Goal: Task Accomplishment & Management: Manage account settings

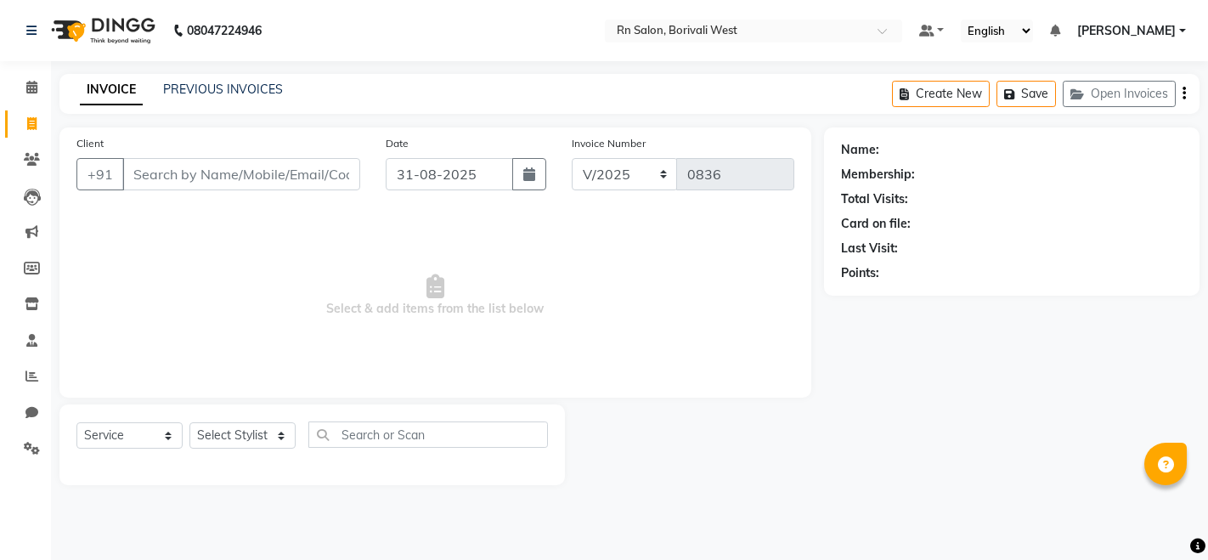
select select "service"
click at [249, 443] on select "Select Stylist Arpita Deshmukh Beena jaiswar DC Deepak Parbat Farhana Gautam ma…" at bounding box center [242, 435] width 106 height 26
select select "83942"
click at [189, 422] on select "Select Stylist Arpita Deshmukh Beena jaiswar DC Deepak Parbat Farhana Gautam ma…" at bounding box center [242, 435] width 106 height 26
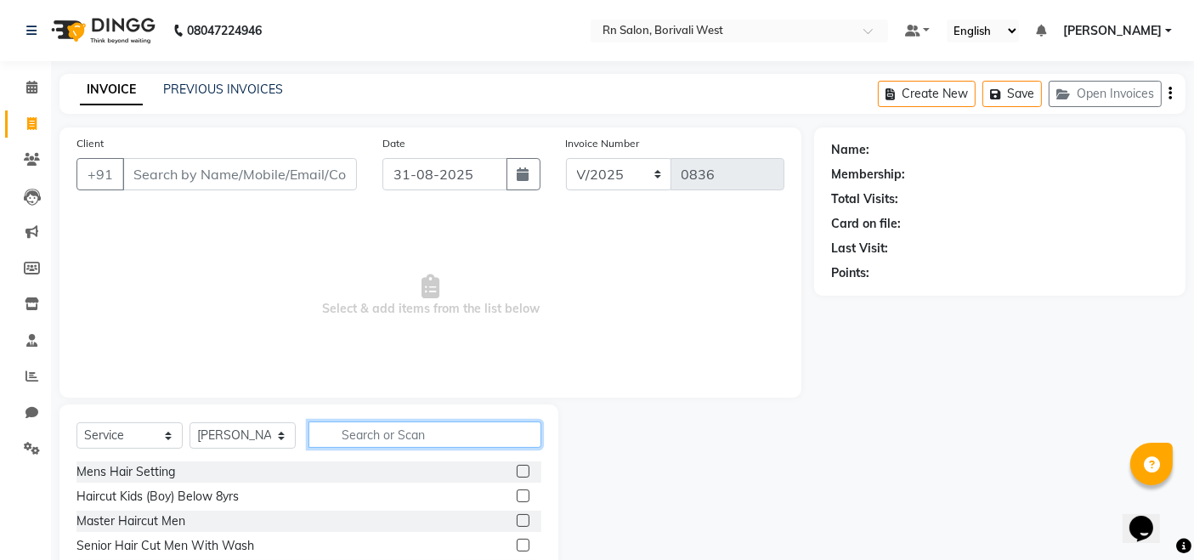
click at [383, 427] on input "text" at bounding box center [424, 434] width 233 height 26
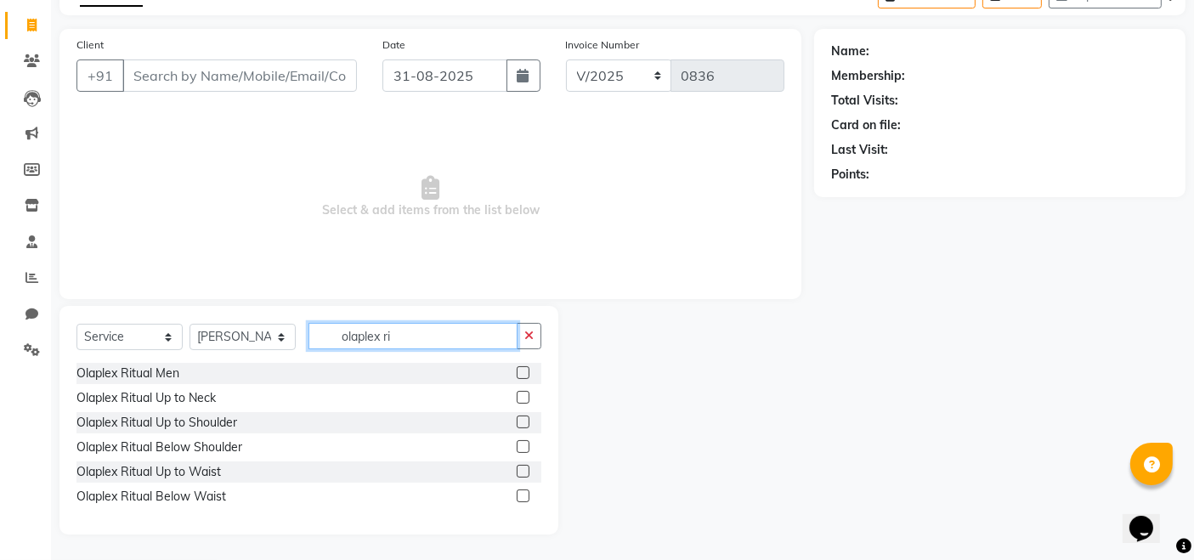
scroll to position [98, 0]
type input "olaplex rit"
click at [527, 496] on label at bounding box center [523, 496] width 13 height 13
click at [527, 496] on input "checkbox" at bounding box center [522, 497] width 11 height 11
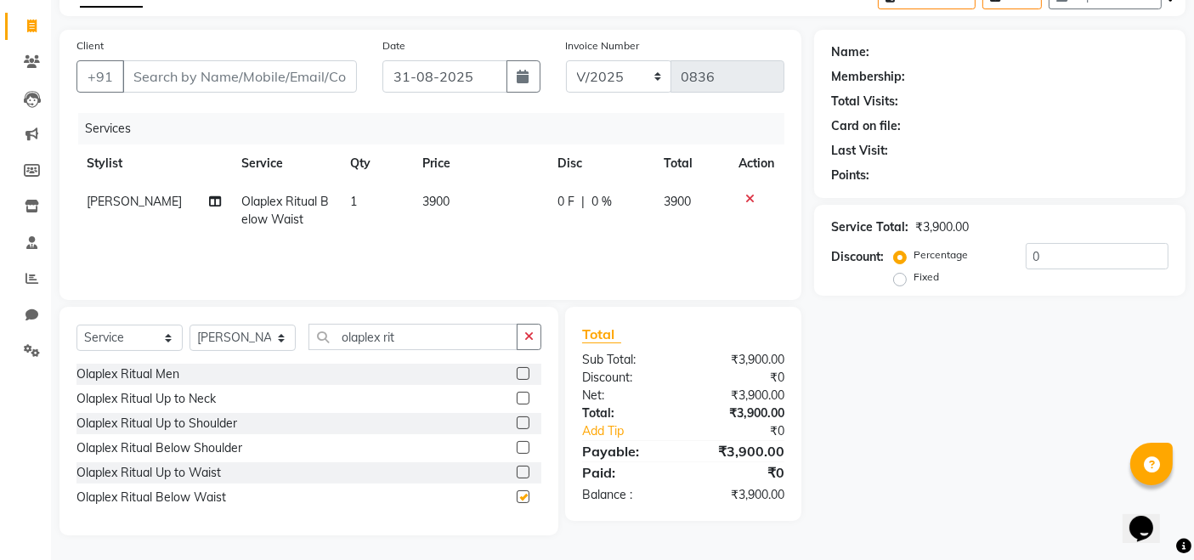
checkbox input "false"
click at [1047, 252] on input "0" at bounding box center [1097, 256] width 143 height 26
type input "20"
click at [966, 375] on div "Name: Membership: Total Visits: Card on file: Last Visit: Points: Service Total…" at bounding box center [1006, 283] width 384 height 506
click at [359, 189] on td "1" at bounding box center [373, 211] width 71 height 56
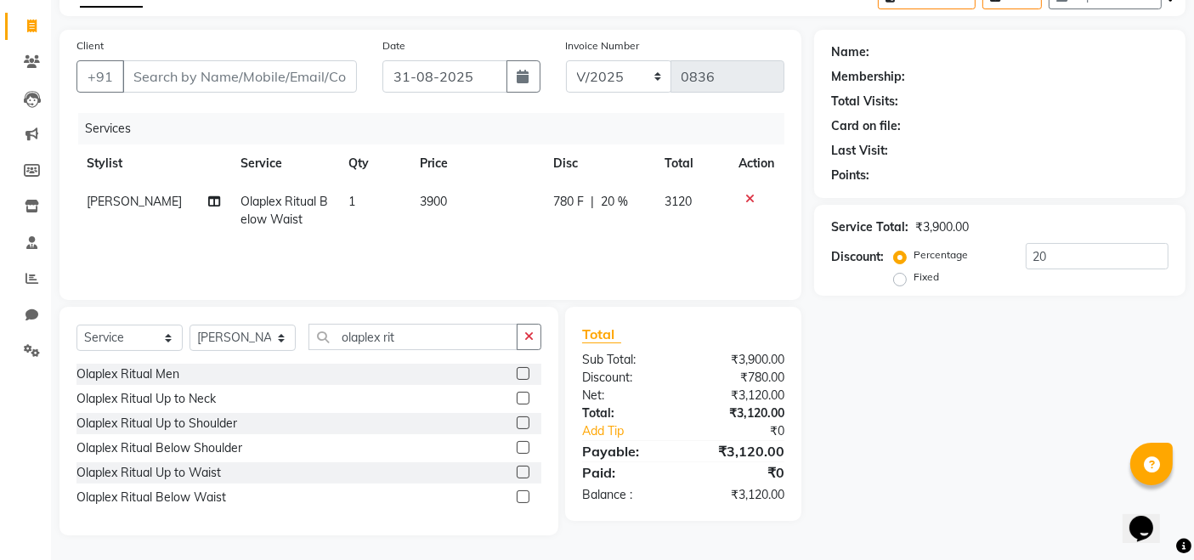
select select "83942"
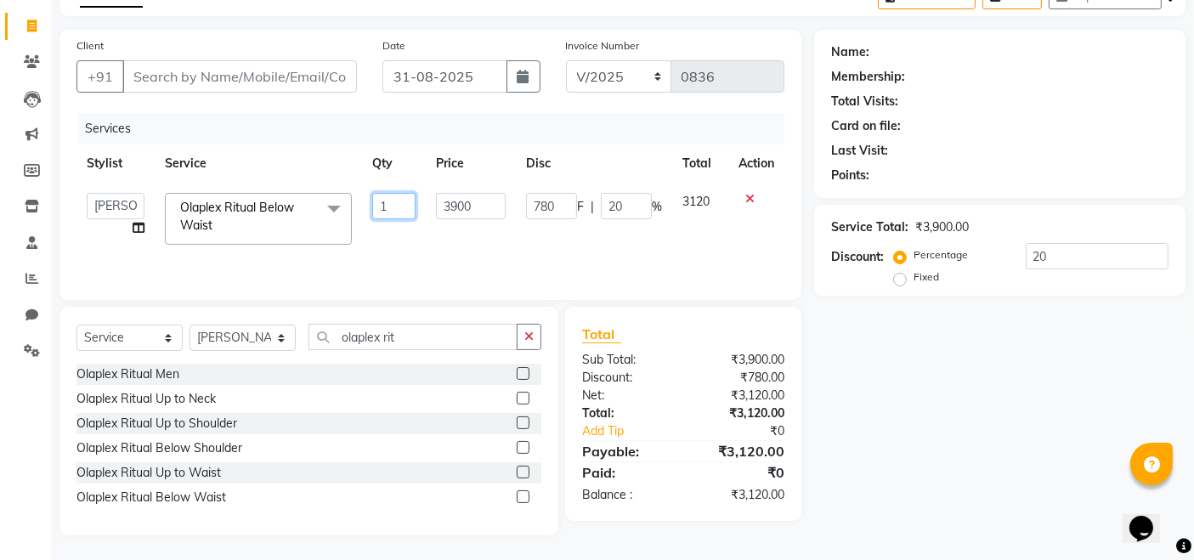
click at [404, 199] on input "1" at bounding box center [393, 206] width 43 height 26
type input "3"
click at [864, 414] on div "Name: Membership: Total Visits: Card on file: Last Visit: Points: Service Total…" at bounding box center [1006, 283] width 384 height 506
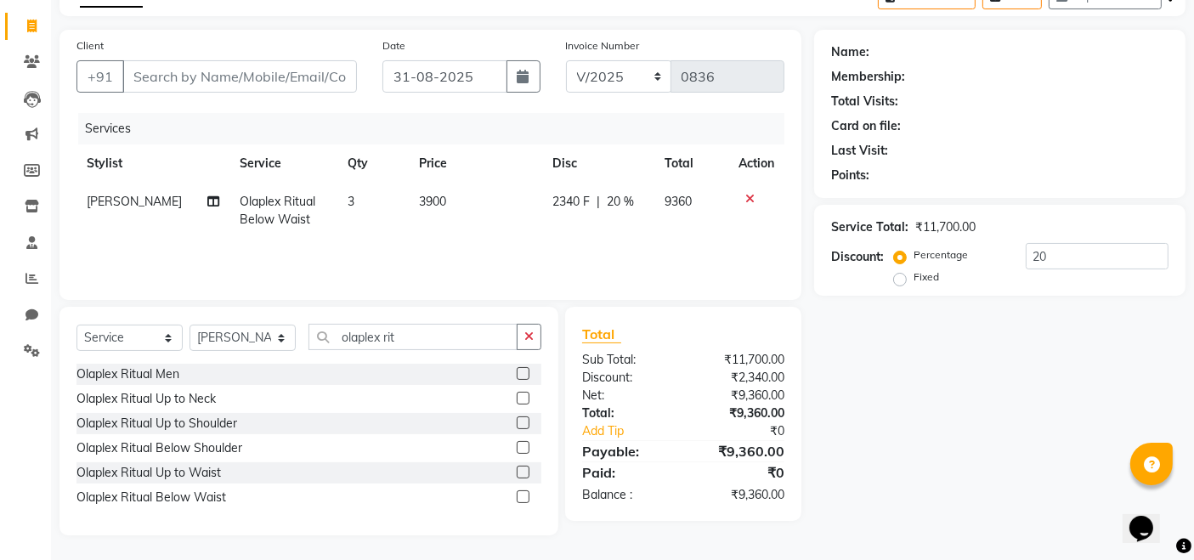
click at [348, 201] on span "3" at bounding box center [351, 201] width 7 height 15
select select "83942"
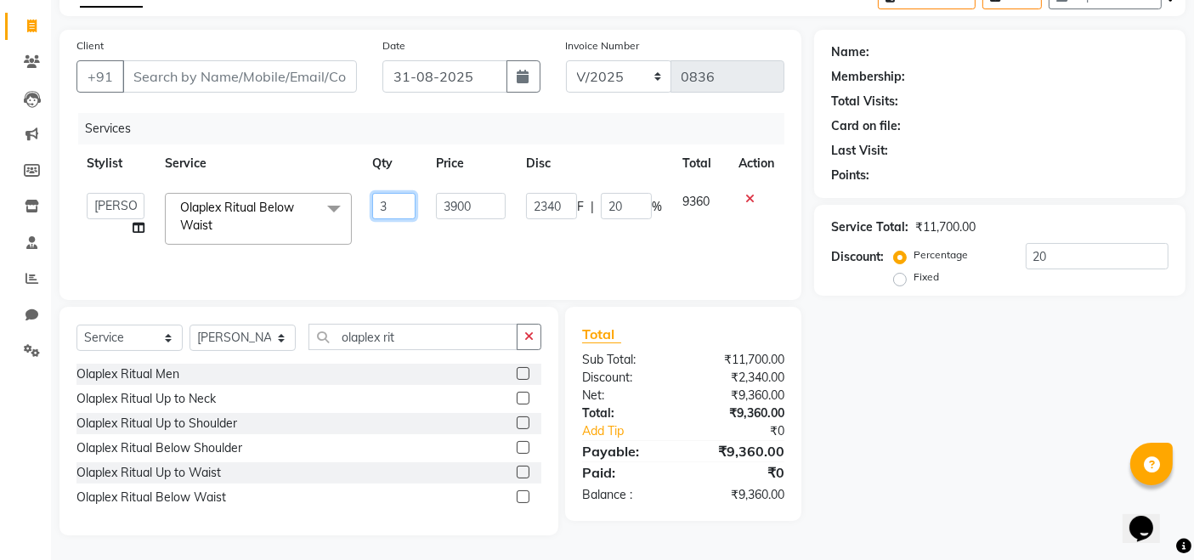
click at [402, 201] on input "3" at bounding box center [393, 206] width 43 height 26
click at [748, 195] on icon at bounding box center [749, 199] width 9 height 12
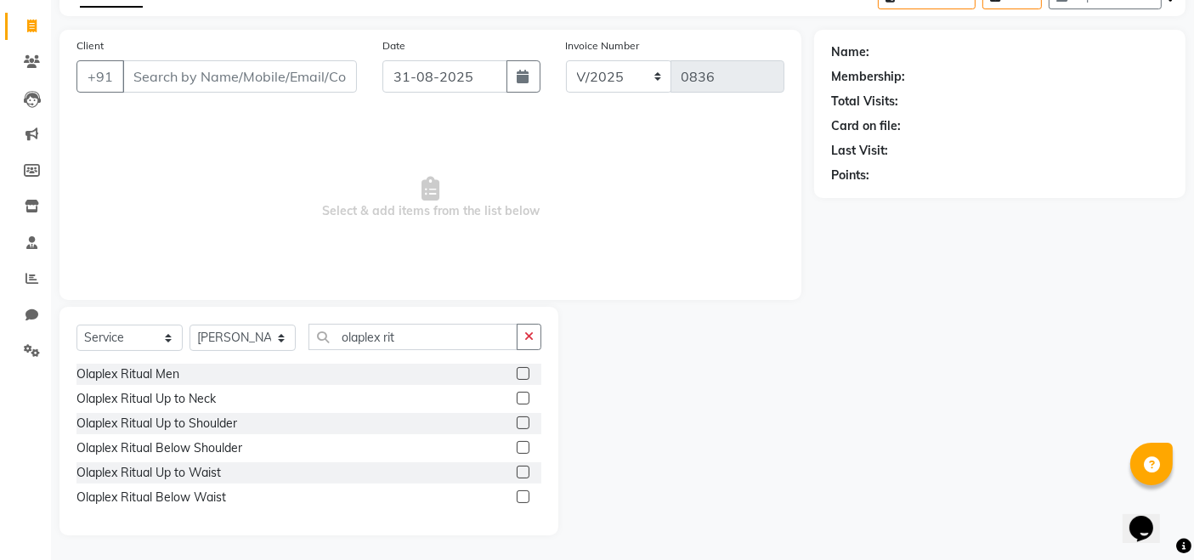
click at [527, 496] on label at bounding box center [523, 496] width 13 height 13
click at [527, 496] on input "checkbox" at bounding box center [522, 497] width 11 height 11
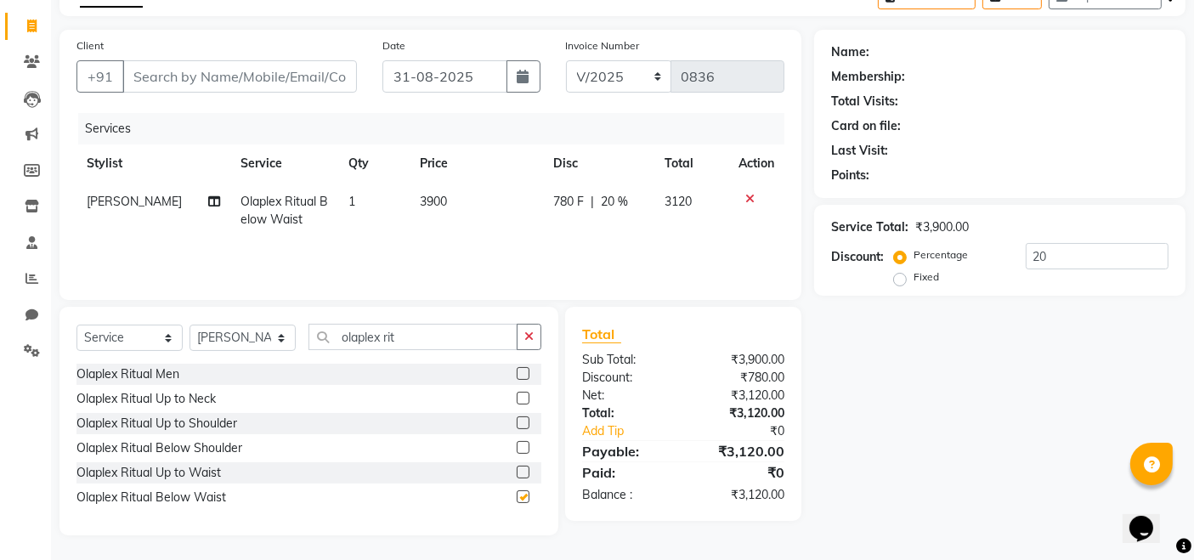
checkbox input "false"
click at [363, 193] on td "1" at bounding box center [373, 211] width 71 height 56
select select "83942"
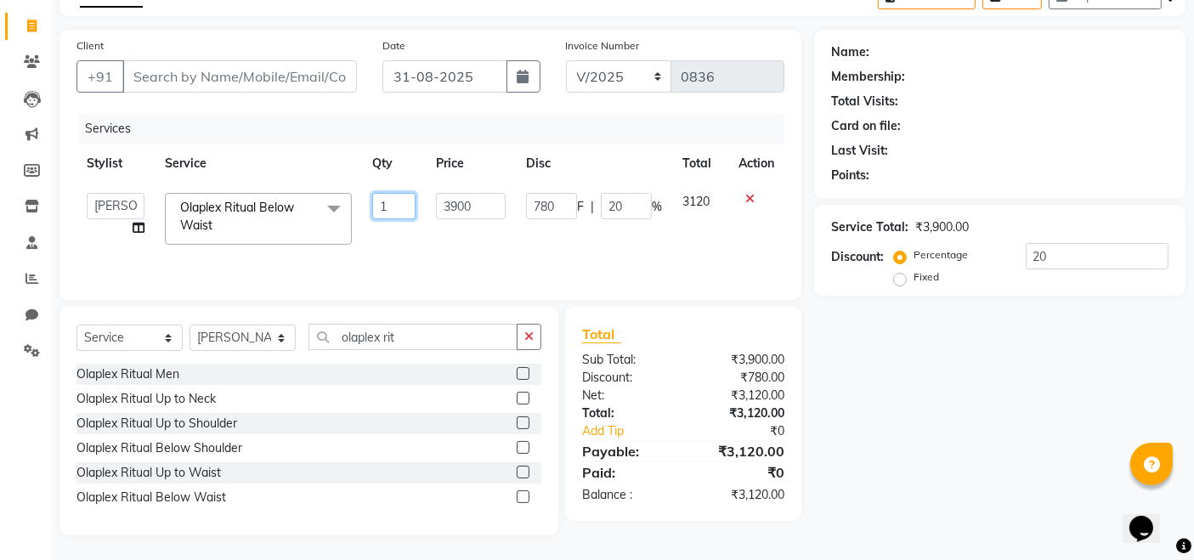
click at [397, 214] on input "1" at bounding box center [393, 206] width 43 height 26
type input "3"
click at [928, 353] on div "Name: Membership: Total Visits: Card on file: Last Visit: Points: Service Total…" at bounding box center [1006, 283] width 384 height 506
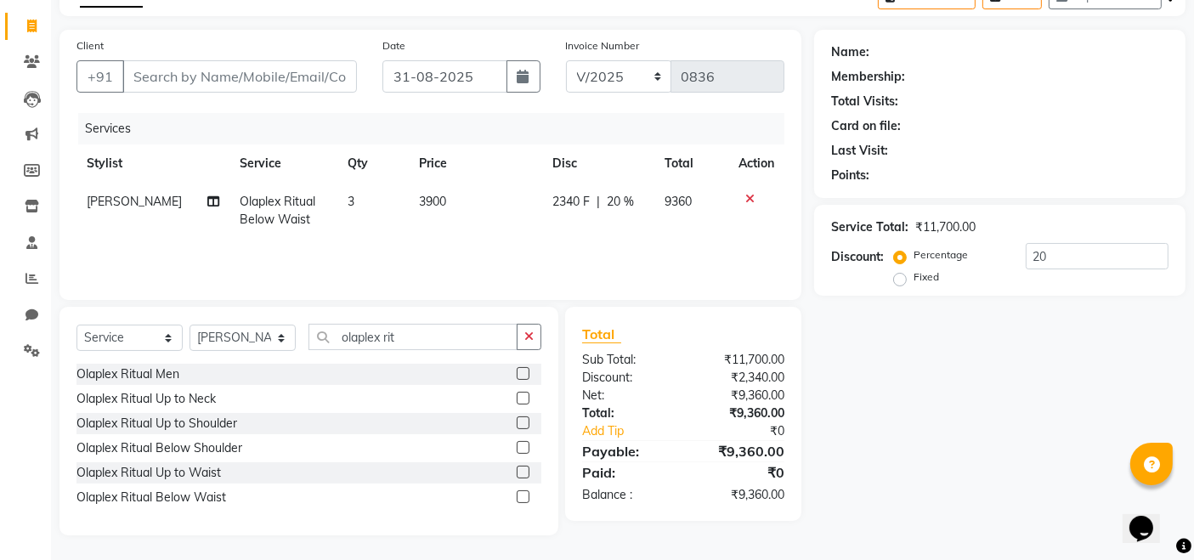
click at [747, 198] on icon at bounding box center [749, 199] width 9 height 12
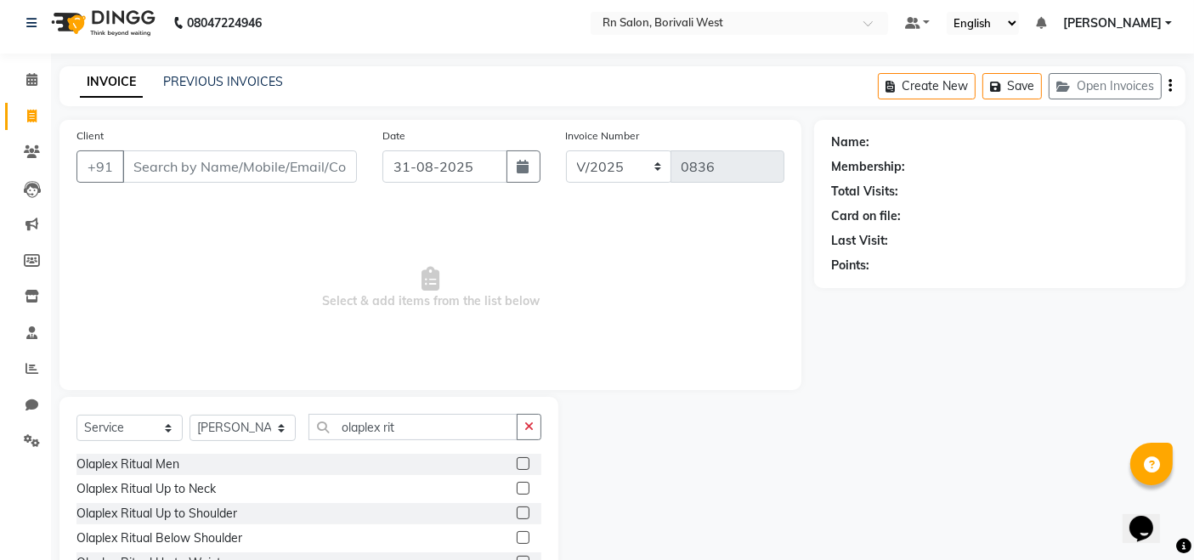
scroll to position [0, 0]
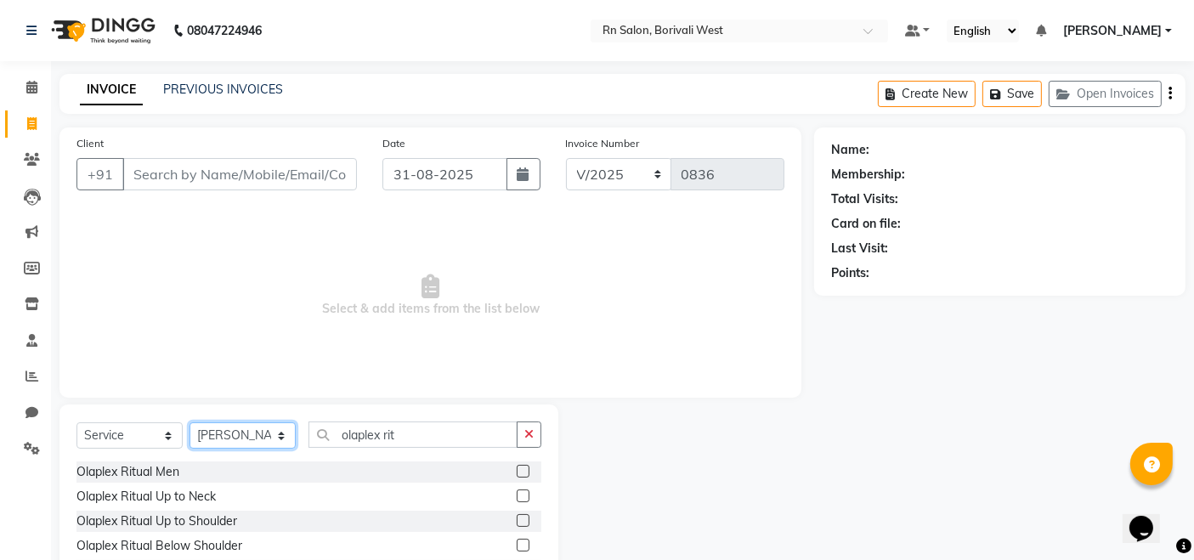
click at [239, 432] on select "Select Stylist [PERSON_NAME] [PERSON_NAME] DC [PERSON_NAME] [PERSON_NAME] maste…" at bounding box center [242, 435] width 106 height 26
select select "84270"
click at [189, 422] on select "Select Stylist [PERSON_NAME] [PERSON_NAME] DC [PERSON_NAME] [PERSON_NAME] maste…" at bounding box center [242, 435] width 106 height 26
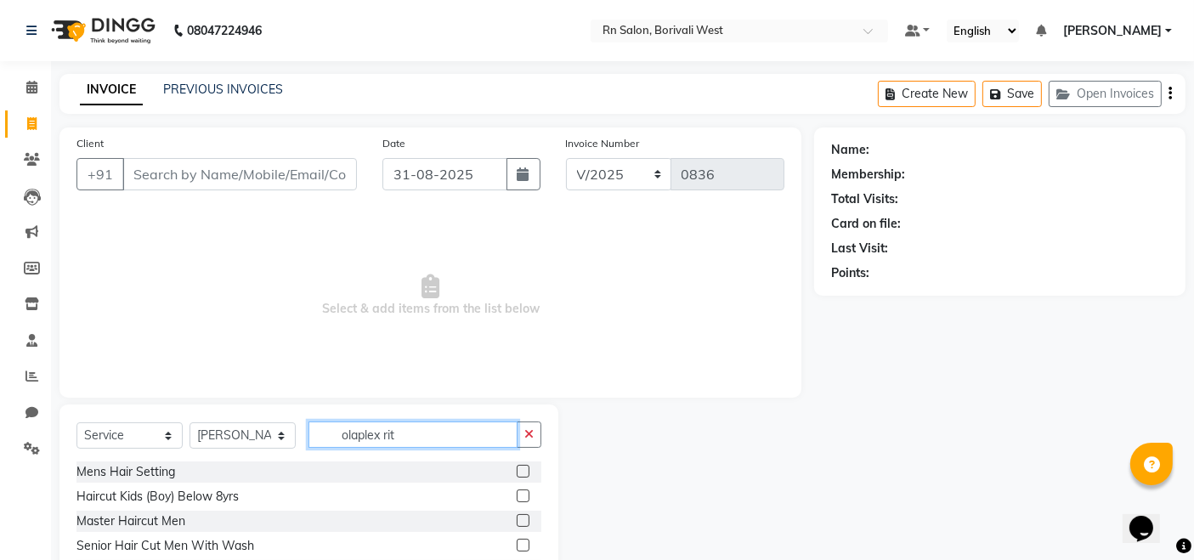
click at [423, 433] on input "olaplex rit" at bounding box center [412, 434] width 209 height 26
type input "o"
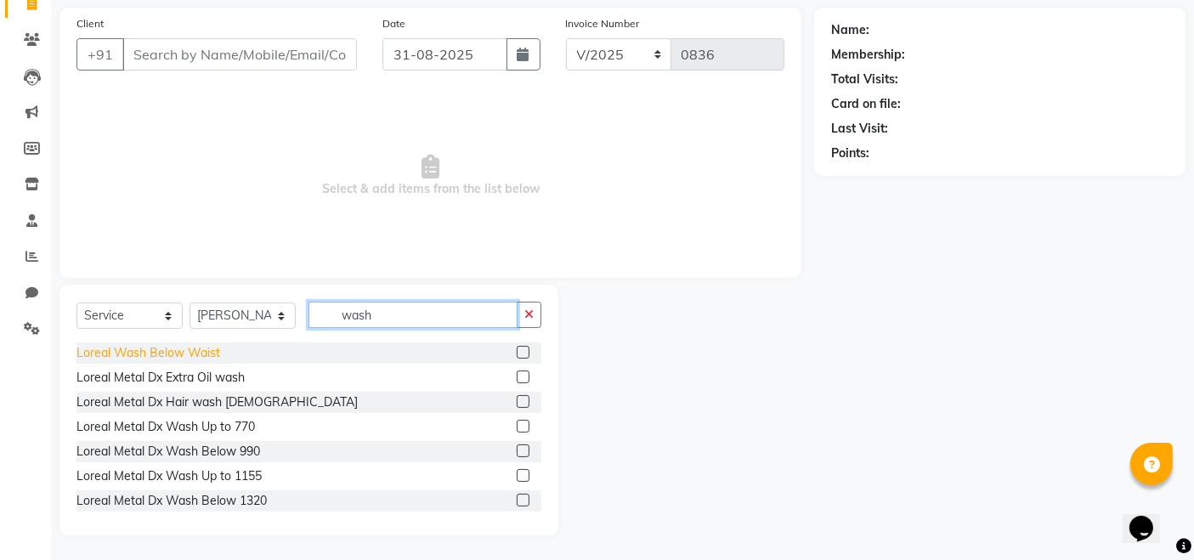
scroll to position [94, 0]
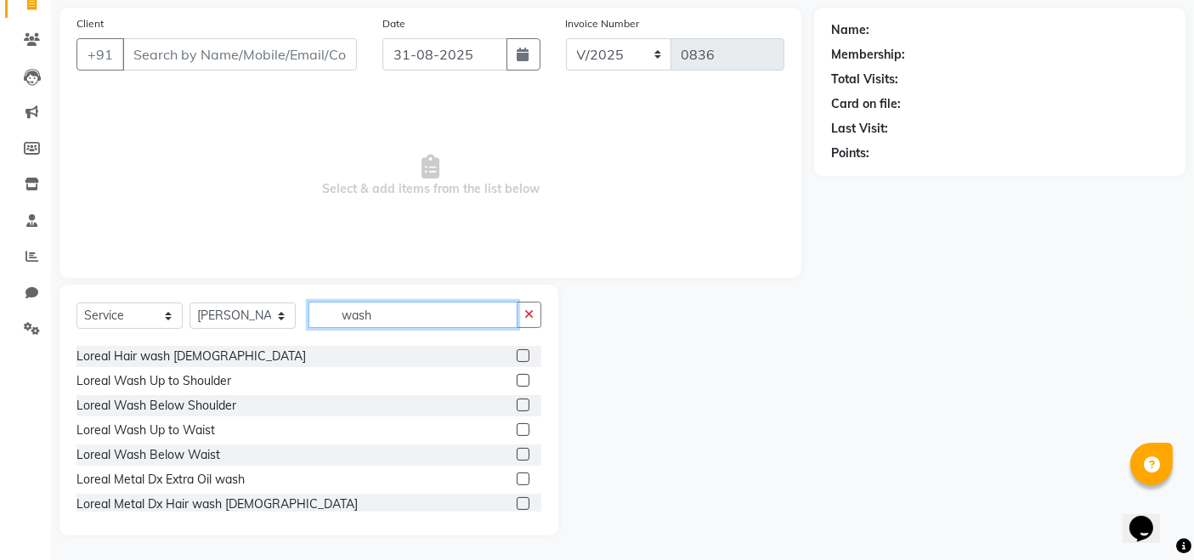
type input "wash"
click at [517, 457] on label at bounding box center [523, 454] width 13 height 13
click at [517, 457] on input "checkbox" at bounding box center [522, 454] width 11 height 11
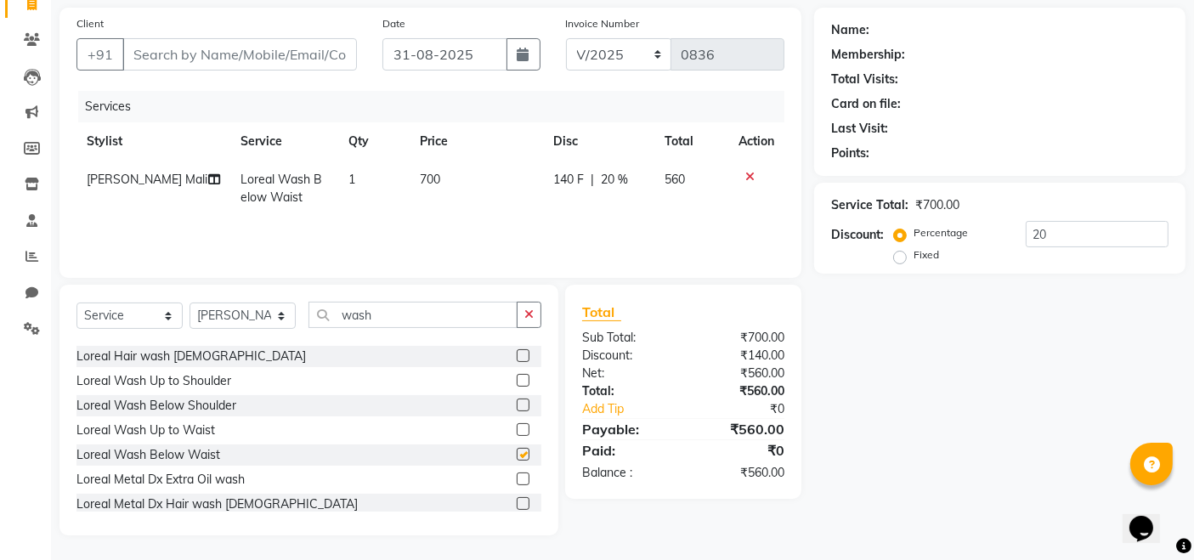
checkbox input "false"
click at [392, 310] on input "wash" at bounding box center [412, 315] width 209 height 26
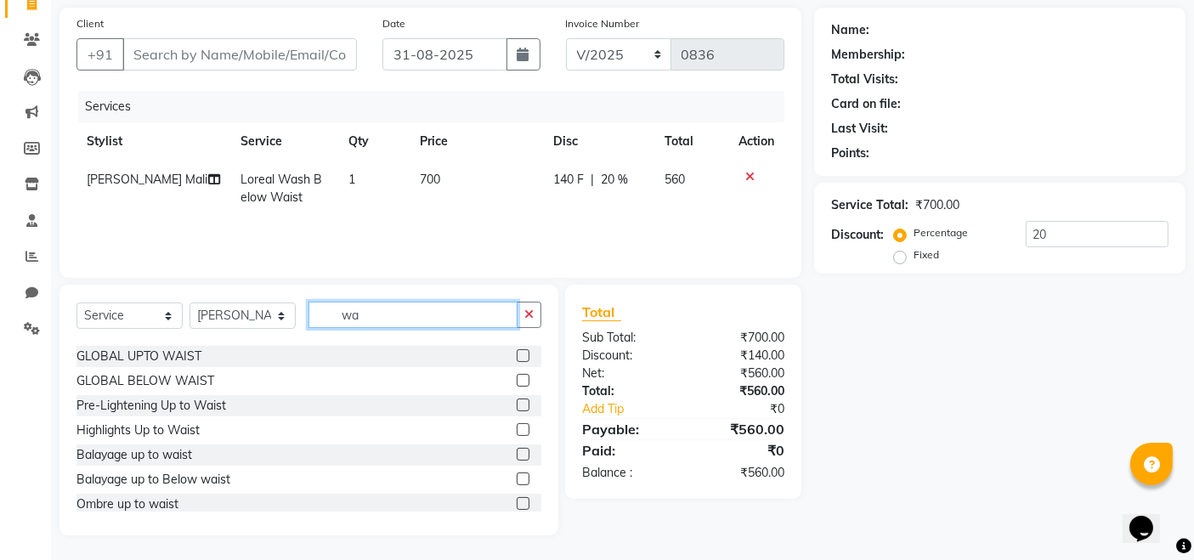
type input "w"
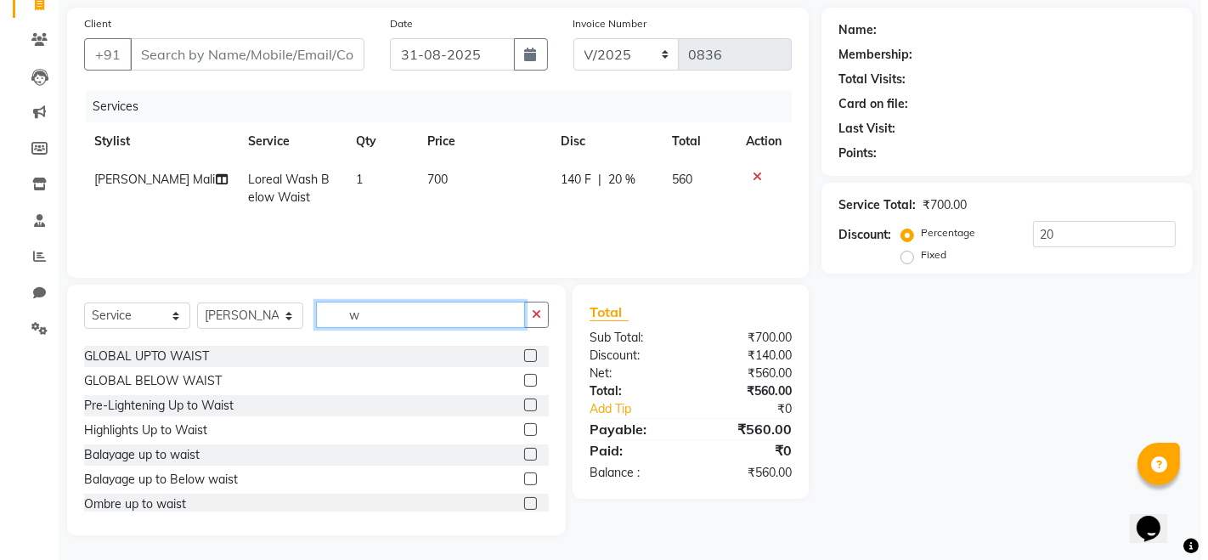
scroll to position [1054, 0]
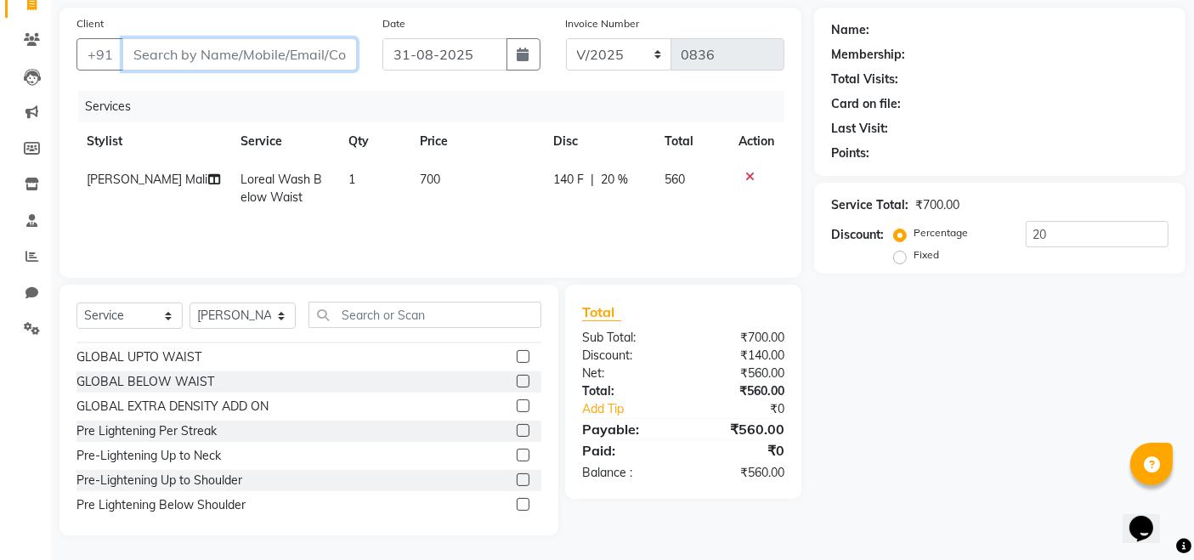
click at [218, 62] on input "Client" at bounding box center [239, 54] width 235 height 32
type input "9"
type input "0"
type input "9820192634"
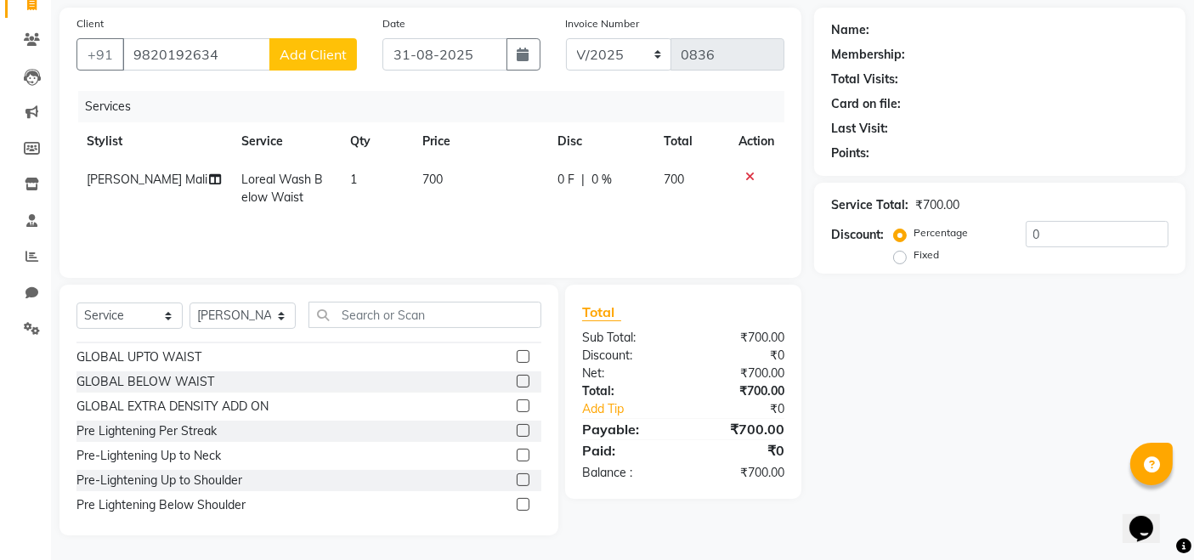
click at [322, 49] on span "Add Client" at bounding box center [313, 54] width 67 height 17
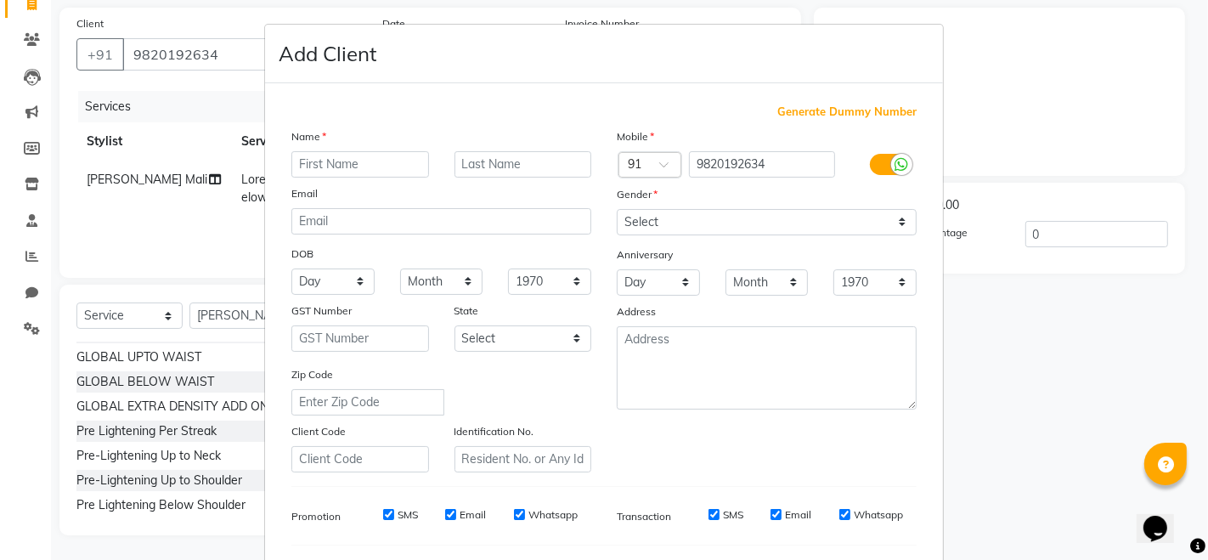
click at [374, 173] on input "text" at bounding box center [360, 164] width 138 height 26
type input "KOMAL"
click at [711, 222] on select "Select Male Female Other Prefer Not To Say" at bounding box center [767, 222] width 300 height 26
select select "female"
click at [617, 209] on select "Select Male Female Other Prefer Not To Say" at bounding box center [767, 222] width 300 height 26
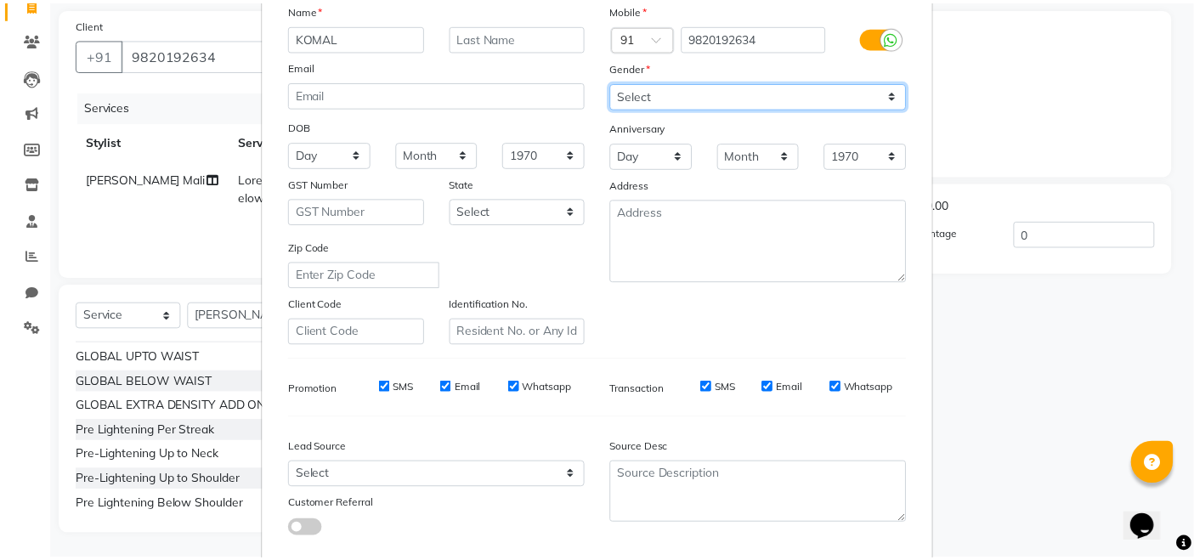
scroll to position [223, 0]
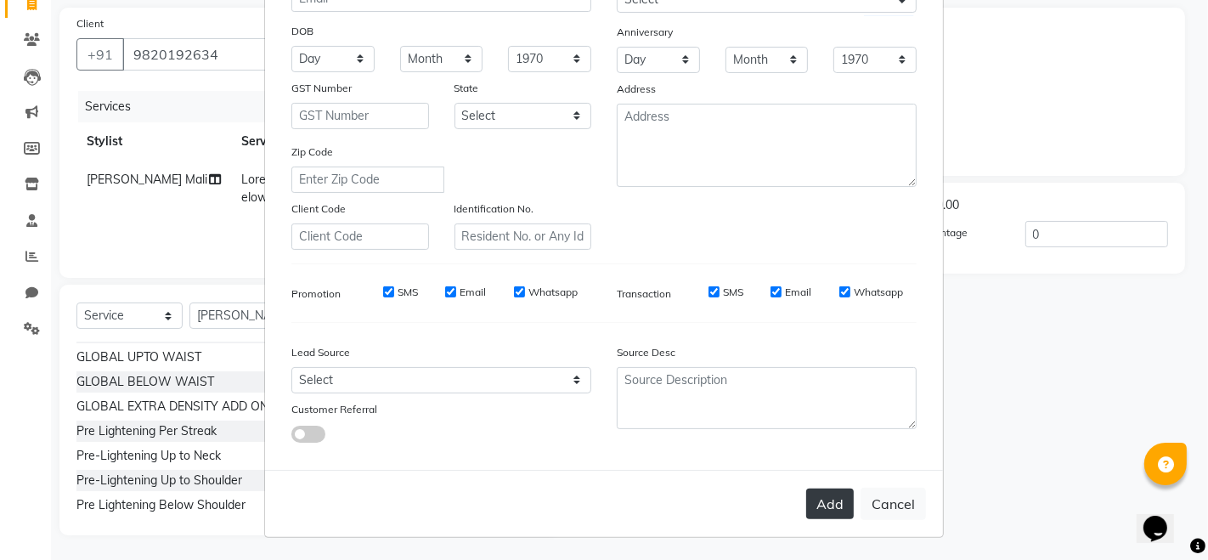
click at [817, 503] on button "Add" at bounding box center [830, 504] width 48 height 31
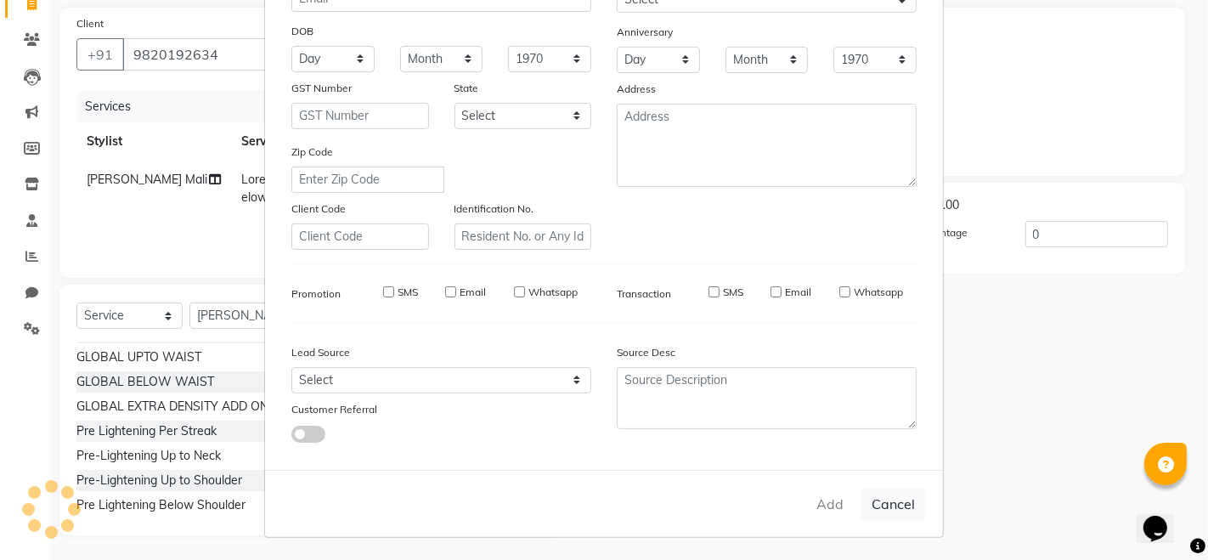
select select
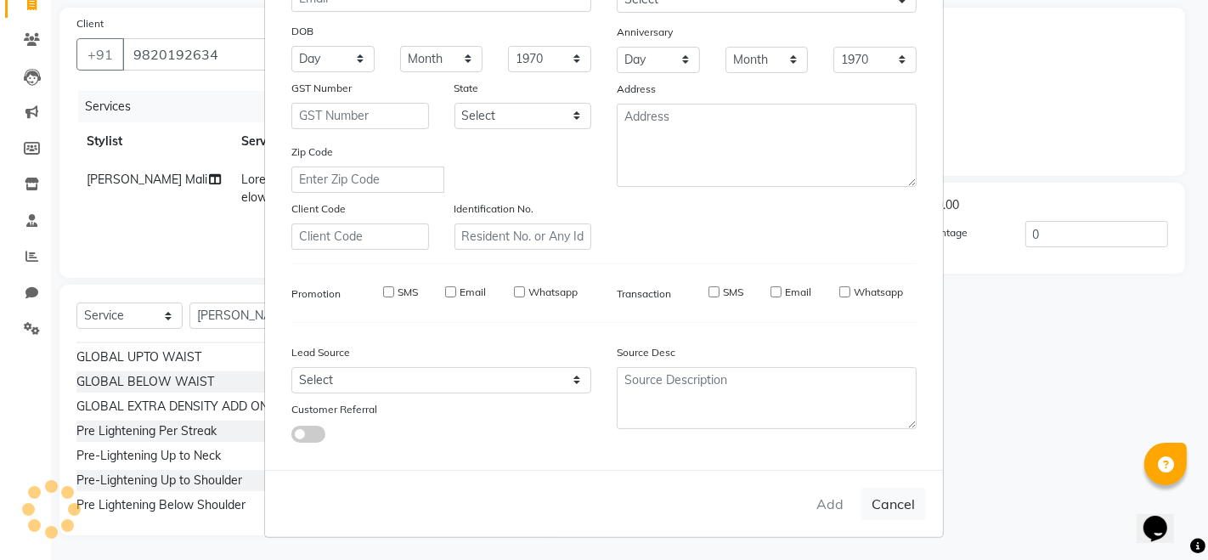
select select
checkbox input "false"
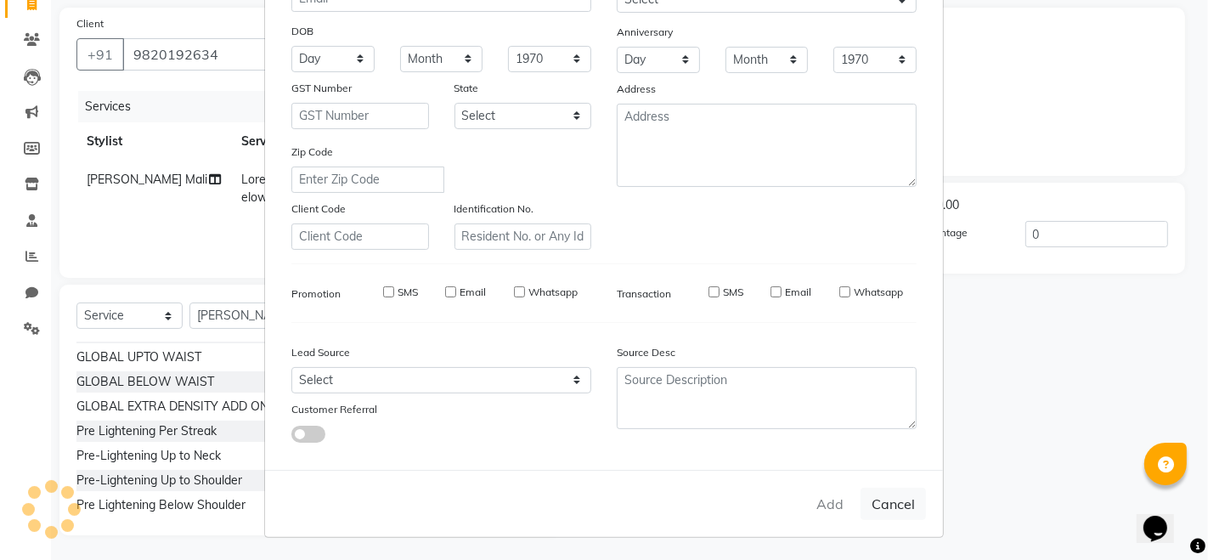
checkbox input "false"
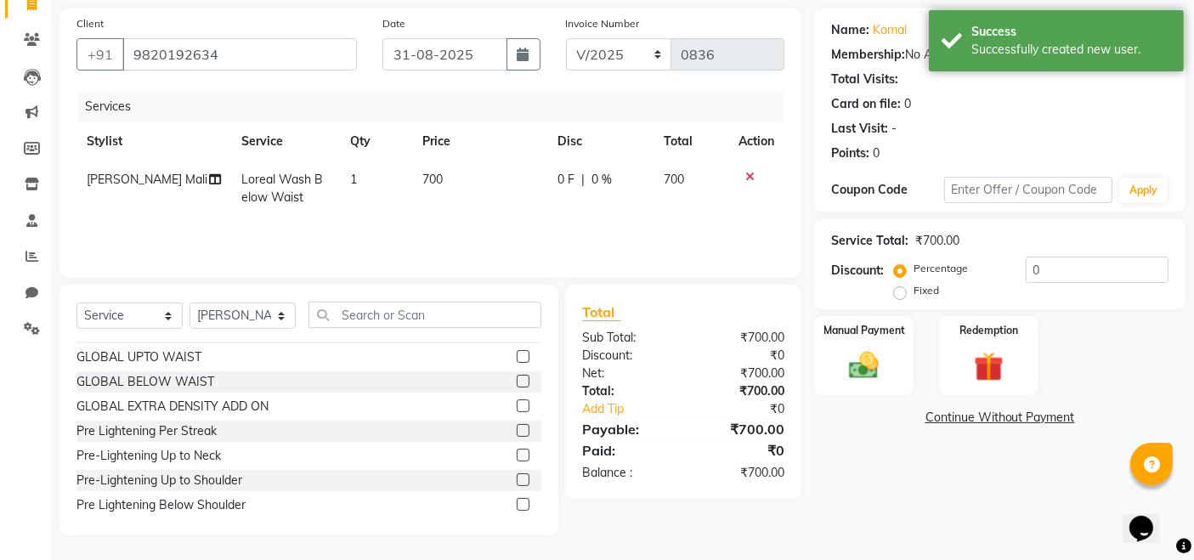
click at [591, 171] on span "0 %" at bounding box center [601, 180] width 20 height 18
select select "84270"
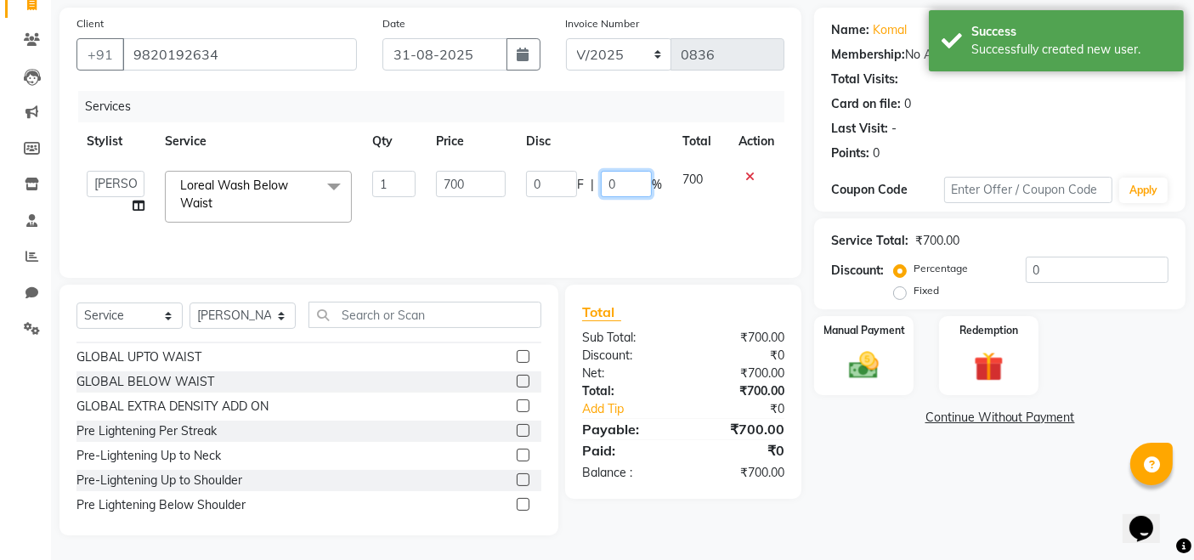
click at [620, 173] on input "0" at bounding box center [626, 184] width 51 height 26
type input "20"
click at [945, 469] on div "Name: Komal Membership: No Active Membership Total Visits: Card on file: 0 Last…" at bounding box center [1006, 272] width 384 height 528
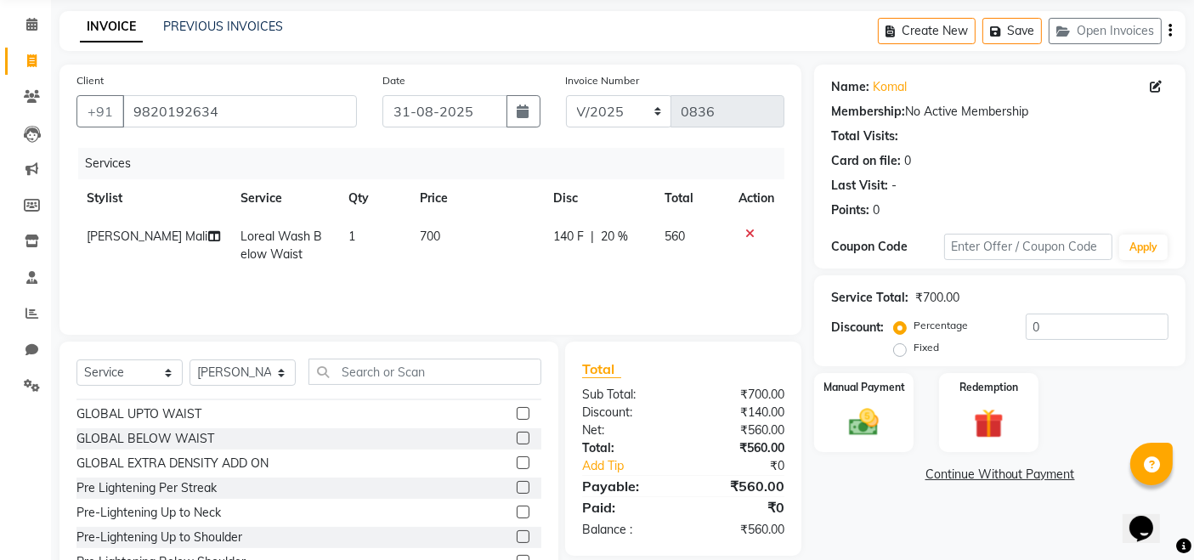
scroll to position [120, 0]
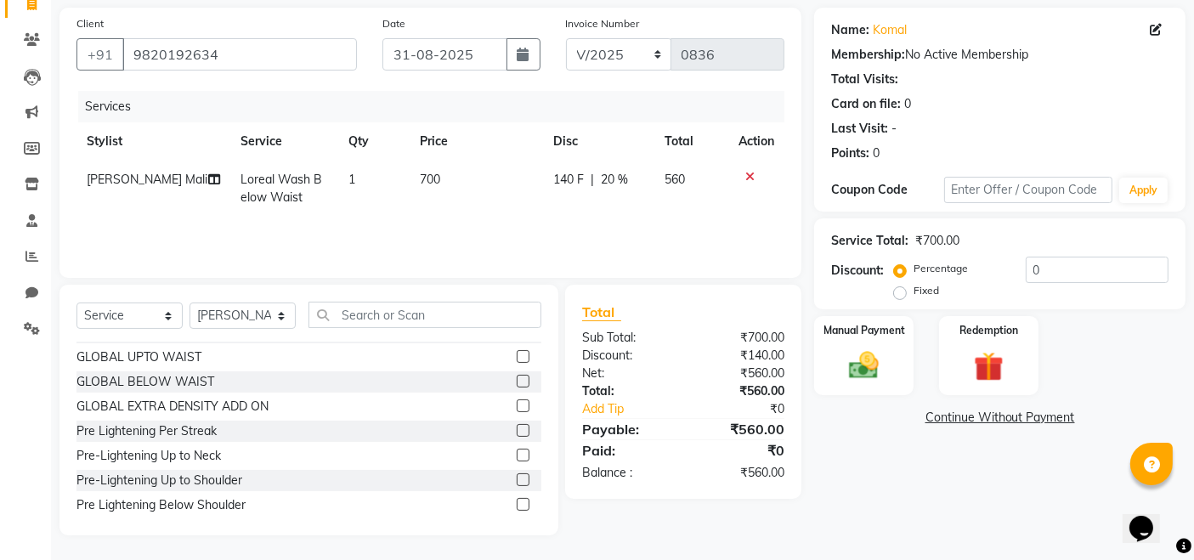
click at [561, 171] on span "140 F" at bounding box center [569, 180] width 31 height 18
select select "84270"
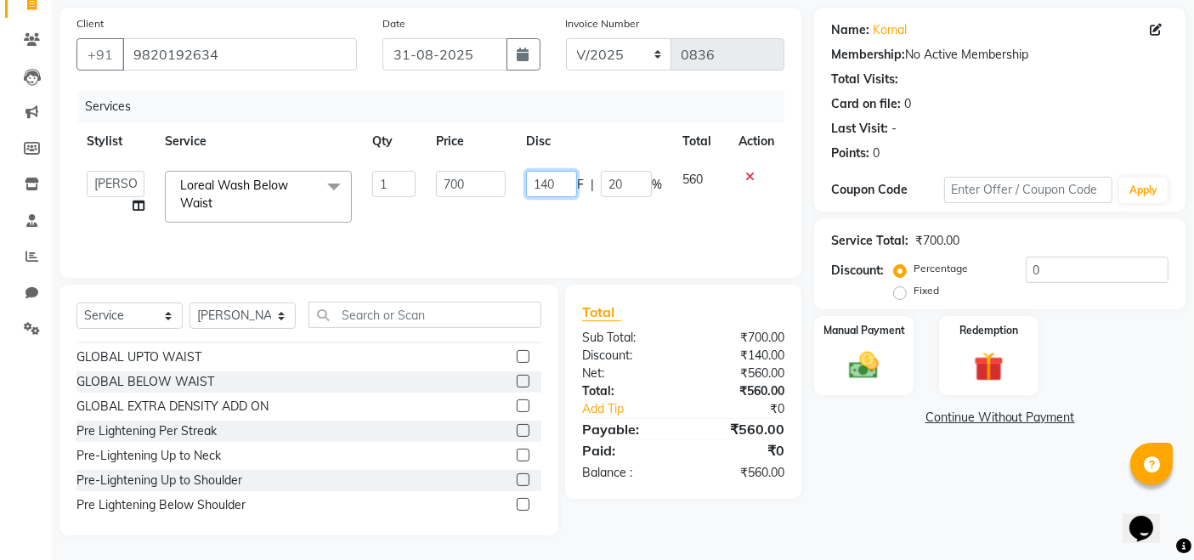
click at [573, 176] on input "140" at bounding box center [551, 184] width 51 height 26
type input "1"
type input "200"
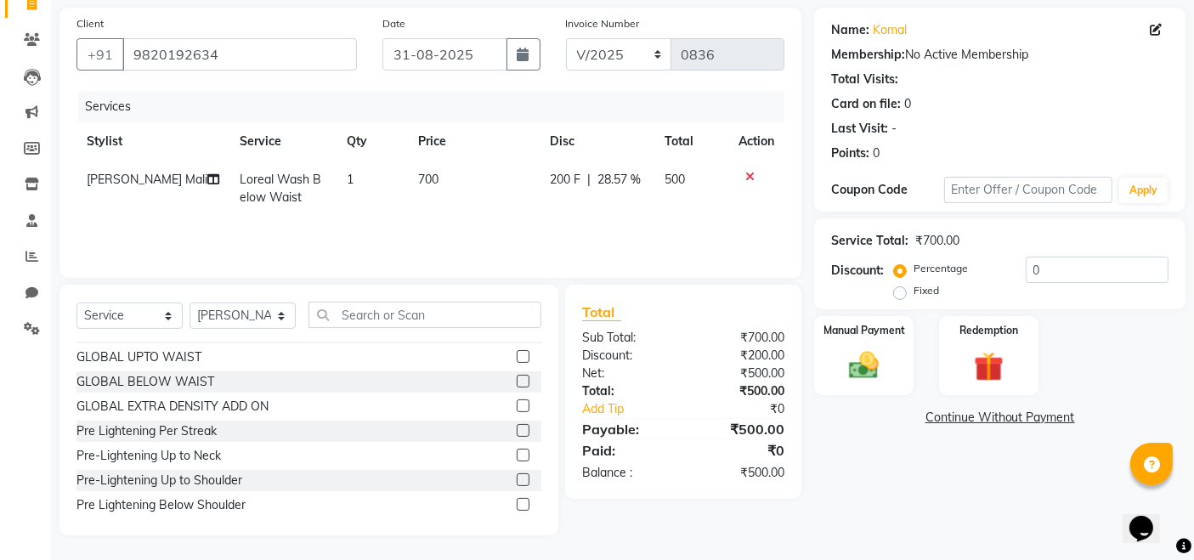
click at [936, 474] on div "Name: Komal Membership: No Active Membership Total Visits: Card on file: 0 Last…" at bounding box center [1006, 272] width 384 height 528
click at [918, 467] on div "Name: Komal Membership: No Active Membership Total Visits: Card on file: 0 Last…" at bounding box center [1006, 272] width 384 height 528
click at [843, 438] on div "Name: Komal Membership: No Active Membership Total Visits: Card on file: 0 Last…" at bounding box center [1006, 272] width 384 height 528
click at [425, 185] on span "700" at bounding box center [428, 179] width 20 height 15
select select "84270"
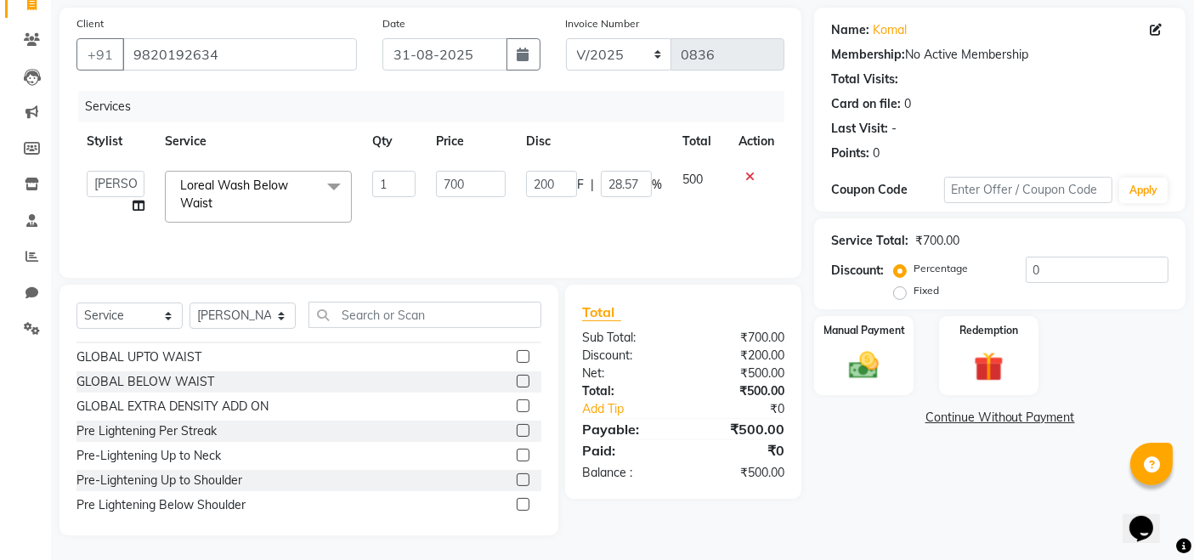
click at [901, 484] on div "Name: Komal Membership: No Active Membership Total Visits: Card on file: 0 Last…" at bounding box center [1006, 272] width 384 height 528
click at [856, 340] on div "Manual Payment" at bounding box center [863, 355] width 103 height 83
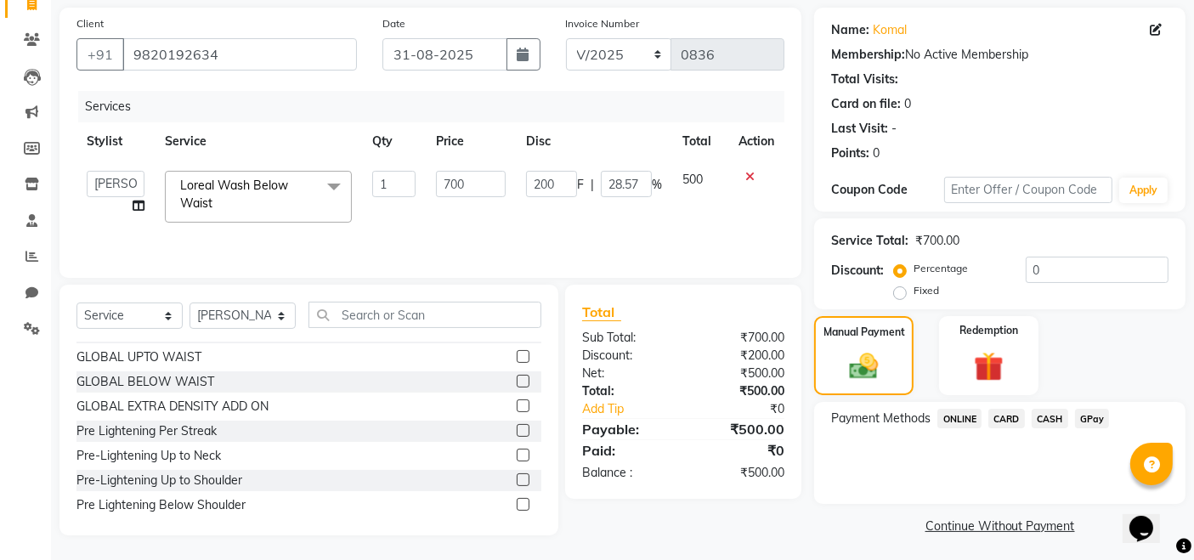
scroll to position [123, 0]
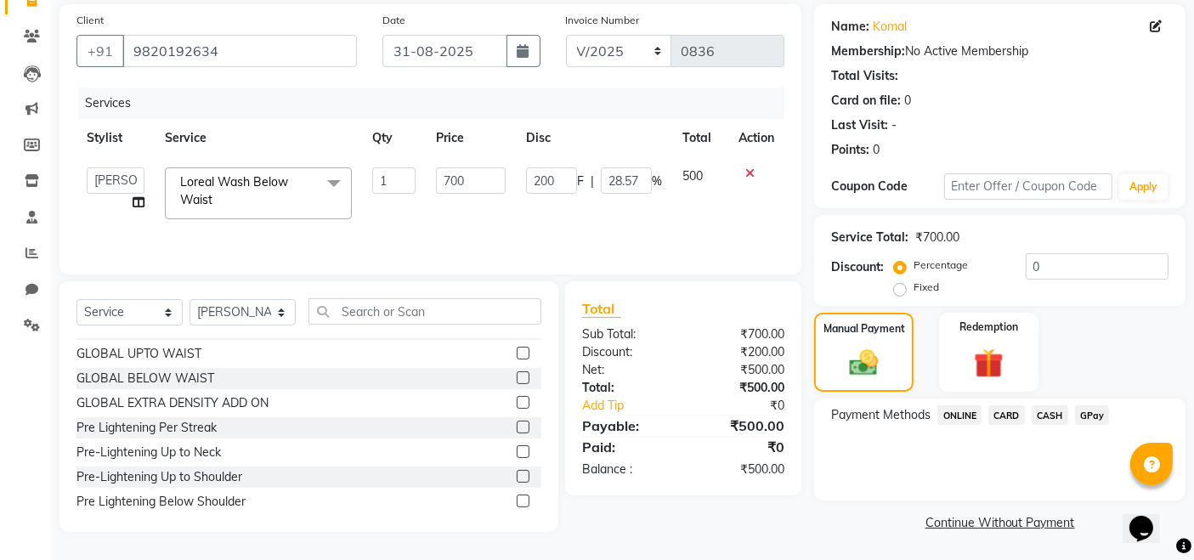
click at [1058, 416] on span "CASH" at bounding box center [1050, 415] width 37 height 20
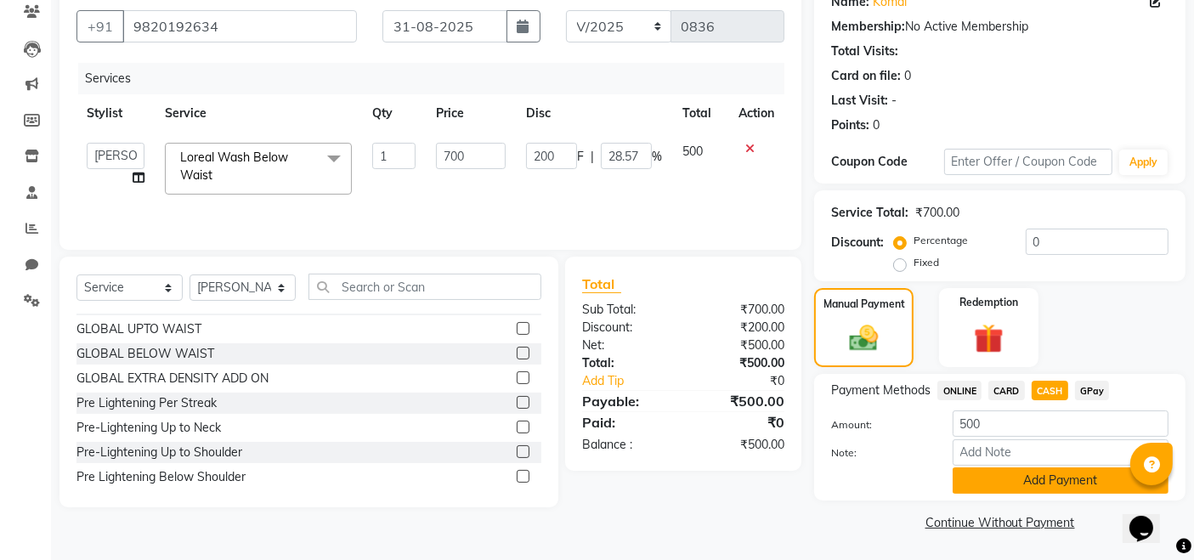
click at [1058, 489] on button "Add Payment" at bounding box center [1060, 480] width 216 height 26
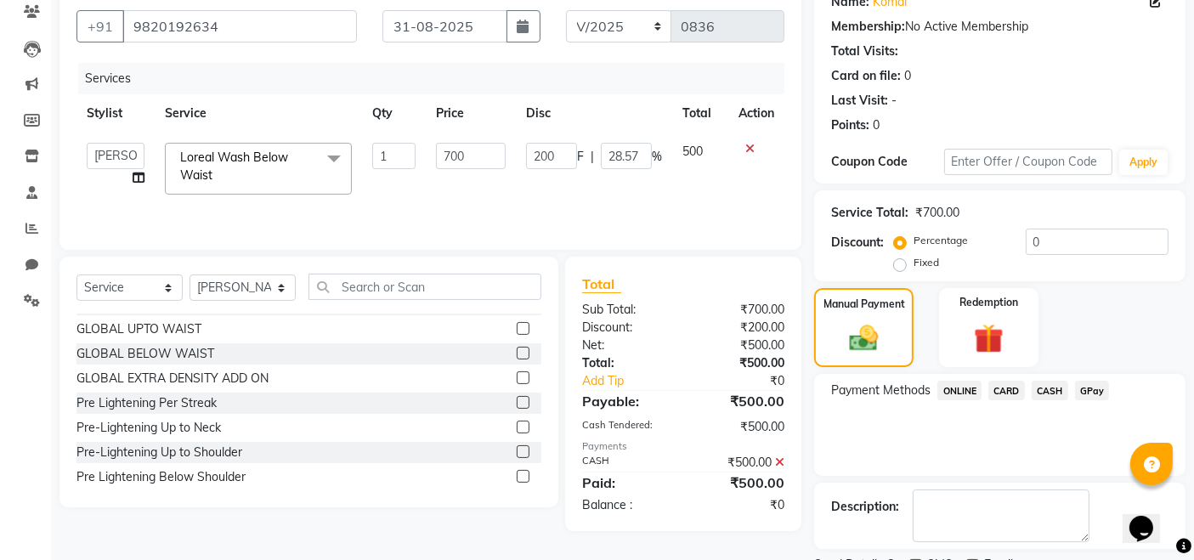
scroll to position [218, 0]
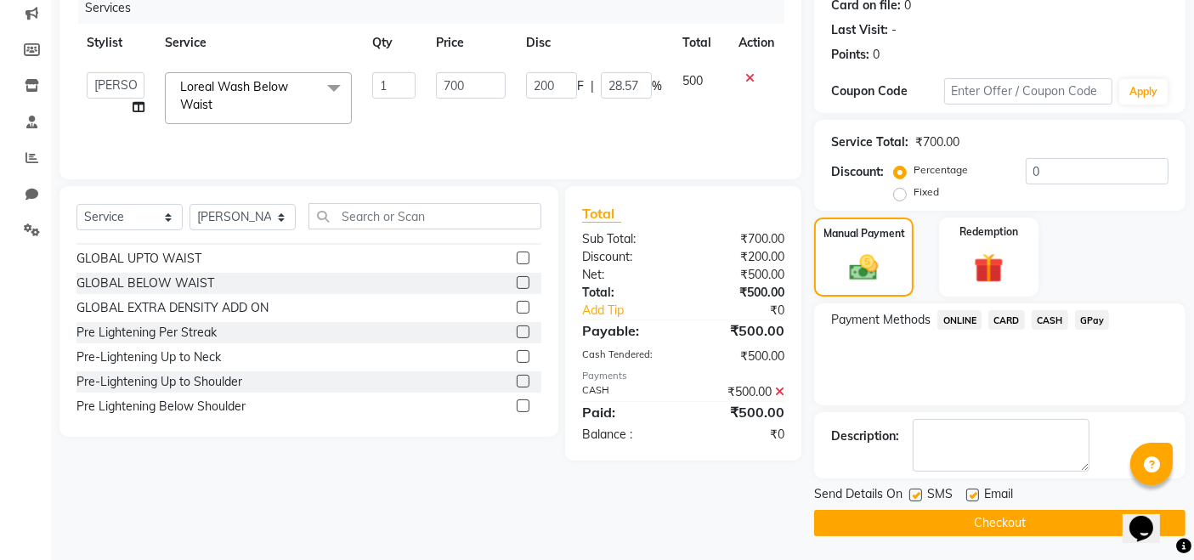
click at [969, 492] on label at bounding box center [972, 495] width 13 height 13
click at [969, 492] on input "checkbox" at bounding box center [971, 495] width 11 height 11
checkbox input "false"
click at [974, 523] on button "Checkout" at bounding box center [999, 523] width 371 height 26
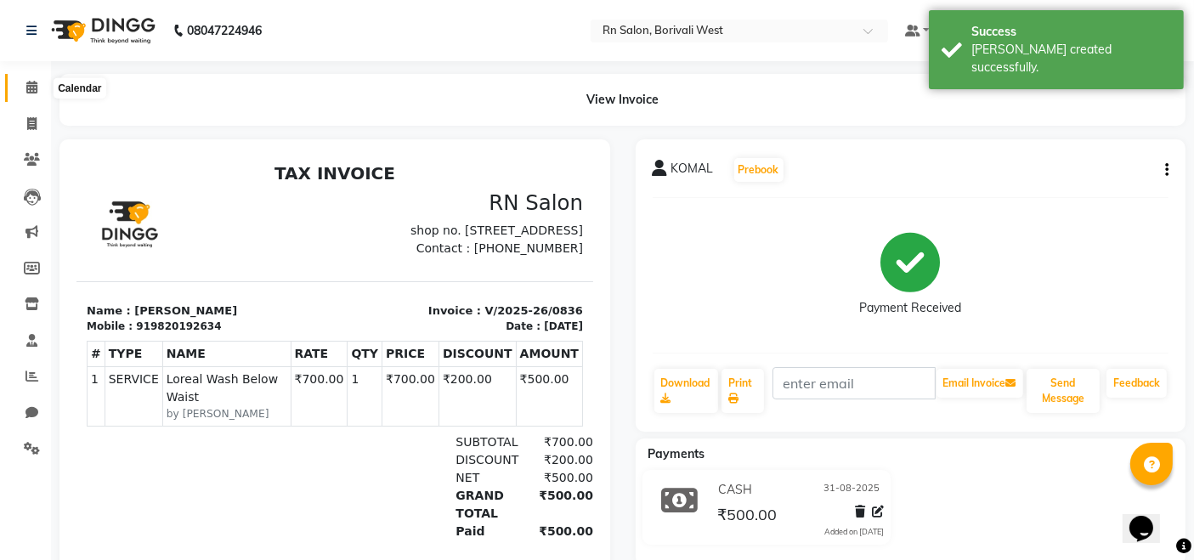
click at [38, 84] on span at bounding box center [32, 88] width 30 height 20
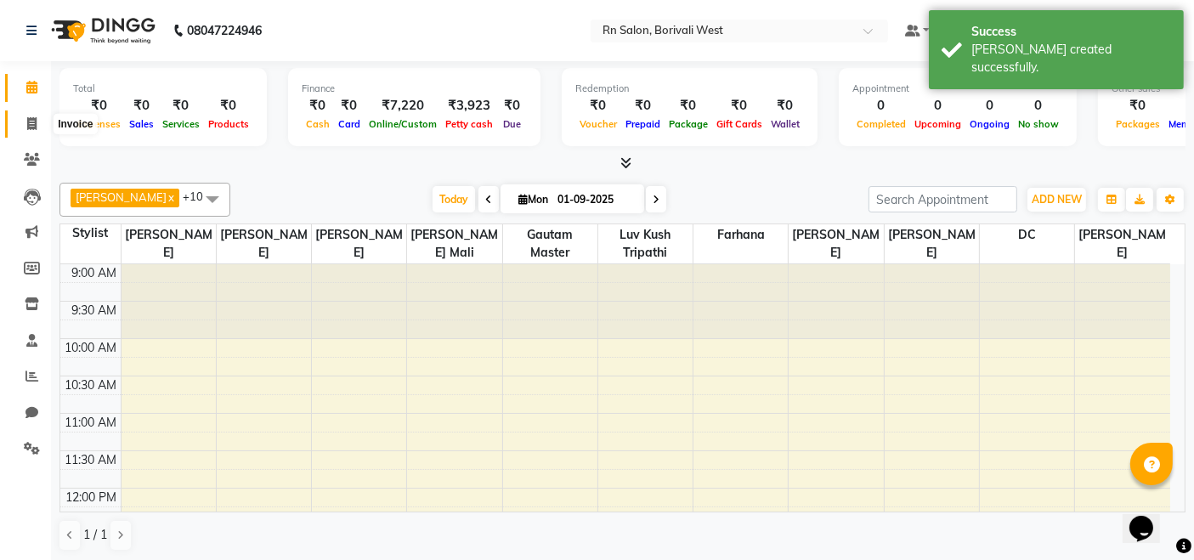
click at [37, 127] on span at bounding box center [32, 125] width 30 height 20
select select "service"
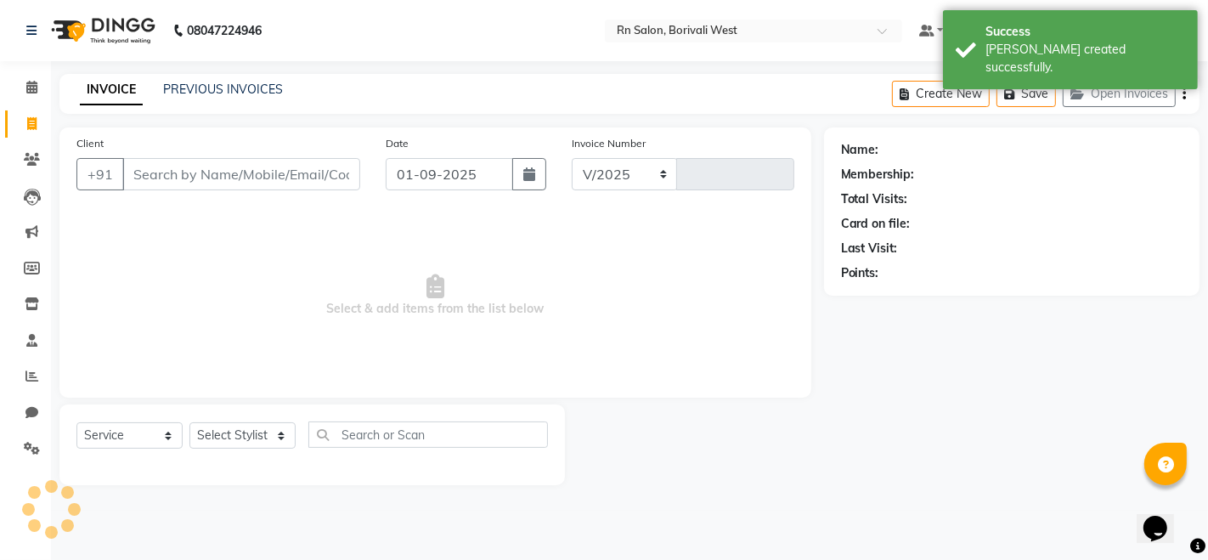
select select "8515"
type input "0837"
click at [272, 426] on select "Select Stylist Arpita Deshmukh Beena jaiswar DC Deepak Parbat Farhana Gautam ma…" at bounding box center [242, 435] width 106 height 26
select select "83942"
click at [189, 422] on select "Select Stylist Arpita Deshmukh Beena jaiswar DC Deepak Parbat Farhana Gautam ma…" at bounding box center [242, 435] width 106 height 26
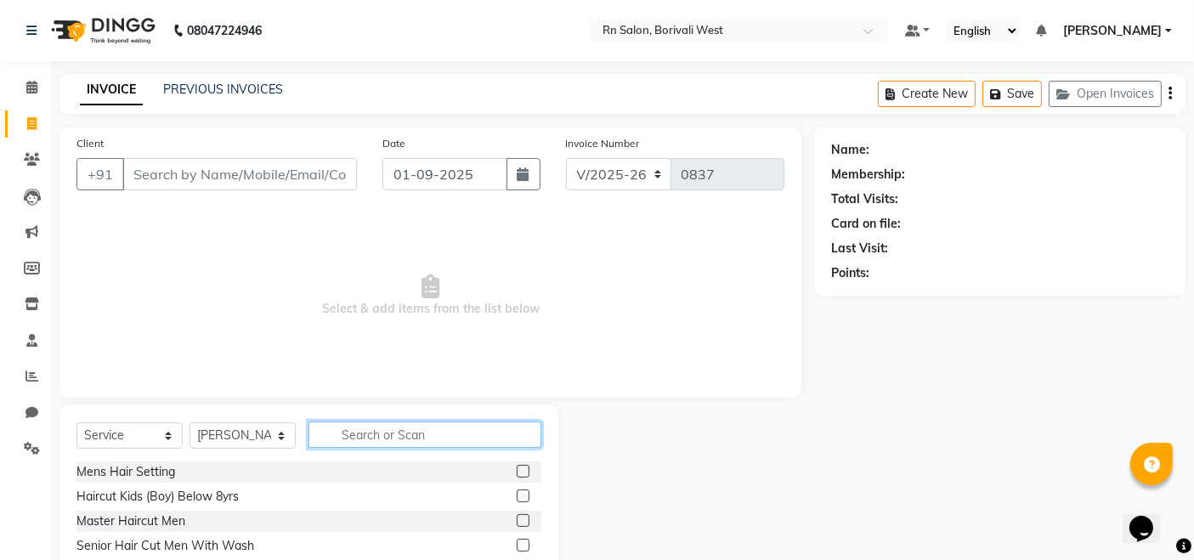
click at [325, 427] on input "text" at bounding box center [424, 434] width 233 height 26
type input "HEAD MA"
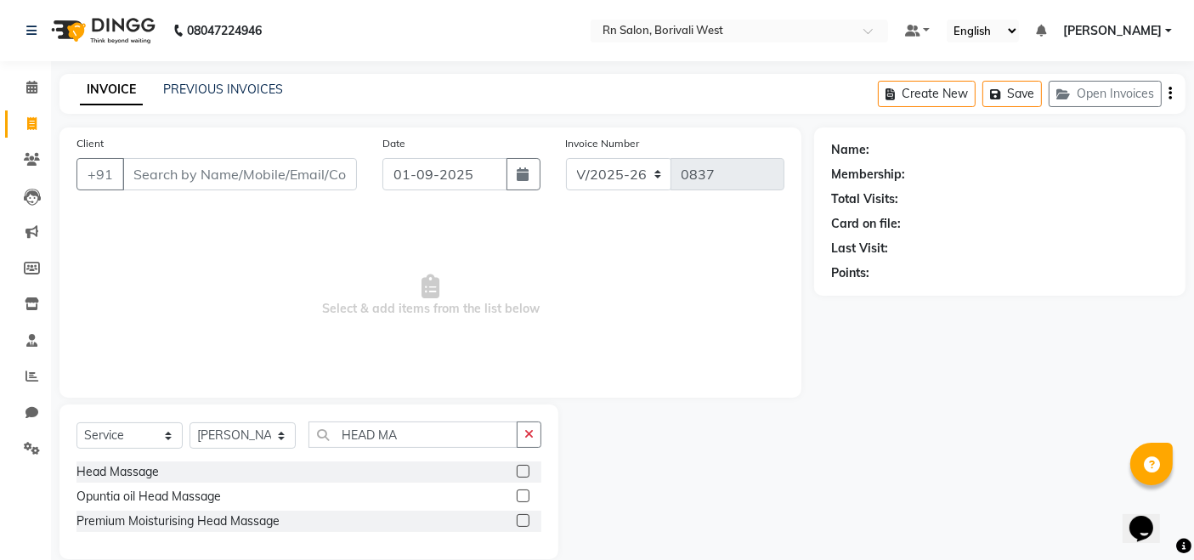
click at [522, 472] on label at bounding box center [523, 471] width 13 height 13
click at [522, 472] on input "checkbox" at bounding box center [522, 471] width 11 height 11
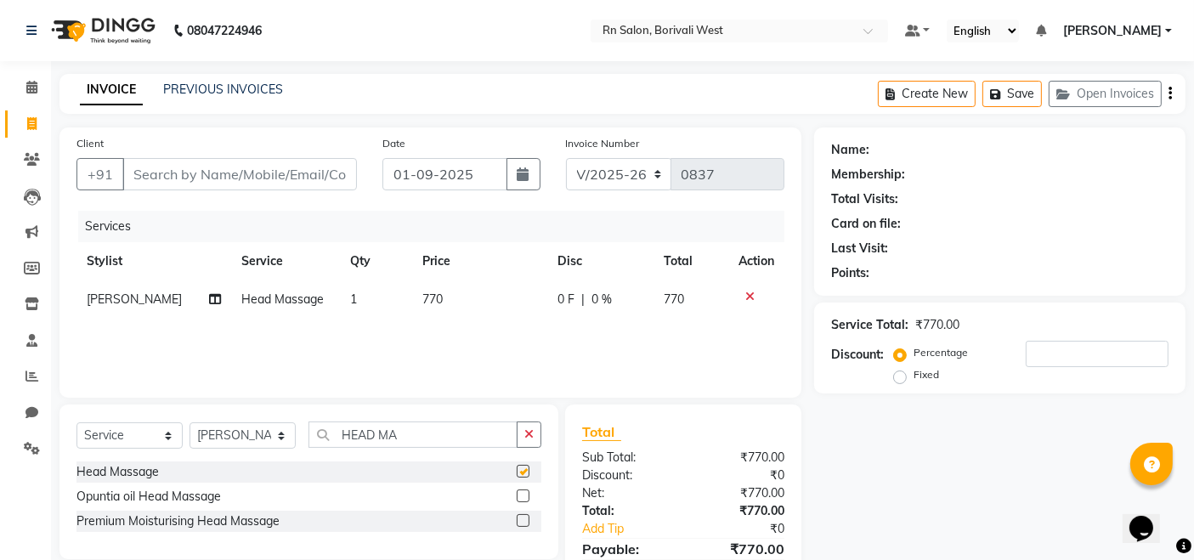
checkbox input "false"
click at [432, 440] on input "HEAD MA" at bounding box center [412, 434] width 209 height 26
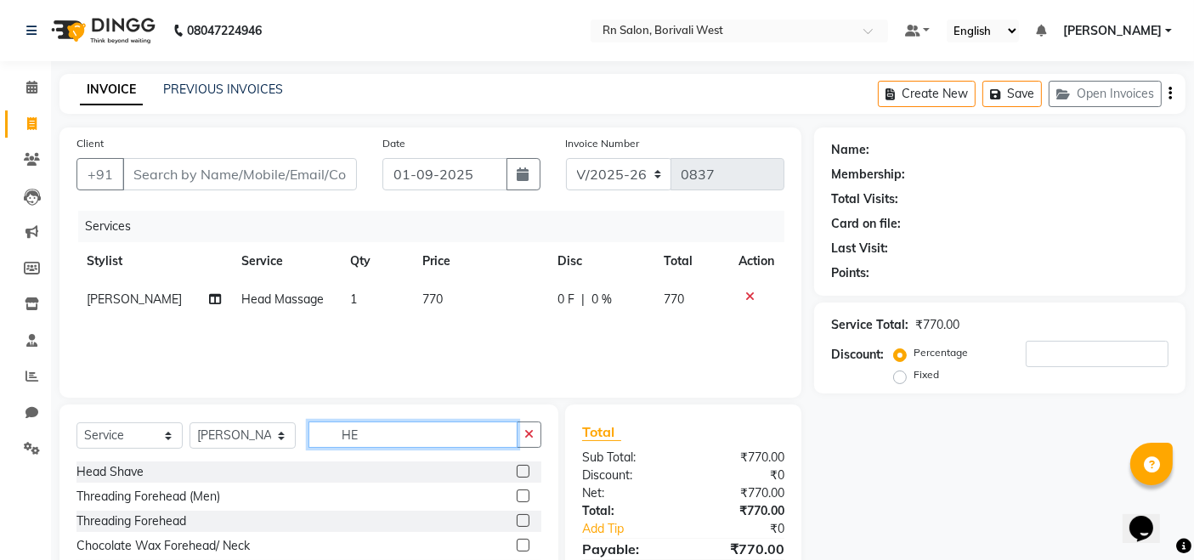
type input "H"
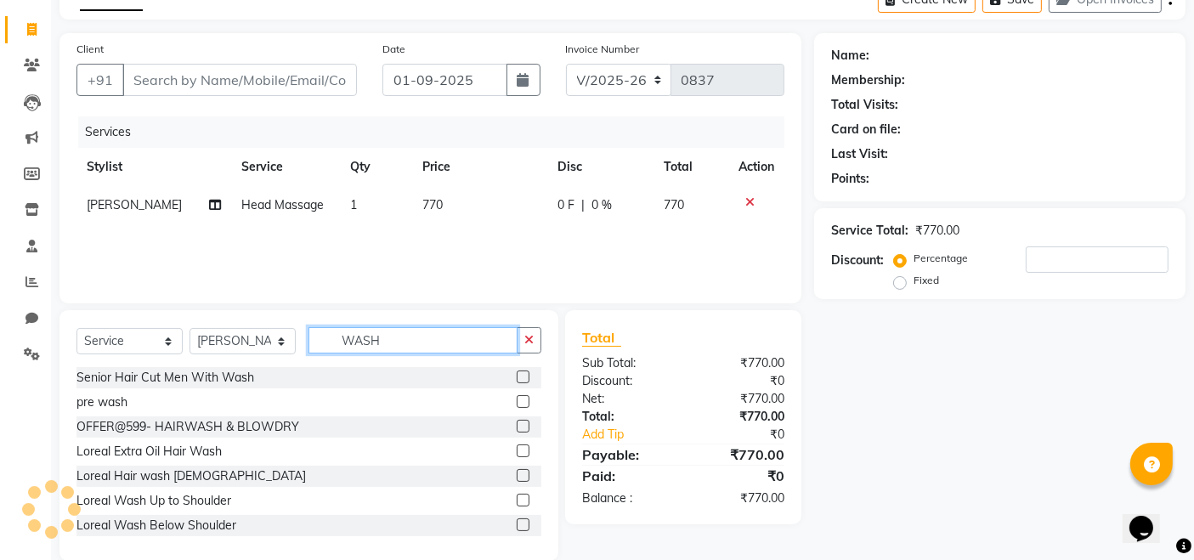
type input "WASH"
click at [517, 525] on label at bounding box center [523, 524] width 13 height 13
click at [517, 525] on input "checkbox" at bounding box center [522, 525] width 11 height 11
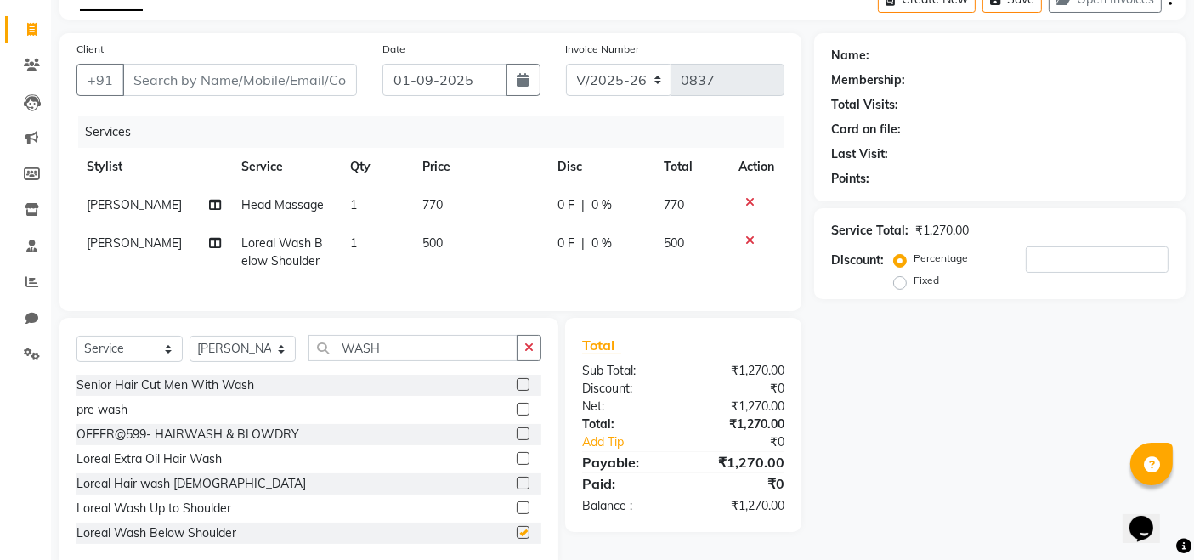
checkbox input "false"
click at [434, 202] on span "770" at bounding box center [432, 204] width 20 height 15
select select "83942"
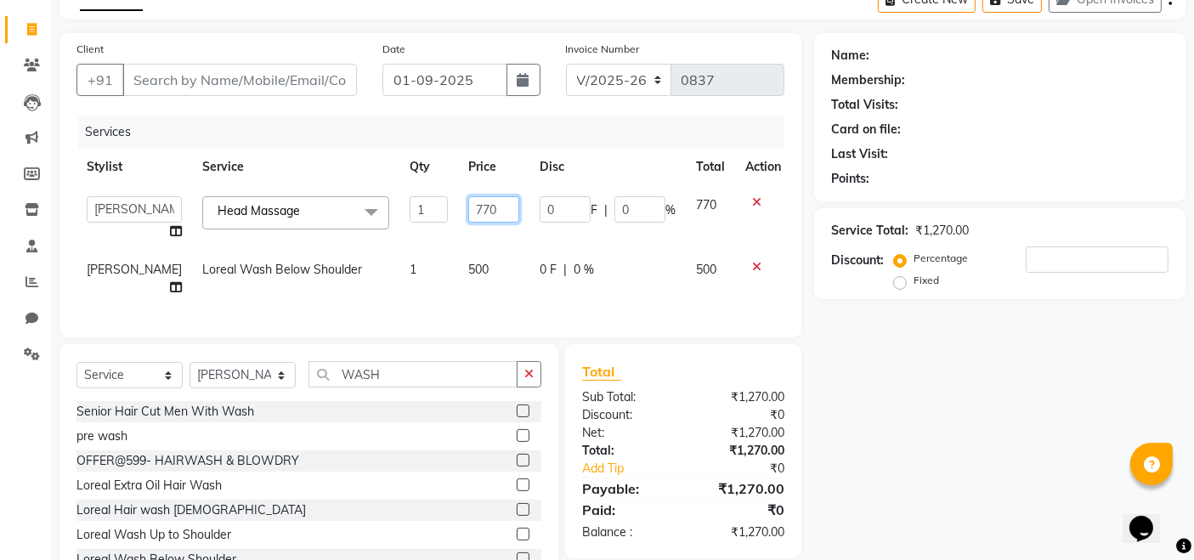
click at [468, 204] on input "770" at bounding box center [493, 209] width 51 height 26
type input "7"
type input "800"
click at [888, 397] on div "Name: Membership: Total Visits: Card on file: Last Visit: Points: Service Total…" at bounding box center [1006, 314] width 384 height 562
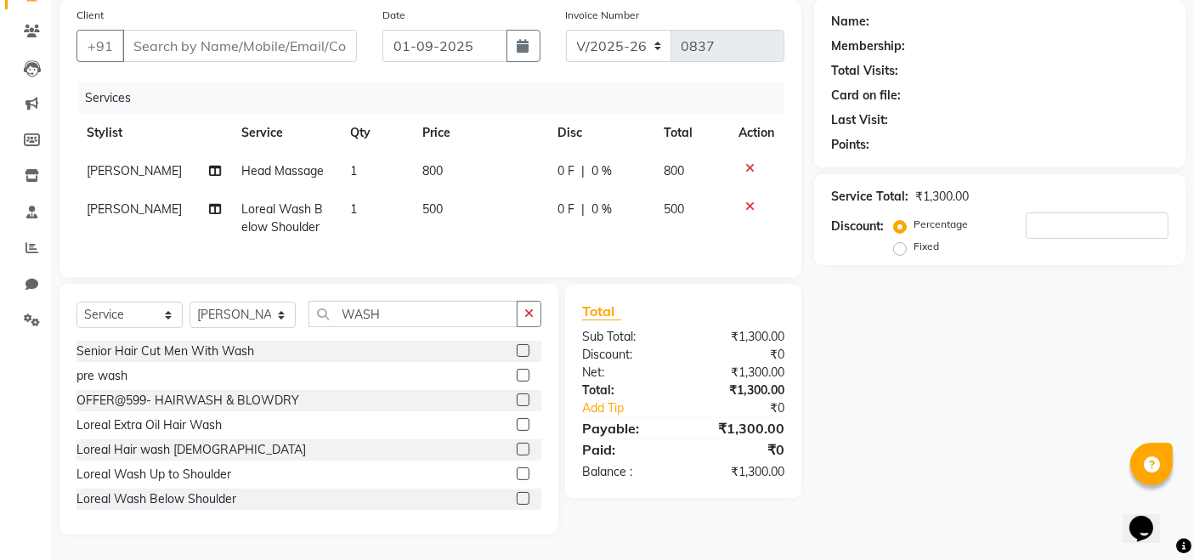
scroll to position [48, 0]
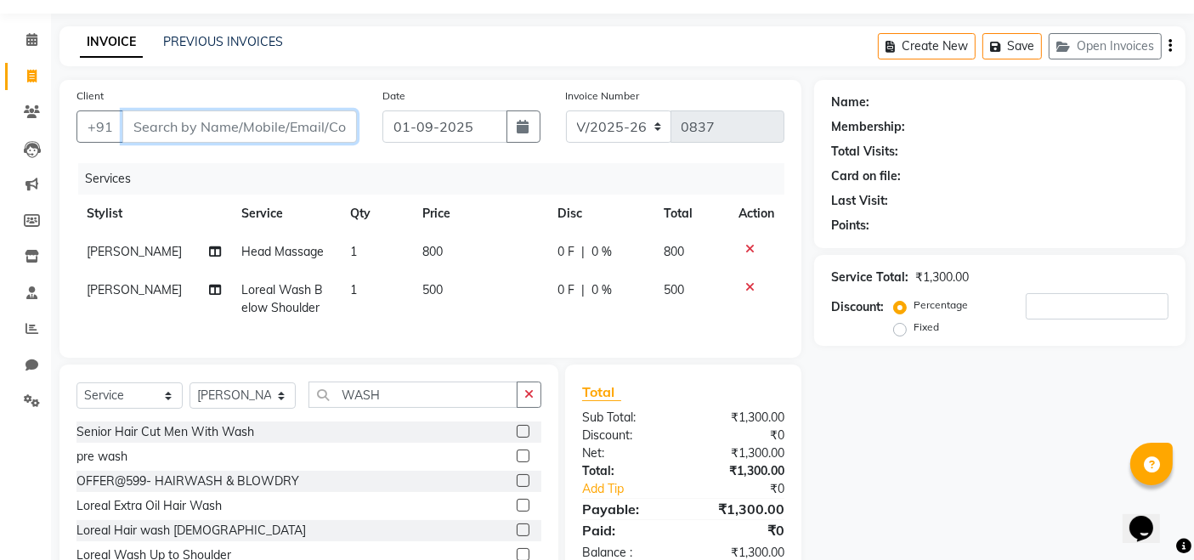
click at [157, 138] on input "Client" at bounding box center [239, 126] width 235 height 32
type input "8"
type input "0"
click at [162, 123] on input "865791807" at bounding box center [196, 126] width 148 height 32
type input "8657691807"
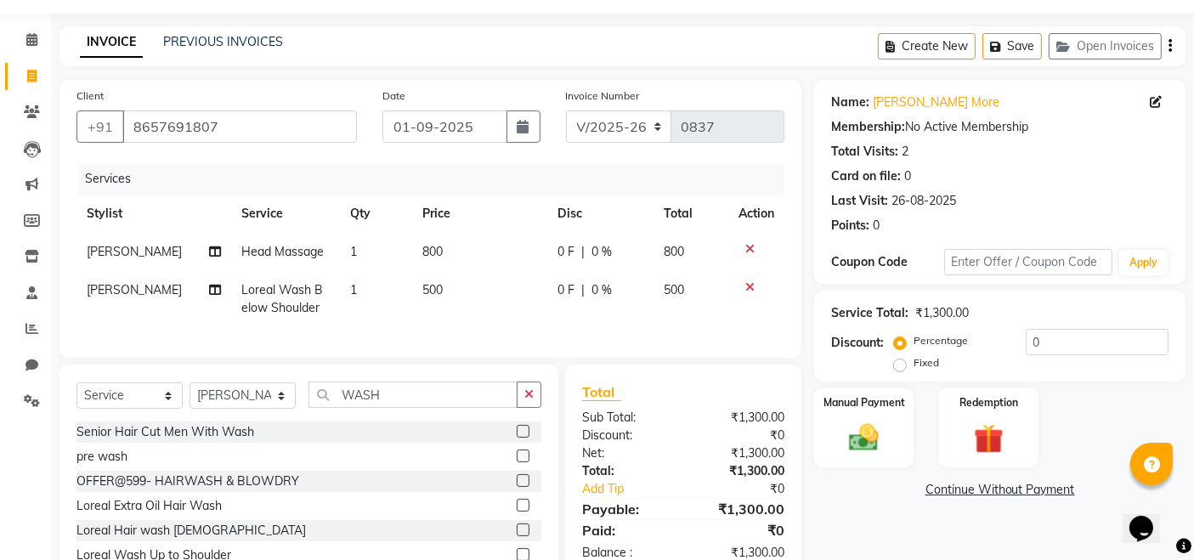
scroll to position [142, 0]
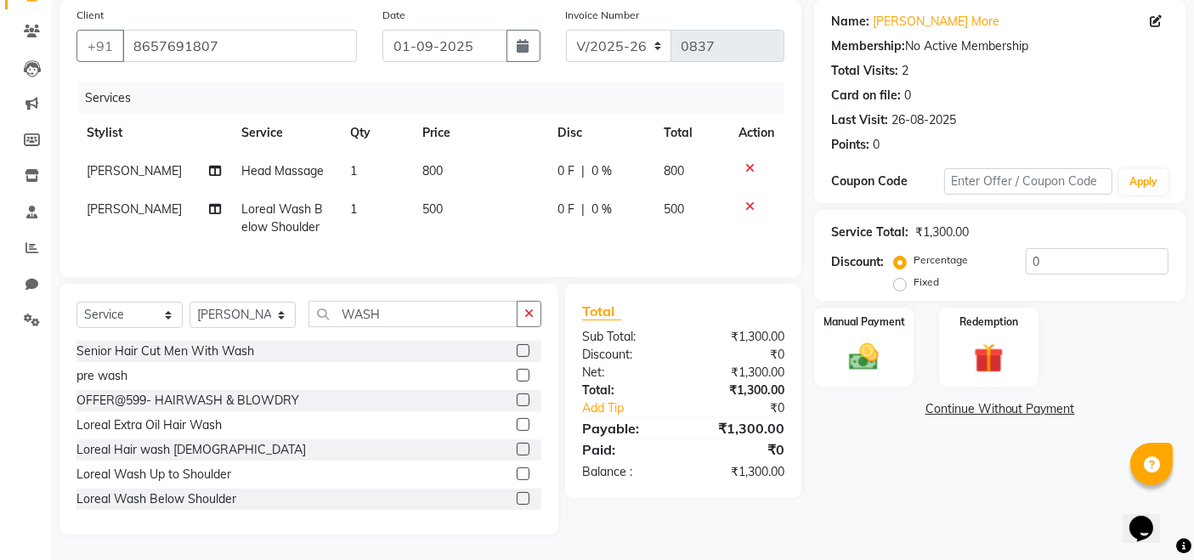
click at [412, 195] on td "500" at bounding box center [479, 218] width 135 height 56
select select "83942"
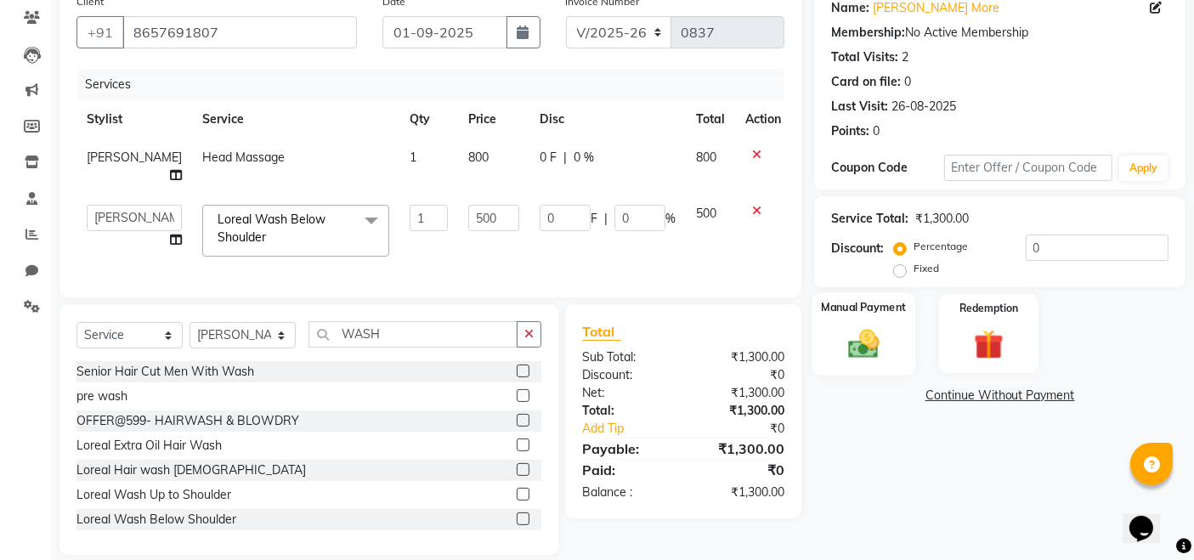
click at [867, 321] on div "Manual Payment" at bounding box center [863, 333] width 103 height 83
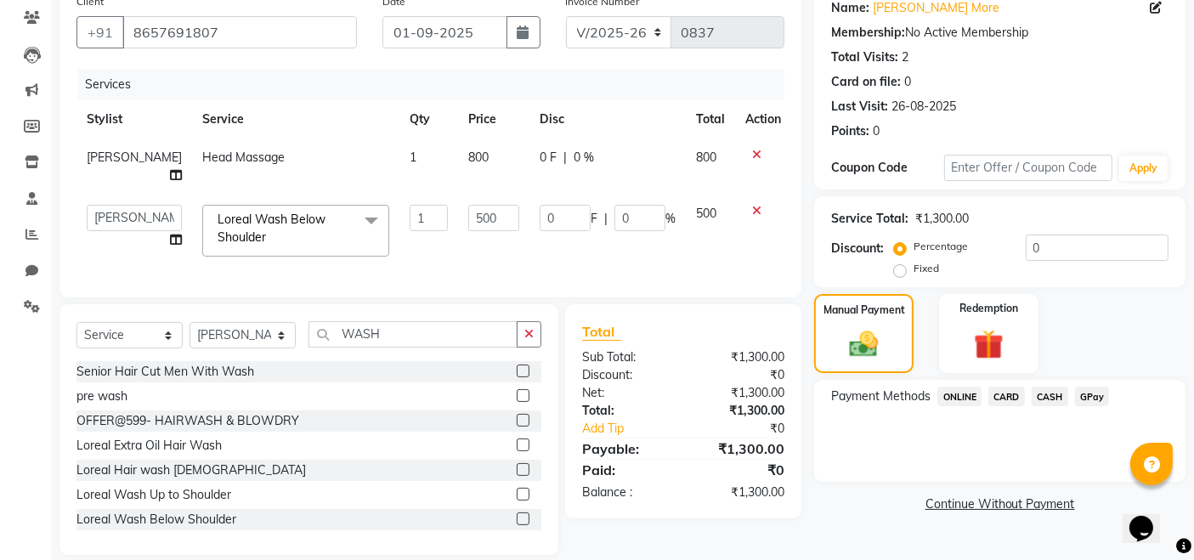
scroll to position [175, 0]
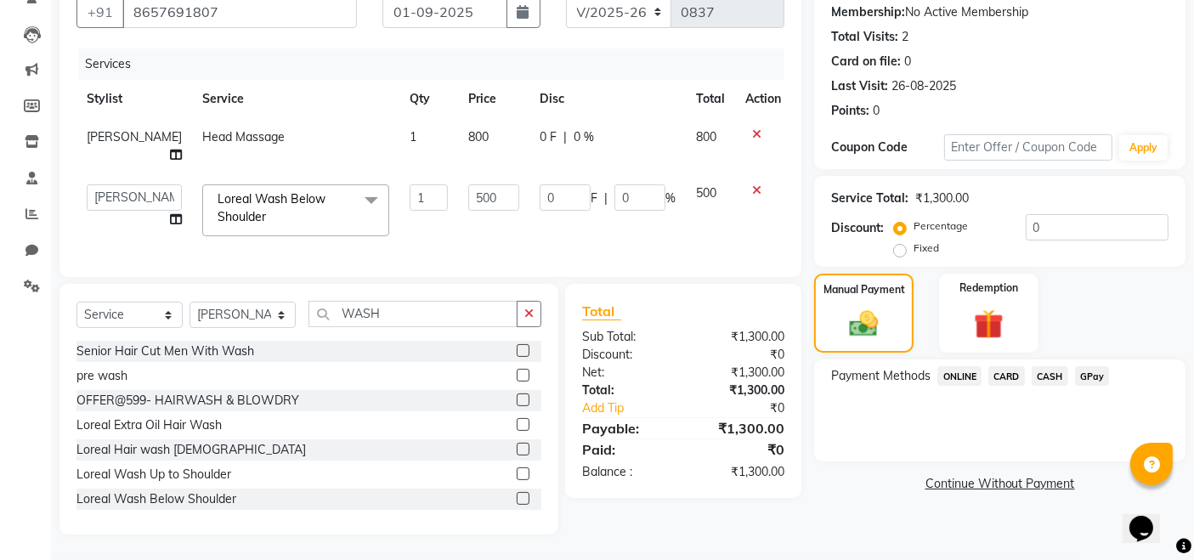
click at [1039, 366] on span "CASH" at bounding box center [1050, 376] width 37 height 20
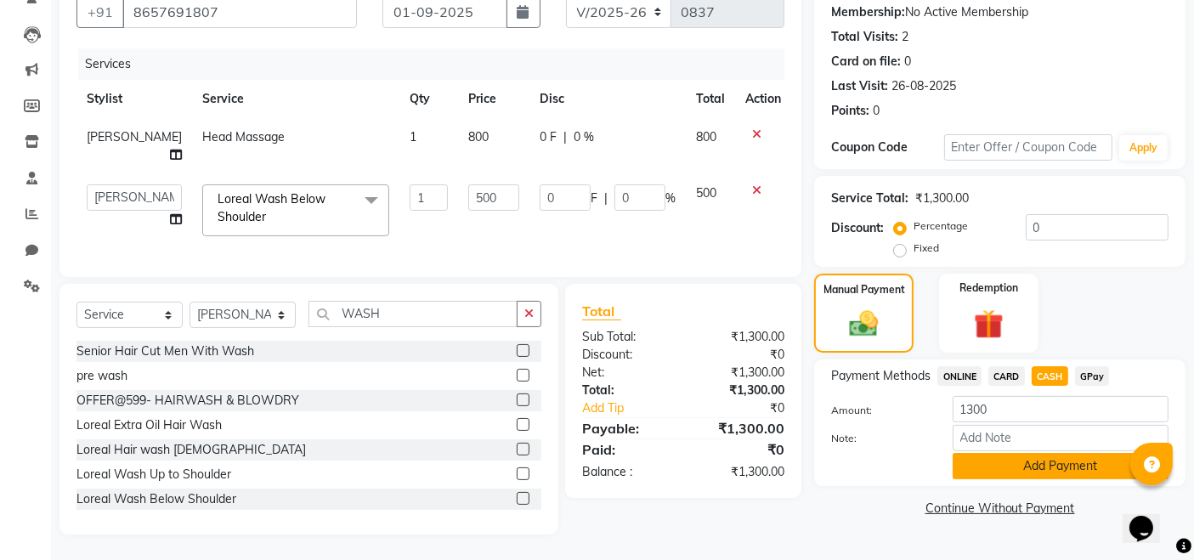
click at [1039, 460] on button "Add Payment" at bounding box center [1060, 466] width 216 height 26
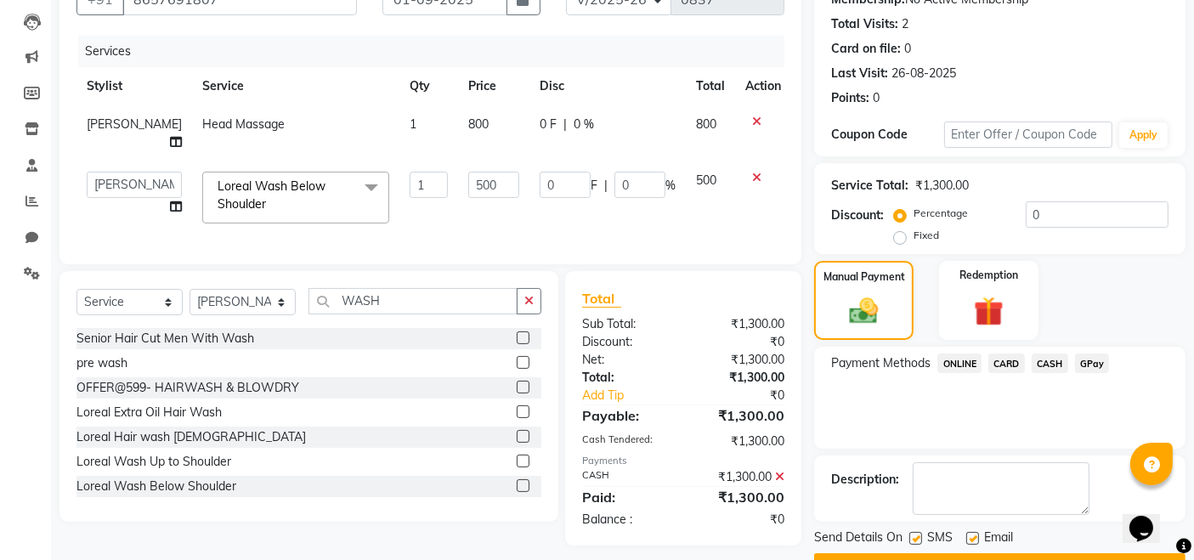
scroll to position [218, 0]
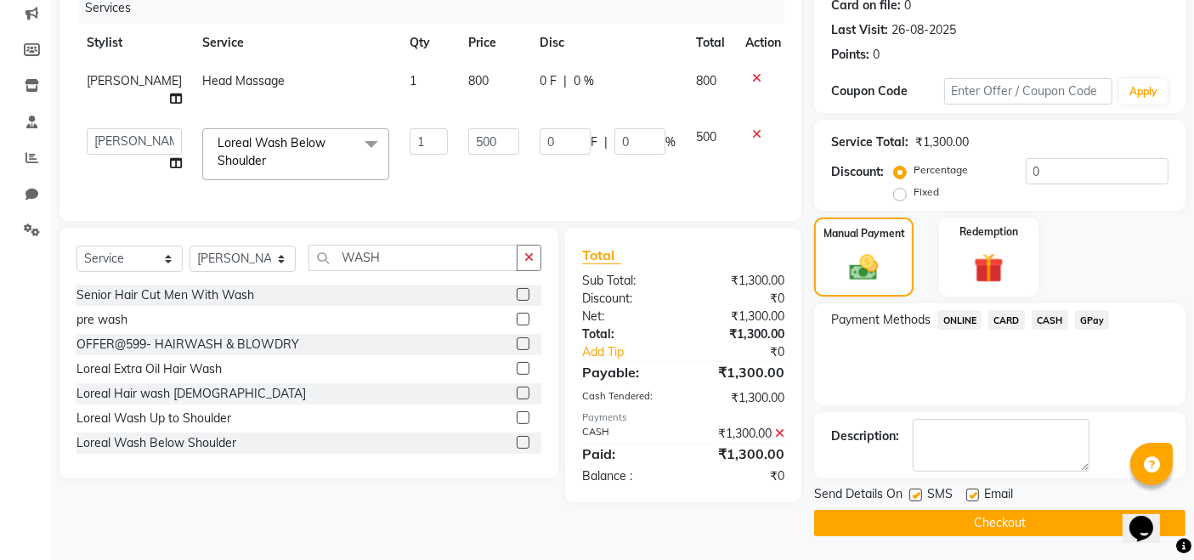
click at [974, 498] on label at bounding box center [972, 495] width 13 height 13
click at [974, 498] on input "checkbox" at bounding box center [971, 495] width 11 height 11
checkbox input "false"
click at [913, 495] on label at bounding box center [915, 495] width 13 height 13
click at [913, 495] on input "checkbox" at bounding box center [914, 495] width 11 height 11
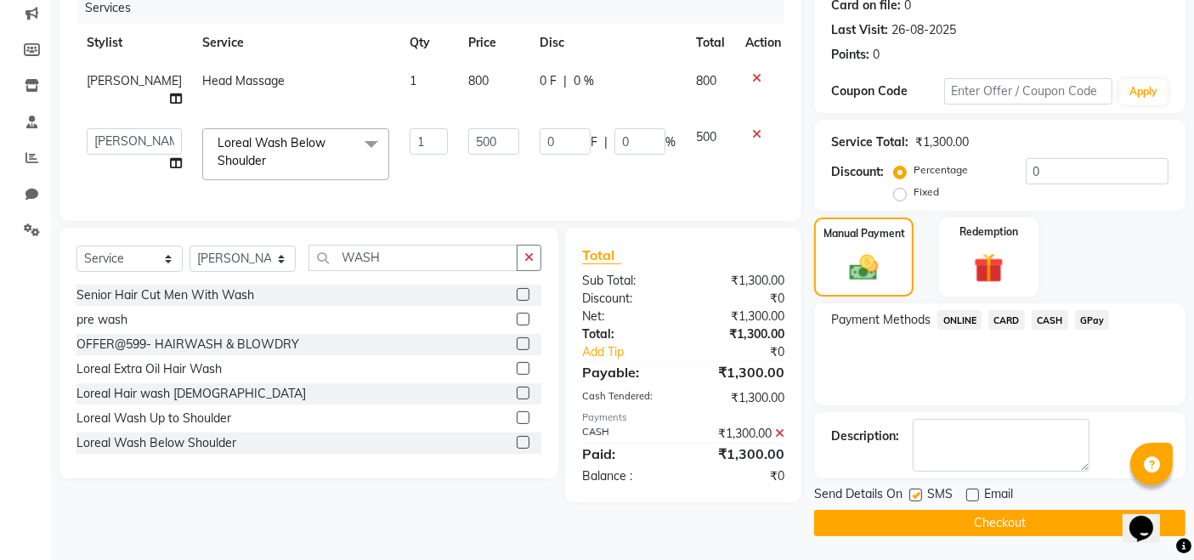
checkbox input "false"
click at [929, 523] on button "Checkout" at bounding box center [999, 523] width 371 height 26
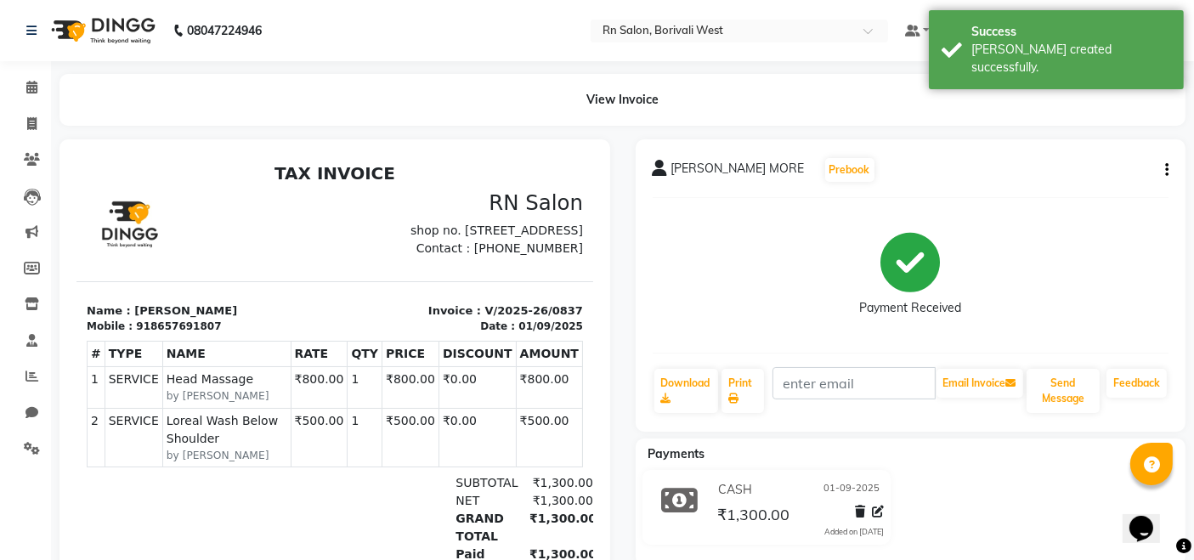
click at [3, 85] on li "Calendar" at bounding box center [25, 88] width 51 height 37
click at [33, 129] on icon at bounding box center [31, 123] width 9 height 13
select select "8515"
select select "service"
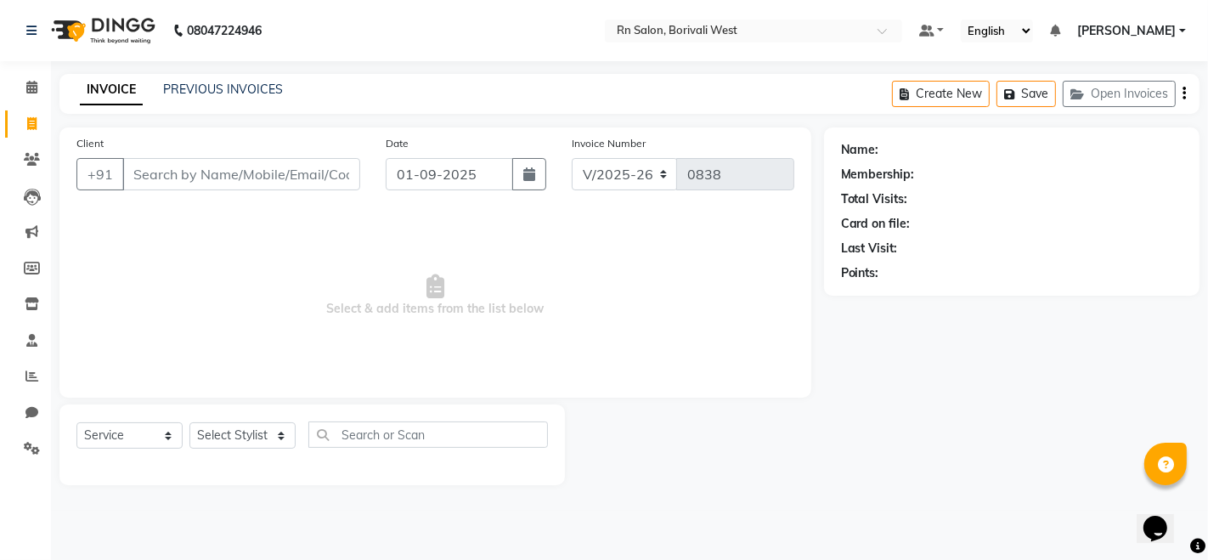
click at [287, 178] on input "Client" at bounding box center [241, 174] width 238 height 32
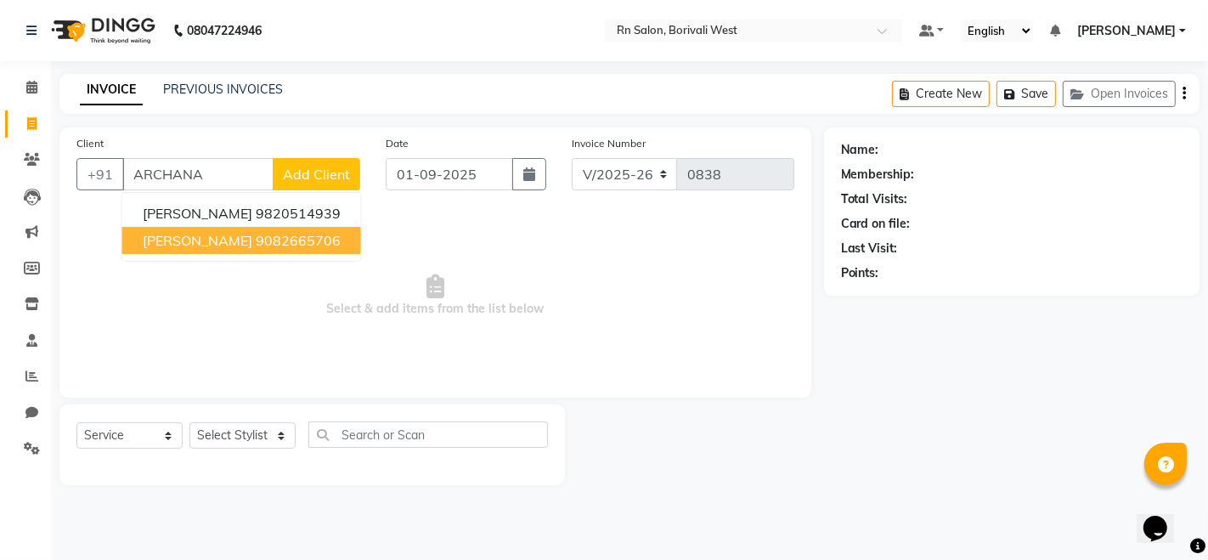
click at [251, 239] on span "ARCHANA PARMAR" at bounding box center [198, 240] width 110 height 17
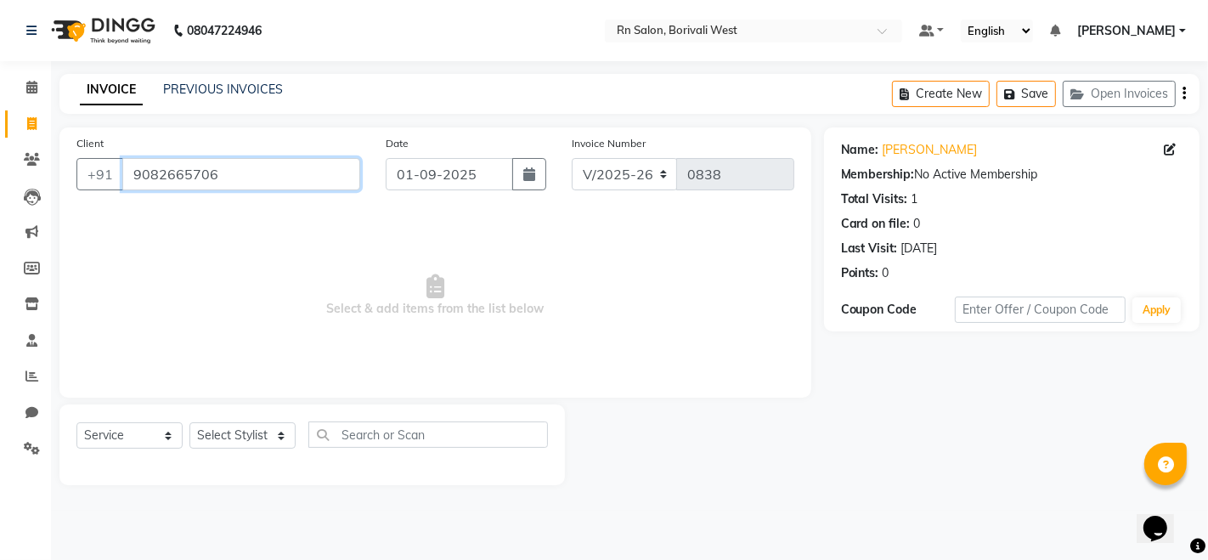
click at [228, 168] on input "9082665706" at bounding box center [241, 174] width 238 height 32
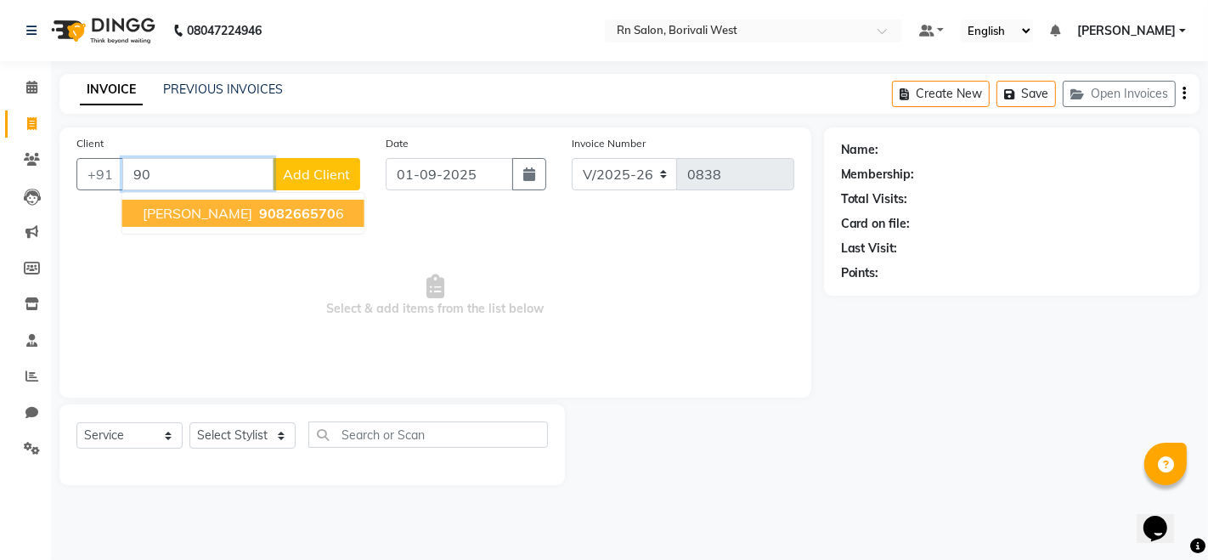
type input "9"
click at [210, 219] on span "ARCHANA KAMDAR" at bounding box center [198, 213] width 110 height 17
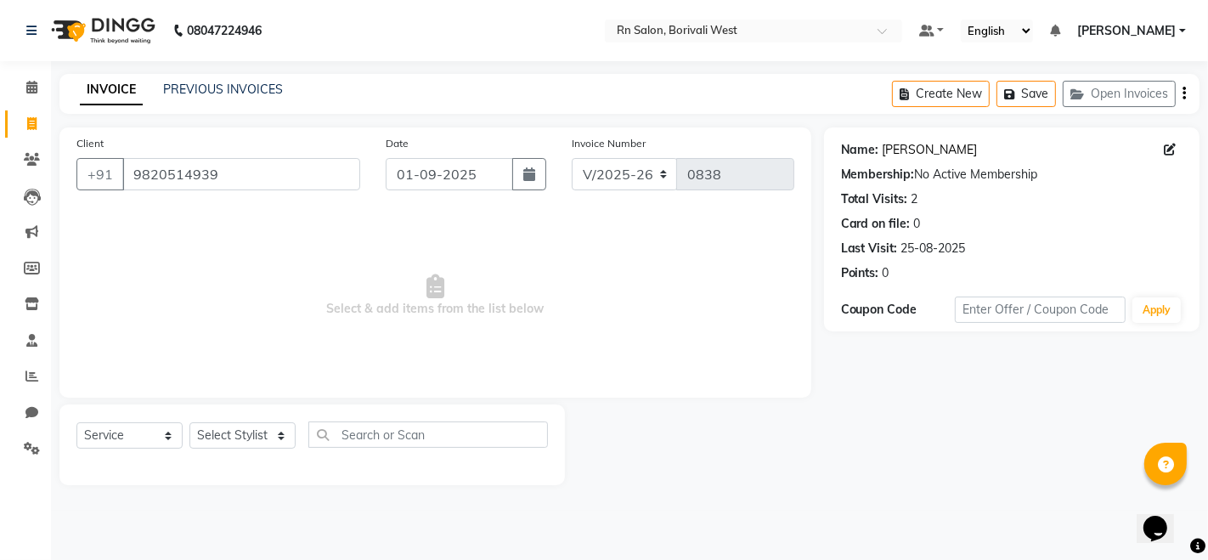
click at [924, 156] on link "Archana Kamdar" at bounding box center [930, 150] width 95 height 18
click at [258, 168] on input "9820514939" at bounding box center [241, 174] width 238 height 32
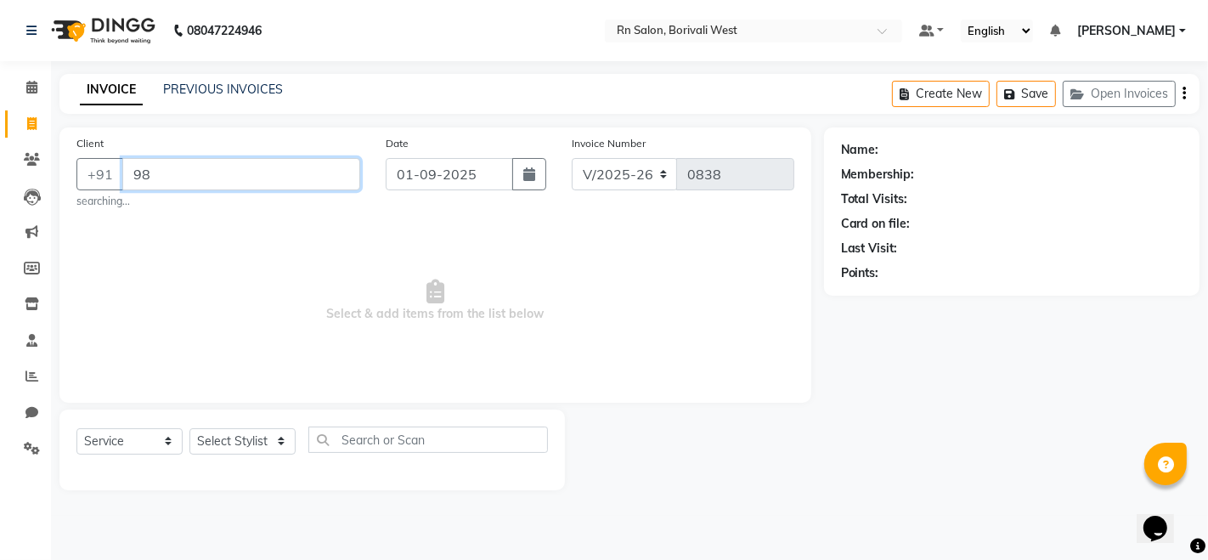
type input "9"
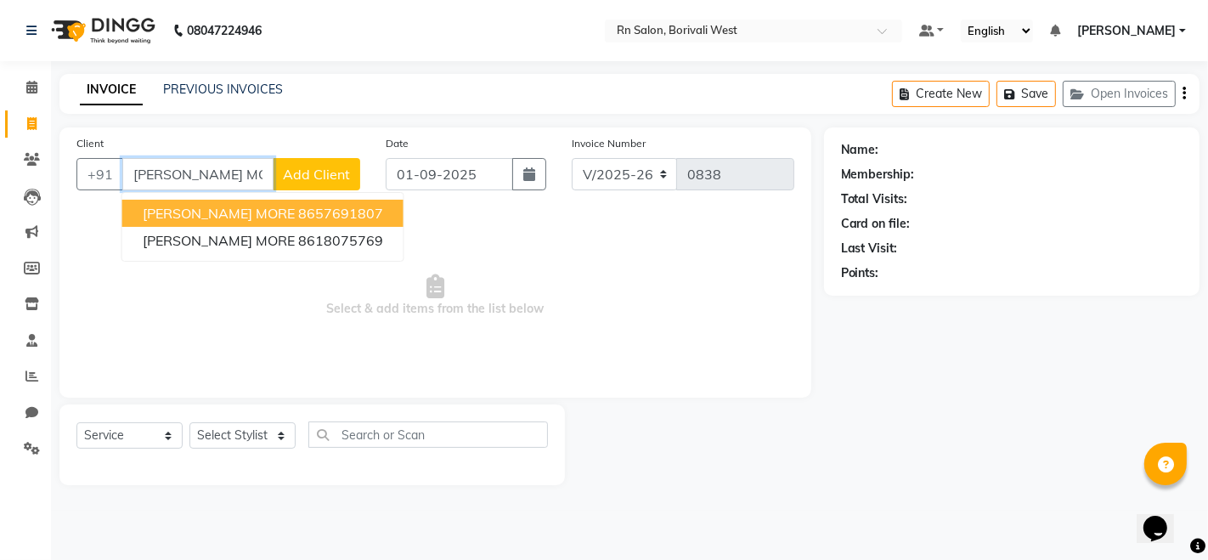
click at [308, 210] on ngb-highlight "8657691807" at bounding box center [340, 213] width 85 height 17
type input "8657691807"
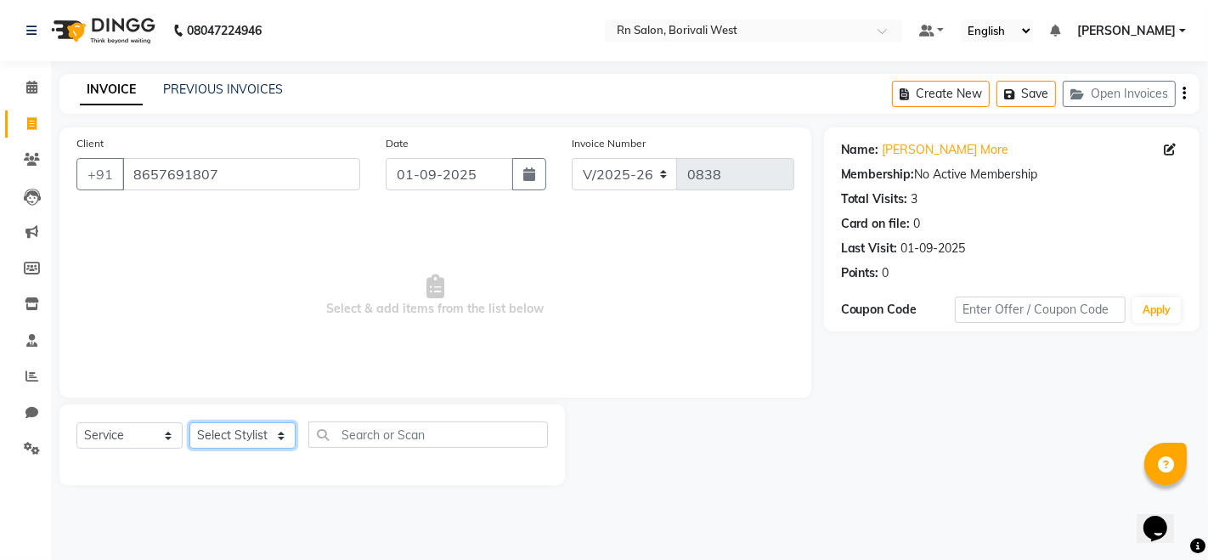
click at [224, 428] on select "Select Stylist Arpita Deshmukh Beena jaiswar DC Deepak Parbat Farhana Gautam ma…" at bounding box center [242, 435] width 106 height 26
select select "83942"
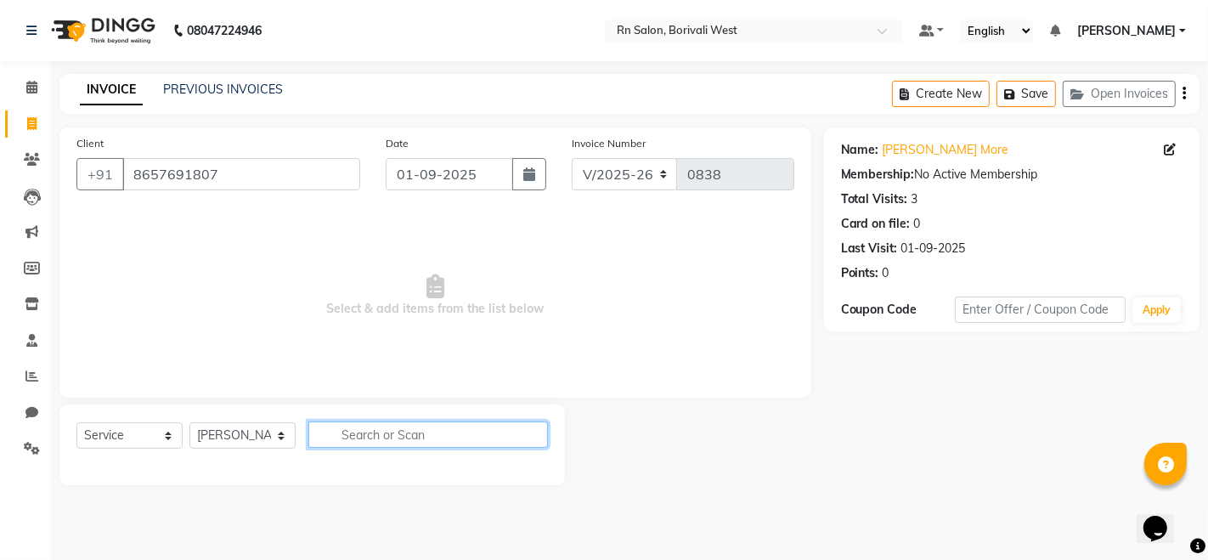
click at [381, 426] on input "text" at bounding box center [428, 434] width 240 height 26
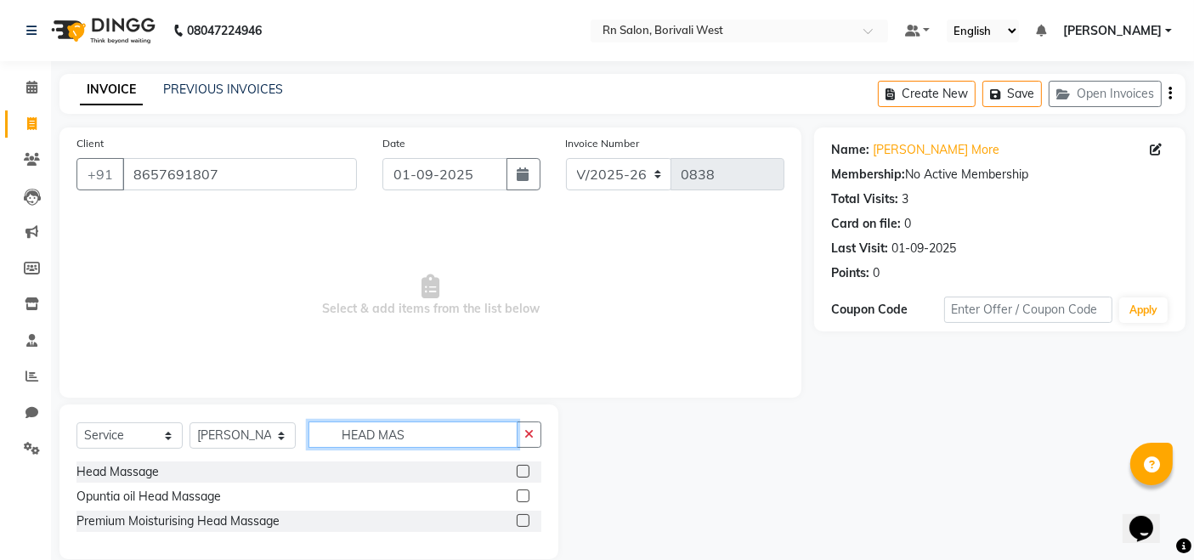
type input "HEAD MAS"
drag, startPoint x: 527, startPoint y: 469, endPoint x: 454, endPoint y: 477, distance: 73.5
click at [527, 469] on label at bounding box center [523, 471] width 13 height 13
click at [527, 469] on input "checkbox" at bounding box center [522, 471] width 11 height 11
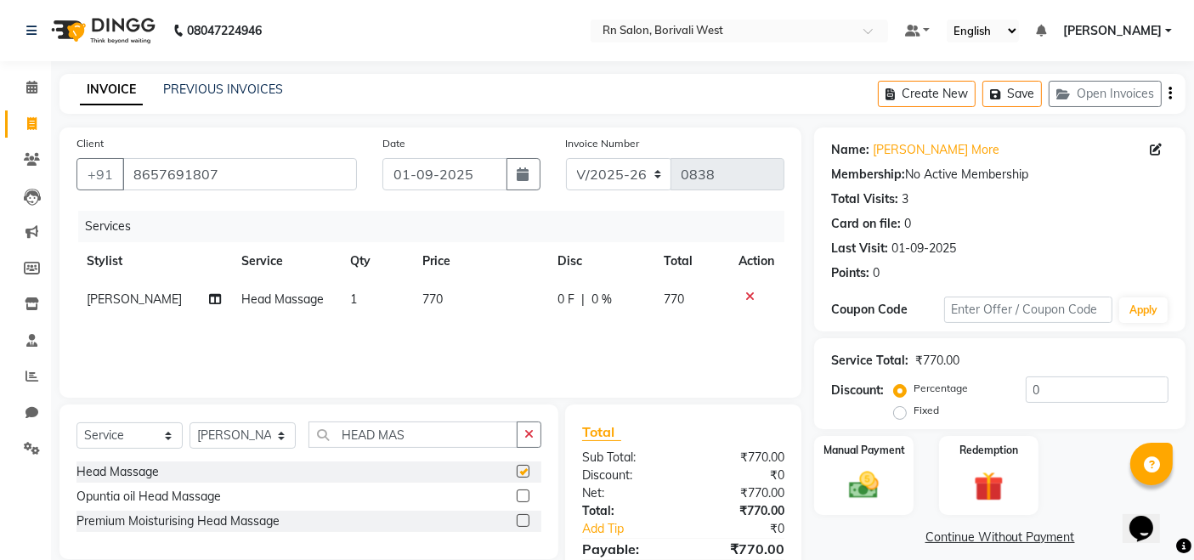
checkbox input "false"
click at [272, 429] on select "Select Stylist Arpita Deshmukh Beena jaiswar DC Deepak Parbat Farhana Gautam ma…" at bounding box center [242, 435] width 106 height 26
click at [463, 432] on input "HEAD MAS" at bounding box center [412, 434] width 209 height 26
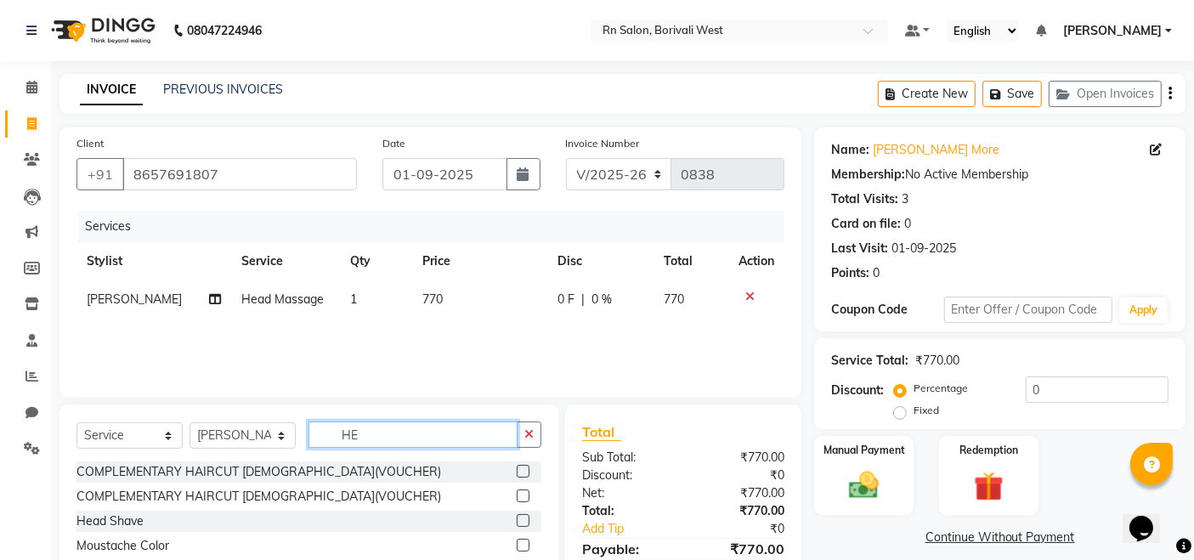
type input "H"
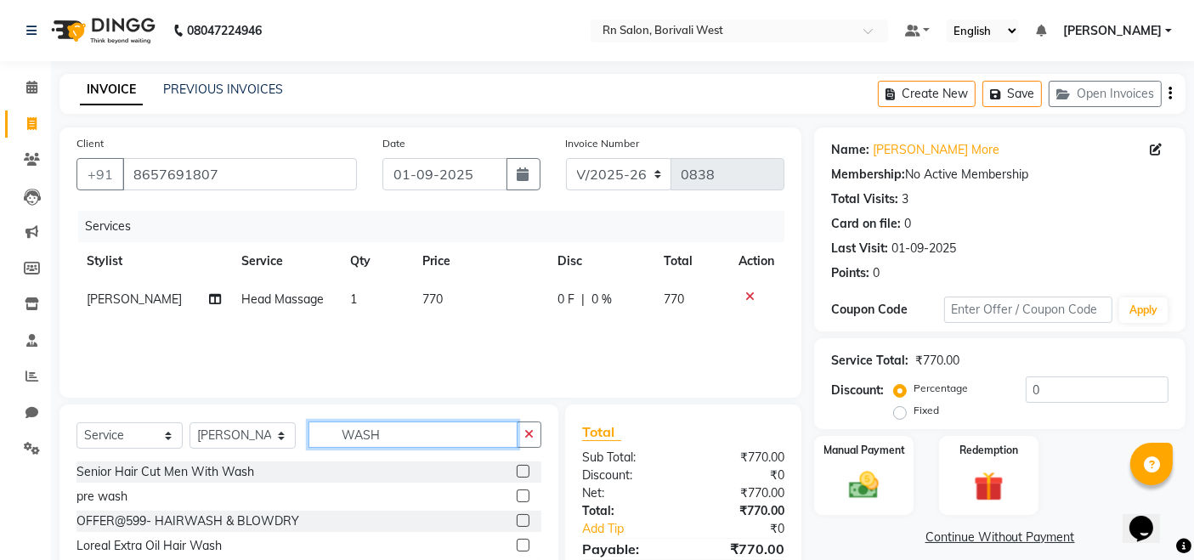
scroll to position [120, 0]
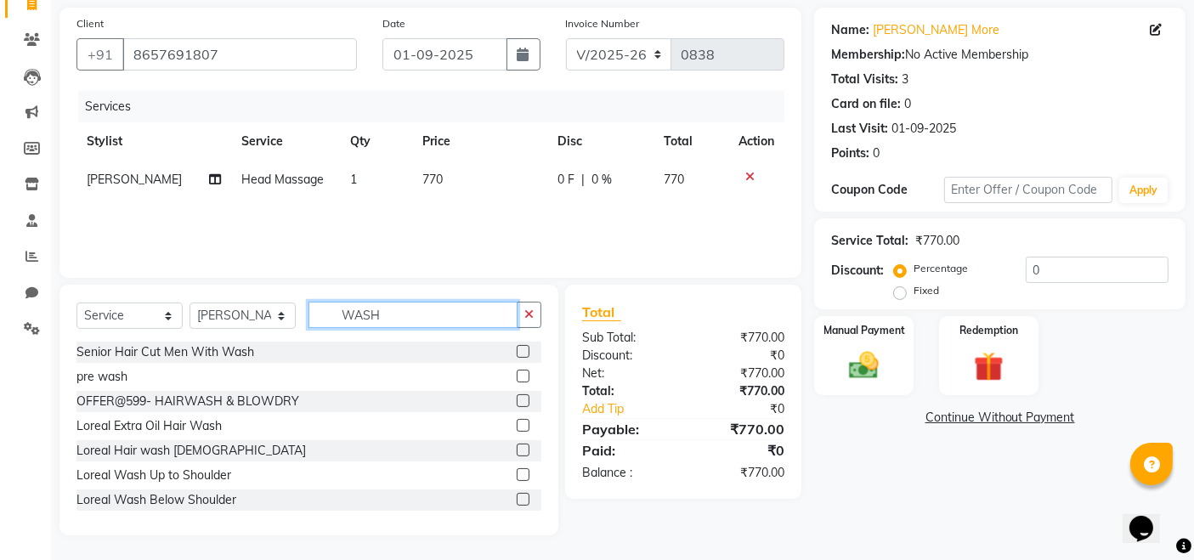
type input "WASH"
click at [517, 499] on label at bounding box center [523, 499] width 13 height 13
click at [517, 499] on input "checkbox" at bounding box center [522, 500] width 11 height 11
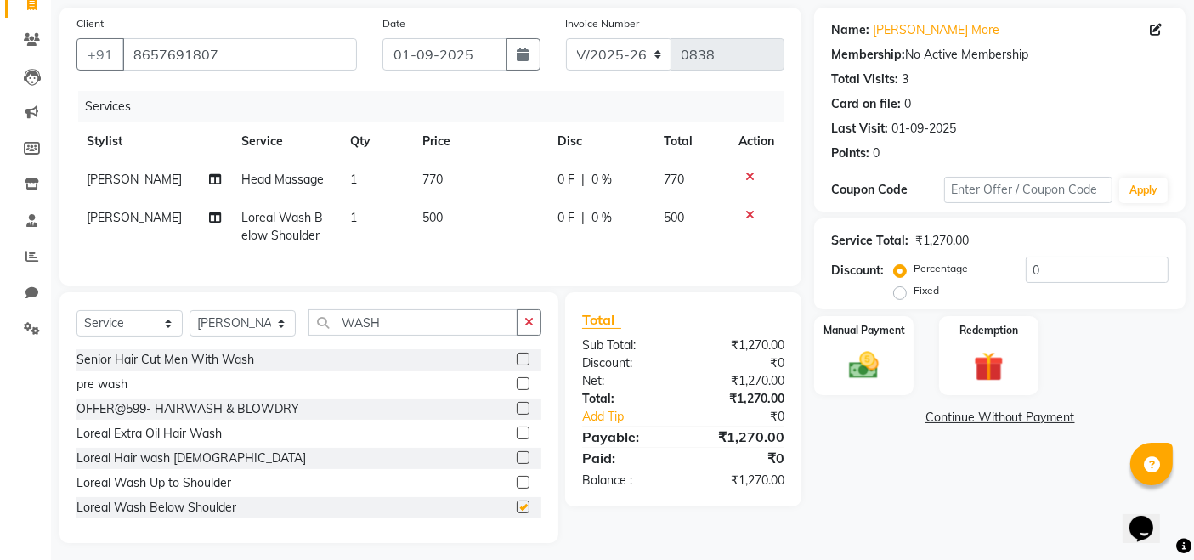
checkbox input "false"
click at [422, 179] on span "770" at bounding box center [432, 179] width 20 height 15
select select "83942"
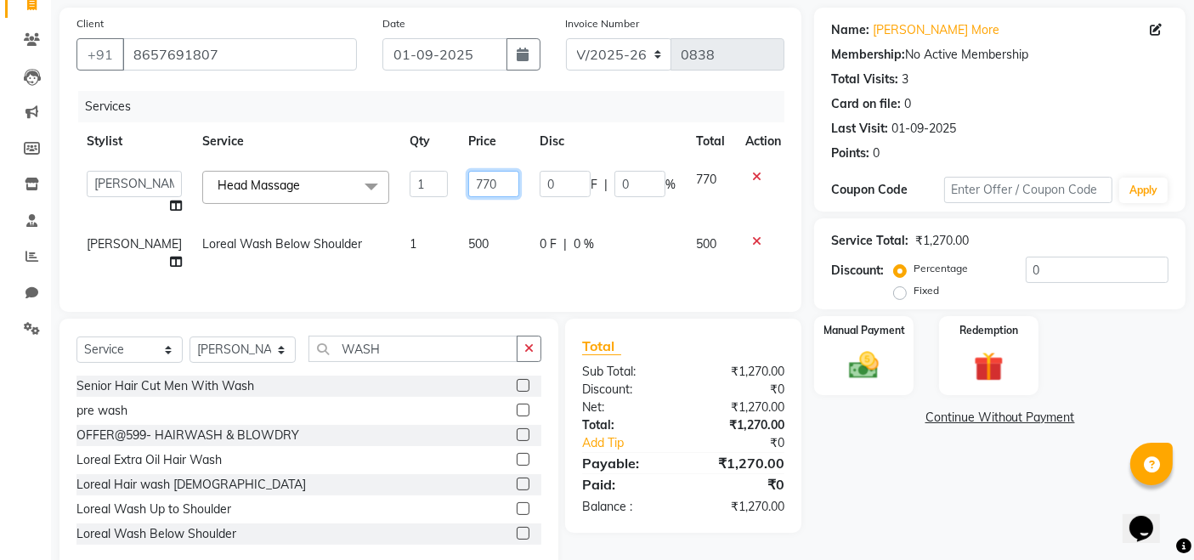
click at [476, 189] on input "770" at bounding box center [493, 184] width 51 height 26
type input "7"
type input "800"
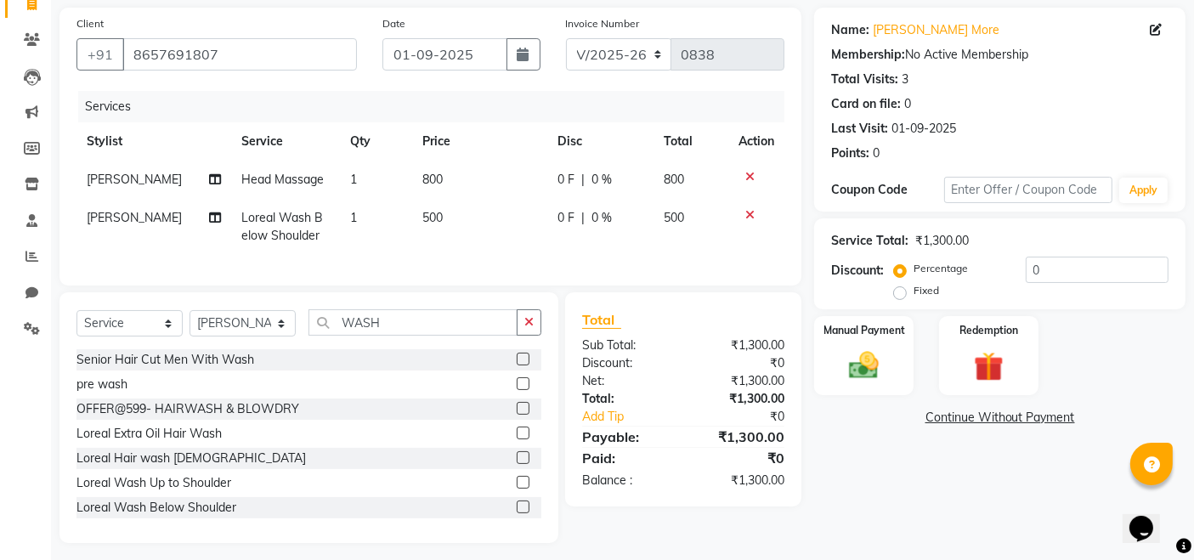
click at [948, 479] on div "Name: Megha More Membership: No Active Membership Total Visits: 3 Card on file:…" at bounding box center [1006, 275] width 384 height 535
drag, startPoint x: 861, startPoint y: 384, endPoint x: 867, endPoint y: 394, distance: 11.8
click at [862, 384] on div "Manual Payment" at bounding box center [863, 355] width 103 height 83
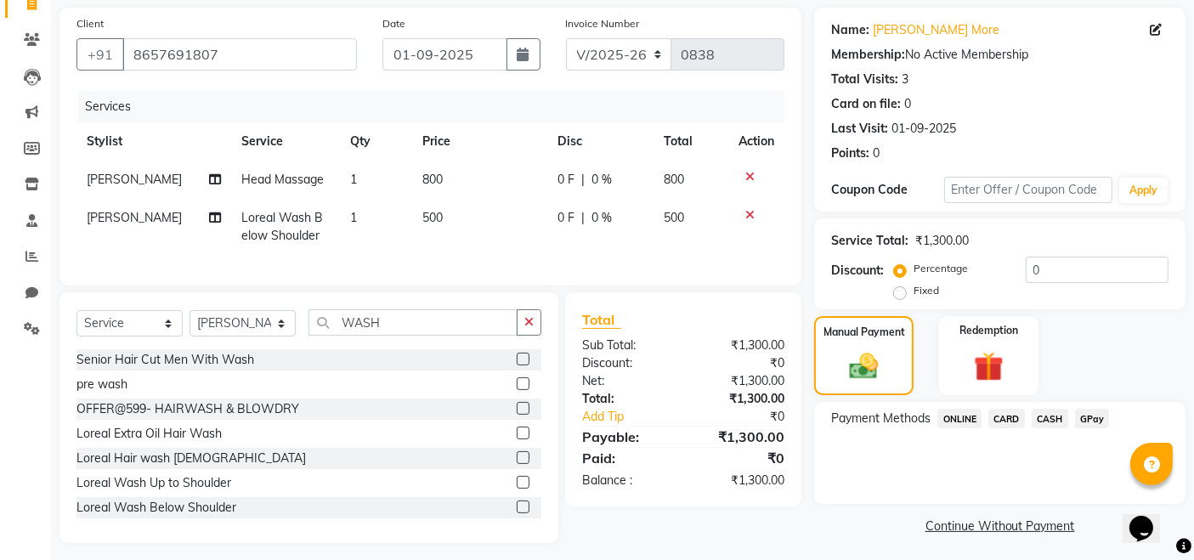
drag, startPoint x: 1054, startPoint y: 418, endPoint x: 1043, endPoint y: 414, distance: 11.8
click at [1054, 416] on span "CASH" at bounding box center [1050, 419] width 37 height 20
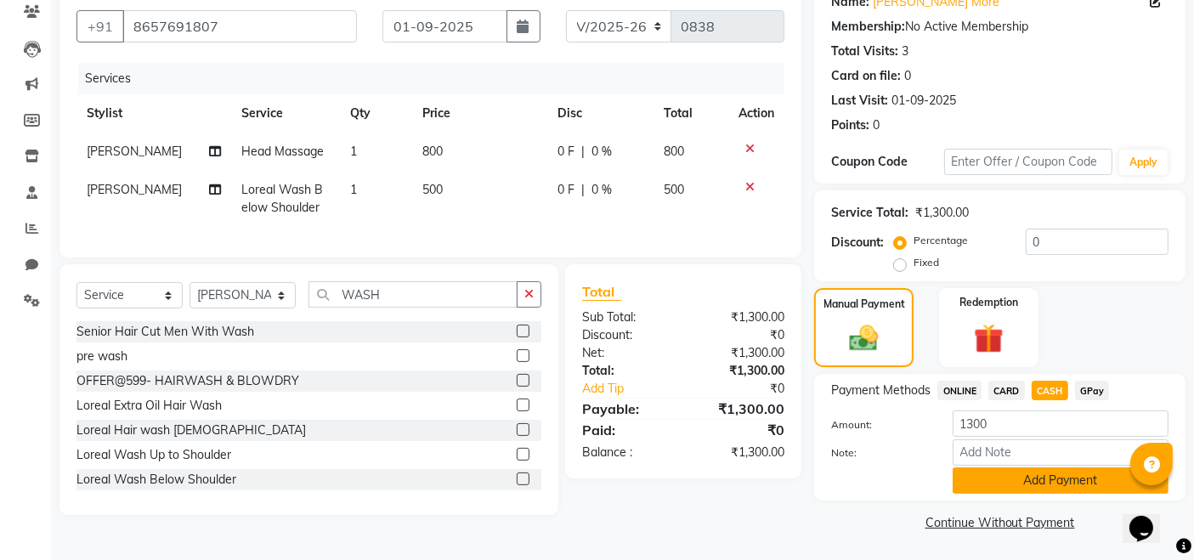
click at [1033, 484] on button "Add Payment" at bounding box center [1060, 480] width 216 height 26
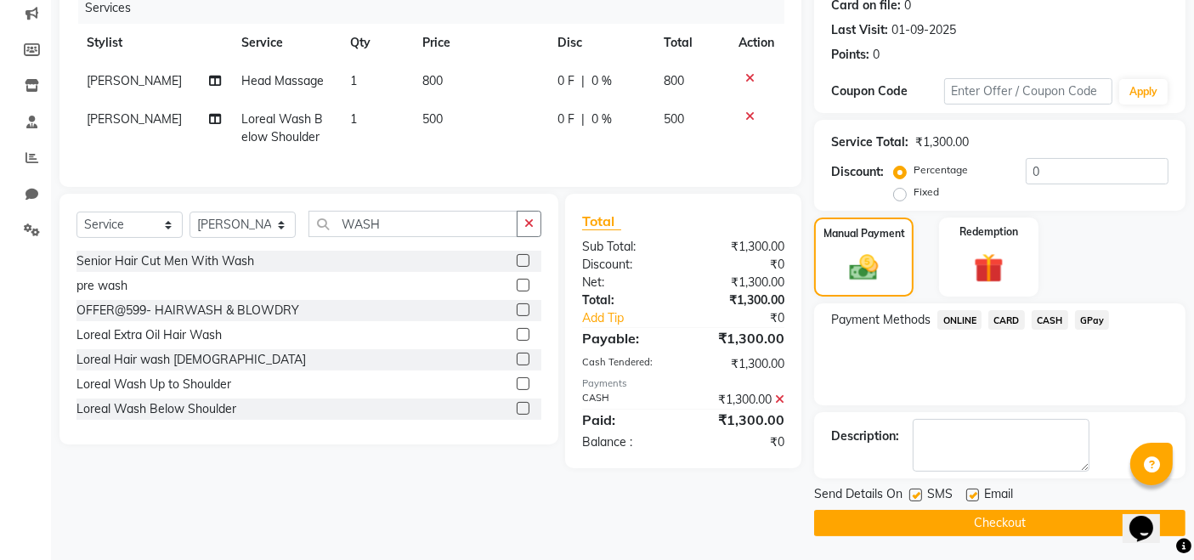
scroll to position [0, 0]
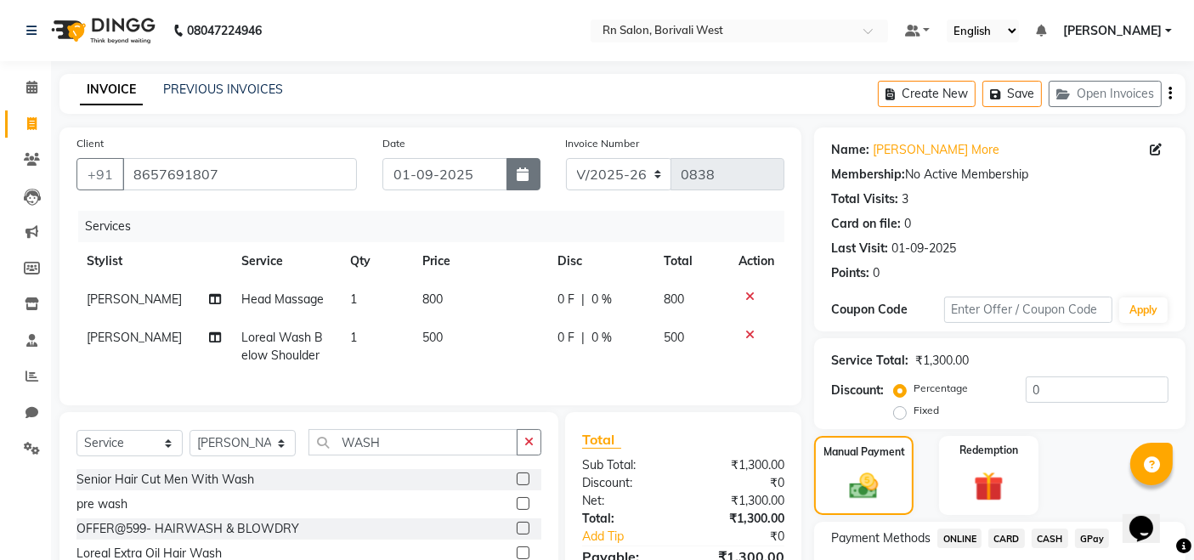
click at [524, 178] on icon "button" at bounding box center [523, 174] width 12 height 14
select select "9"
select select "2025"
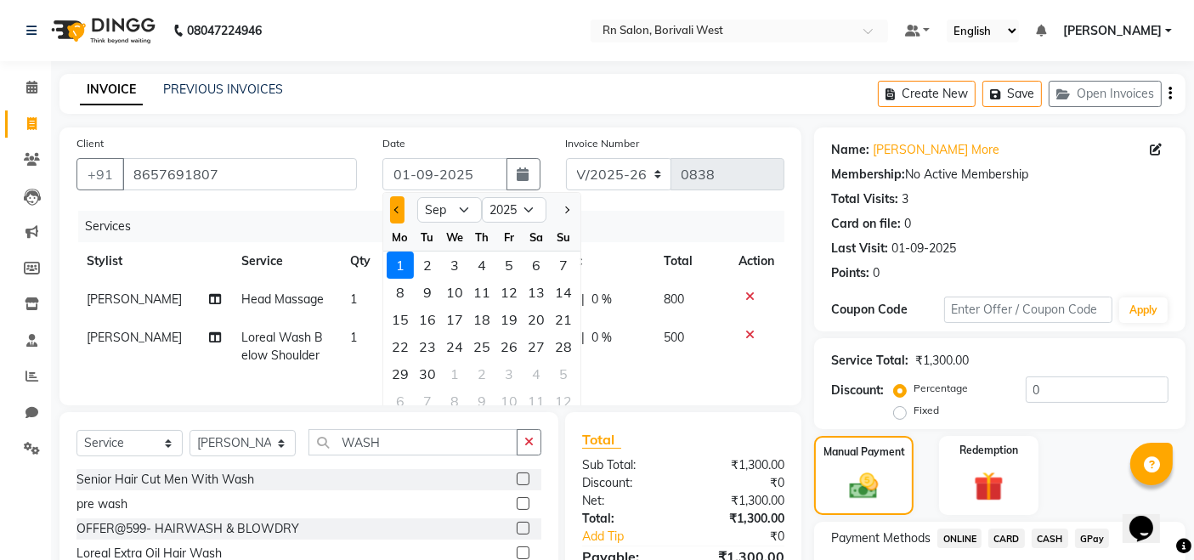
click at [398, 208] on span "Previous month" at bounding box center [396, 209] width 7 height 7
select select "8"
click at [553, 375] on div "31" at bounding box center [563, 373] width 27 height 27
type input "31-08-2025"
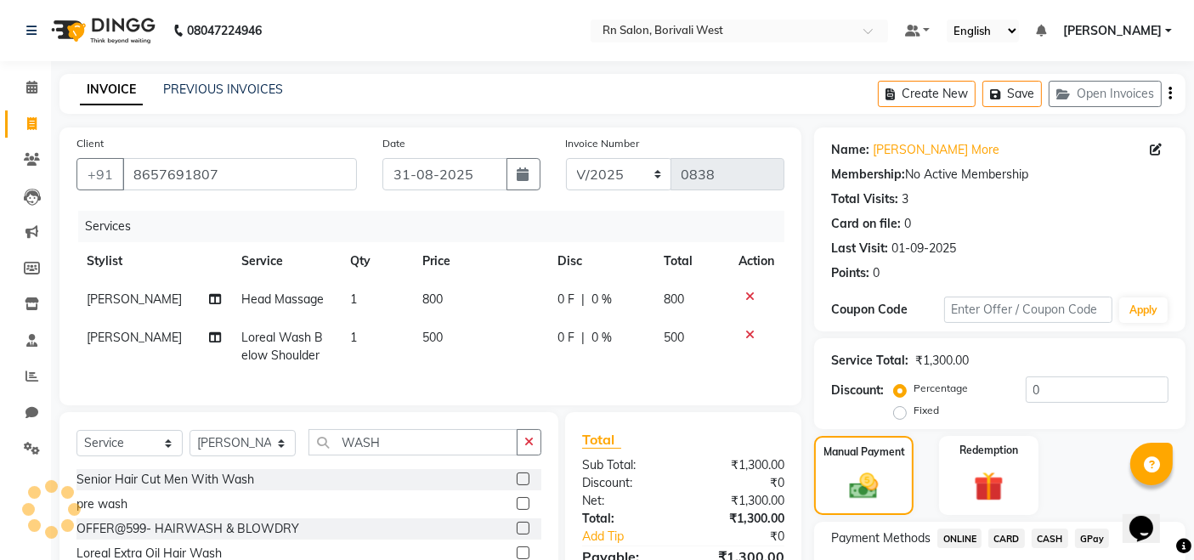
scroll to position [218, 0]
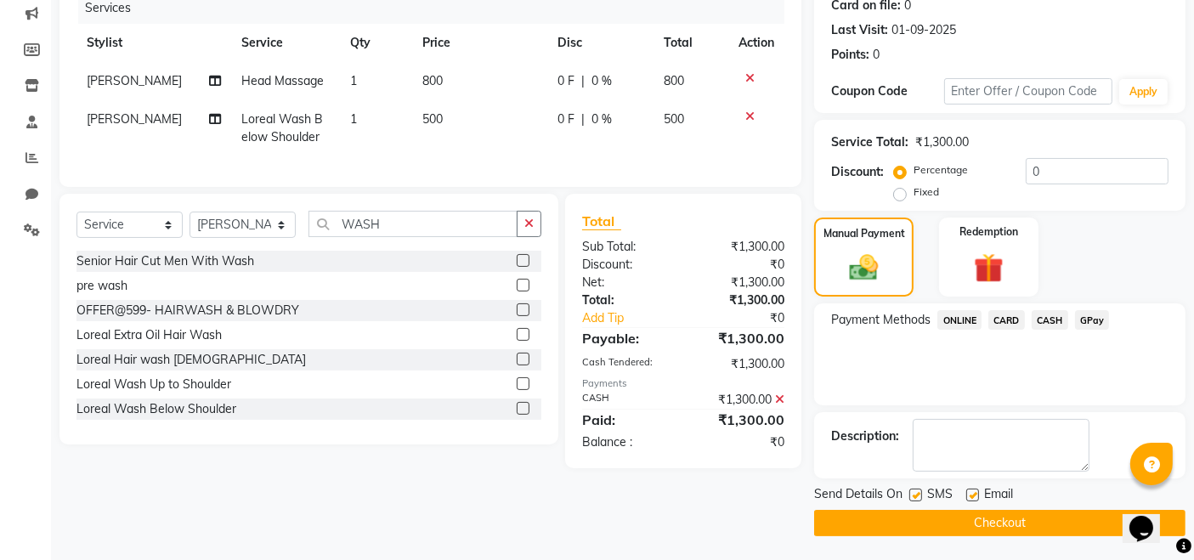
click at [905, 493] on div "Send Details On SMS Email" at bounding box center [999, 495] width 371 height 21
click at [971, 493] on label at bounding box center [972, 495] width 13 height 13
click at [971, 493] on input "checkbox" at bounding box center [971, 495] width 11 height 11
checkbox input "false"
click at [910, 498] on label at bounding box center [915, 495] width 13 height 13
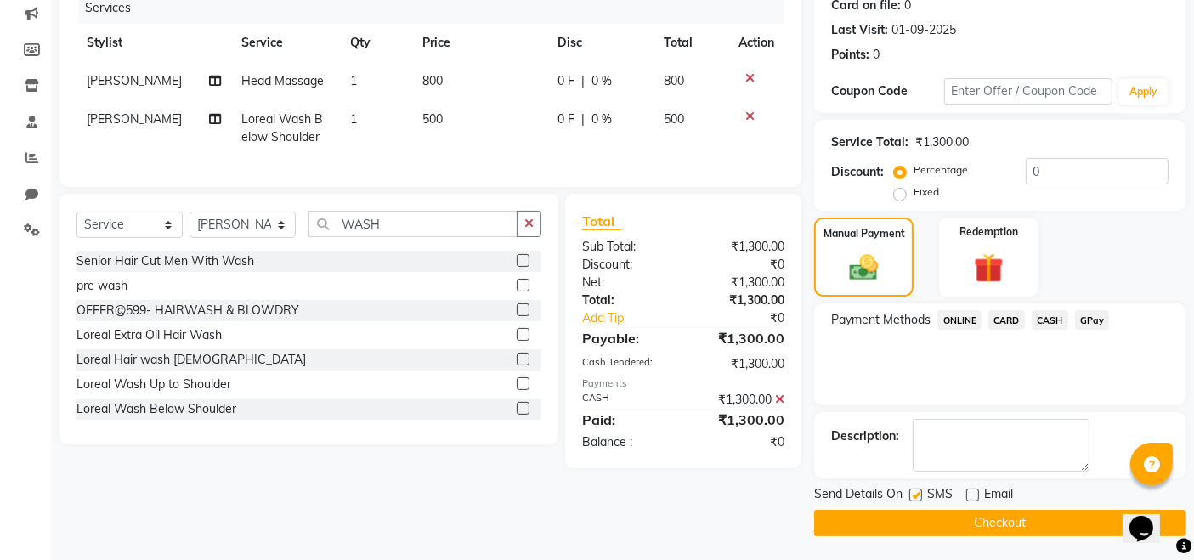
click at [910, 498] on input "checkbox" at bounding box center [914, 495] width 11 height 11
checkbox input "false"
click at [928, 525] on button "Checkout" at bounding box center [999, 523] width 371 height 26
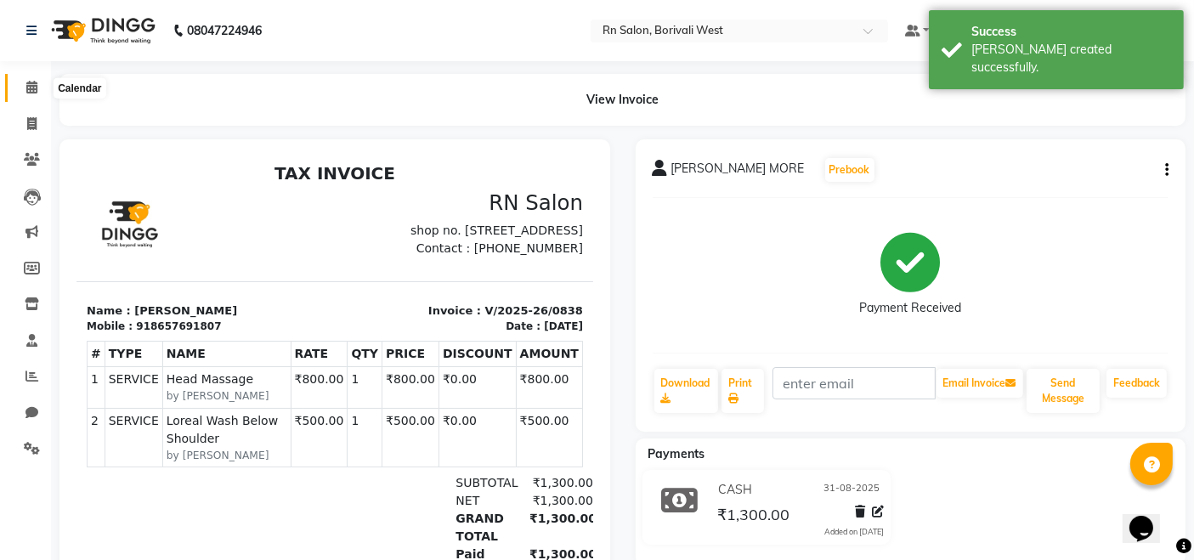
click at [26, 83] on icon at bounding box center [31, 87] width 11 height 13
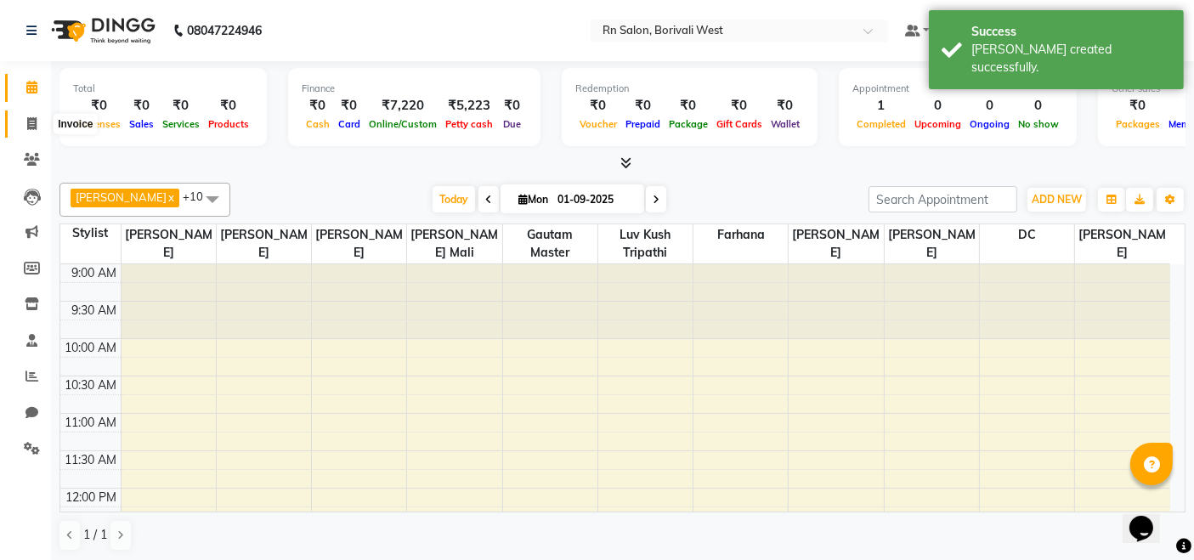
click at [36, 124] on icon at bounding box center [31, 123] width 9 height 13
select select "service"
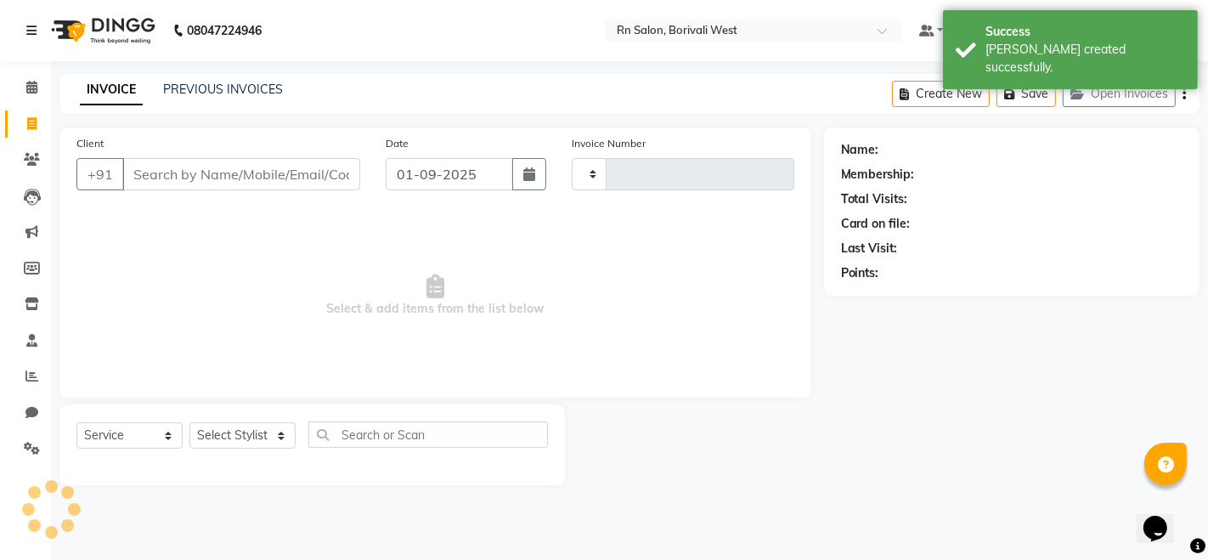
click at [292, 171] on input "Client" at bounding box center [241, 174] width 238 height 32
type input "0839"
select select "8515"
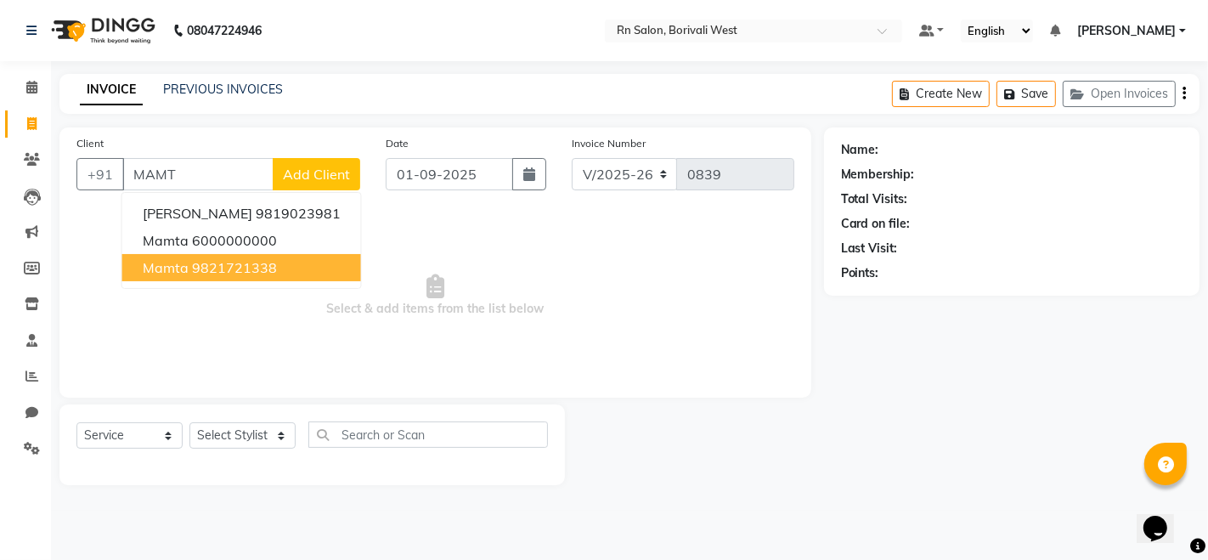
click at [301, 267] on button "mamta 9821721338" at bounding box center [241, 267] width 239 height 27
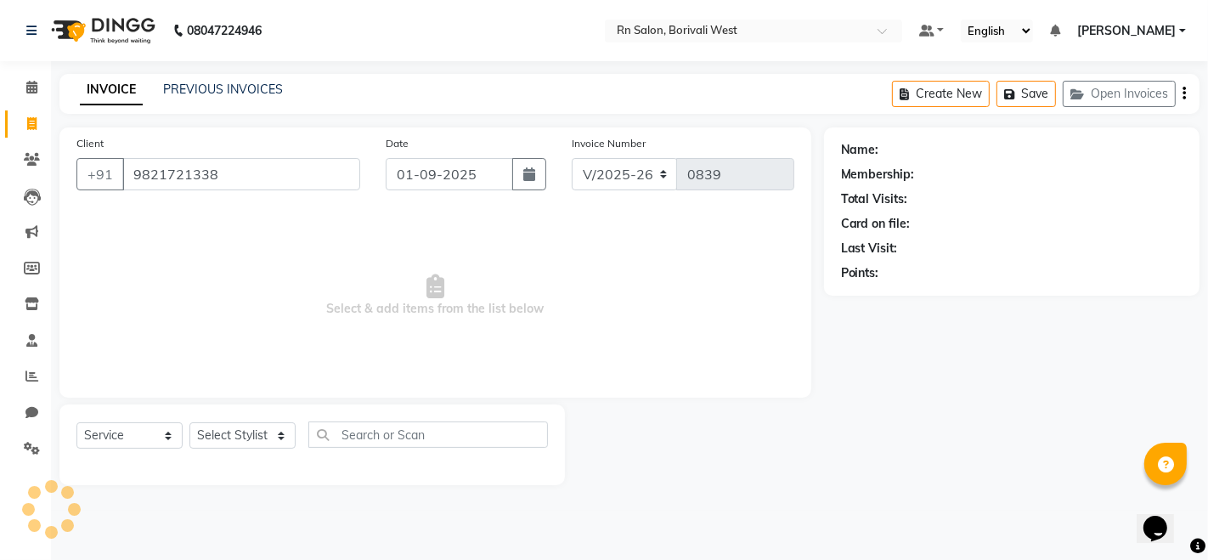
type input "9821721338"
select select "1: Object"
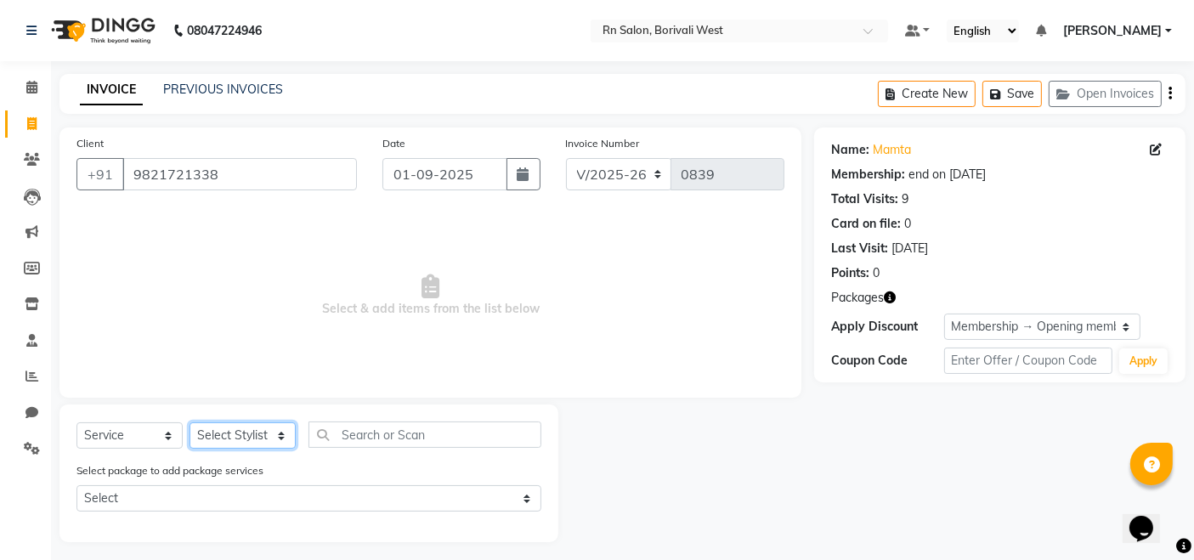
click at [230, 433] on select "Select Stylist Arpita Deshmukh Beena jaiswar DC Deepak Parbat Farhana Gautam ma…" at bounding box center [242, 435] width 106 height 26
select select "83942"
click at [189, 422] on select "Select Stylist Arpita Deshmukh Beena jaiswar DC Deepak Parbat Farhana Gautam ma…" at bounding box center [242, 435] width 106 height 26
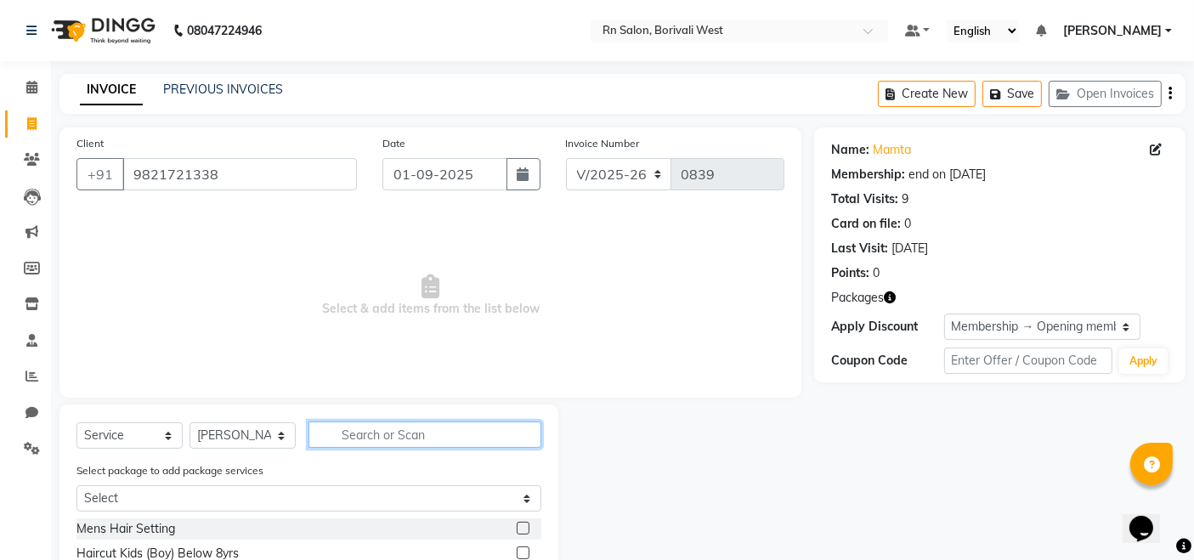
click at [403, 428] on input "text" at bounding box center [424, 434] width 233 height 26
type input "MASTE"
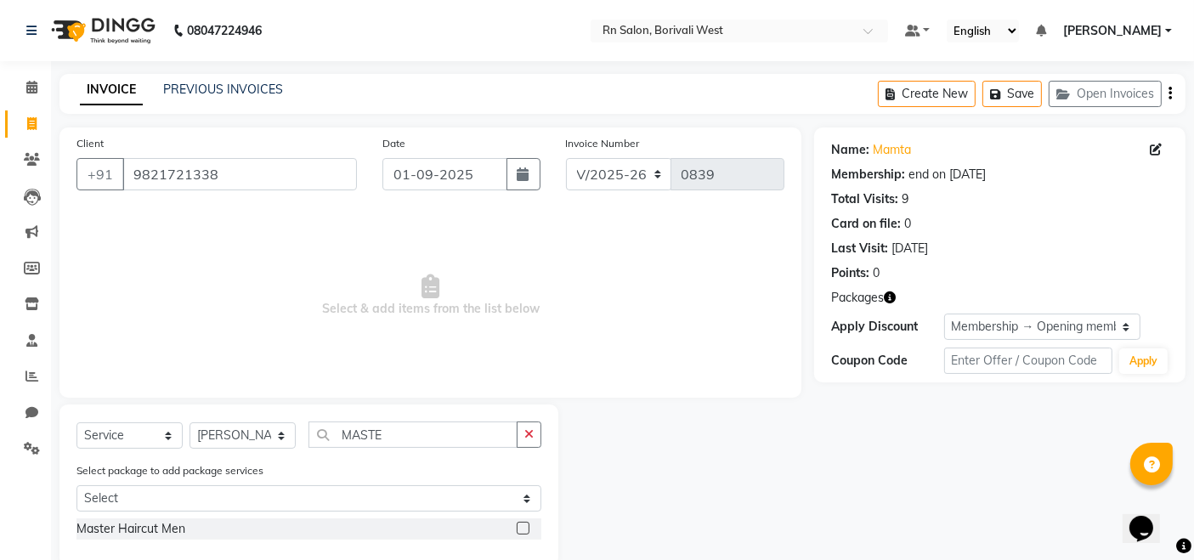
click at [521, 527] on label at bounding box center [523, 528] width 13 height 13
click at [521, 527] on input "checkbox" at bounding box center [522, 528] width 11 height 11
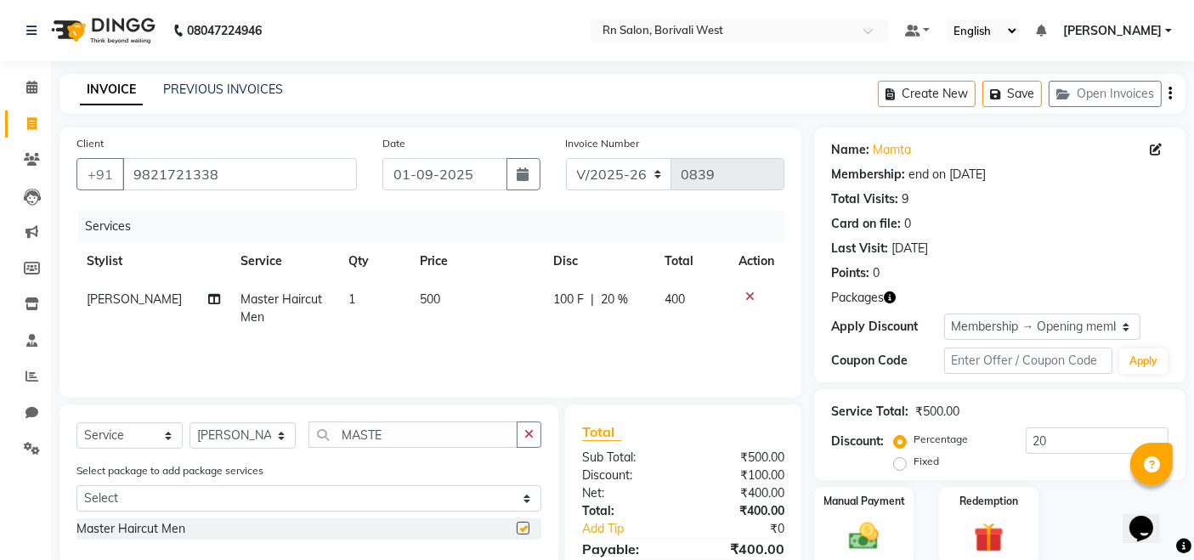
checkbox input "false"
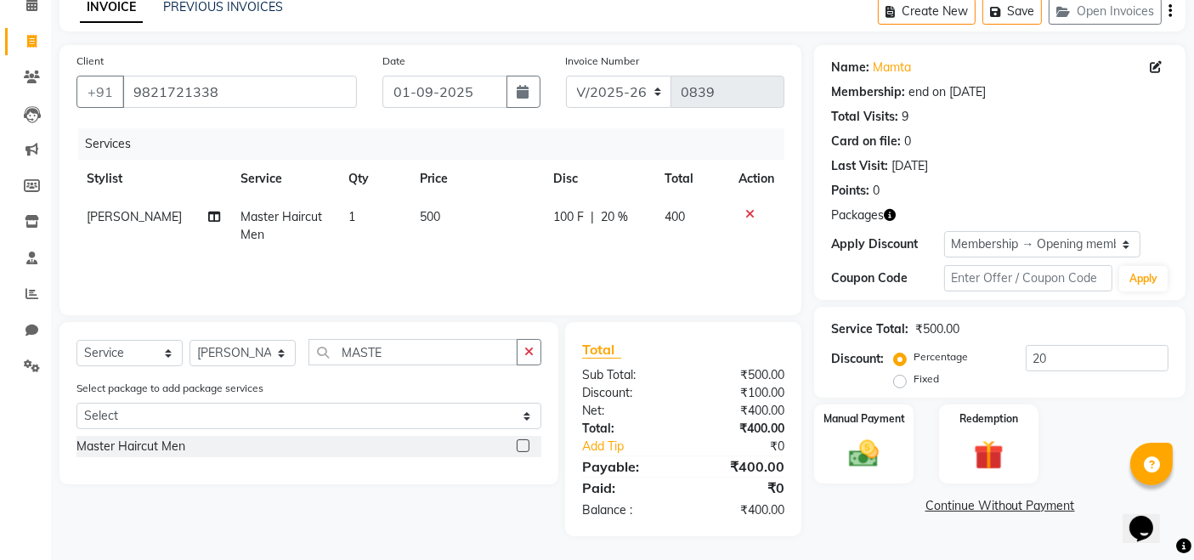
click at [609, 208] on span "20 %" at bounding box center [615, 217] width 27 height 18
select select "83942"
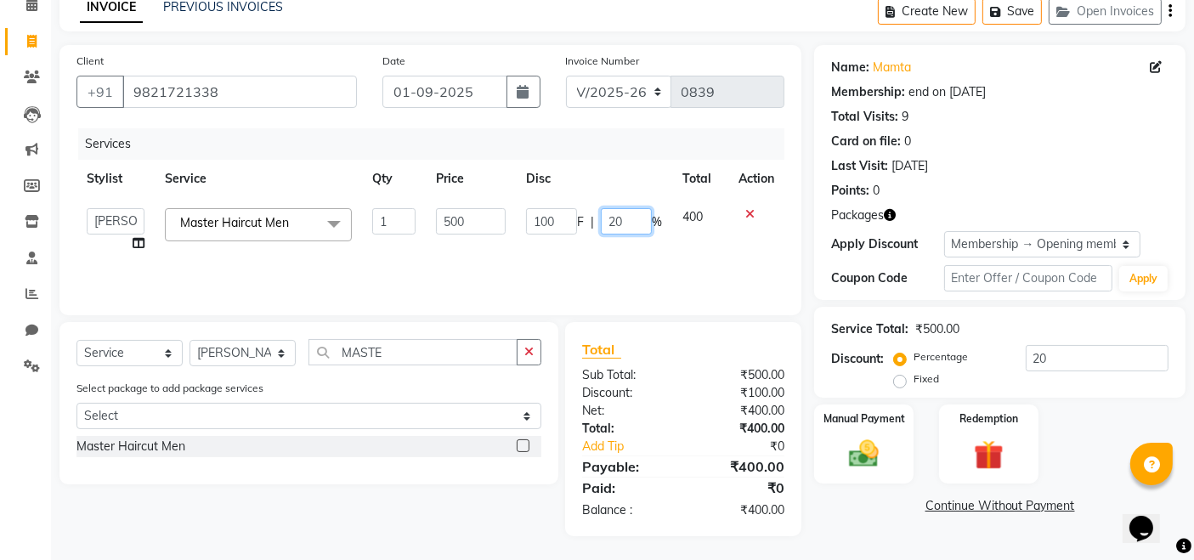
click at [634, 224] on input "20" at bounding box center [626, 221] width 51 height 26
type input "2"
type input "0"
click at [1077, 438] on div "Manual Payment Redemption" at bounding box center [999, 444] width 397 height 80
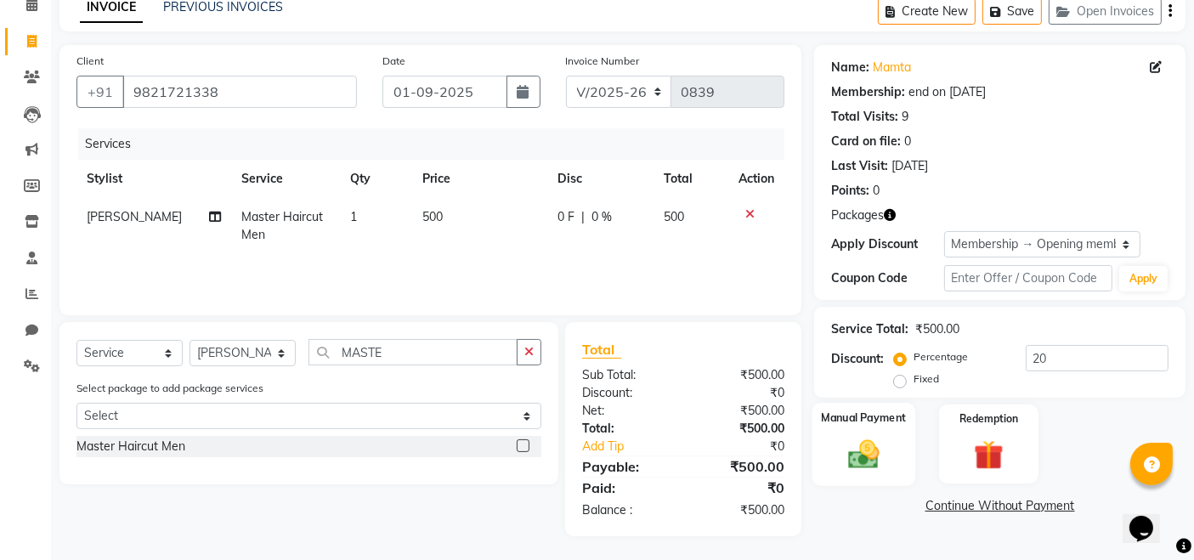
click at [839, 436] on img at bounding box center [864, 454] width 51 height 36
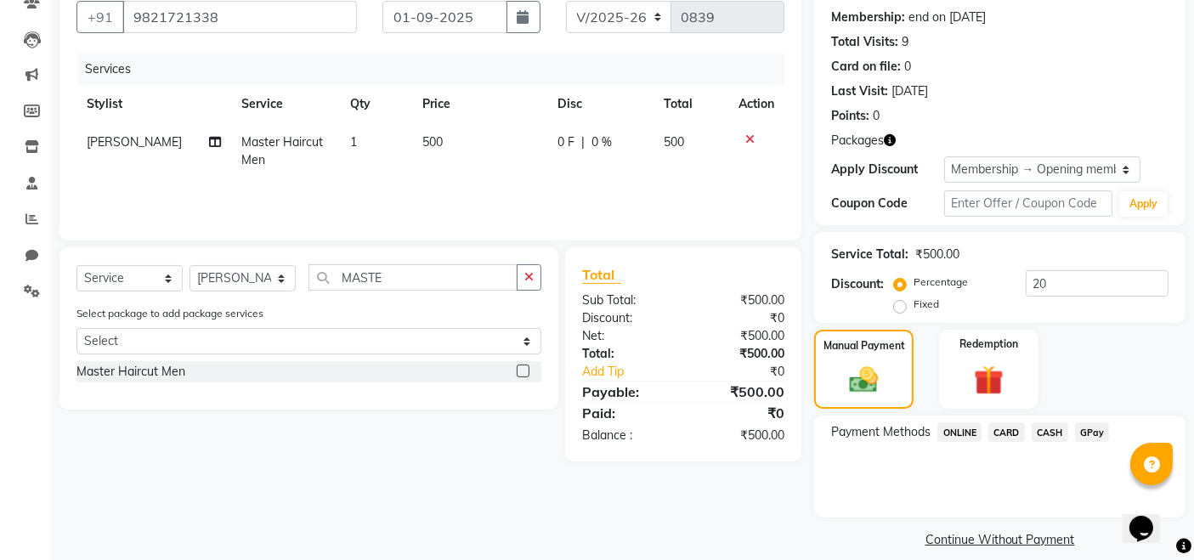
scroll to position [174, 0]
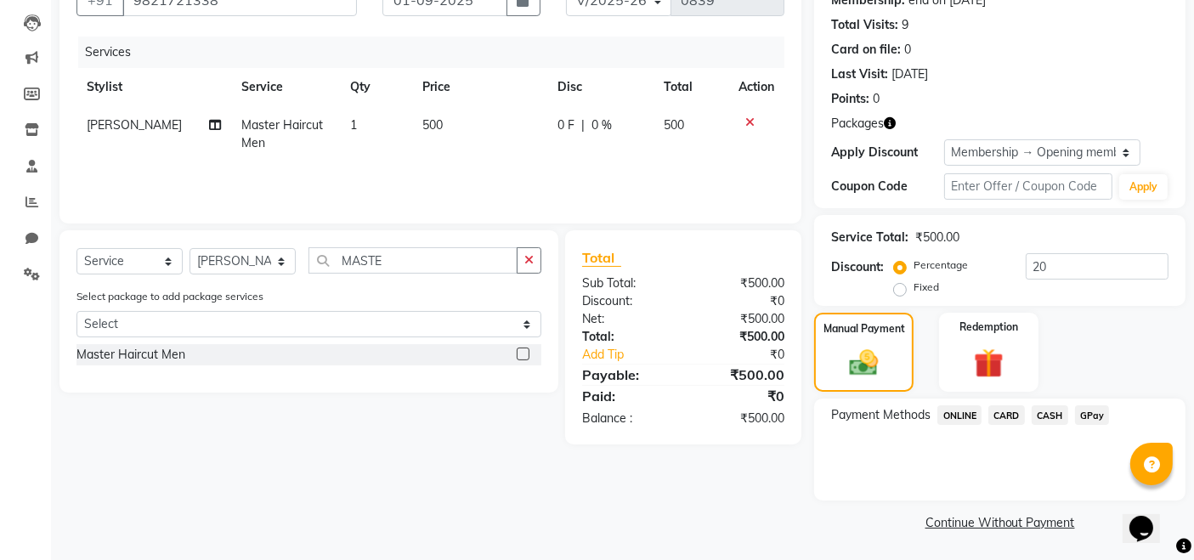
click at [1042, 421] on span "CASH" at bounding box center [1050, 415] width 37 height 20
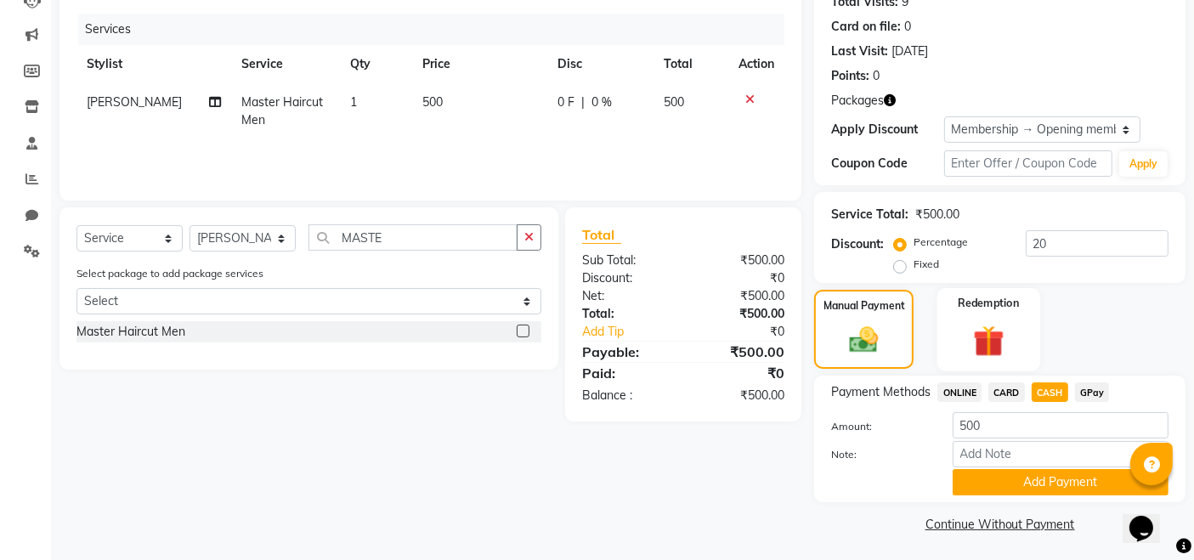
scroll to position [199, 0]
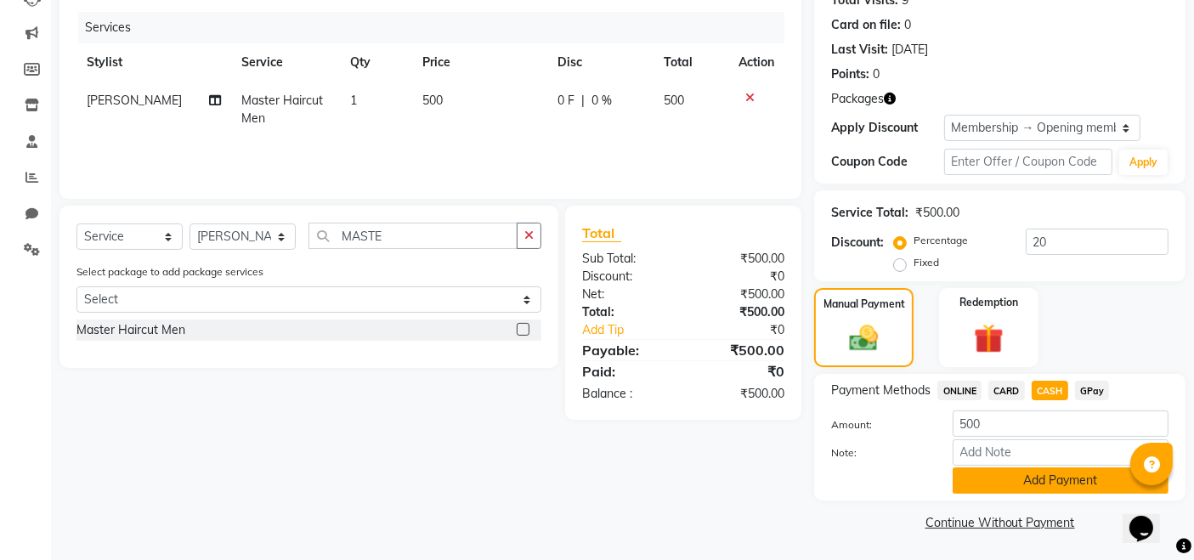
click at [1001, 482] on button "Add Payment" at bounding box center [1060, 480] width 216 height 26
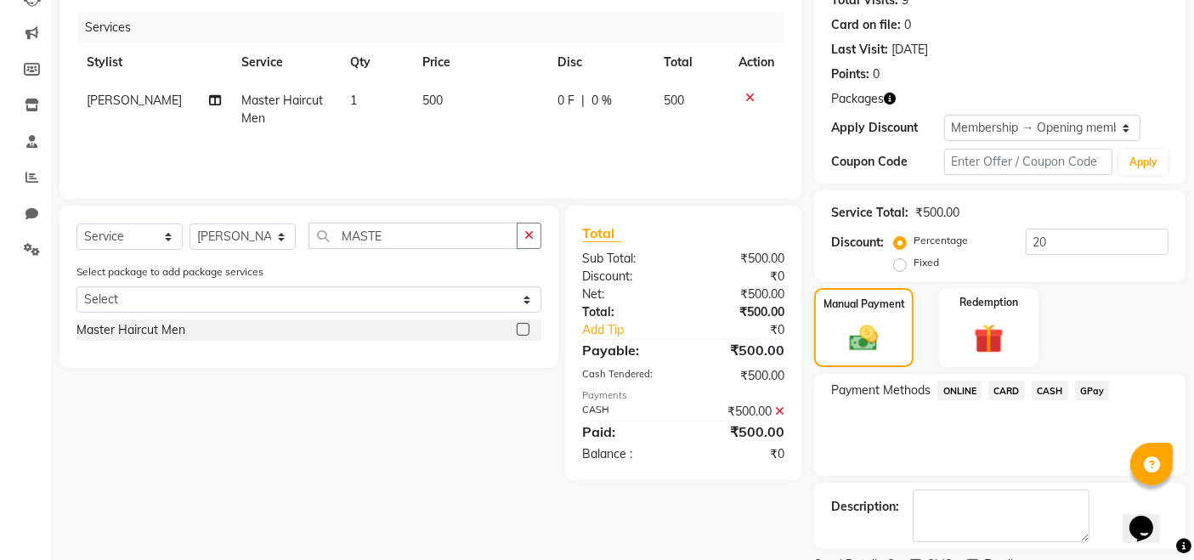
scroll to position [269, 0]
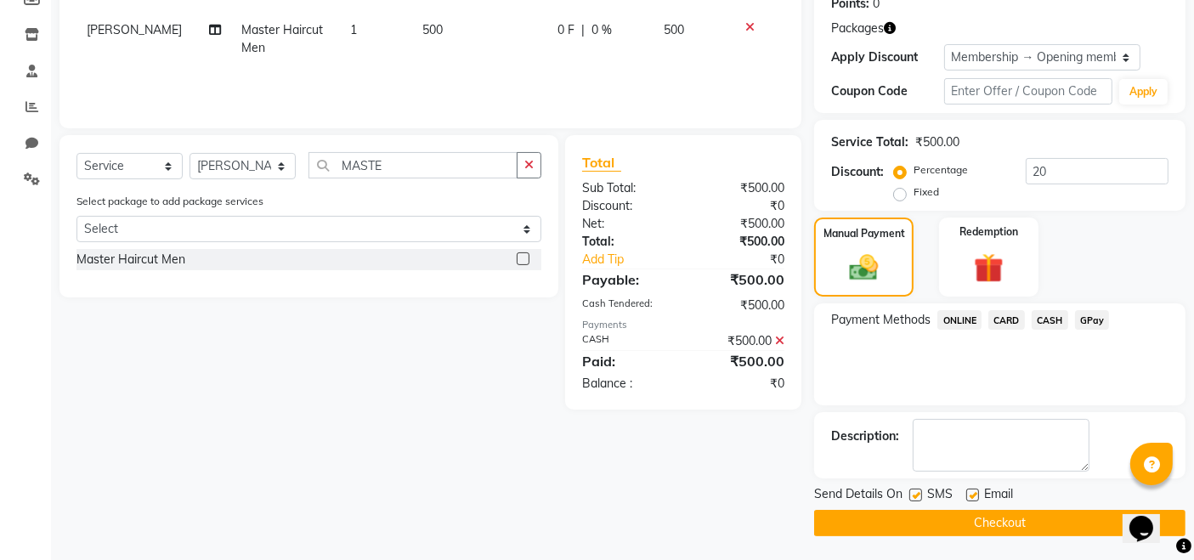
click at [974, 498] on label at bounding box center [972, 495] width 13 height 13
click at [974, 498] on input "checkbox" at bounding box center [971, 495] width 11 height 11
checkbox input "false"
click at [918, 498] on label at bounding box center [915, 495] width 13 height 13
click at [918, 498] on input "checkbox" at bounding box center [914, 495] width 11 height 11
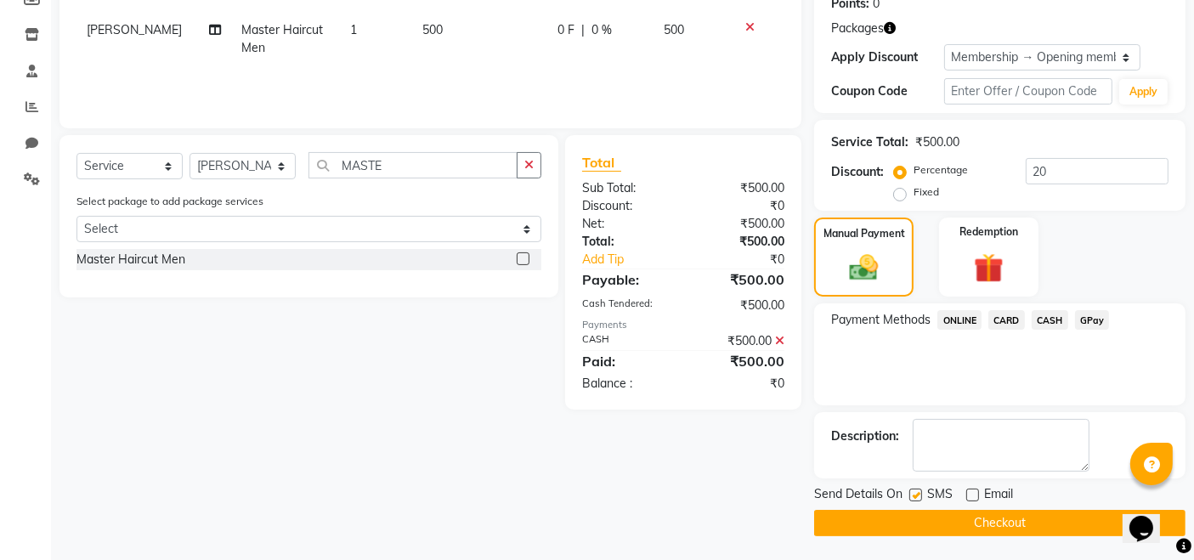
checkbox input "false"
click at [961, 516] on button "Checkout" at bounding box center [999, 523] width 371 height 26
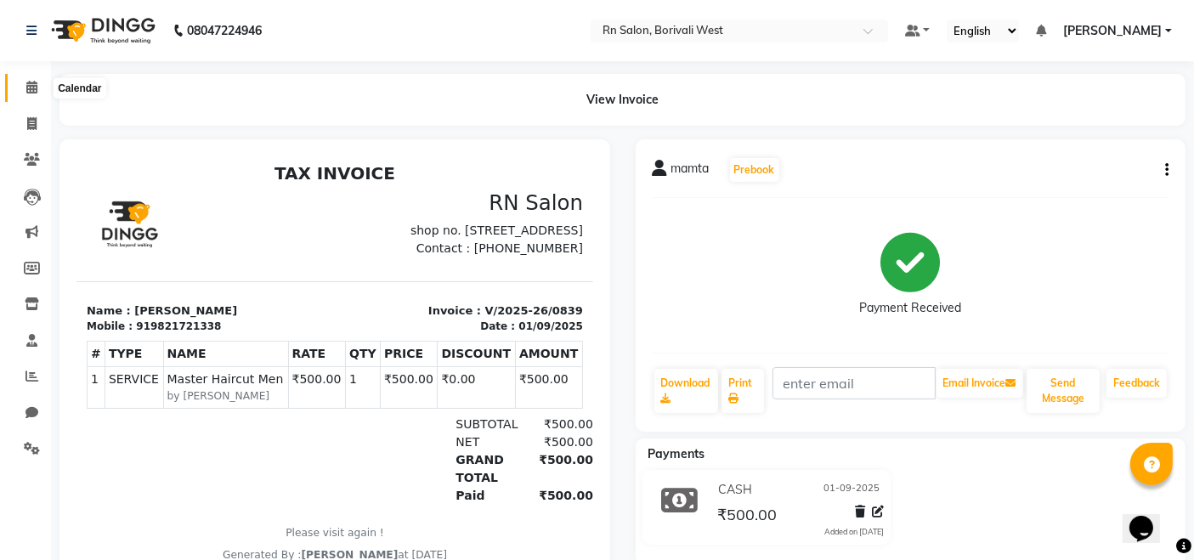
click at [24, 86] on span at bounding box center [32, 88] width 30 height 20
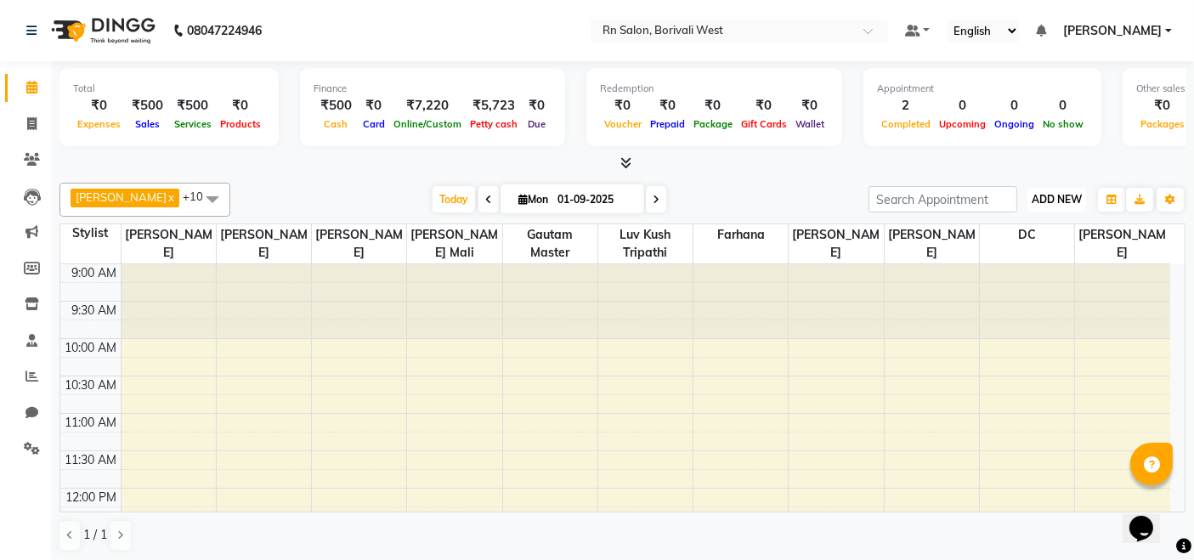
click at [1038, 200] on span "ADD NEW" at bounding box center [1057, 199] width 50 height 13
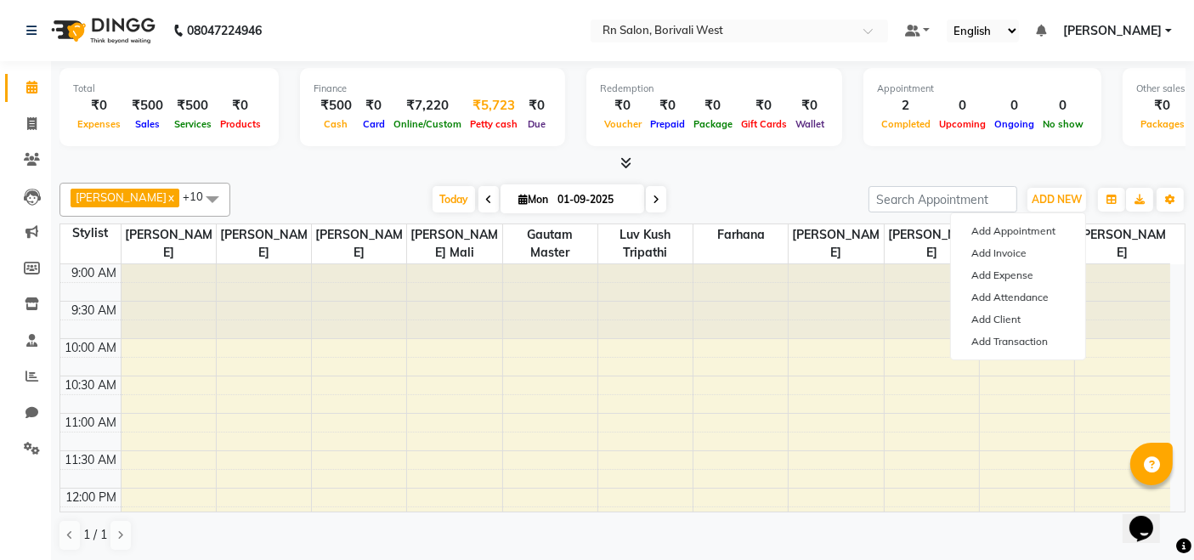
click at [497, 105] on div "₹5,723" at bounding box center [494, 106] width 56 height 20
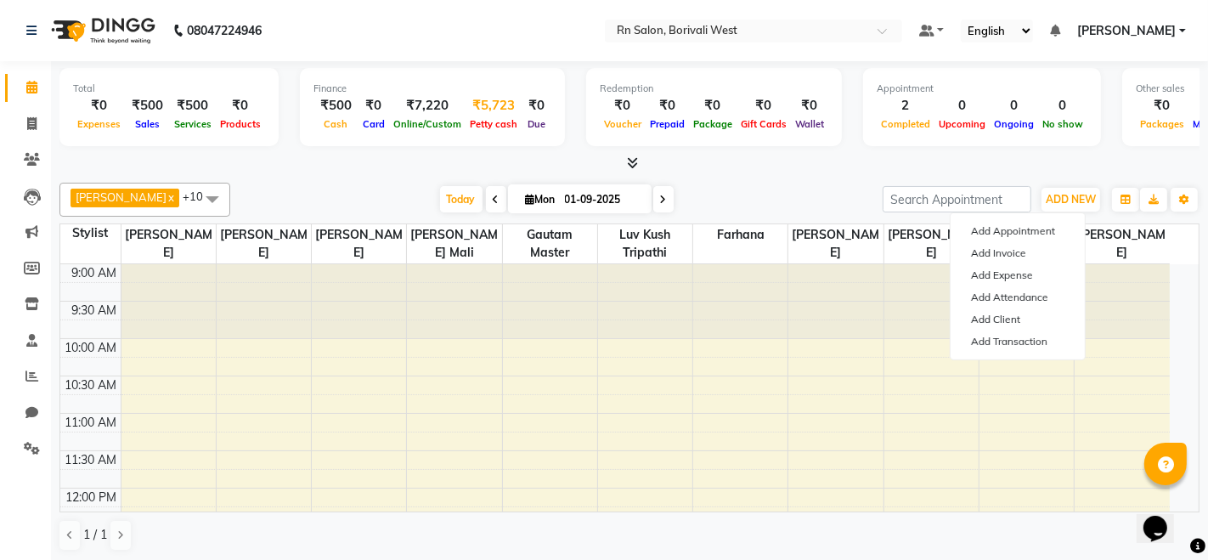
select select "7703"
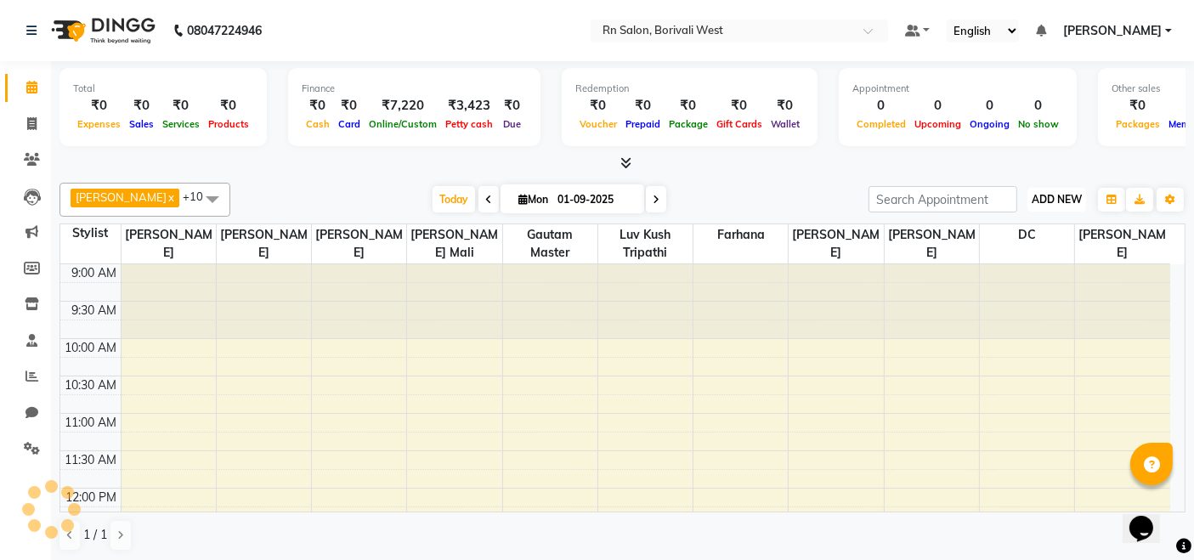
click at [1045, 190] on button "ADD NEW Toggle Dropdown" at bounding box center [1056, 200] width 59 height 24
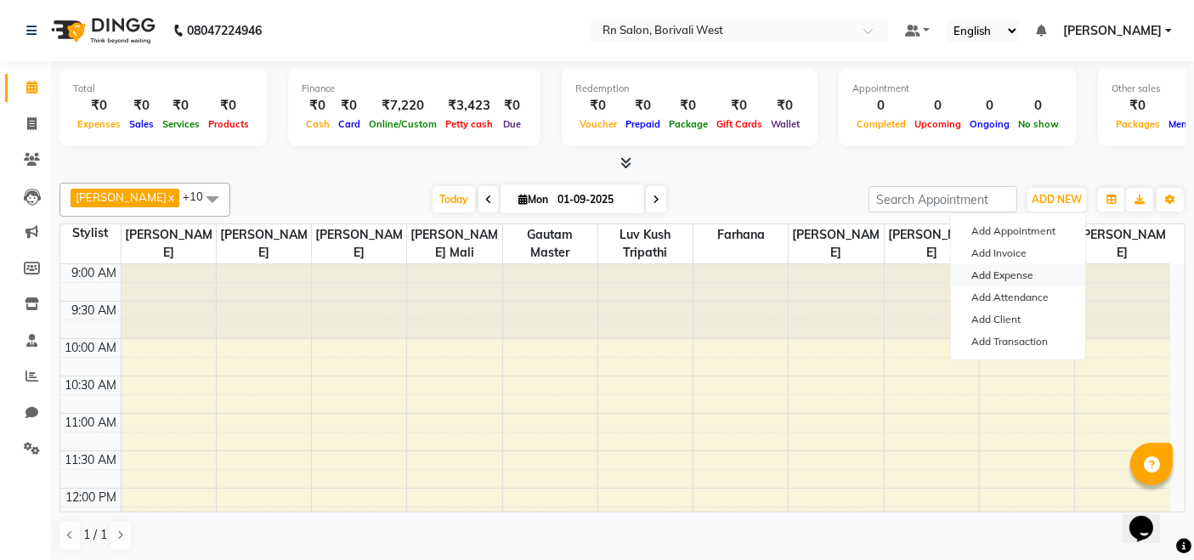
click at [1031, 273] on link "Add Expense" at bounding box center [1018, 275] width 134 height 22
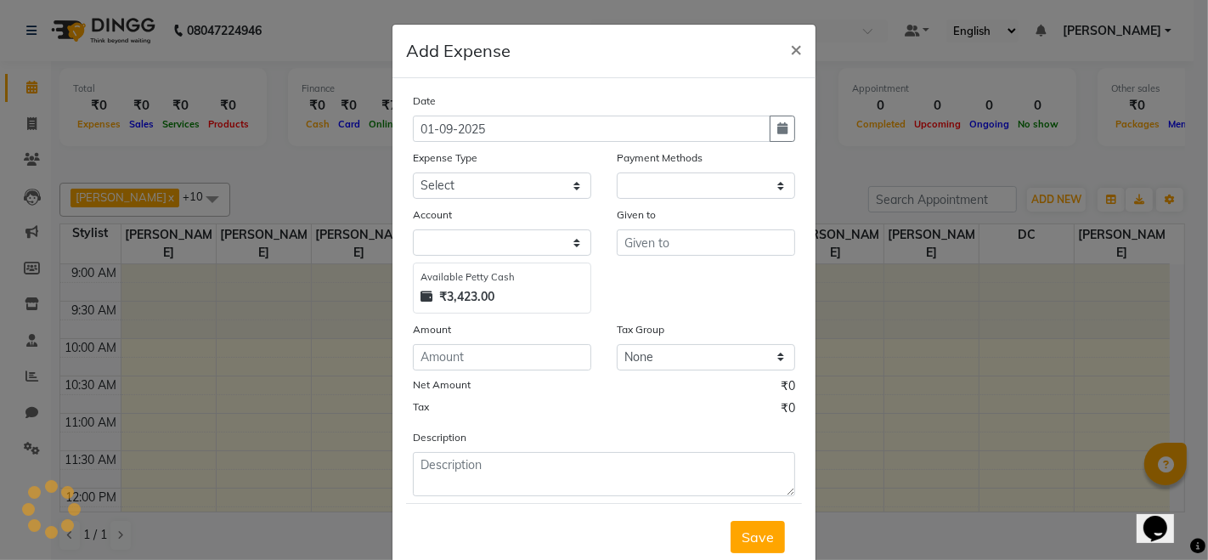
select select "1"
select select "7703"
click at [790, 43] on span "×" at bounding box center [796, 48] width 12 height 25
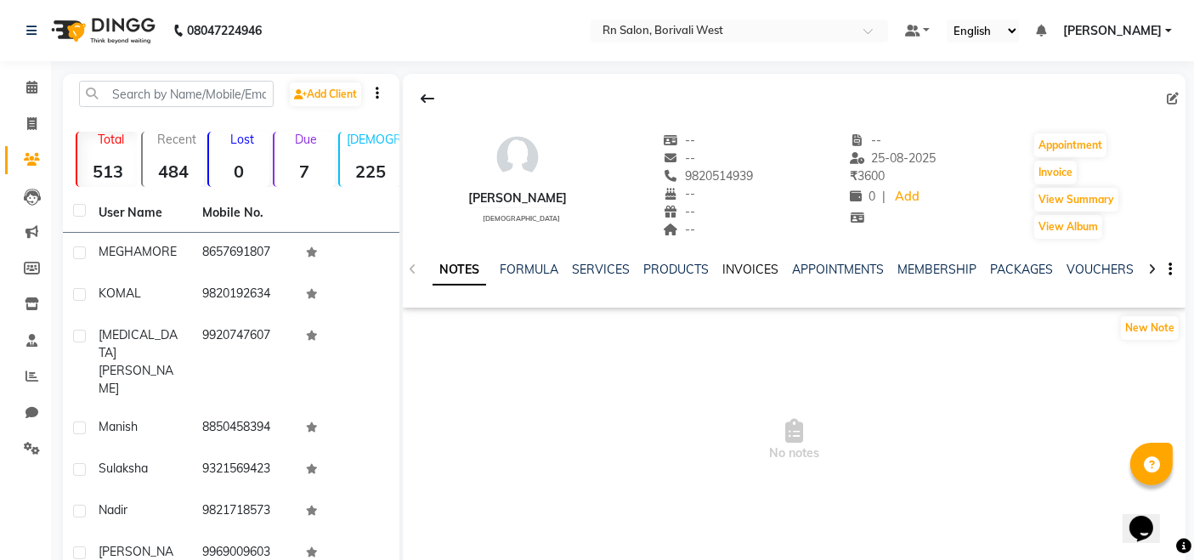
click at [754, 268] on link "INVOICES" at bounding box center [750, 269] width 56 height 15
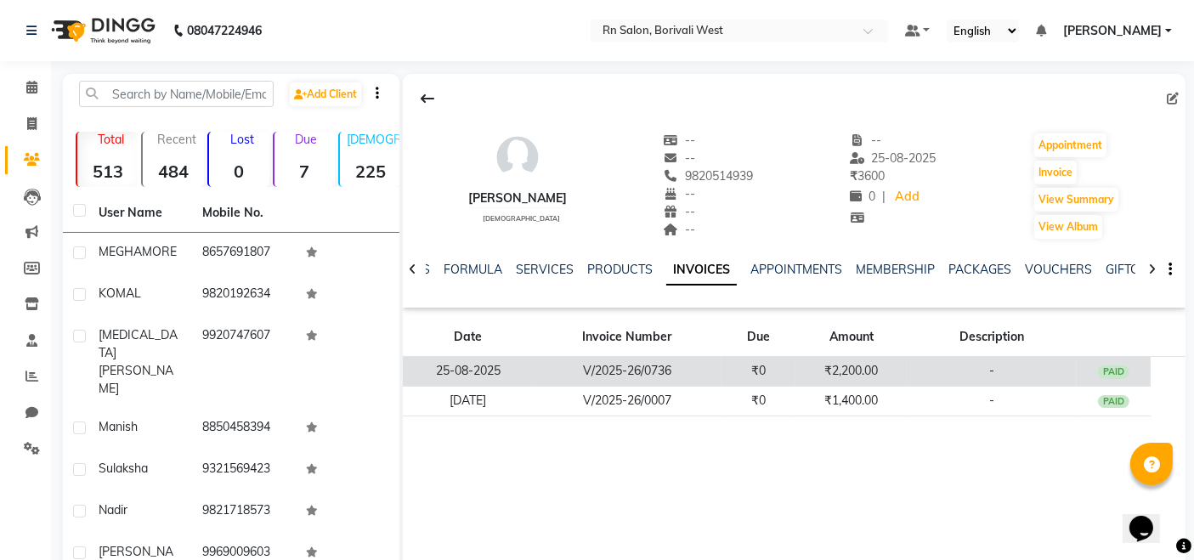
click at [747, 357] on td "₹0" at bounding box center [758, 372] width 75 height 30
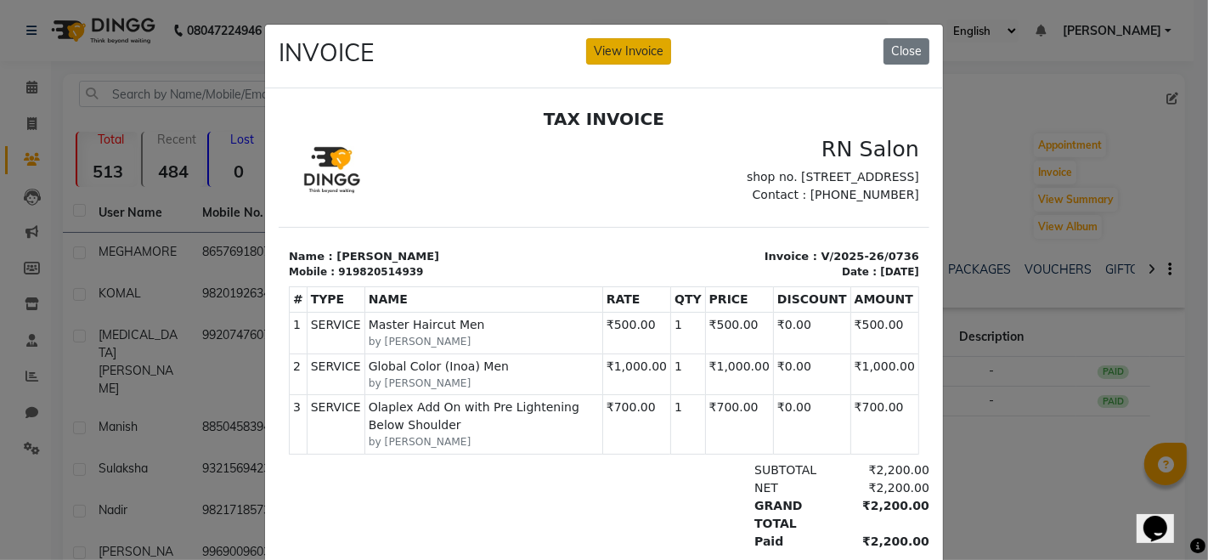
click at [622, 42] on button "View Invoice" at bounding box center [628, 51] width 85 height 26
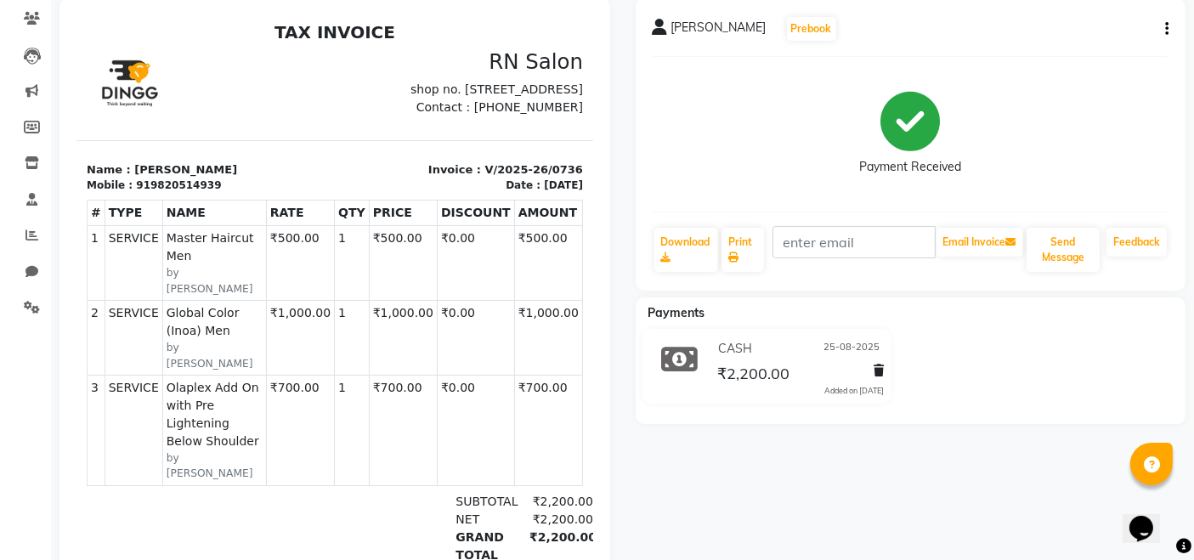
scroll to position [206, 0]
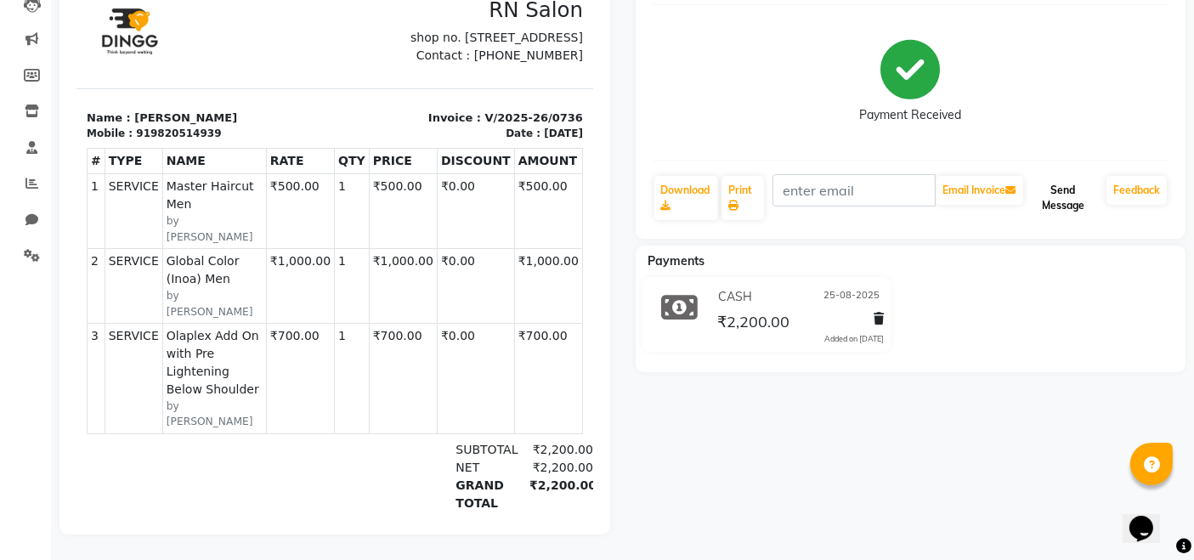
click at [1070, 176] on button "Send Message" at bounding box center [1062, 198] width 73 height 44
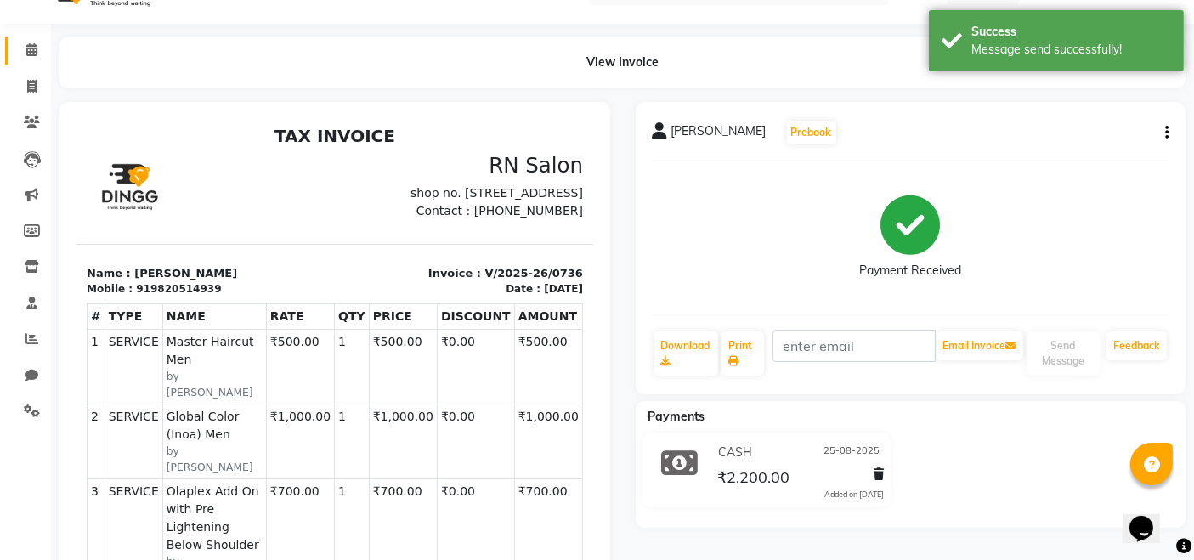
scroll to position [0, 0]
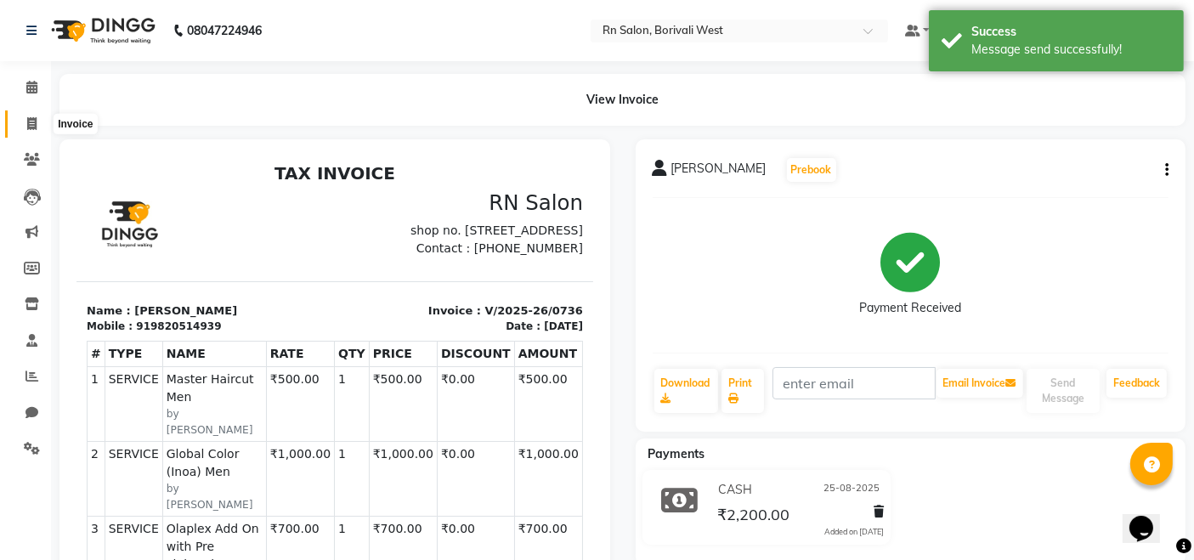
click at [27, 121] on icon at bounding box center [31, 123] width 9 height 13
select select "service"
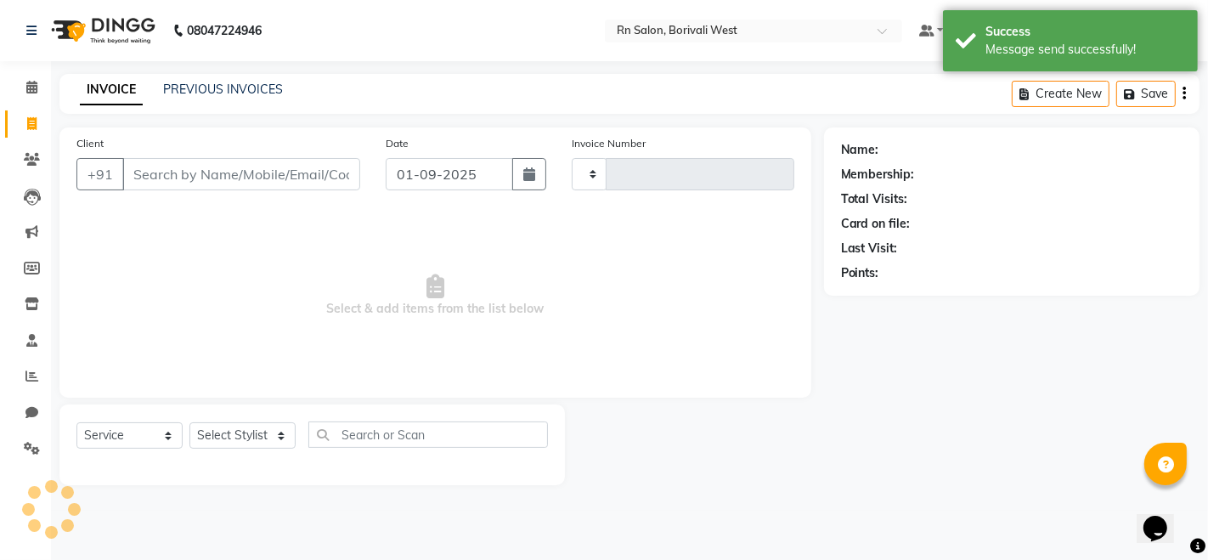
type input "0838"
select select "8515"
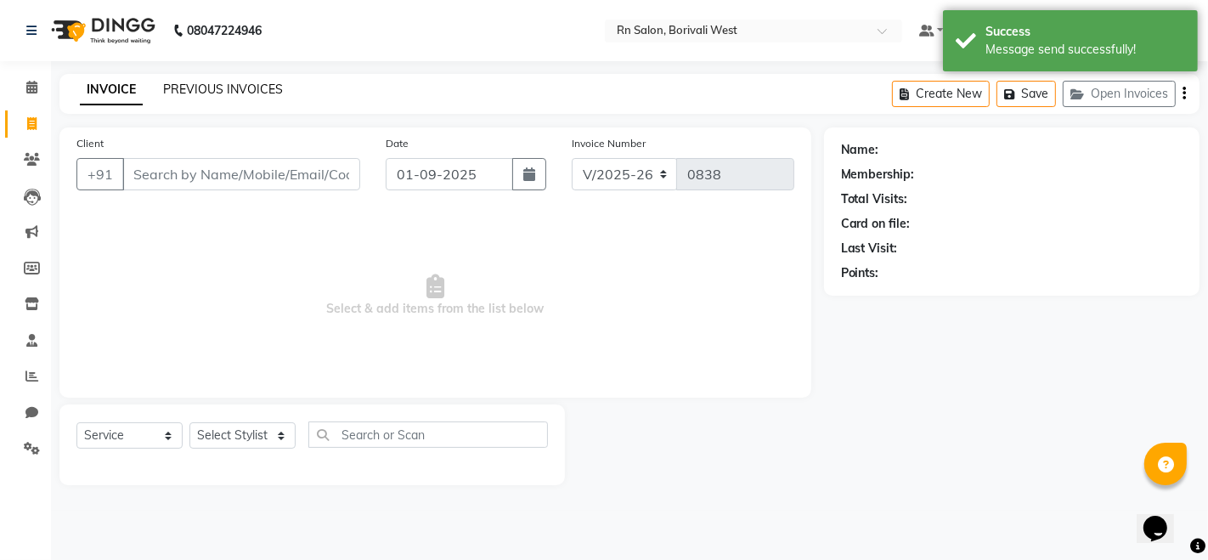
click at [201, 82] on link "PREVIOUS INVOICES" at bounding box center [223, 89] width 120 height 15
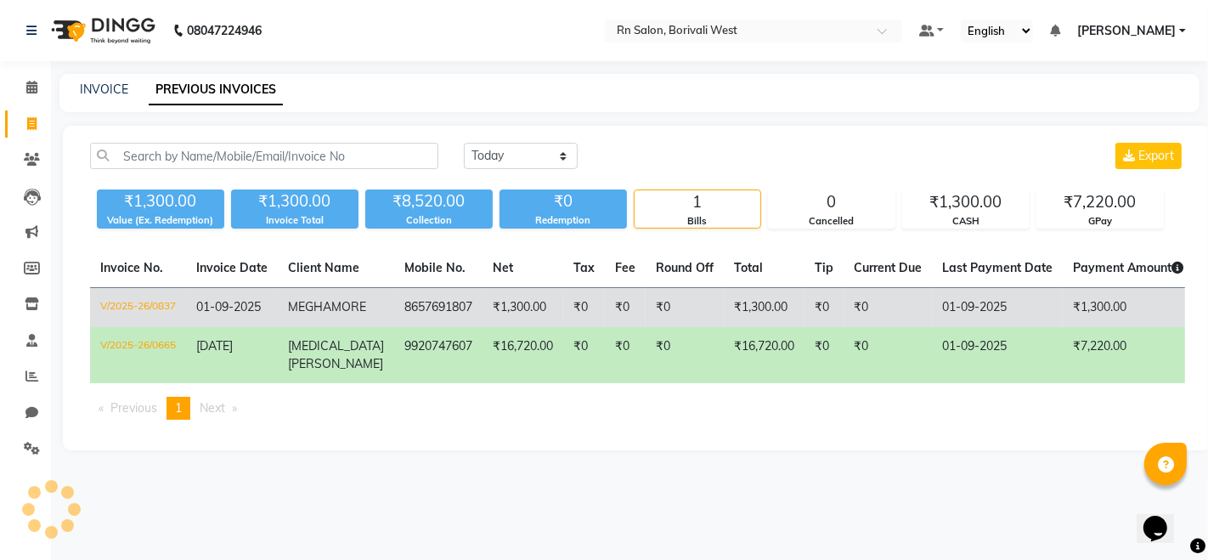
click at [1099, 310] on td "₹1,300.00" at bounding box center [1128, 308] width 131 height 40
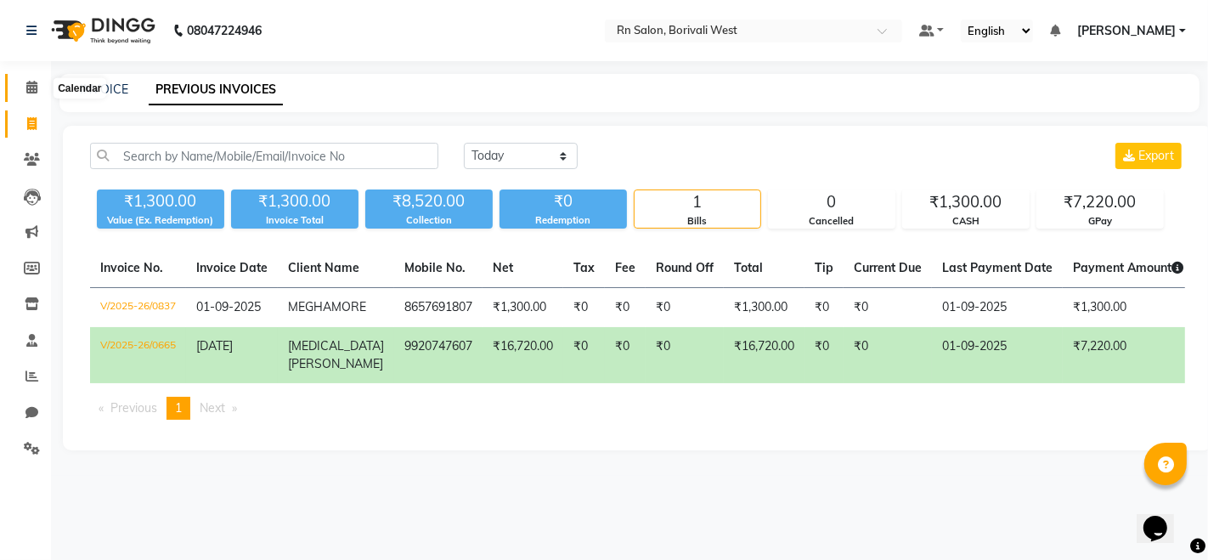
click at [26, 88] on icon at bounding box center [31, 87] width 11 height 13
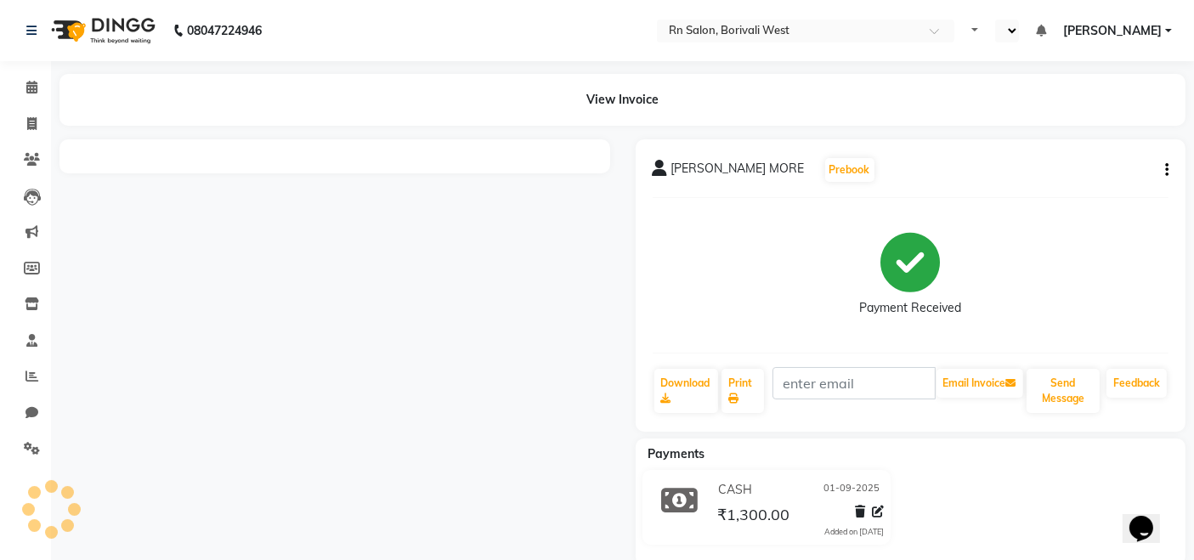
select select "en"
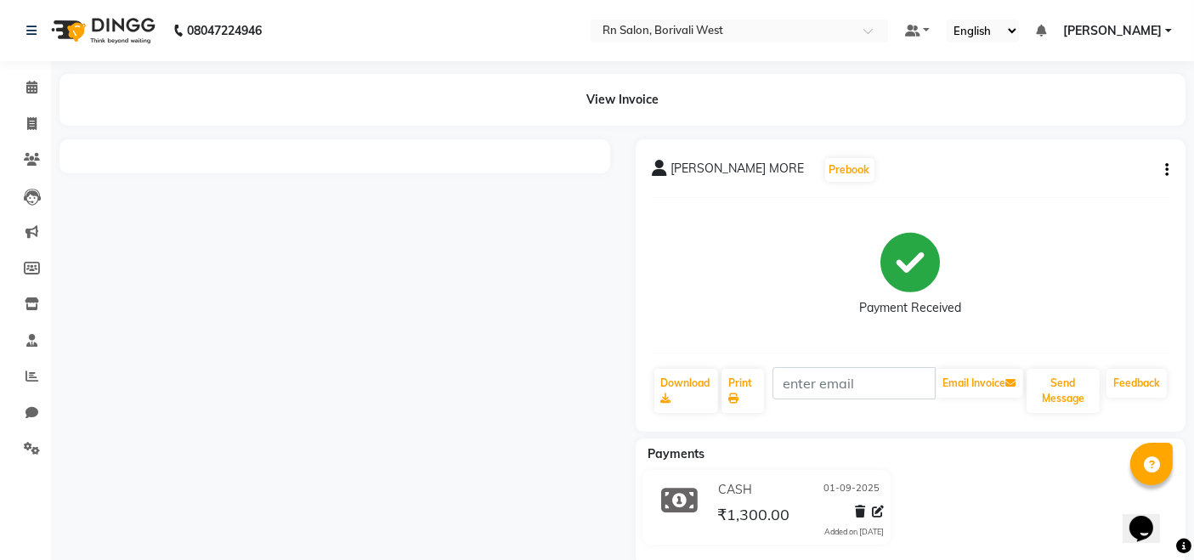
click at [1167, 170] on icon "button" at bounding box center [1166, 170] width 3 height 1
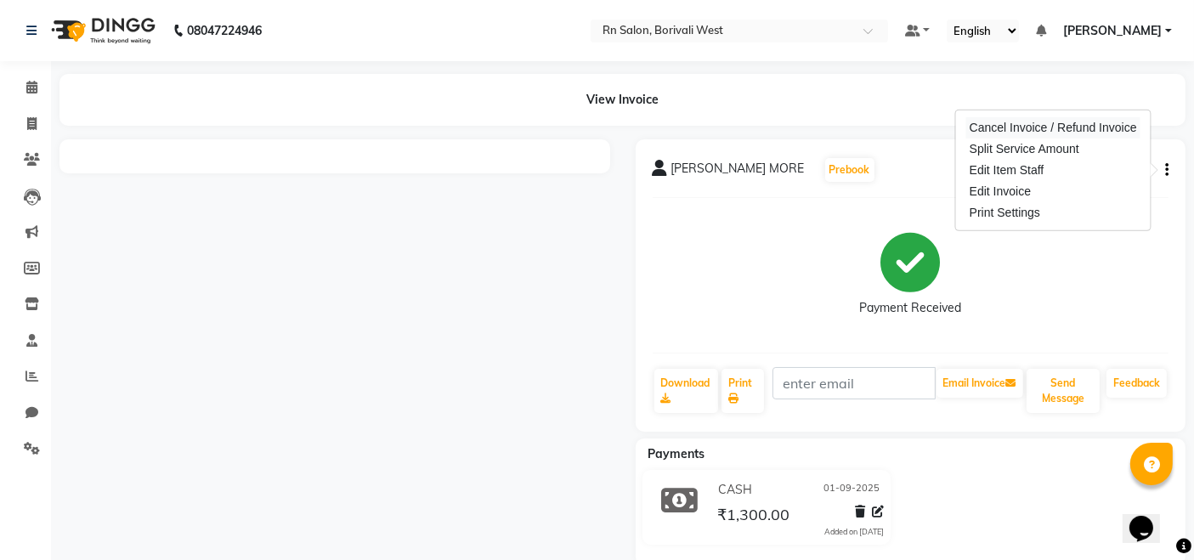
click at [1029, 125] on div "Cancel Invoice / Refund Invoice" at bounding box center [1053, 127] width 174 height 21
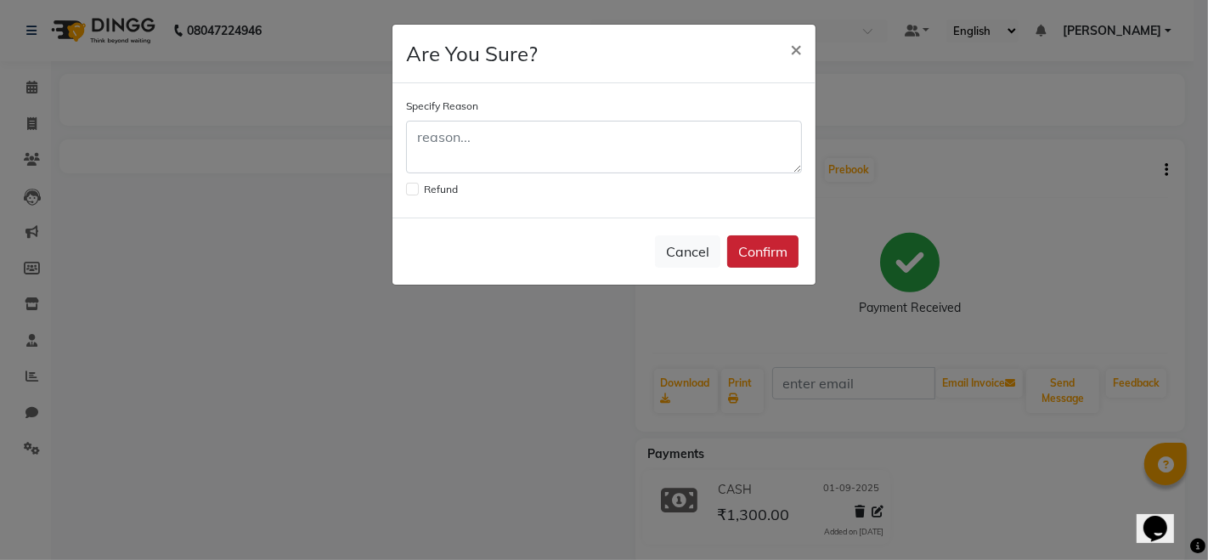
click at [747, 241] on button "Confirm" at bounding box center [762, 251] width 71 height 32
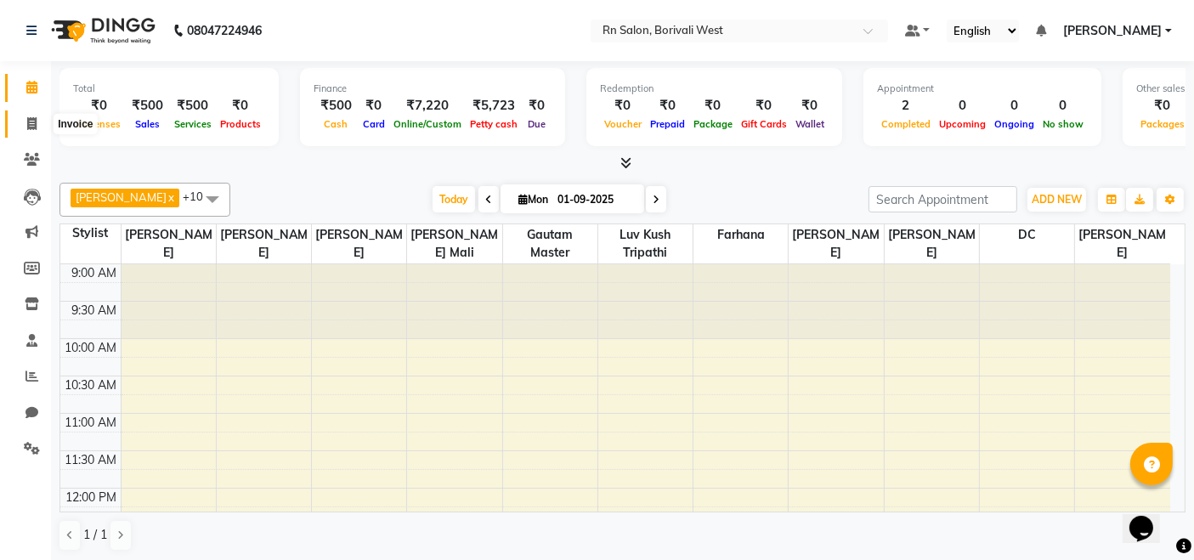
click at [27, 125] on icon at bounding box center [31, 123] width 9 height 13
select select "8515"
select select "service"
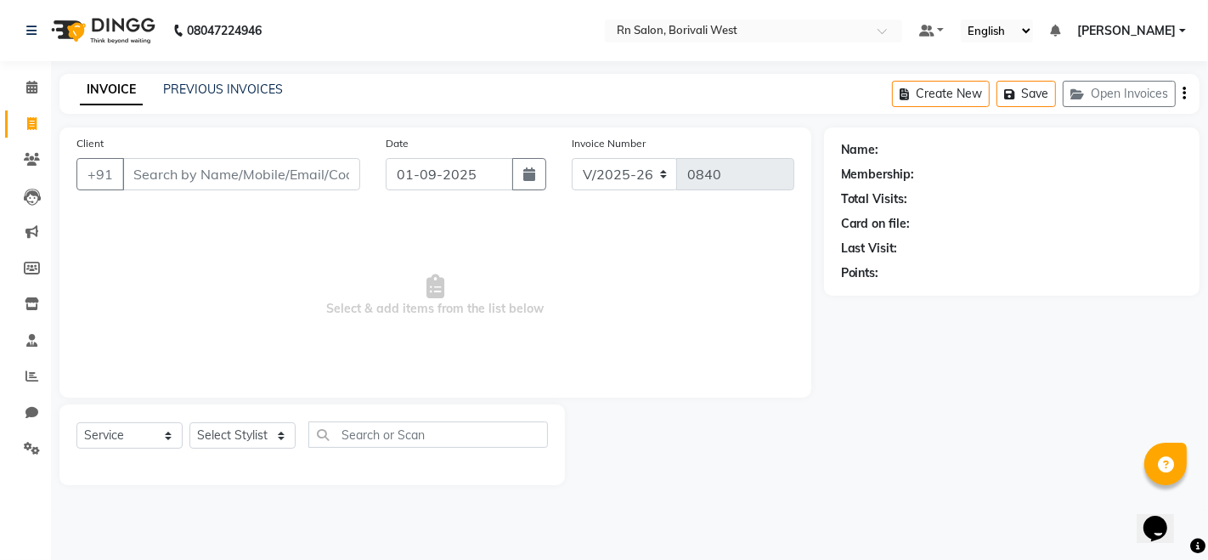
click at [233, 72] on div "08047224946 Select Location × Rn Salon, Borivali West Default Panel My Panel En…" at bounding box center [604, 280] width 1208 height 560
click at [228, 93] on link "PREVIOUS INVOICES" at bounding box center [223, 89] width 120 height 15
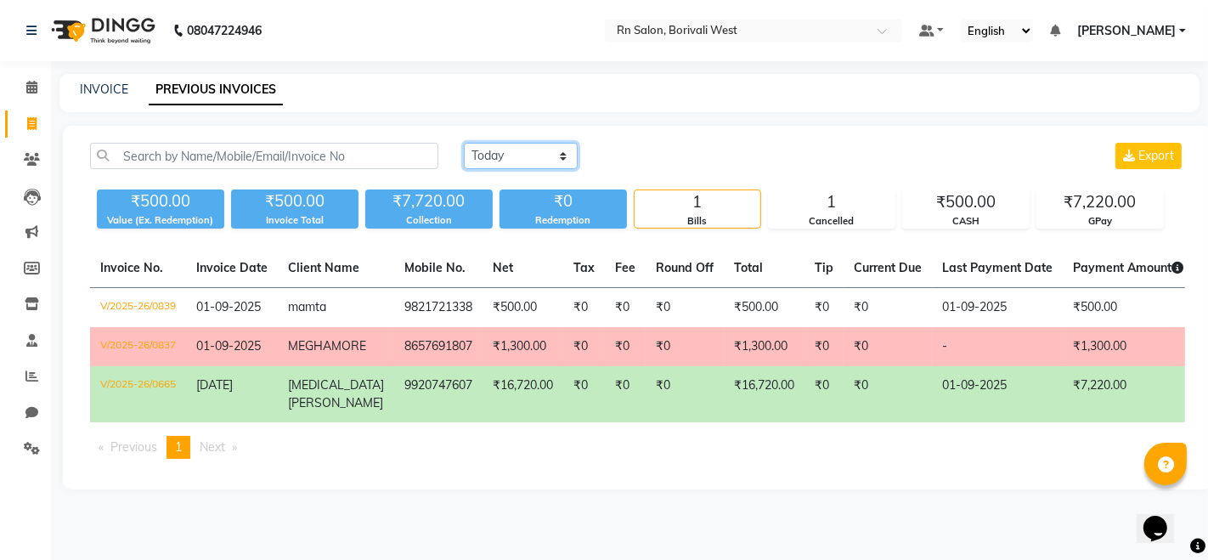
click at [511, 145] on select "Today Yesterday Custom Range" at bounding box center [521, 156] width 114 height 26
select select "yesterday"
click at [464, 143] on select "Today Yesterday Custom Range" at bounding box center [521, 156] width 114 height 26
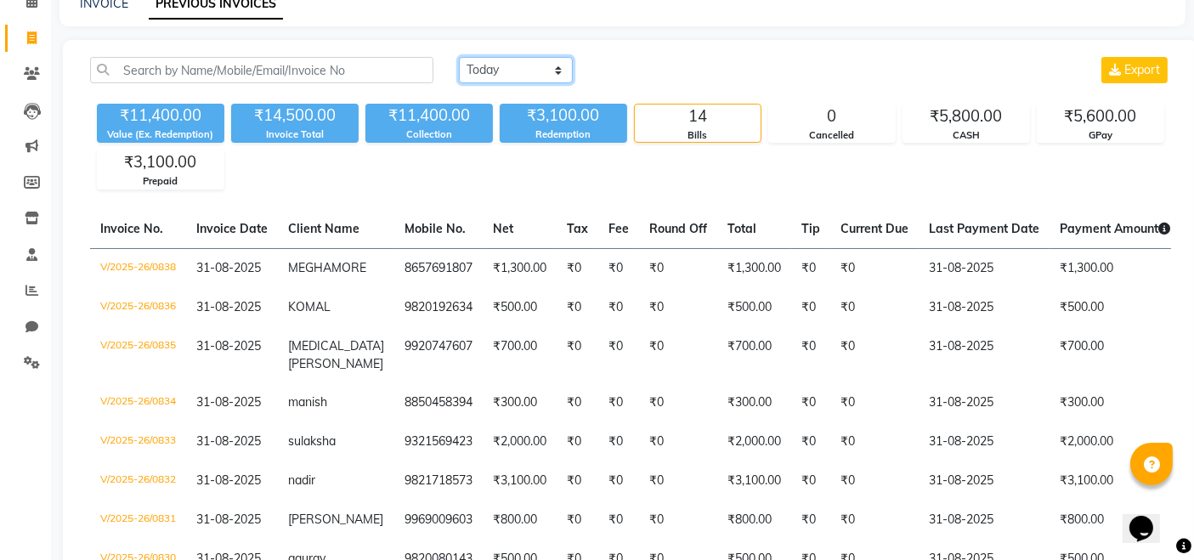
scroll to position [189, 0]
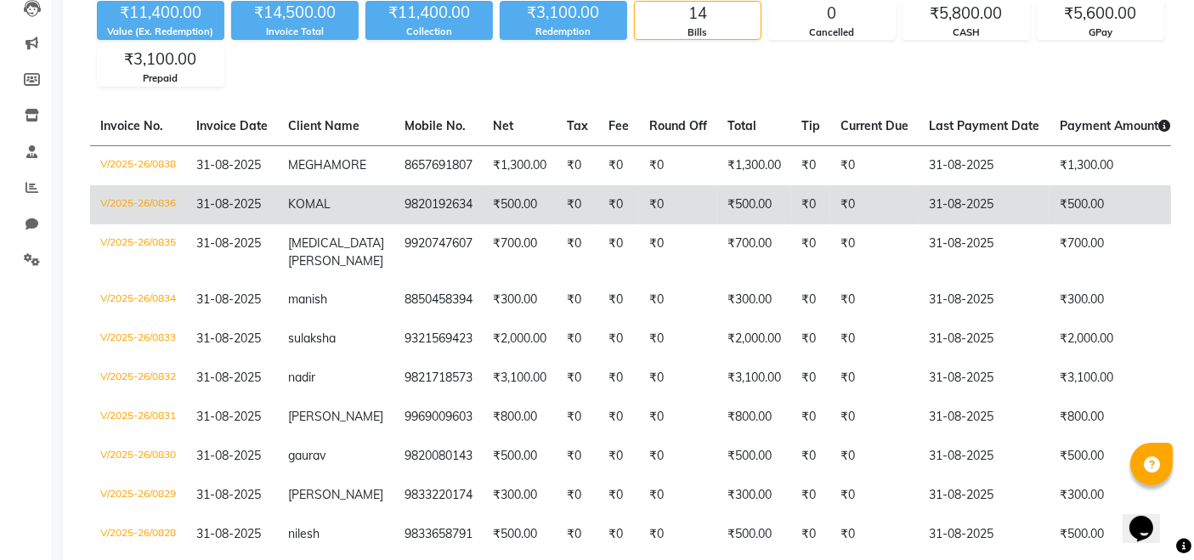
click at [488, 205] on td "₹500.00" at bounding box center [520, 204] width 74 height 39
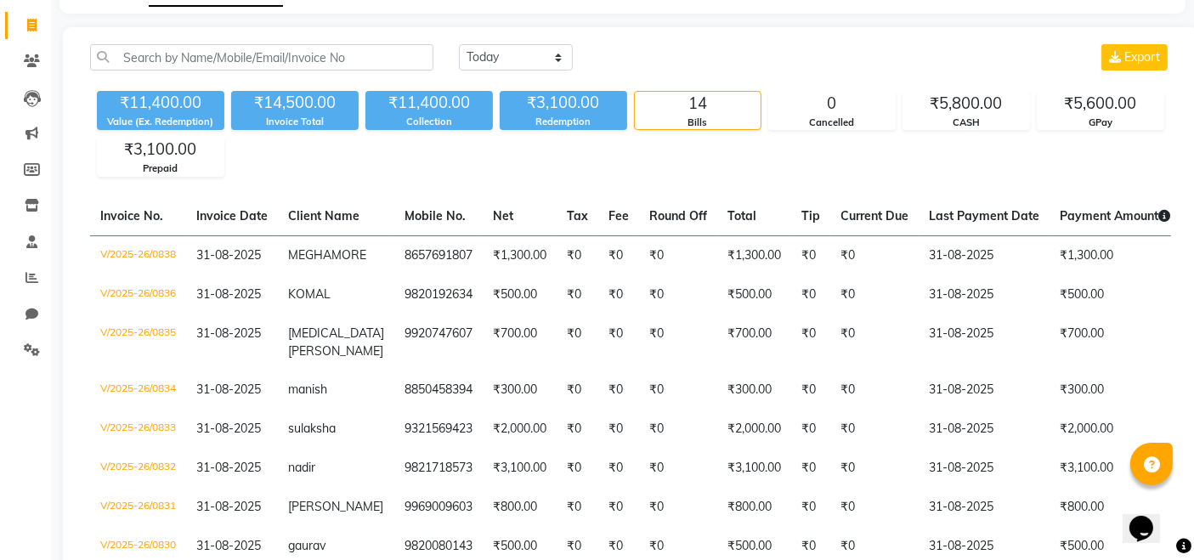
scroll to position [0, 0]
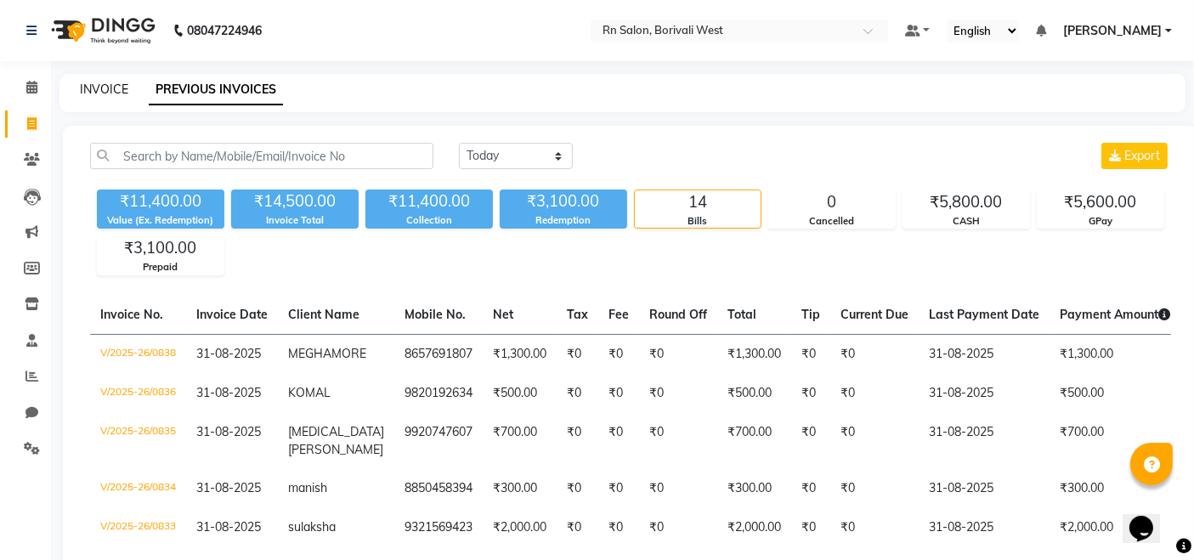
click at [88, 91] on link "INVOICE" at bounding box center [104, 89] width 48 height 15
select select "8515"
select select "service"
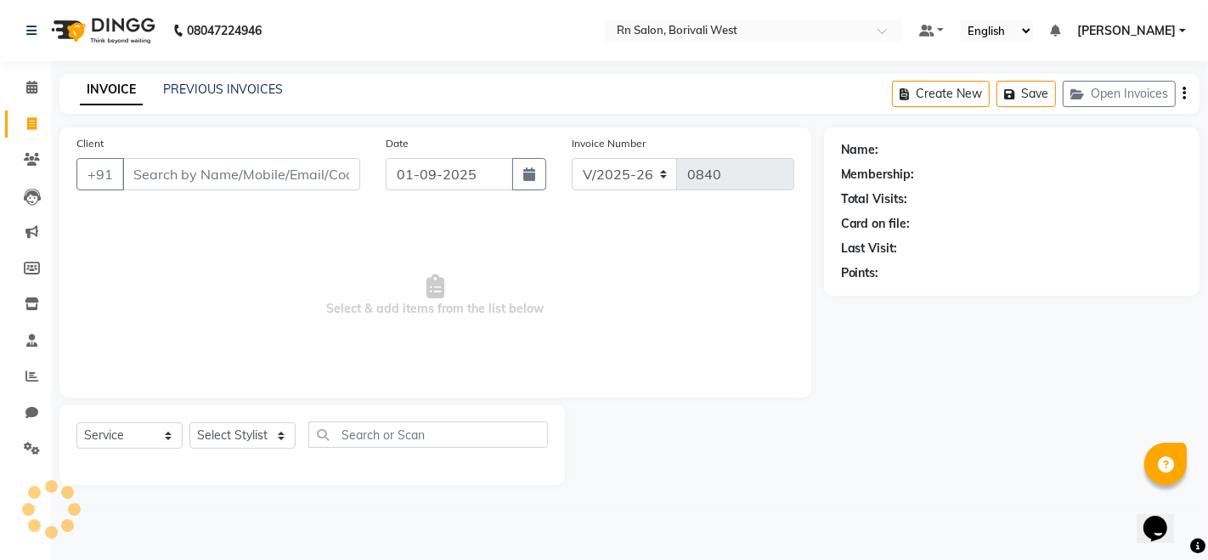
click at [173, 181] on input "Client" at bounding box center [241, 174] width 238 height 32
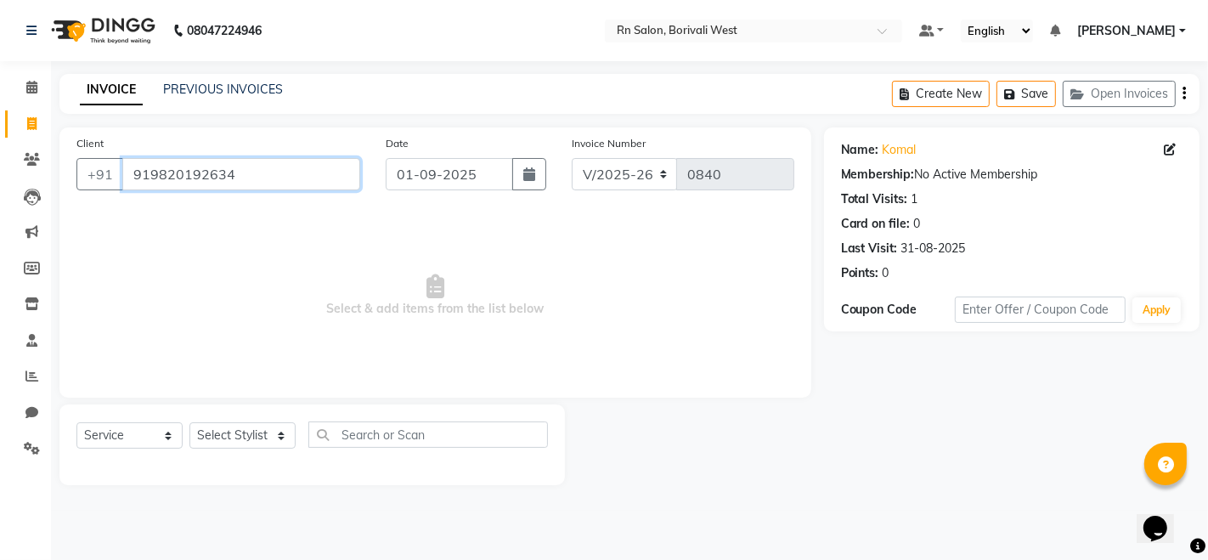
click at [145, 172] on input "919820192634" at bounding box center [241, 174] width 238 height 32
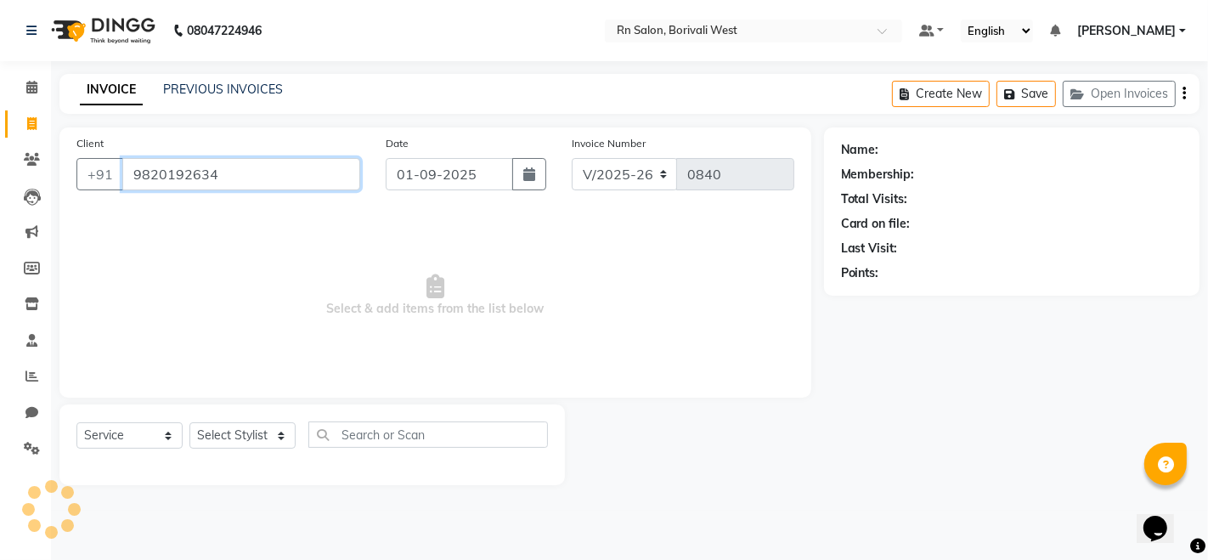
type input "9820192634"
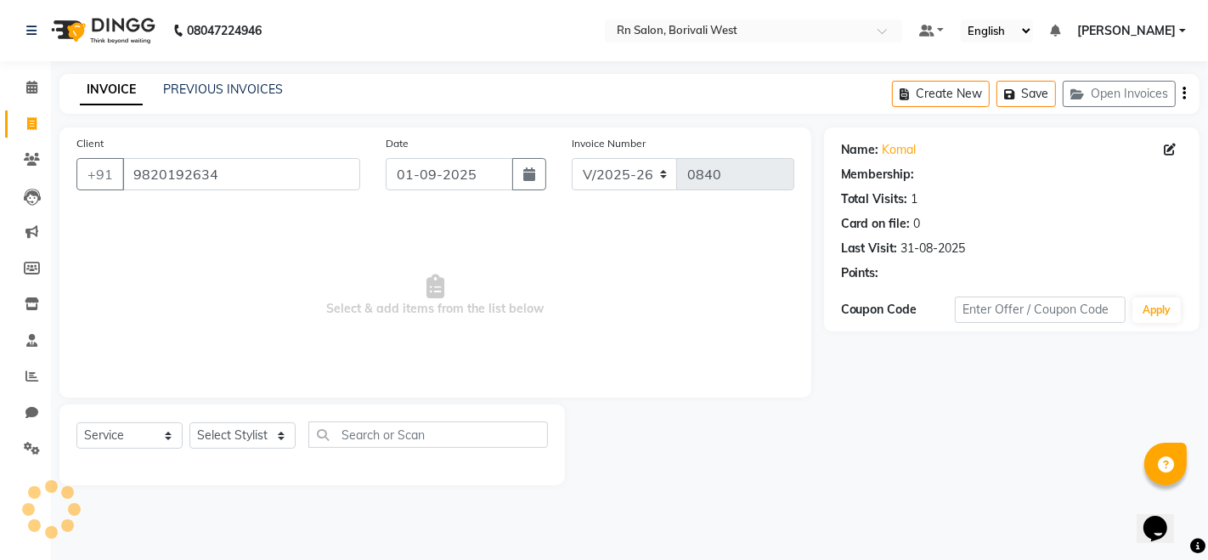
click at [749, 504] on main "INVOICE PREVIOUS INVOICES Create New Save Open Invoices Client +91 9820192634 D…" at bounding box center [629, 292] width 1157 height 437
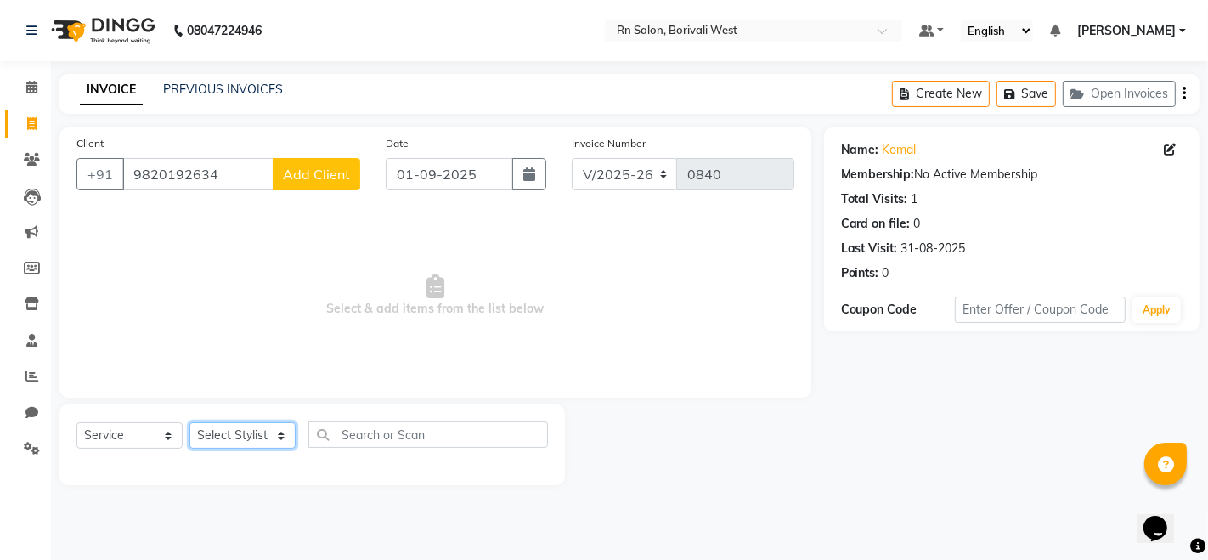
click at [229, 430] on select "Select Stylist Arpita Deshmukh Beena jaiswar DC Deepak Parbat Farhana Gautam ma…" at bounding box center [242, 435] width 106 height 26
select select "84270"
click at [189, 422] on select "Select Stylist Arpita Deshmukh Beena jaiswar DC Deepak Parbat Farhana Gautam ma…" at bounding box center [242, 435] width 106 height 26
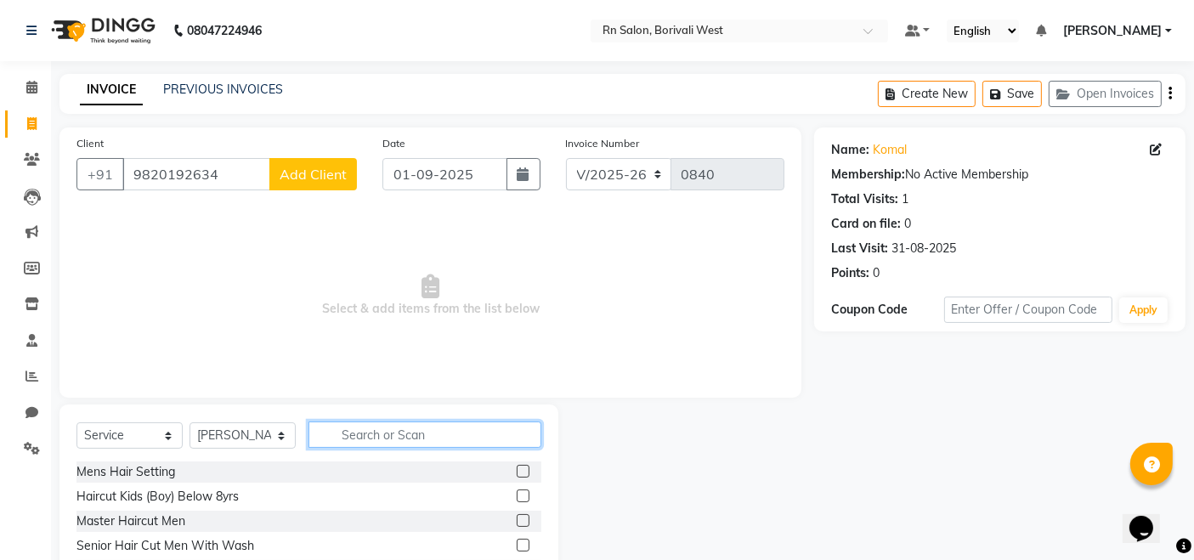
click at [357, 433] on input "text" at bounding box center [424, 434] width 233 height 26
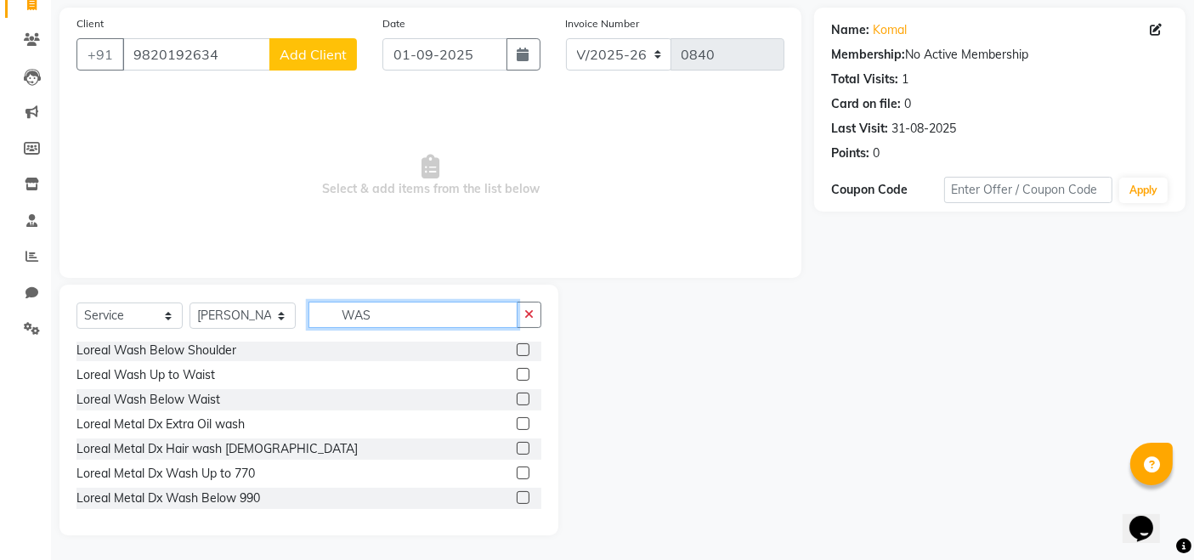
scroll to position [189, 0]
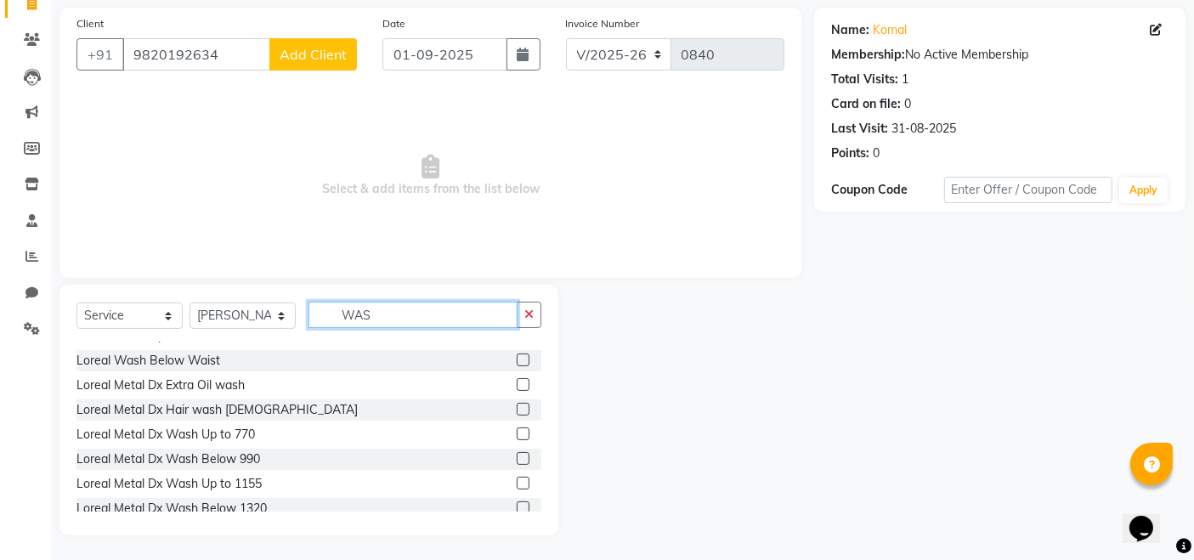
type input "WAS"
click at [517, 363] on label at bounding box center [523, 359] width 13 height 13
click at [517, 363] on input "checkbox" at bounding box center [522, 360] width 11 height 11
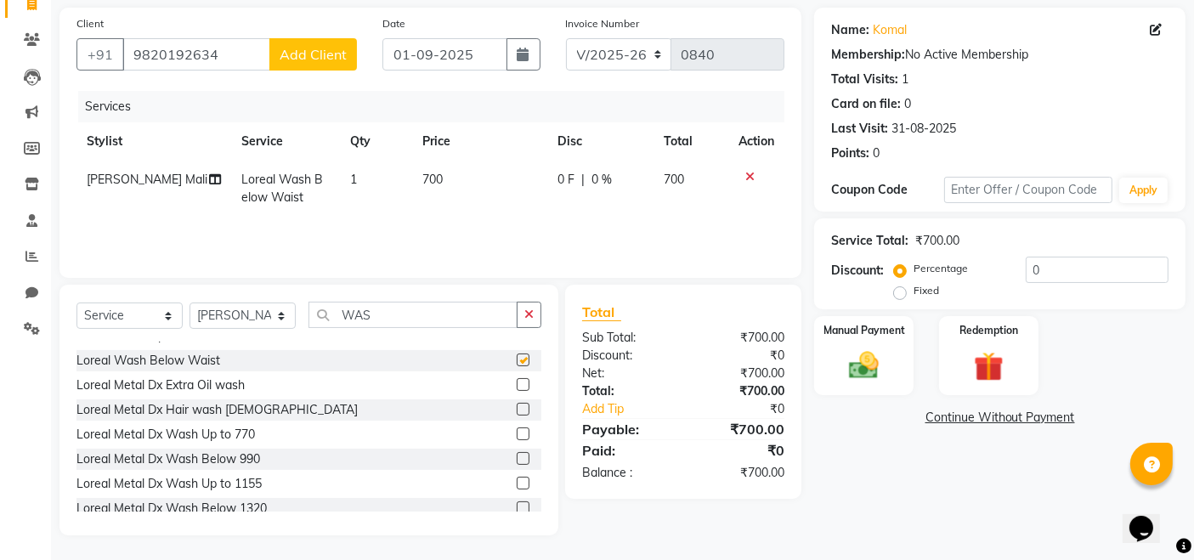
checkbox input "false"
click at [557, 171] on span "0 F" at bounding box center [565, 180] width 17 height 18
select select "84270"
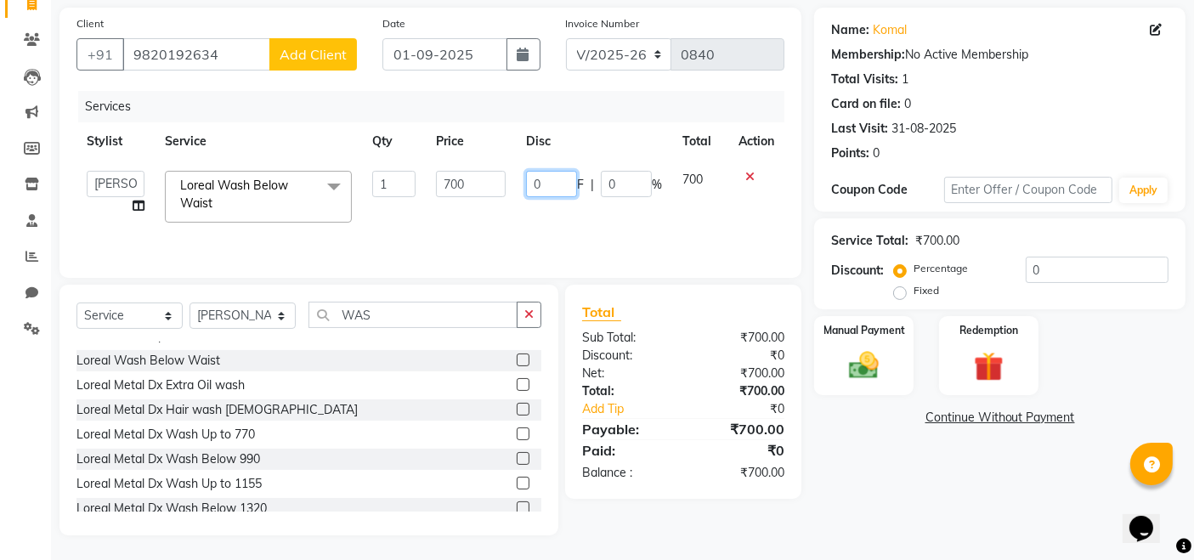
click at [570, 173] on input "0" at bounding box center [551, 184] width 51 height 26
type input "200"
drag, startPoint x: 973, startPoint y: 472, endPoint x: 873, endPoint y: 388, distance: 130.9
click at [972, 472] on div "Name: Komal Membership: No Active Membership Total Visits: 1 Card on file: 0 La…" at bounding box center [1006, 272] width 384 height 528
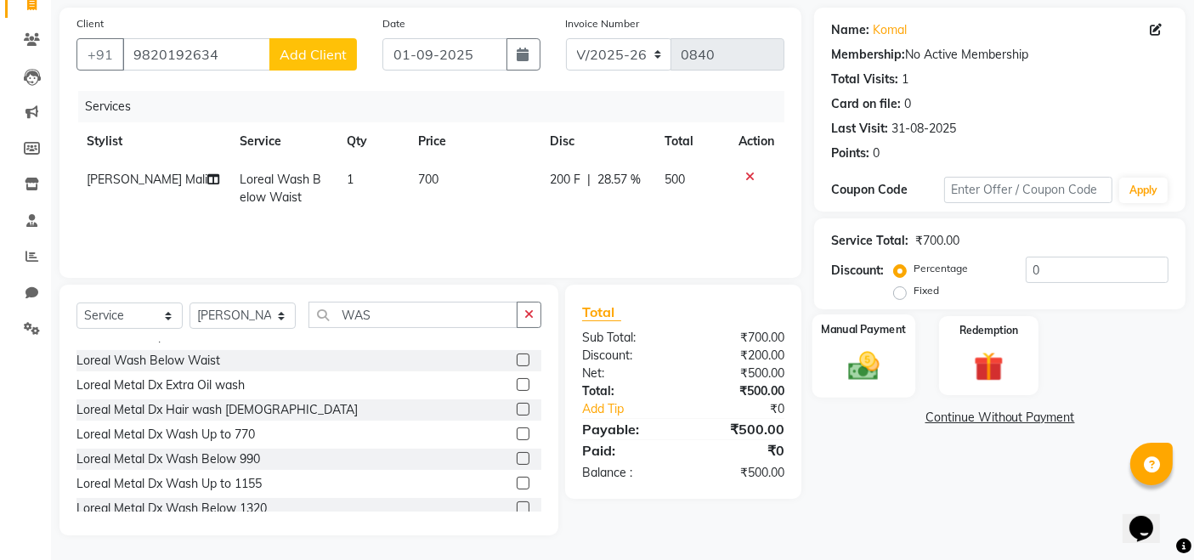
click at [869, 382] on div "Manual Payment" at bounding box center [863, 355] width 103 height 83
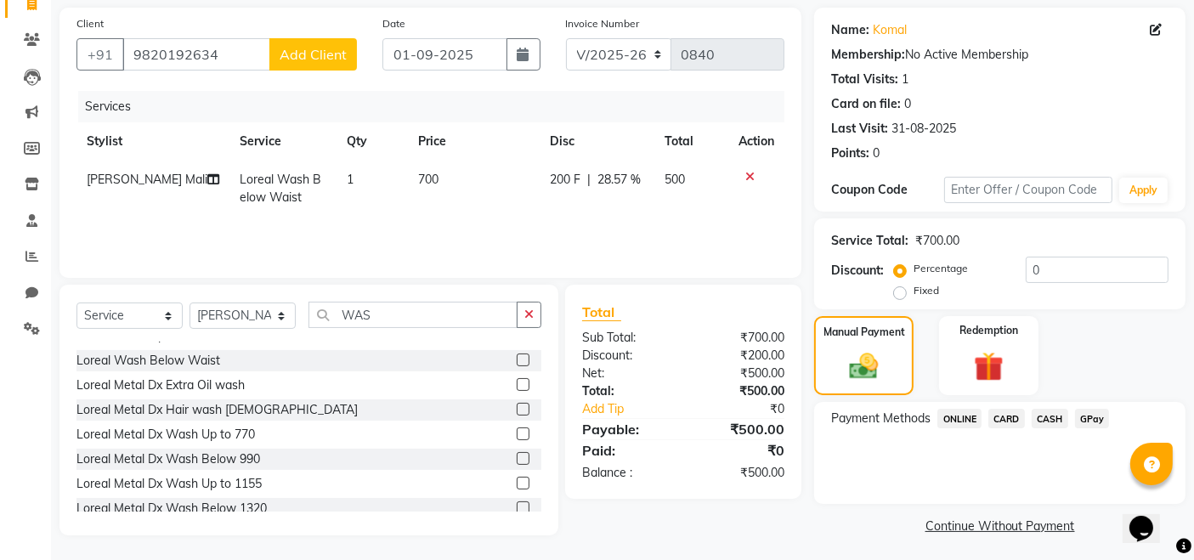
click at [1054, 419] on span "CASH" at bounding box center [1050, 419] width 37 height 20
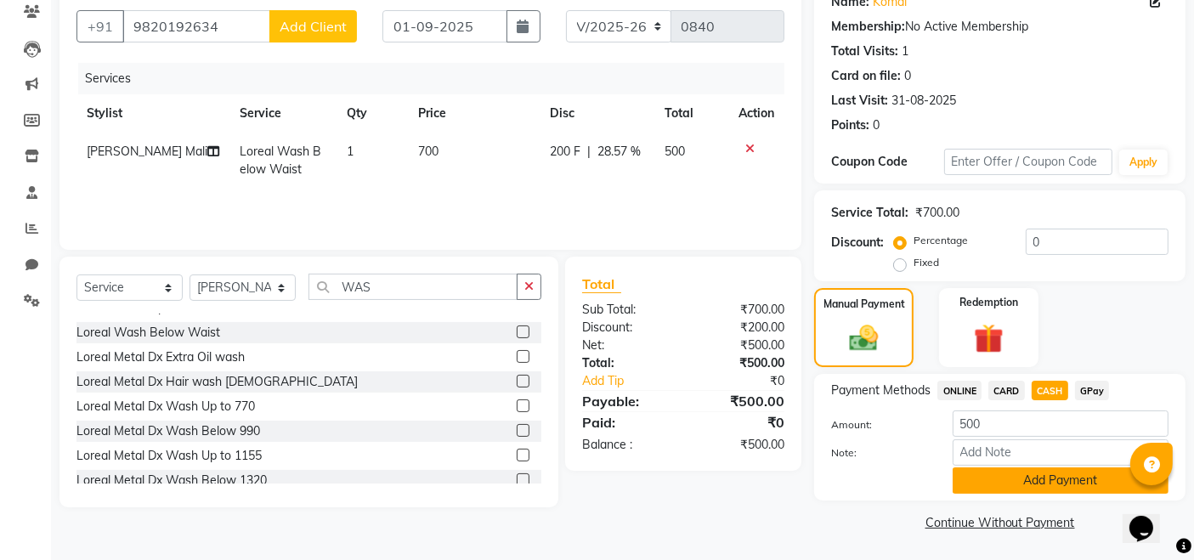
click at [1038, 482] on button "Add Payment" at bounding box center [1060, 480] width 216 height 26
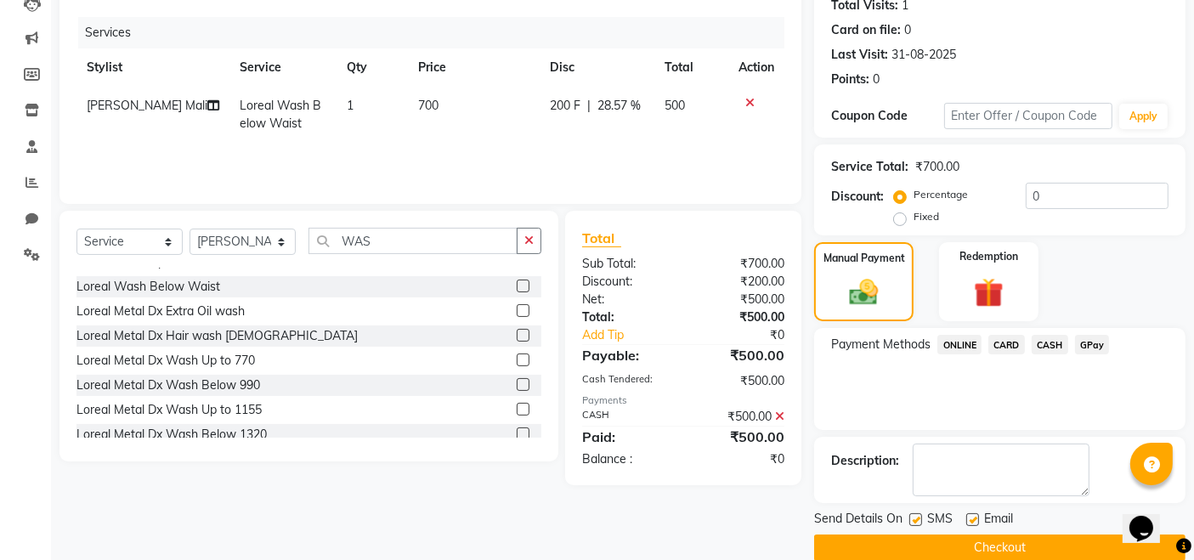
scroll to position [218, 0]
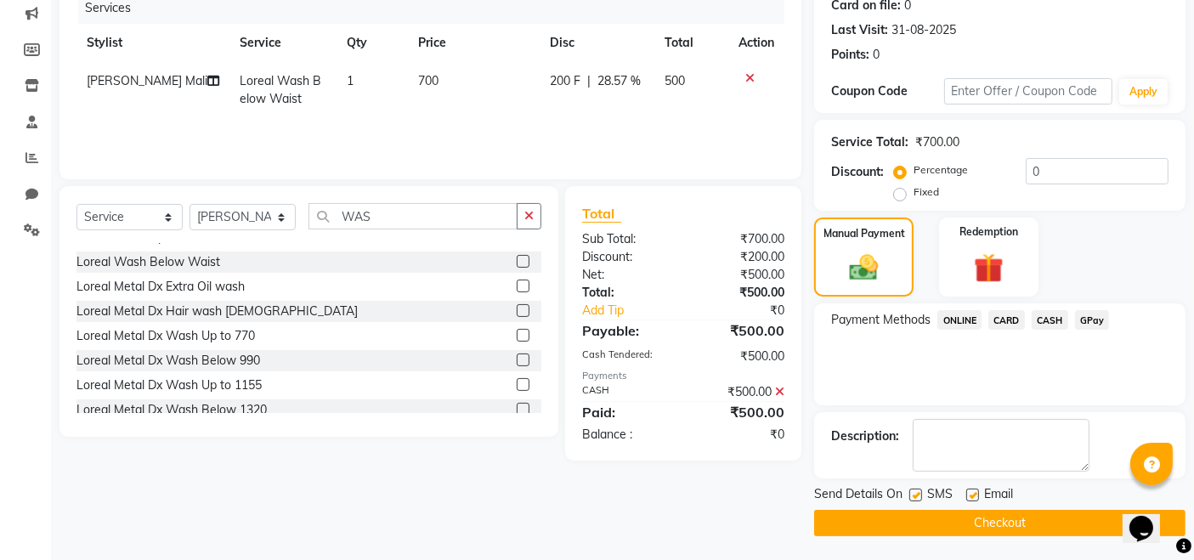
drag, startPoint x: 973, startPoint y: 491, endPoint x: 922, endPoint y: 492, distance: 51.0
click at [972, 492] on label at bounding box center [972, 495] width 13 height 13
click at [972, 492] on input "checkbox" at bounding box center [971, 495] width 11 height 11
checkbox input "false"
click at [922, 492] on div "SMS" at bounding box center [937, 495] width 57 height 21
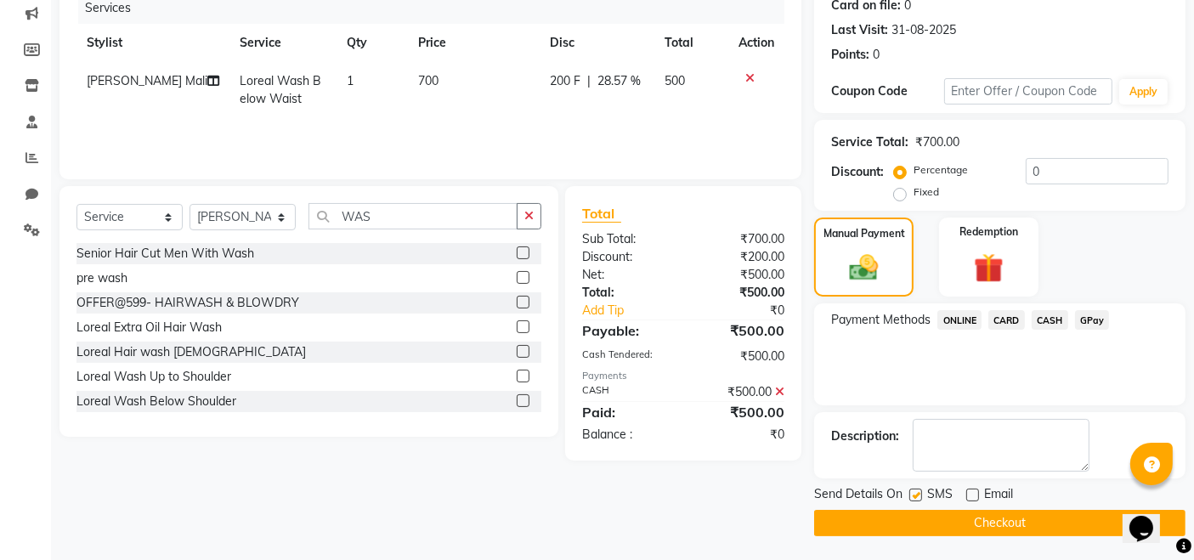
click at [912, 495] on label at bounding box center [915, 495] width 13 height 13
click at [912, 495] on input "checkbox" at bounding box center [914, 495] width 11 height 11
checkbox input "false"
click at [917, 523] on button "Checkout" at bounding box center [999, 523] width 371 height 26
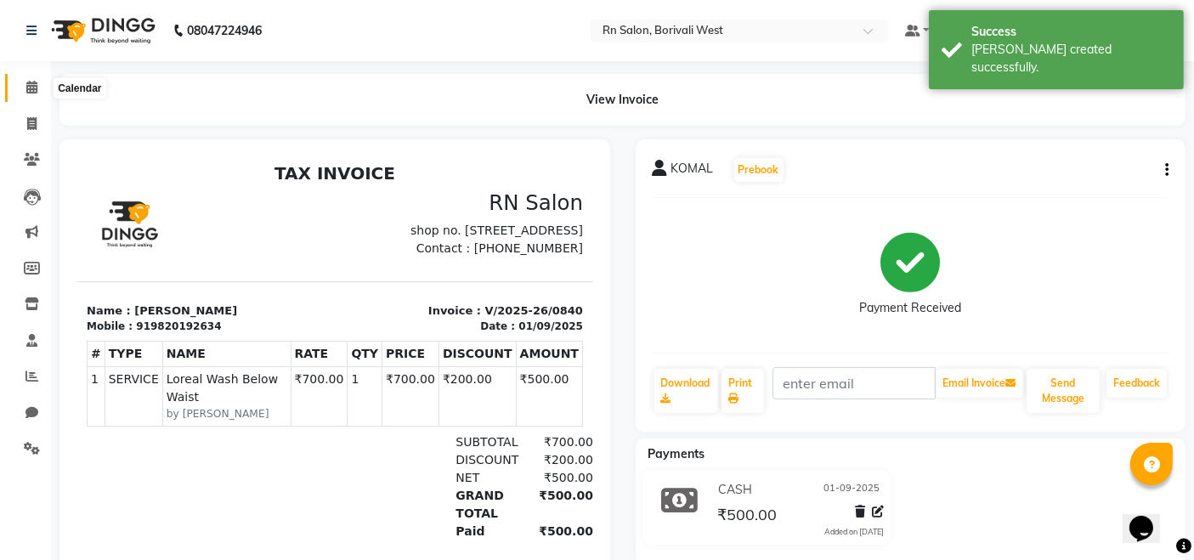
click at [28, 81] on icon at bounding box center [31, 87] width 11 height 13
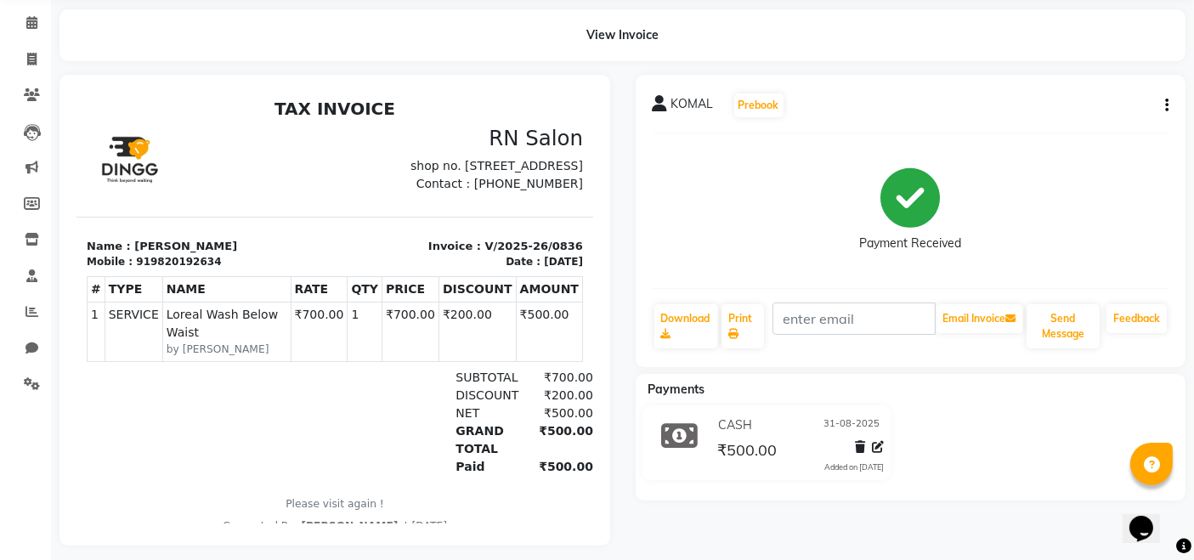
scroll to position [89, 0]
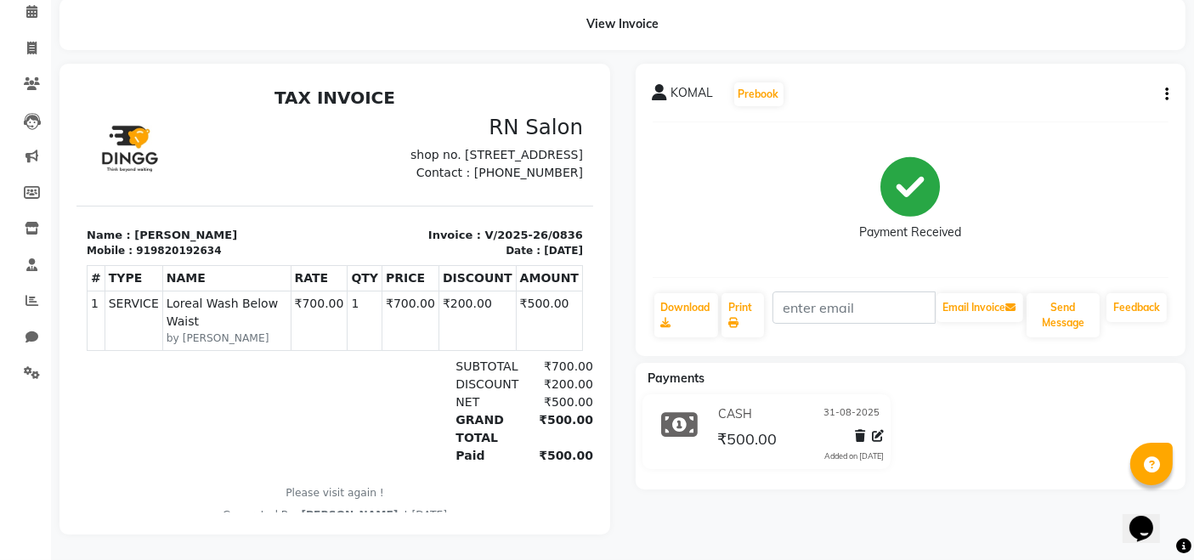
click at [139, 257] on div "919820192634" at bounding box center [177, 249] width 85 height 15
click at [258, 403] on div "NET ₹500.00" at bounding box center [416, 402] width 351 height 18
click at [1162, 86] on button "button" at bounding box center [1163, 95] width 10 height 18
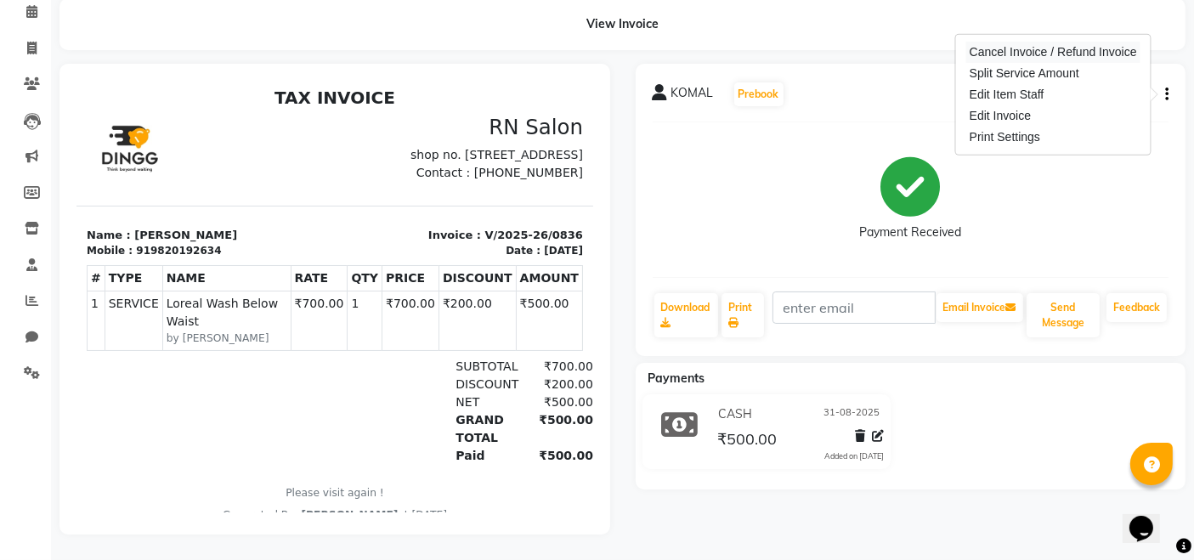
click at [1020, 42] on div "Cancel Invoice / Refund Invoice" at bounding box center [1053, 52] width 174 height 21
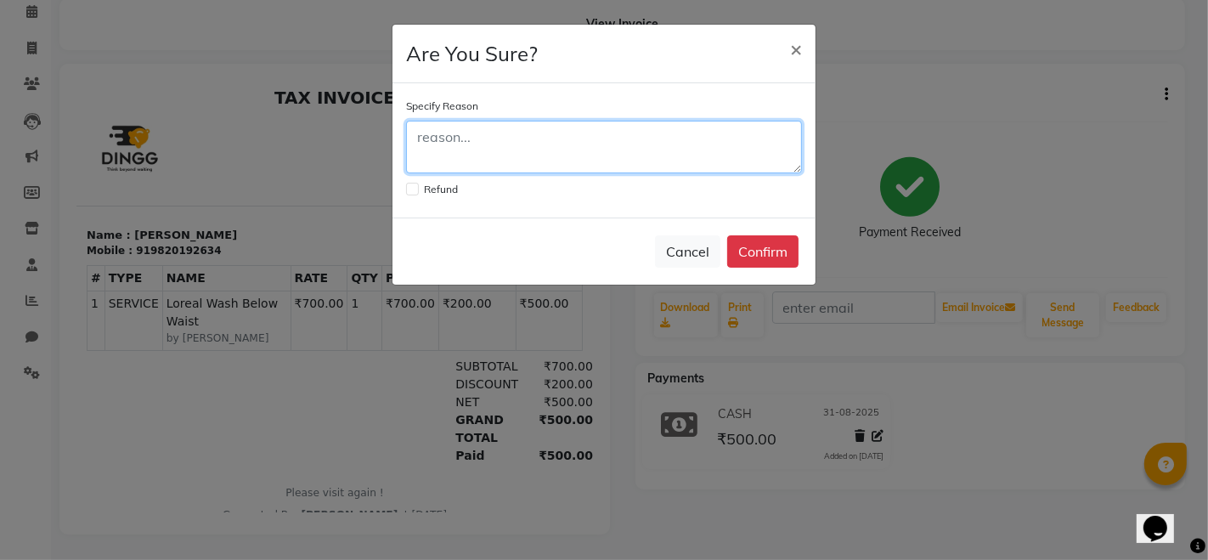
click at [618, 151] on textarea at bounding box center [604, 147] width 396 height 53
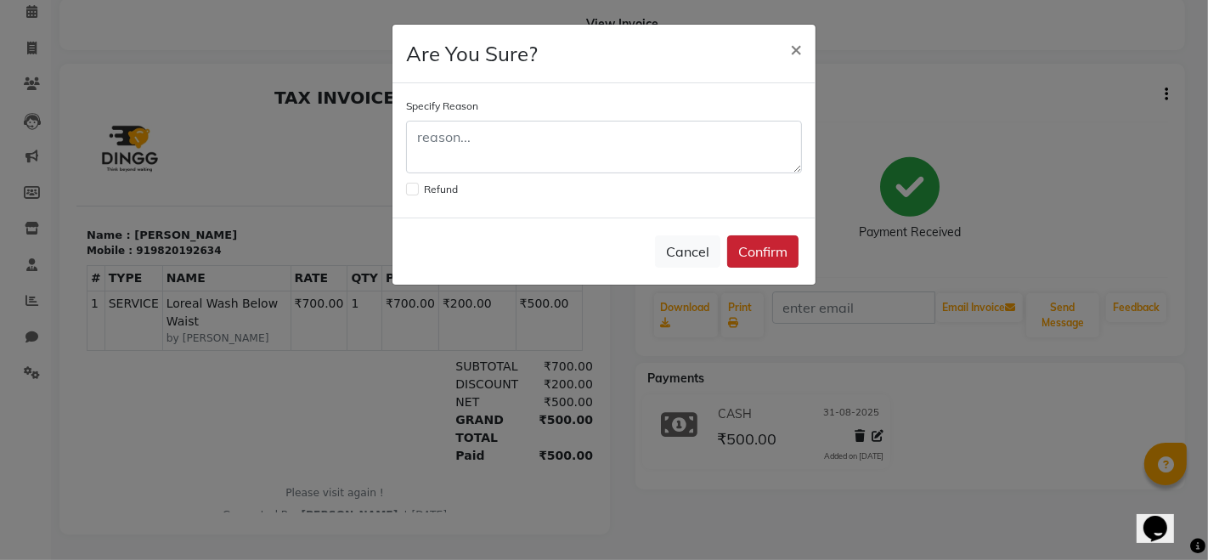
click at [752, 257] on button "Confirm" at bounding box center [762, 251] width 71 height 32
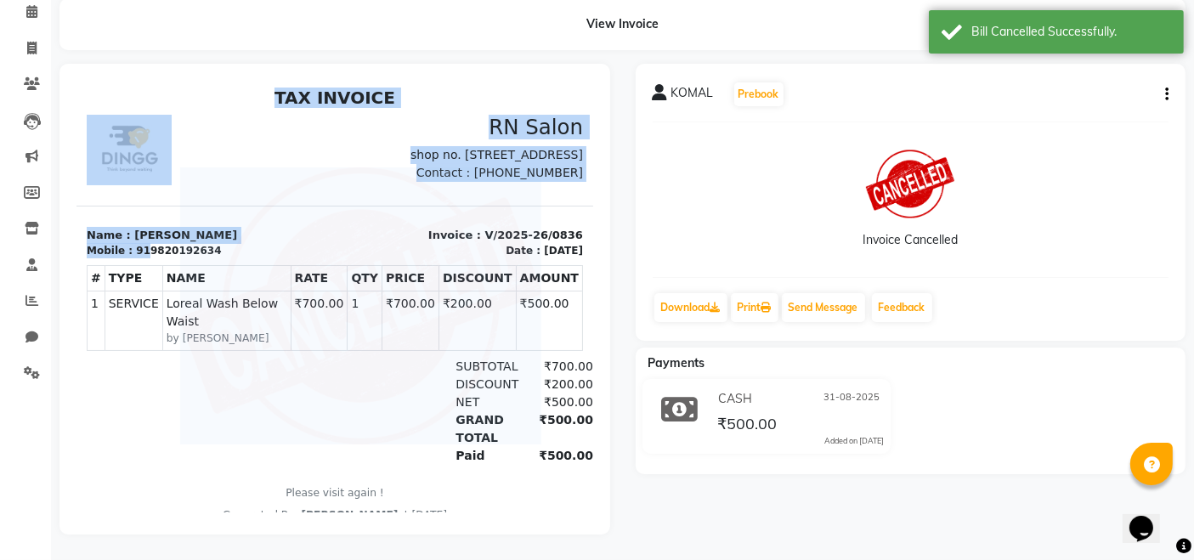
drag, startPoint x: 139, startPoint y: 264, endPoint x: 220, endPoint y: 269, distance: 80.8
click at [220, 269] on div "TAX INVOICE RN Salon shop no. 4 Satra Park, Shimpoli Rd, Borivali West 400092 C…" at bounding box center [334, 305] width 517 height 436
click at [214, 257] on img at bounding box center [360, 305] width 362 height 277
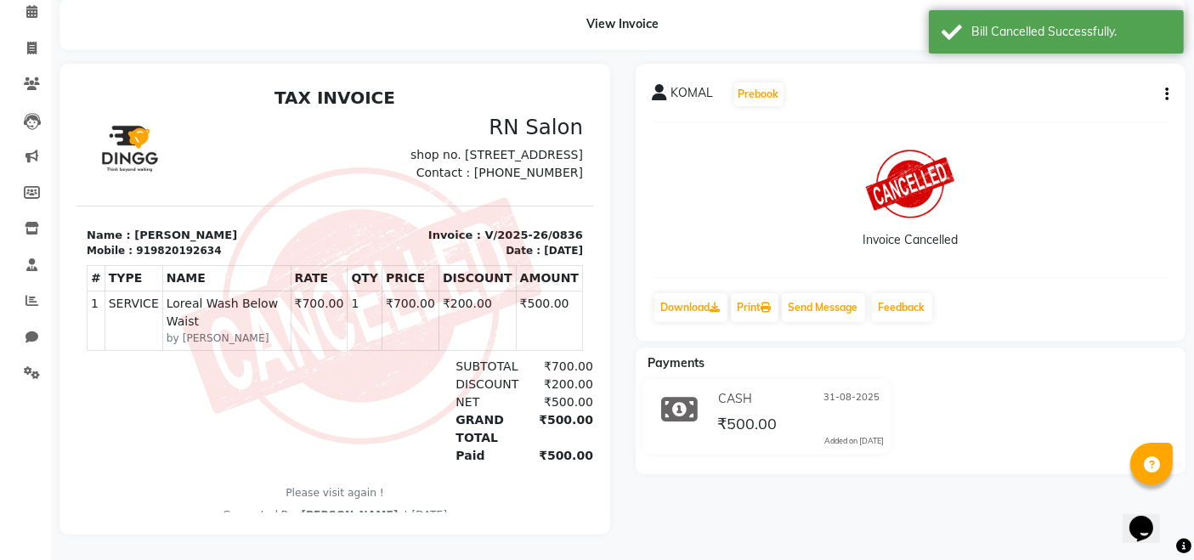
click at [155, 257] on div "919820192634" at bounding box center [177, 249] width 85 height 15
copy div "919820192634"
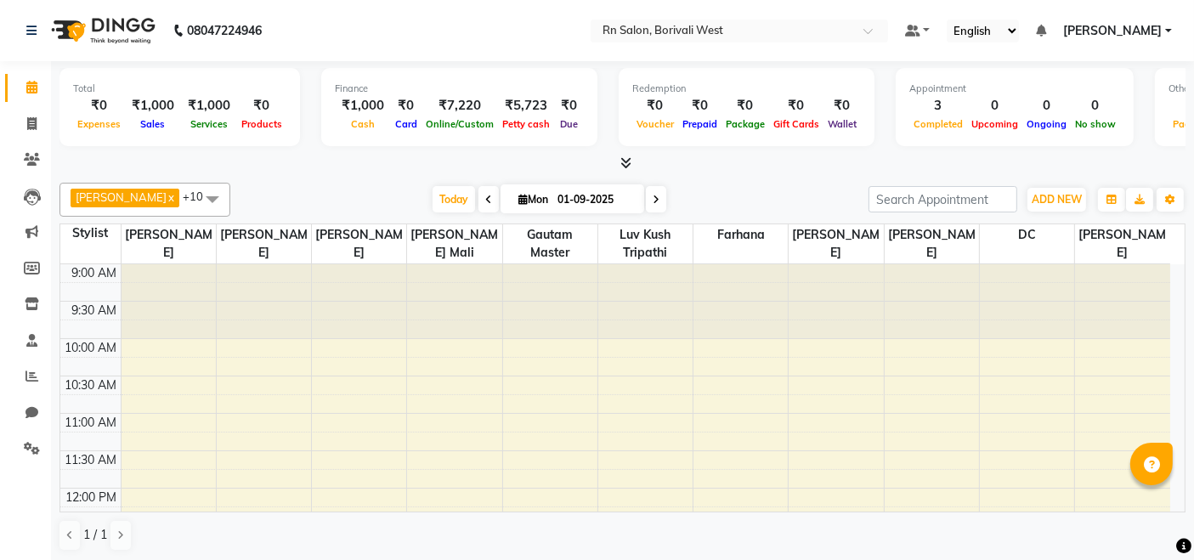
scroll to position [94, 0]
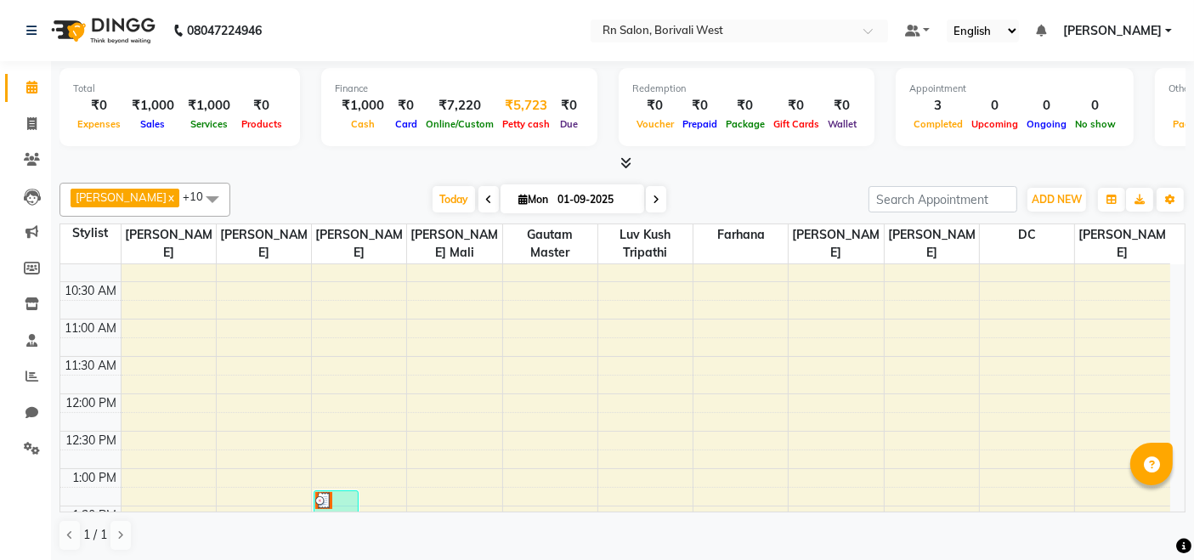
click at [529, 110] on div "₹5,723" at bounding box center [526, 106] width 56 height 20
select select "7703"
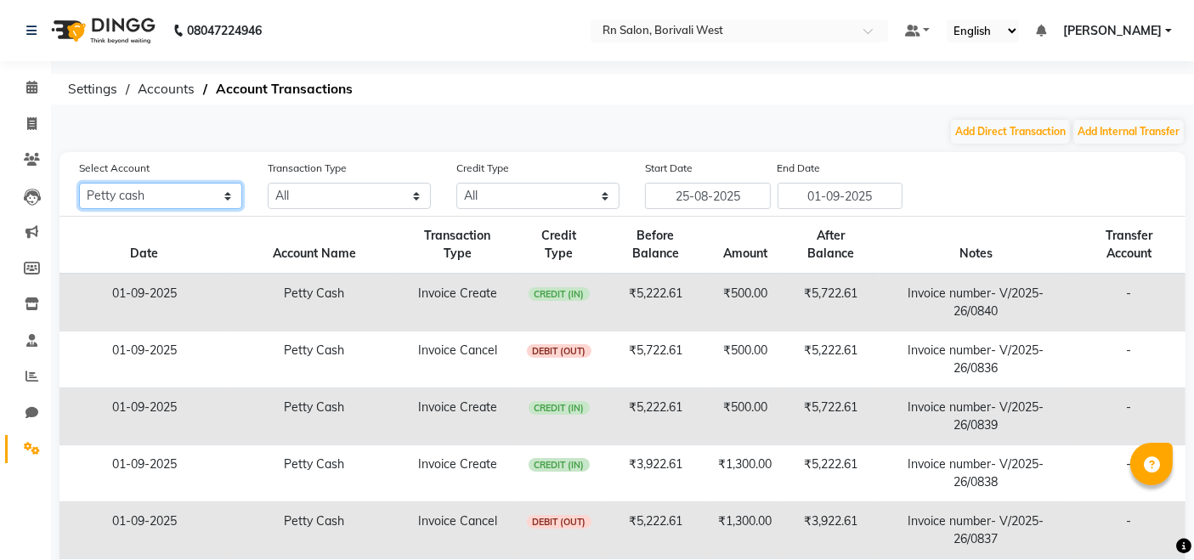
click at [104, 188] on select "All Petty cash Default account" at bounding box center [160, 196] width 163 height 26
click at [79, 183] on select "All Petty cash Default account" at bounding box center [160, 196] width 163 height 26
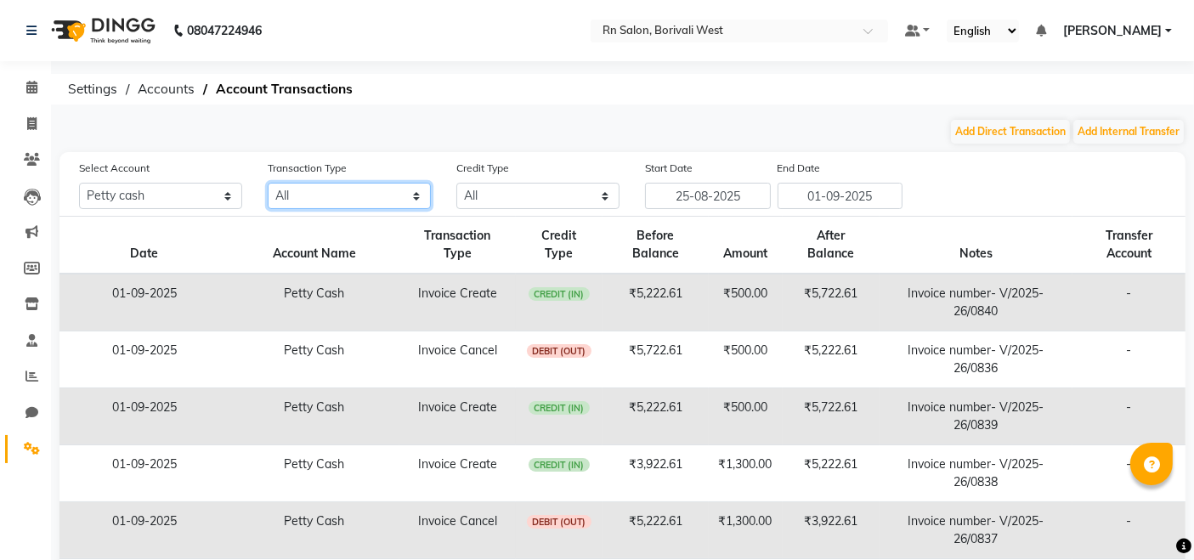
click at [375, 197] on select "All Direct Internal Transfer Expense Invoice Daily Register" at bounding box center [349, 196] width 163 height 26
select select "DIRECT"
click at [268, 183] on select "All Direct Internal Transfer Expense Invoice Daily Register" at bounding box center [349, 196] width 163 height 26
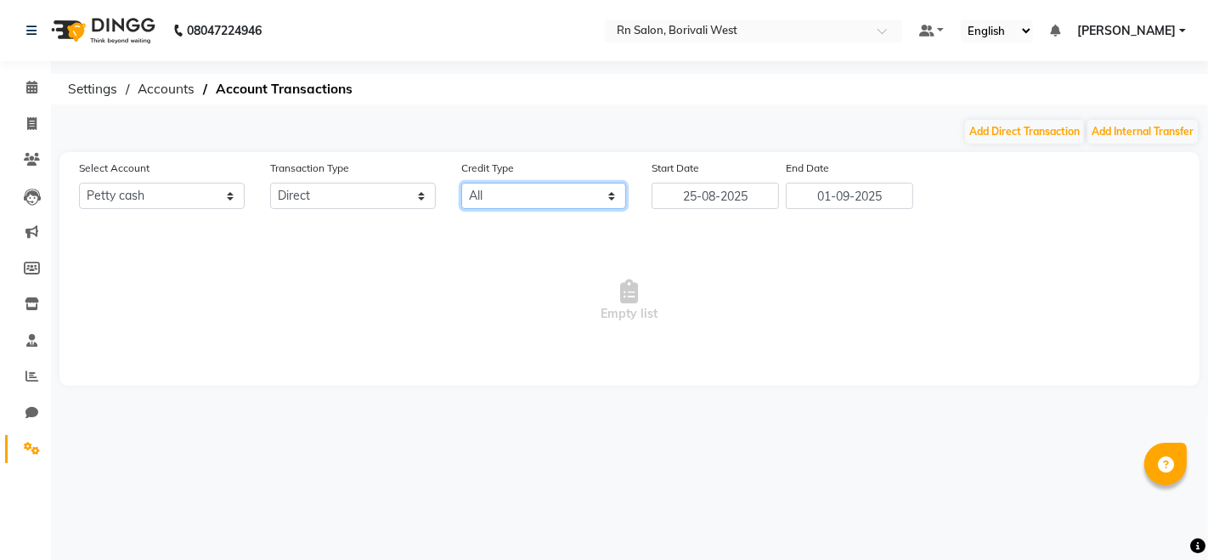
click at [469, 200] on select "All Credit (IN) Debit (OUT)" at bounding box center [544, 196] width 166 height 26
select select "DEBIT"
click at [461, 183] on select "All Credit (IN) Debit (OUT)" at bounding box center [544, 196] width 166 height 26
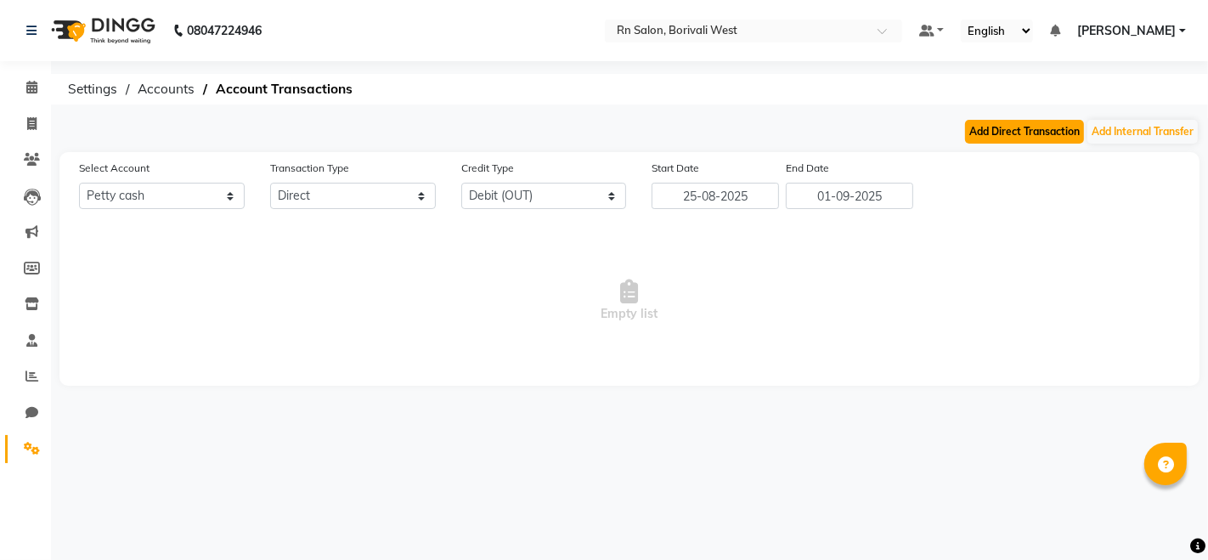
click at [1060, 129] on button "Add Direct Transaction" at bounding box center [1024, 132] width 119 height 24
select select "direct"
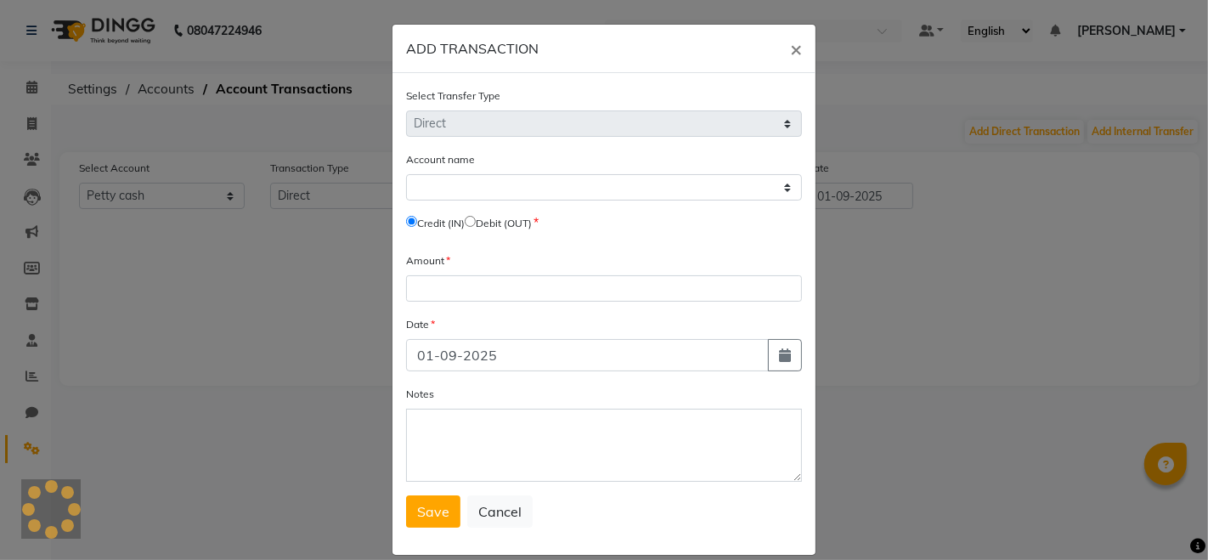
select select "7703"
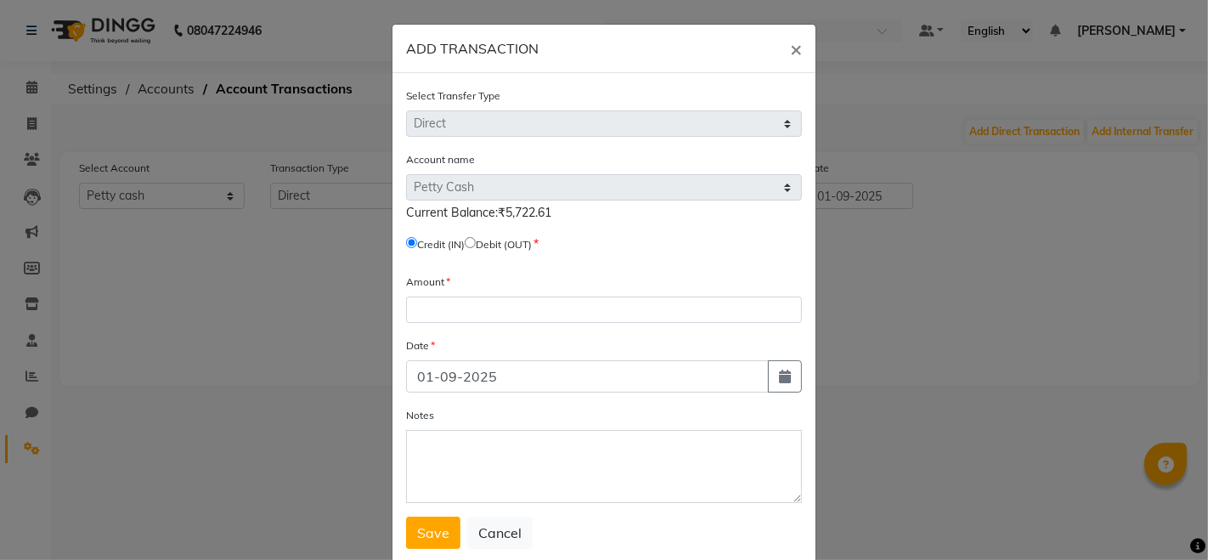
click at [475, 241] on input "radio" at bounding box center [470, 242] width 11 height 11
radio input "true"
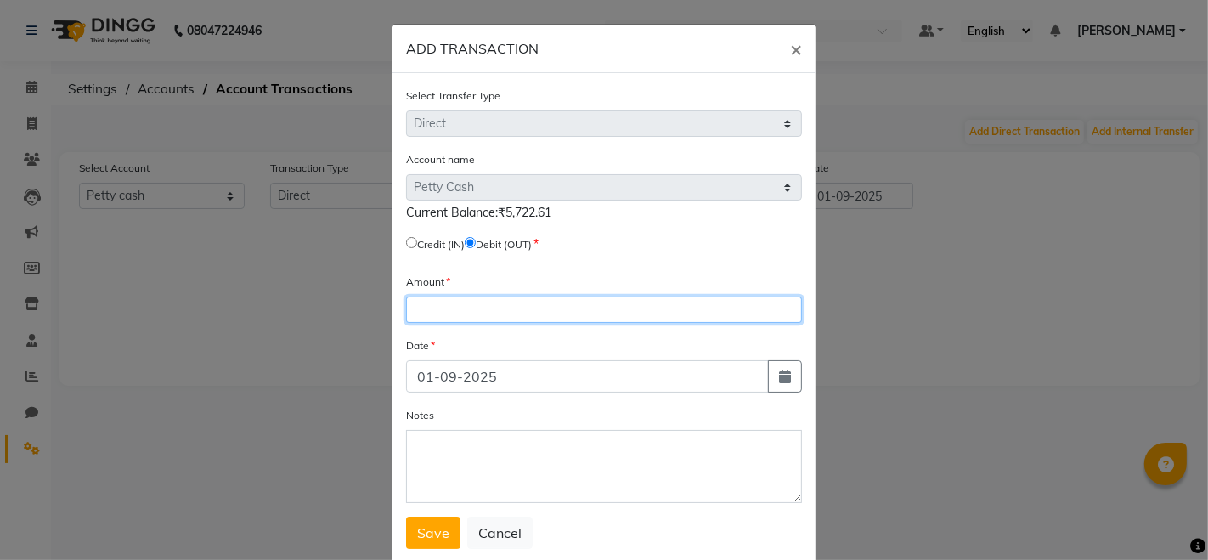
click at [461, 305] on input "number" at bounding box center [604, 310] width 396 height 26
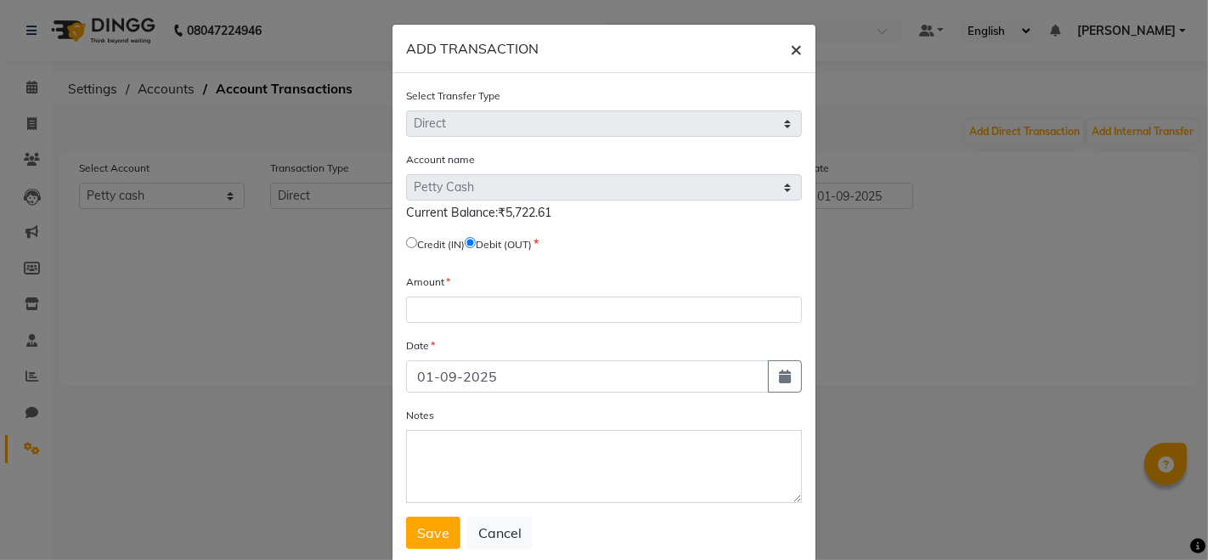
click at [790, 52] on span "×" at bounding box center [796, 48] width 12 height 25
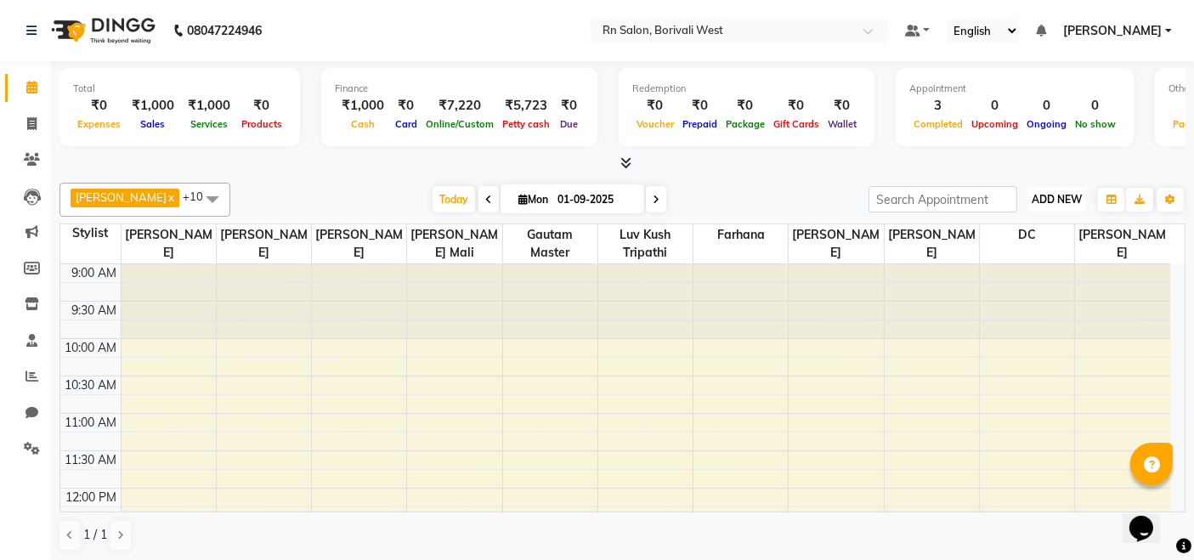
click at [1047, 196] on span "ADD NEW" at bounding box center [1057, 199] width 50 height 13
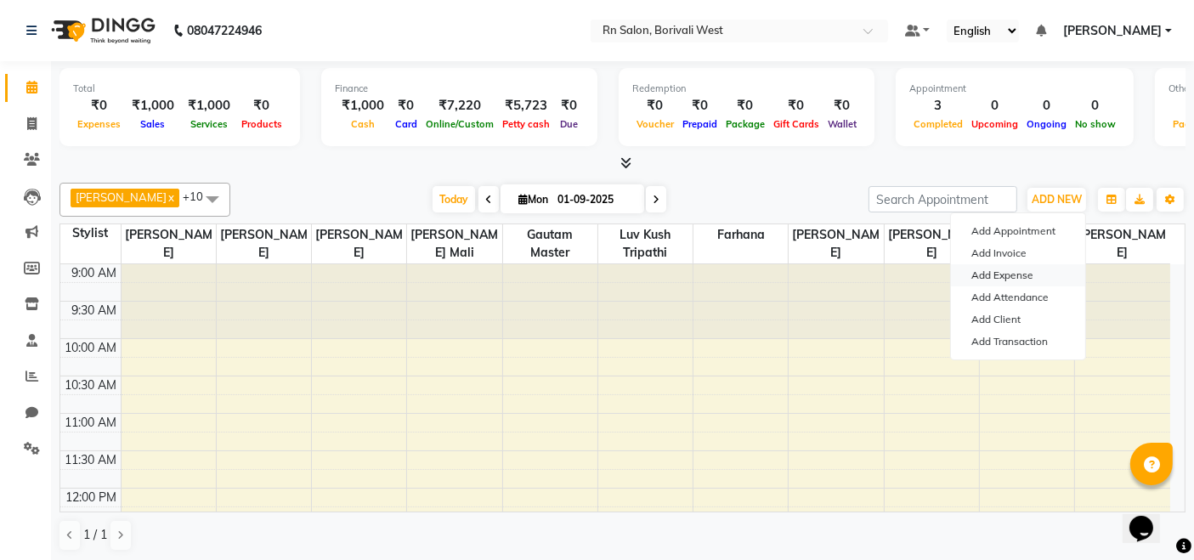
click at [977, 274] on link "Add Expense" at bounding box center [1018, 275] width 134 height 22
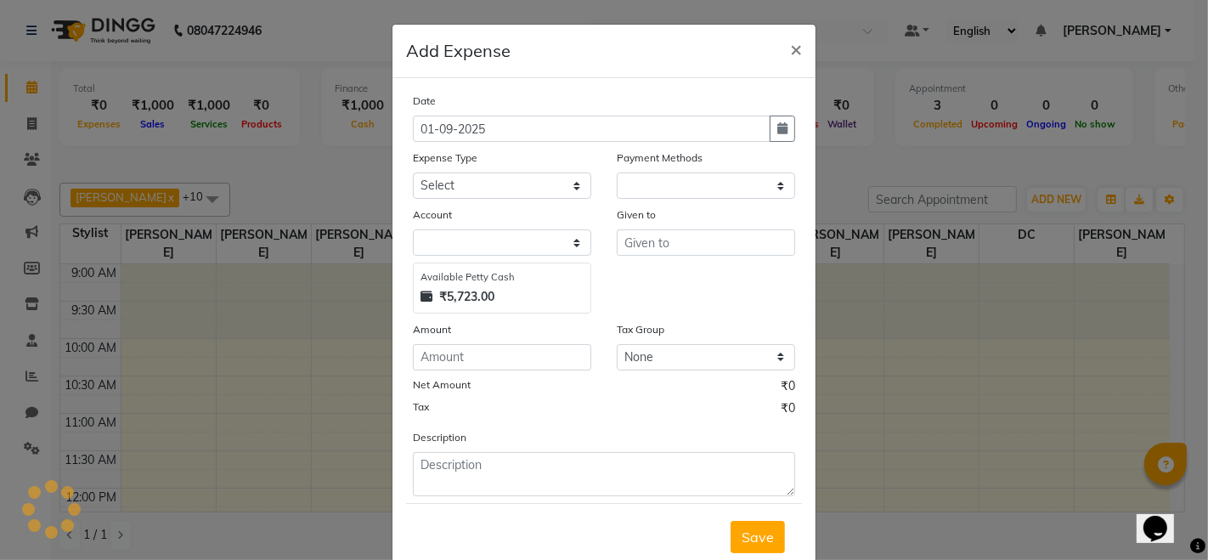
select select "1"
select select "7703"
click at [520, 251] on select "Select Petty cash Default account" at bounding box center [502, 242] width 178 height 26
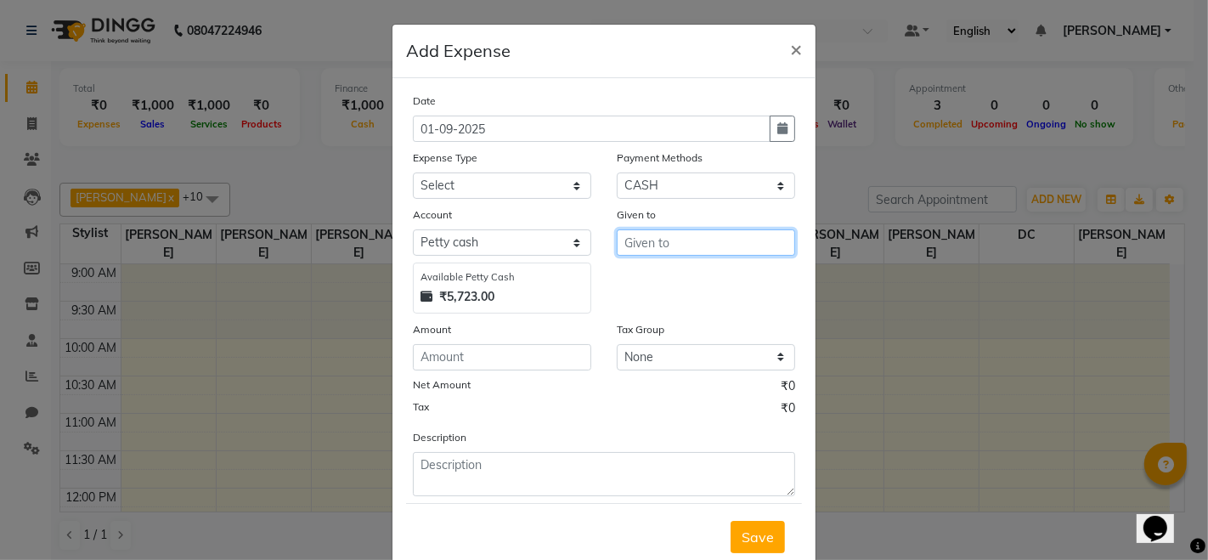
click at [674, 240] on input "text" at bounding box center [706, 242] width 178 height 26
type input "DC"
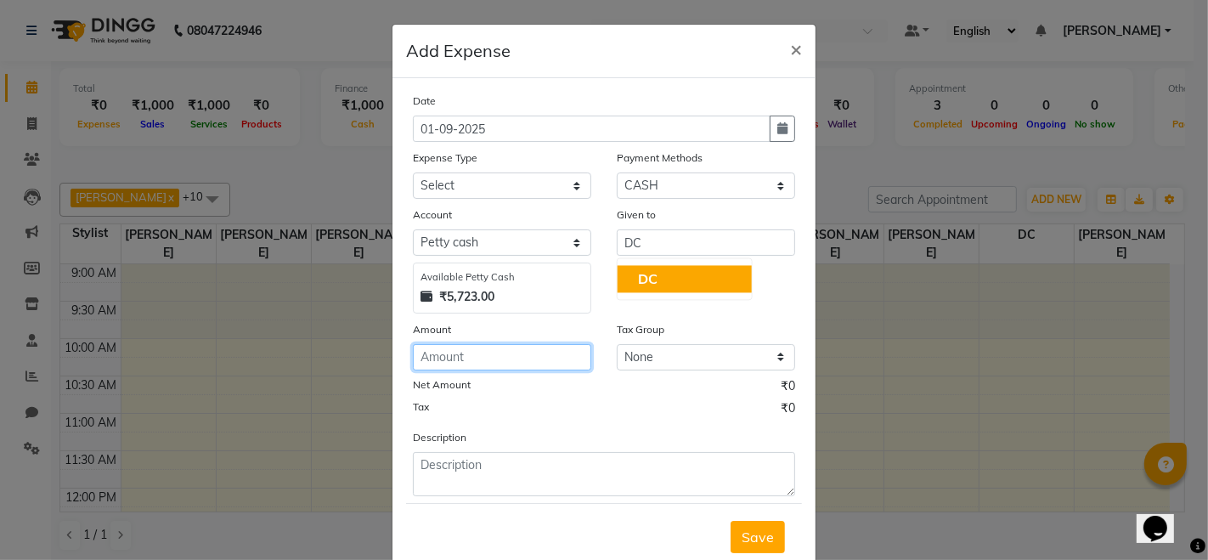
click at [527, 353] on input "number" at bounding box center [502, 357] width 178 height 26
type input "58"
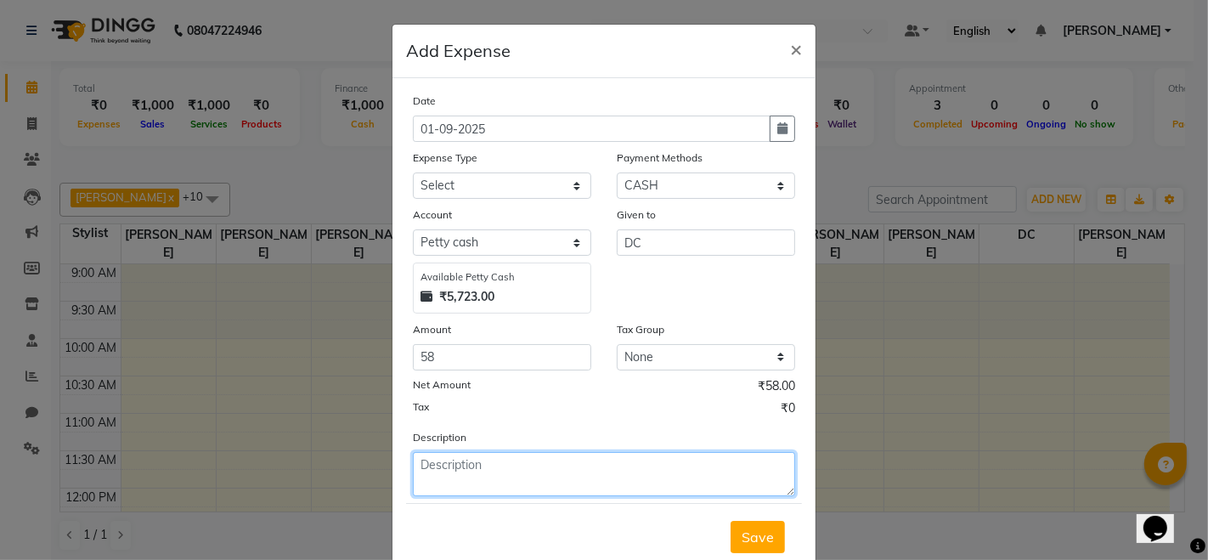
click at [476, 474] on textarea at bounding box center [604, 474] width 382 height 44
type textarea "1 LTR"
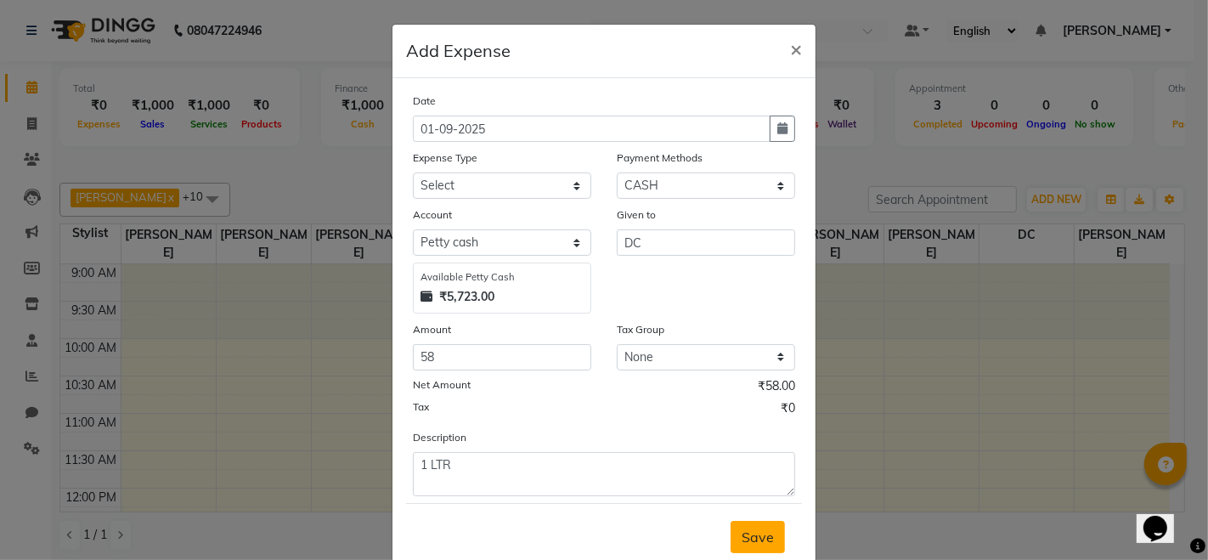
click at [756, 529] on span "Save" at bounding box center [758, 537] width 32 height 17
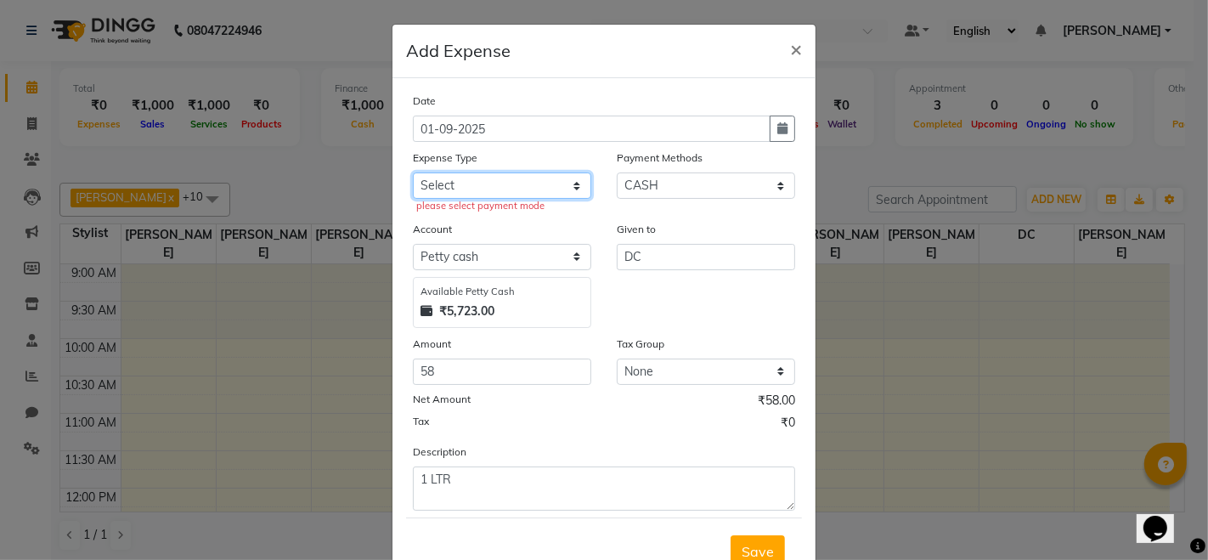
click at [479, 189] on select "Select Advance Salary Bank charges Cash transfer to hub Membership MILK Miscell…" at bounding box center [502, 185] width 178 height 26
select select "24234"
click at [413, 172] on select "Select Advance Salary Bank charges Cash transfer to hub Membership MILK Miscell…" at bounding box center [502, 185] width 178 height 26
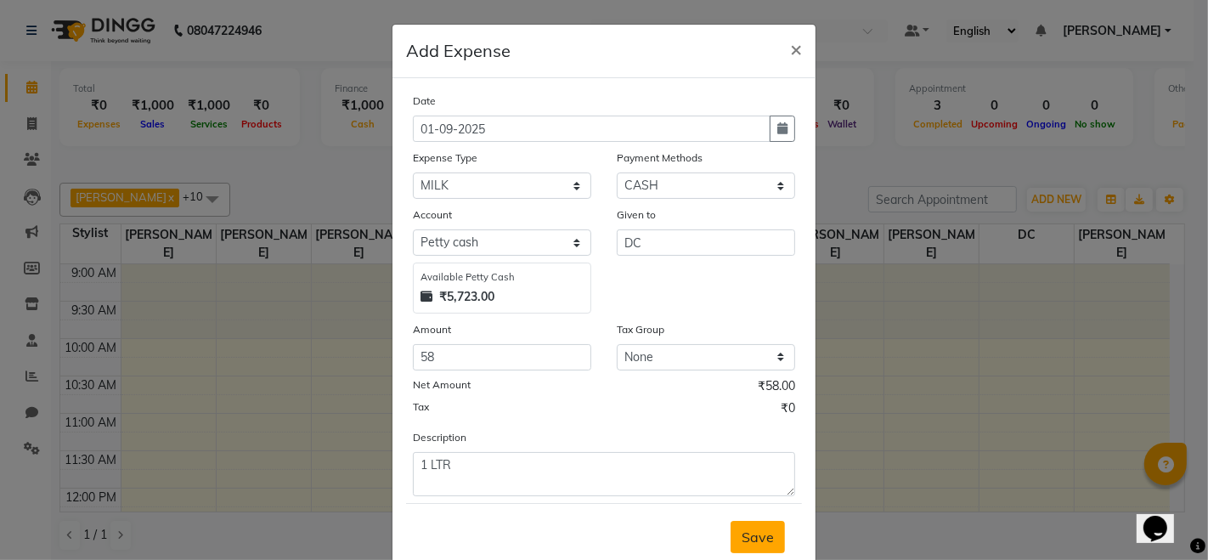
click at [742, 541] on span "Save" at bounding box center [758, 537] width 32 height 17
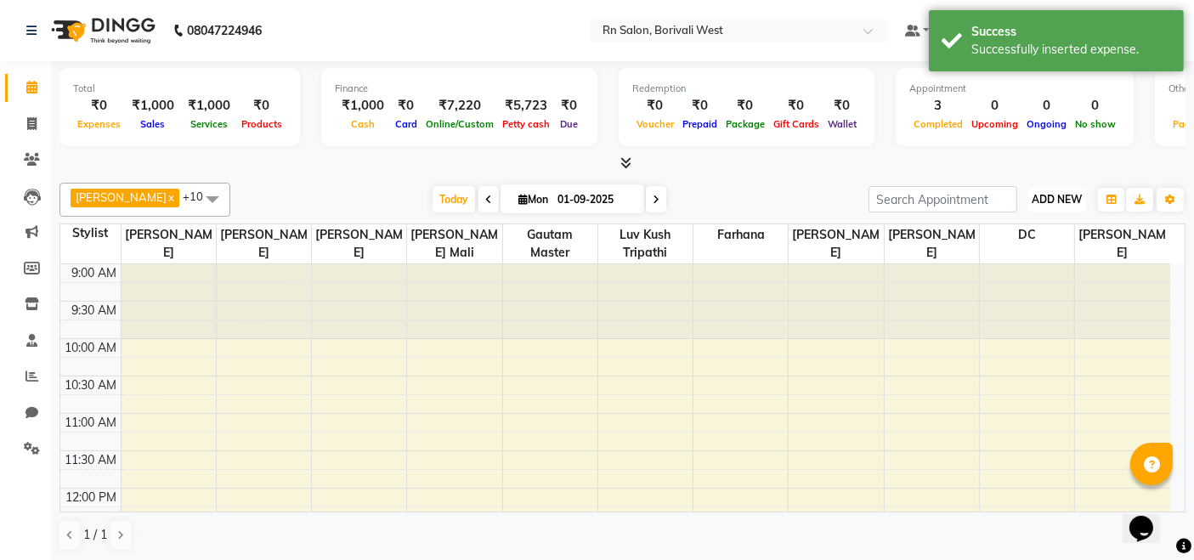
click at [1055, 207] on button "ADD NEW Toggle Dropdown" at bounding box center [1056, 200] width 59 height 24
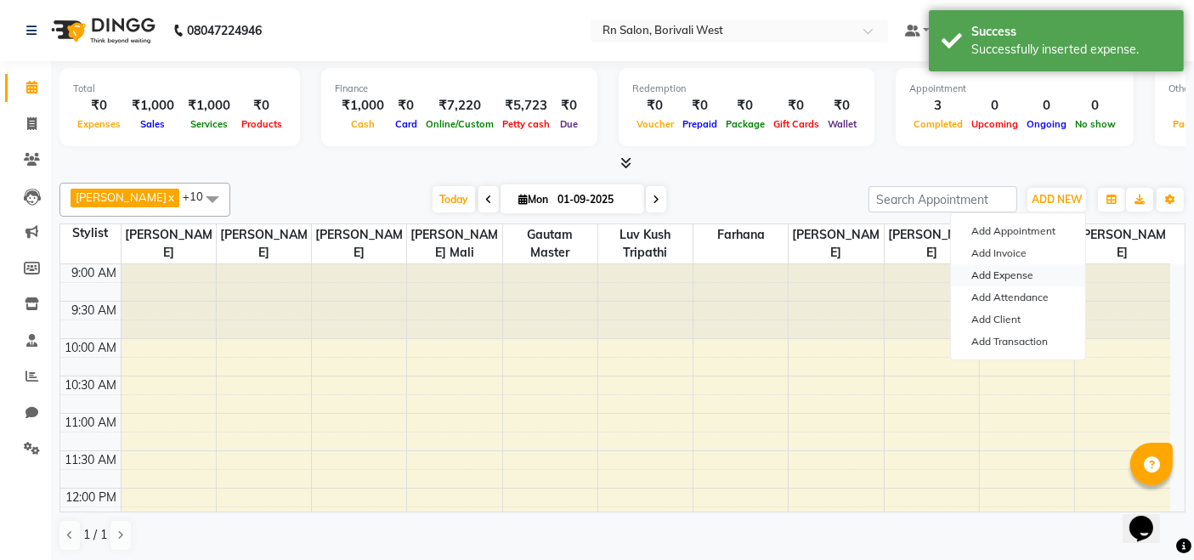
click at [1020, 280] on link "Add Expense" at bounding box center [1018, 275] width 134 height 22
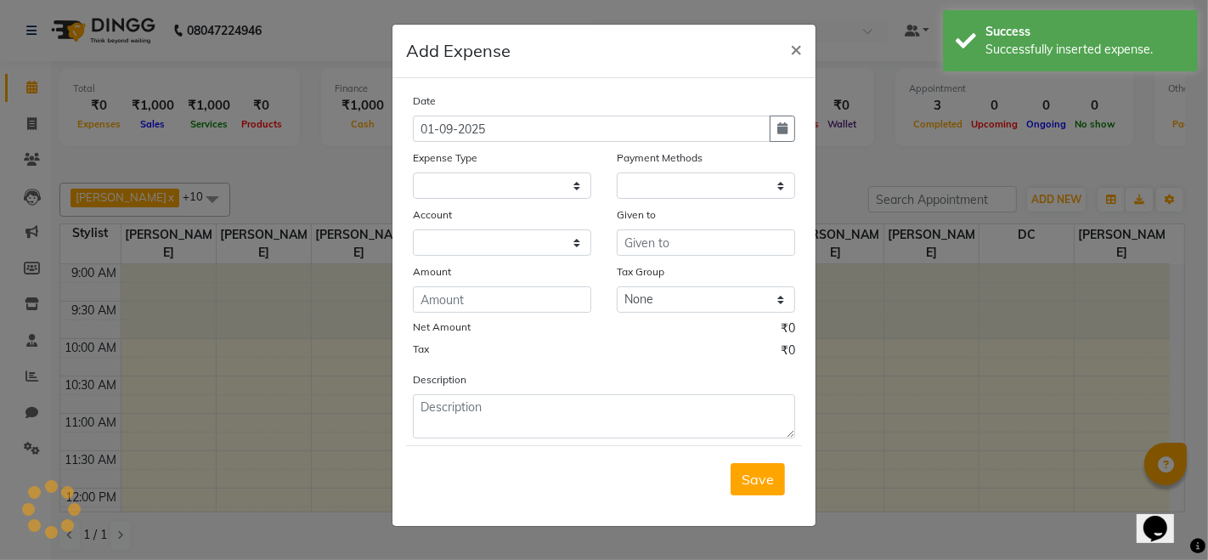
select select "1"
select select "7703"
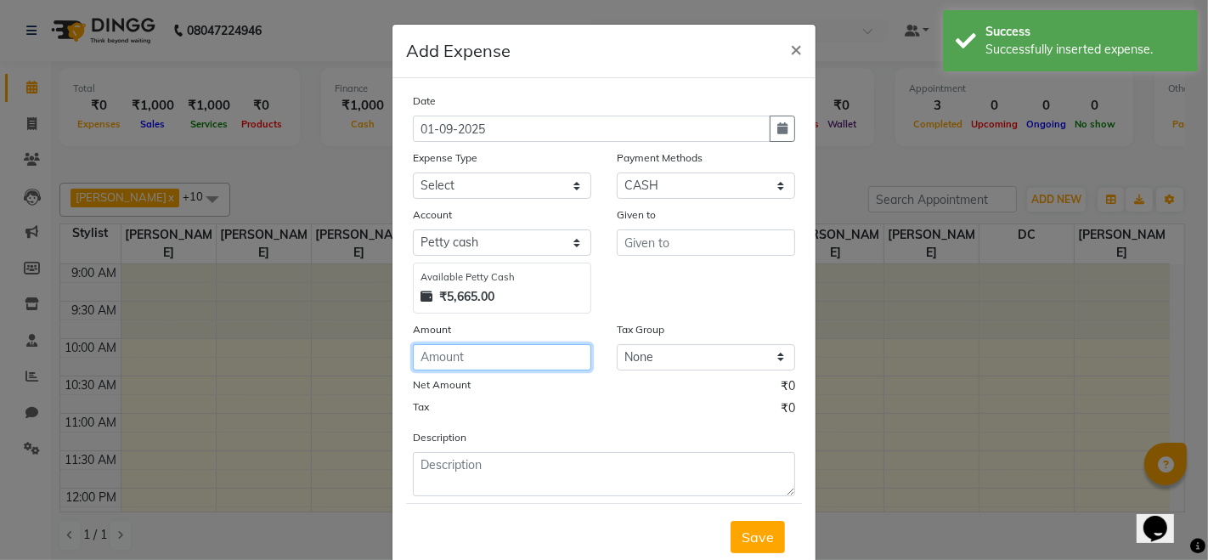
click at [488, 355] on input "number" at bounding box center [502, 357] width 178 height 26
type input "80"
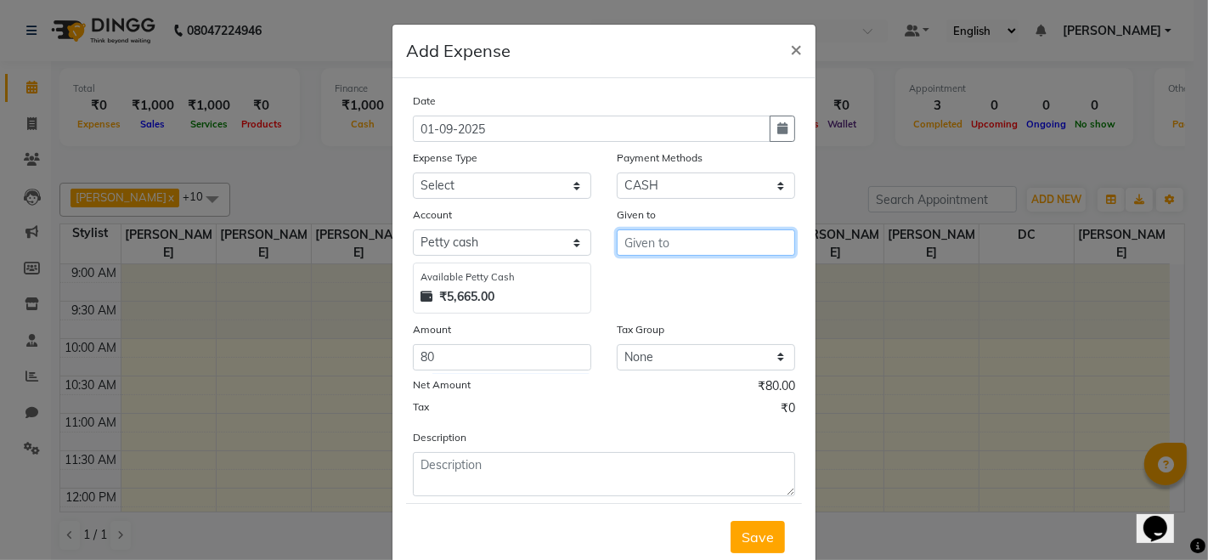
click at [645, 243] on input "text" at bounding box center [706, 242] width 178 height 26
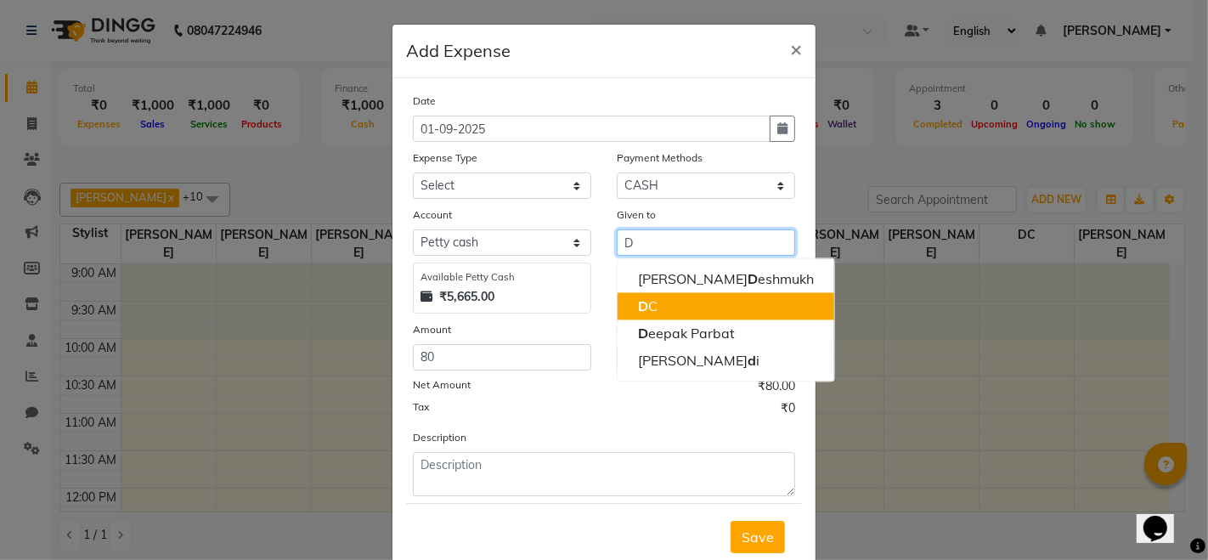
click at [645, 299] on ngb-highlight "D C" at bounding box center [648, 305] width 20 height 17
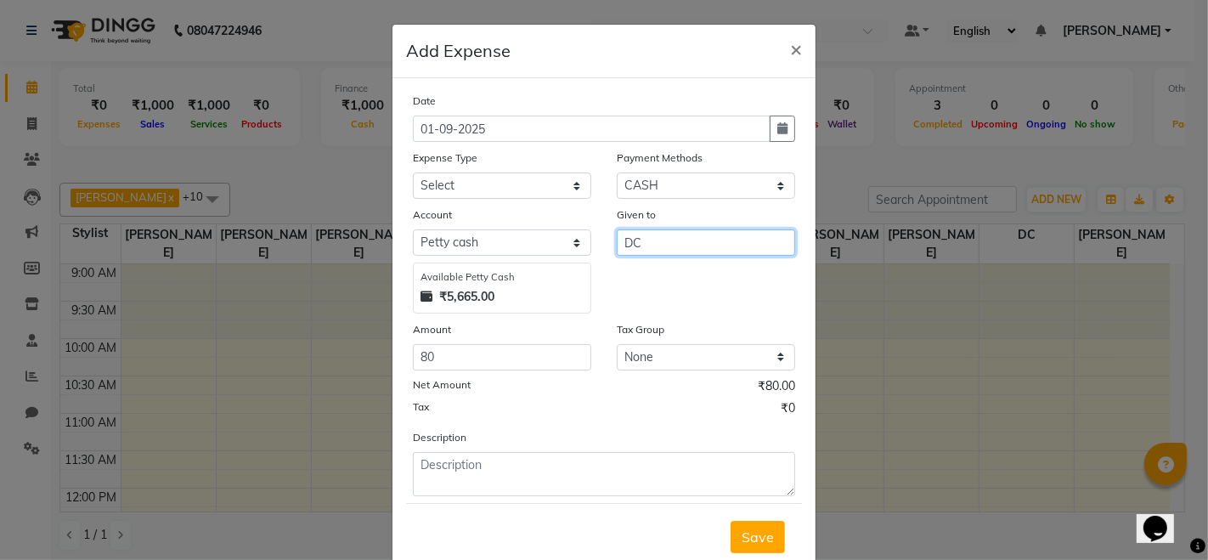
type input "DC"
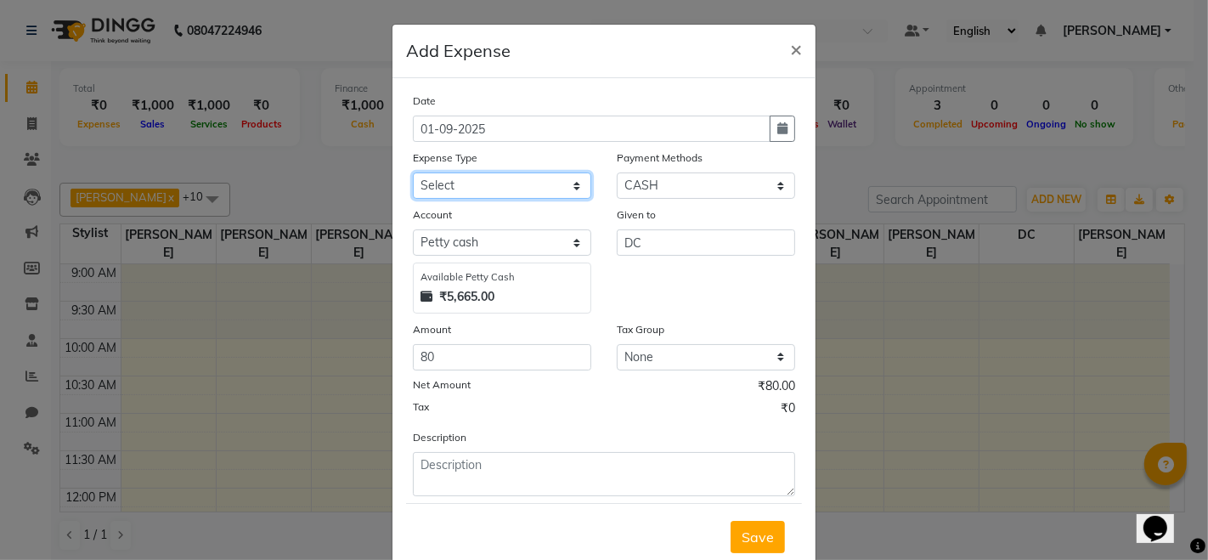
click at [502, 189] on select "Select Advance Salary Bank charges Cash transfer to hub Membership MILK Miscell…" at bounding box center [502, 185] width 178 height 26
select select "24216"
click at [413, 172] on select "Select Advance Salary Bank charges Cash transfer to hub Membership MILK Miscell…" at bounding box center [502, 185] width 178 height 26
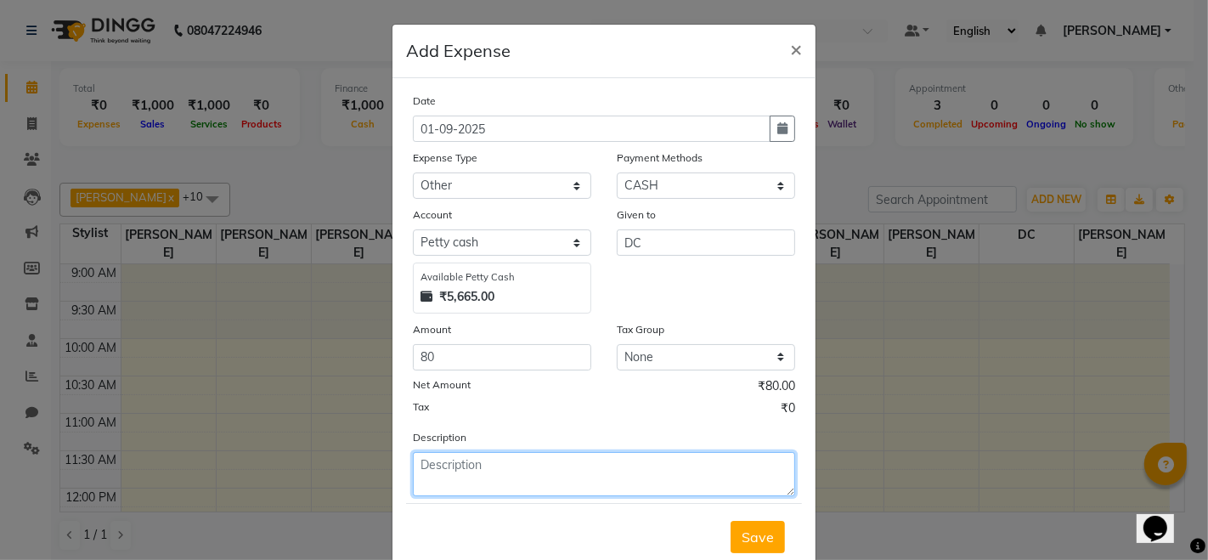
click at [465, 463] on textarea at bounding box center [604, 474] width 382 height 44
type textarea "DRAINAGE POWDER"
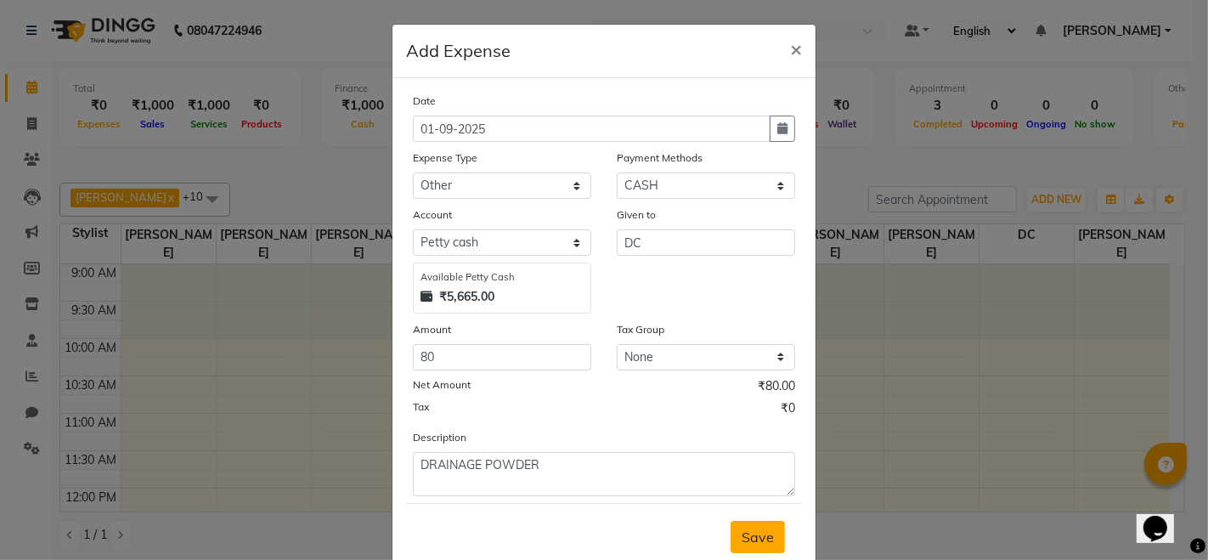
click at [754, 530] on span "Save" at bounding box center [758, 537] width 32 height 17
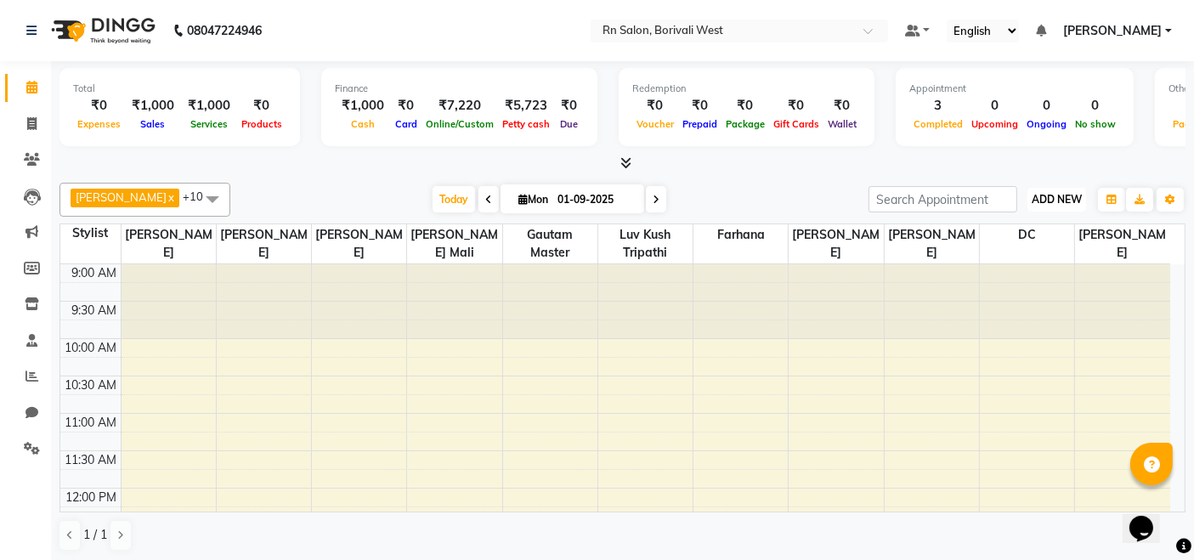
click at [1066, 197] on span "ADD NEW" at bounding box center [1057, 199] width 50 height 13
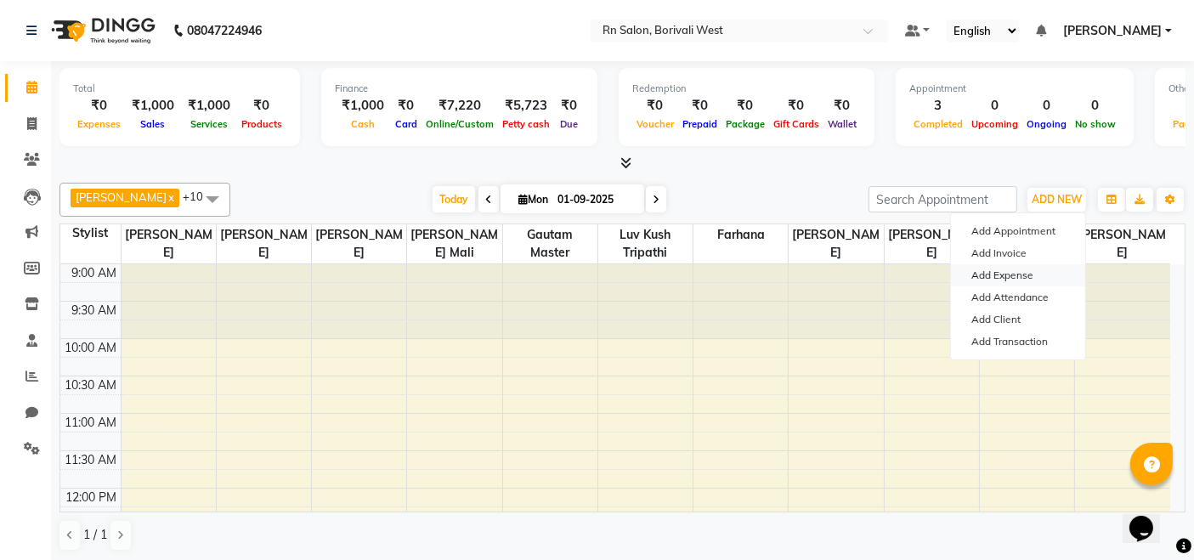
click at [1001, 268] on link "Add Expense" at bounding box center [1018, 275] width 134 height 22
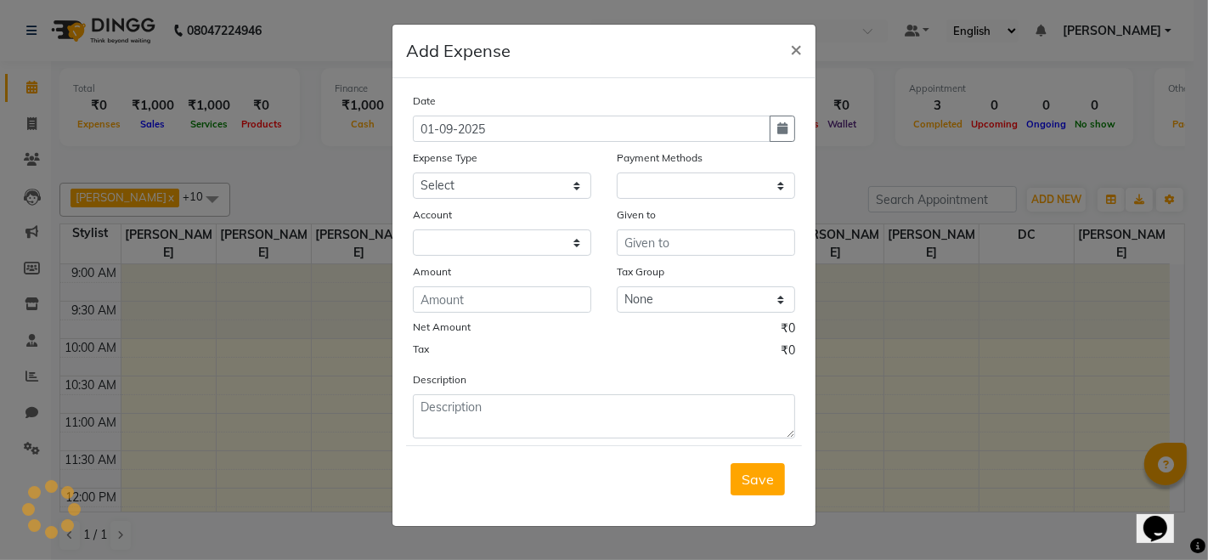
select select "1"
select select "7703"
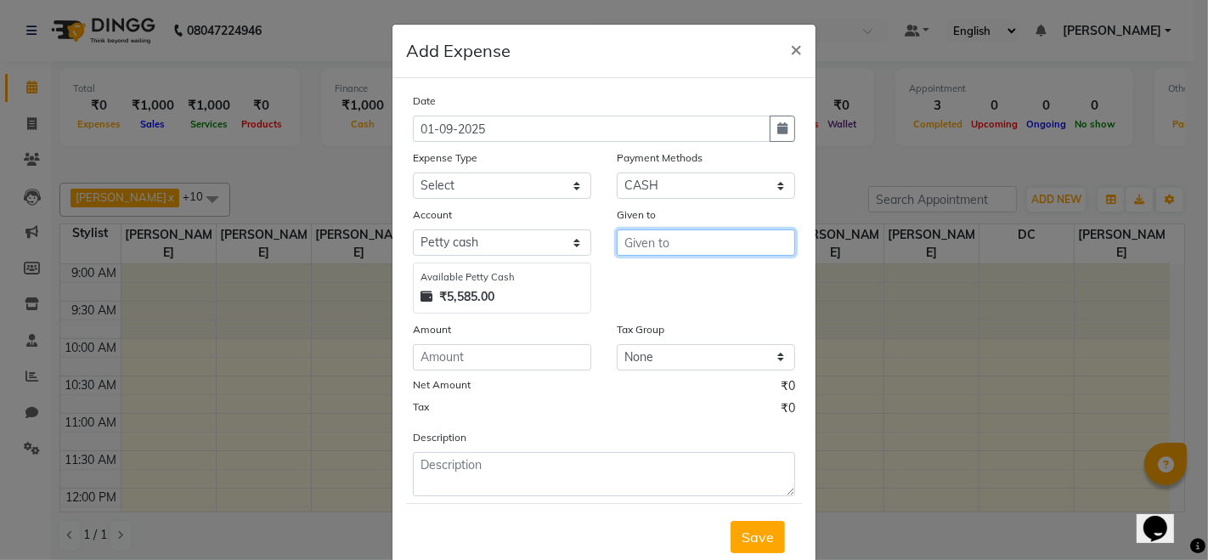
click at [630, 236] on input "text" at bounding box center [706, 242] width 178 height 26
type input "DC"
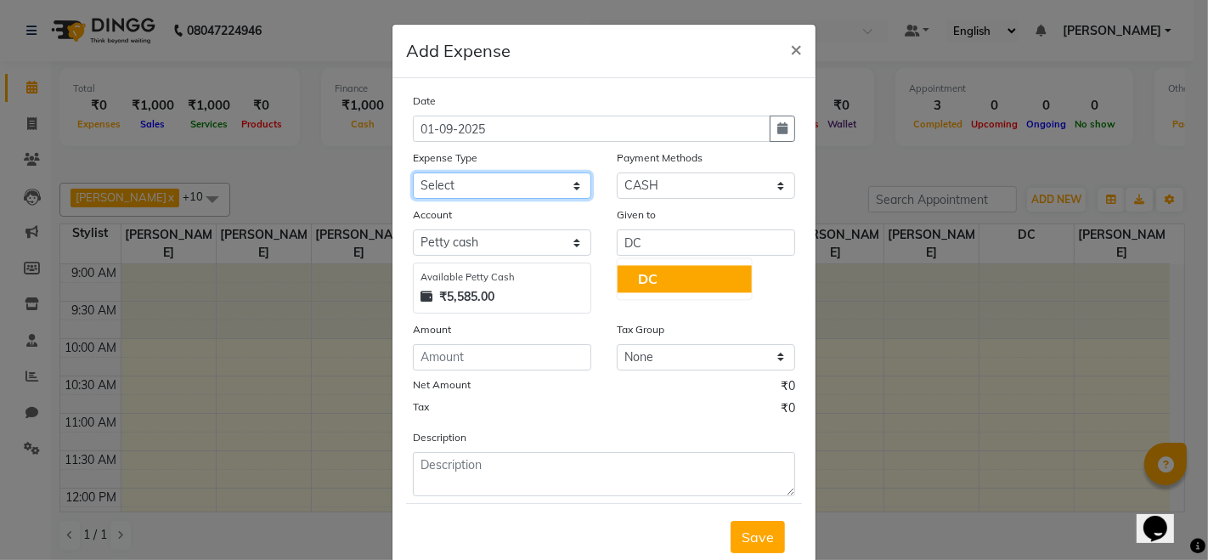
click at [470, 173] on select "Select Advance Salary Bank charges Cash transfer to hub Membership MILK Miscell…" at bounding box center [502, 185] width 178 height 26
select select "24214"
click at [413, 172] on select "Select Advance Salary Bank charges Cash transfer to hub Membership MILK Miscell…" at bounding box center [502, 185] width 178 height 26
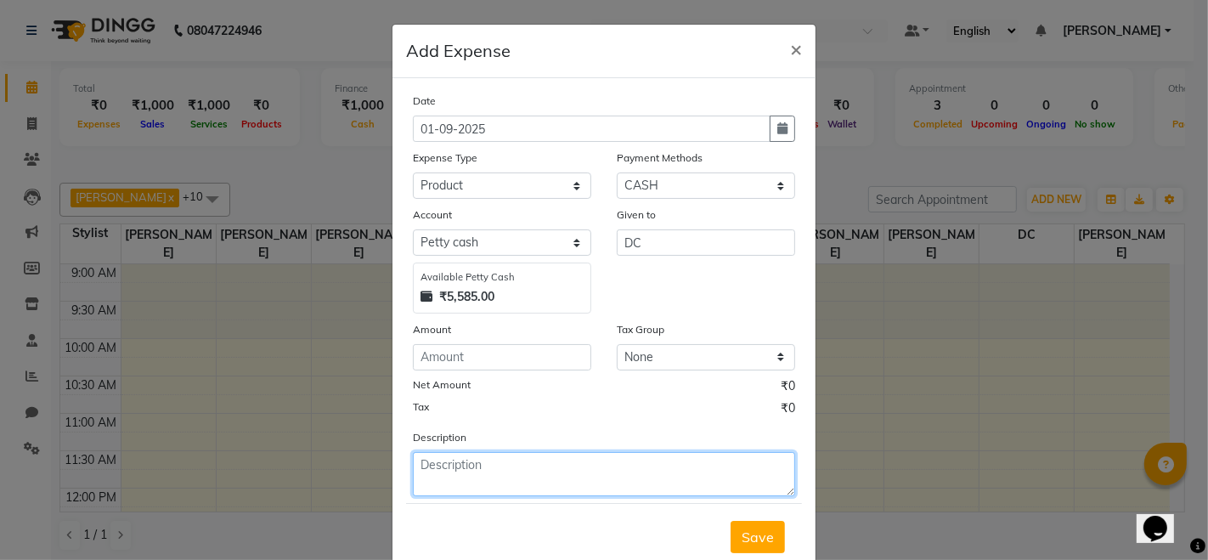
click at [444, 467] on textarea at bounding box center [604, 474] width 382 height 44
type textarea "MOP"
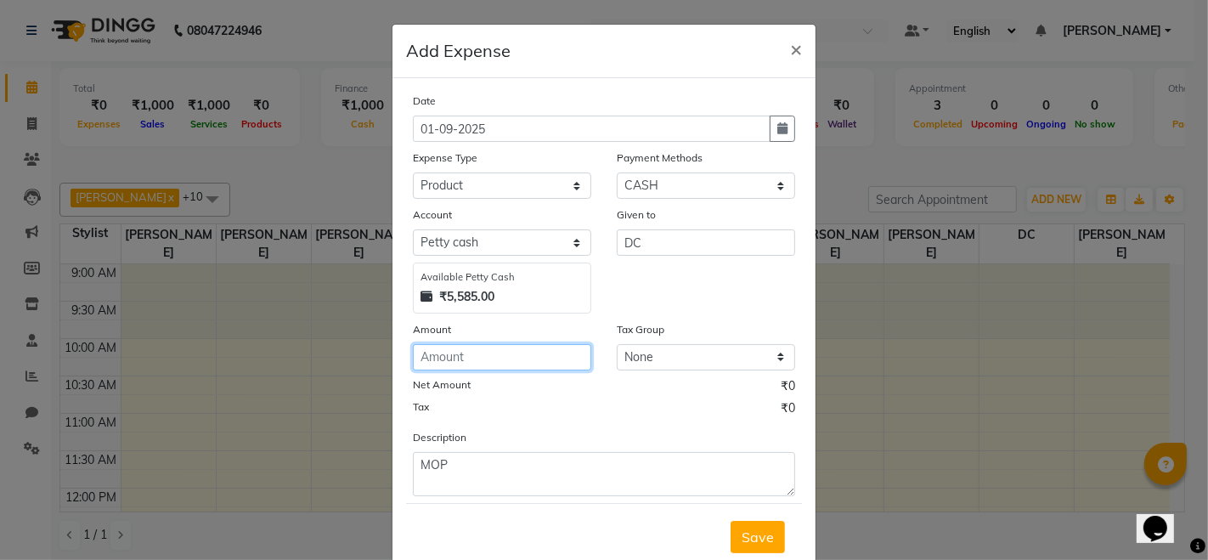
click at [442, 353] on input "number" at bounding box center [502, 357] width 178 height 26
click at [500, 348] on input "number" at bounding box center [502, 357] width 178 height 26
click at [488, 362] on input "number" at bounding box center [502, 357] width 178 height 26
type input "350"
click at [766, 530] on span "Save" at bounding box center [758, 537] width 32 height 17
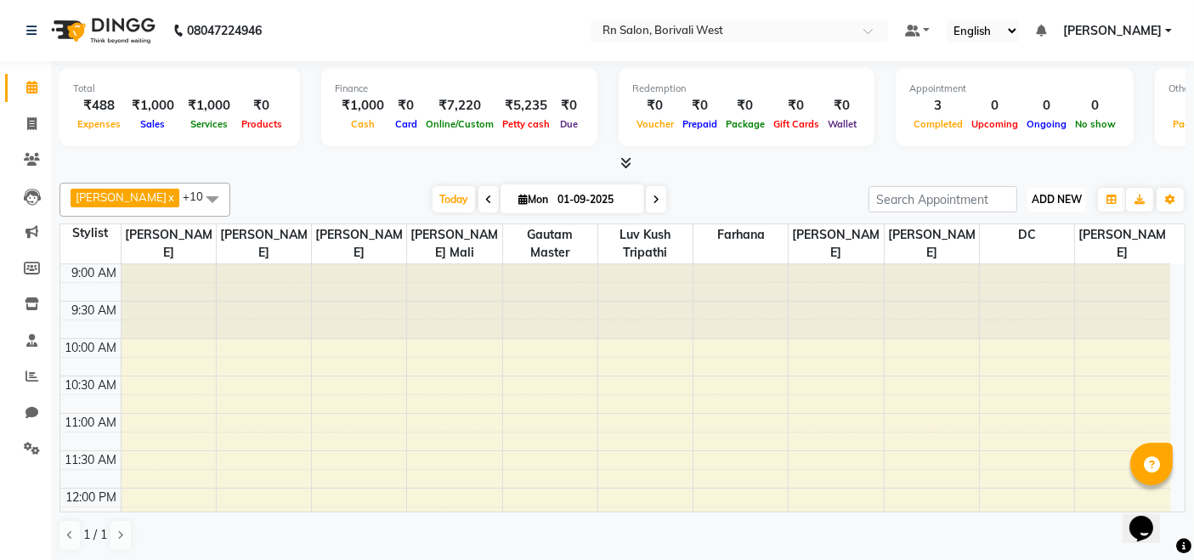
click at [1054, 193] on span "ADD NEW" at bounding box center [1057, 199] width 50 height 13
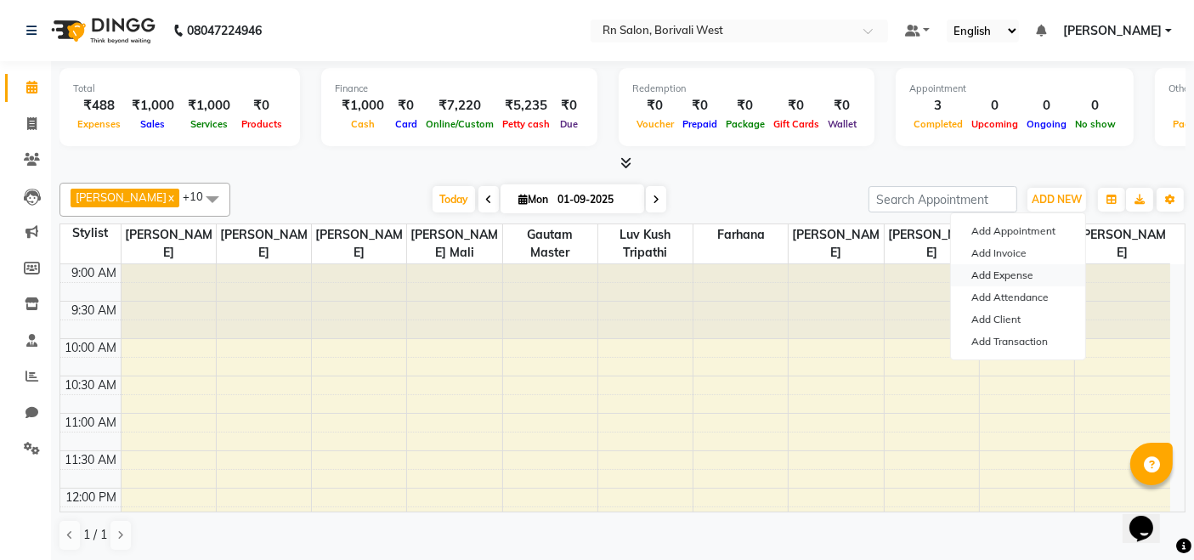
click at [994, 277] on link "Add Expense" at bounding box center [1018, 275] width 134 height 22
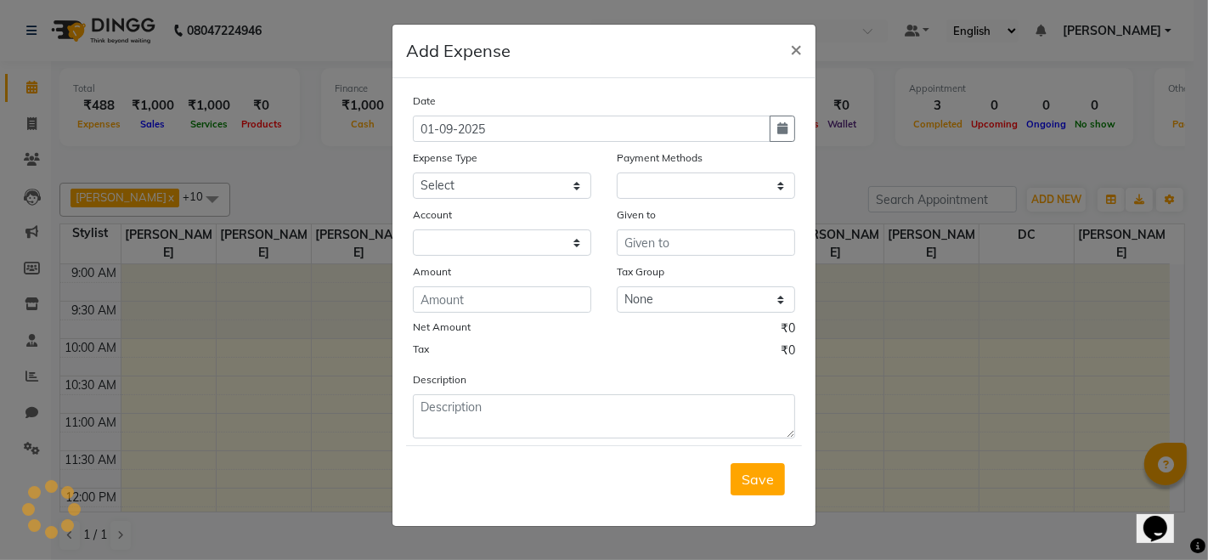
select select "1"
select select "7703"
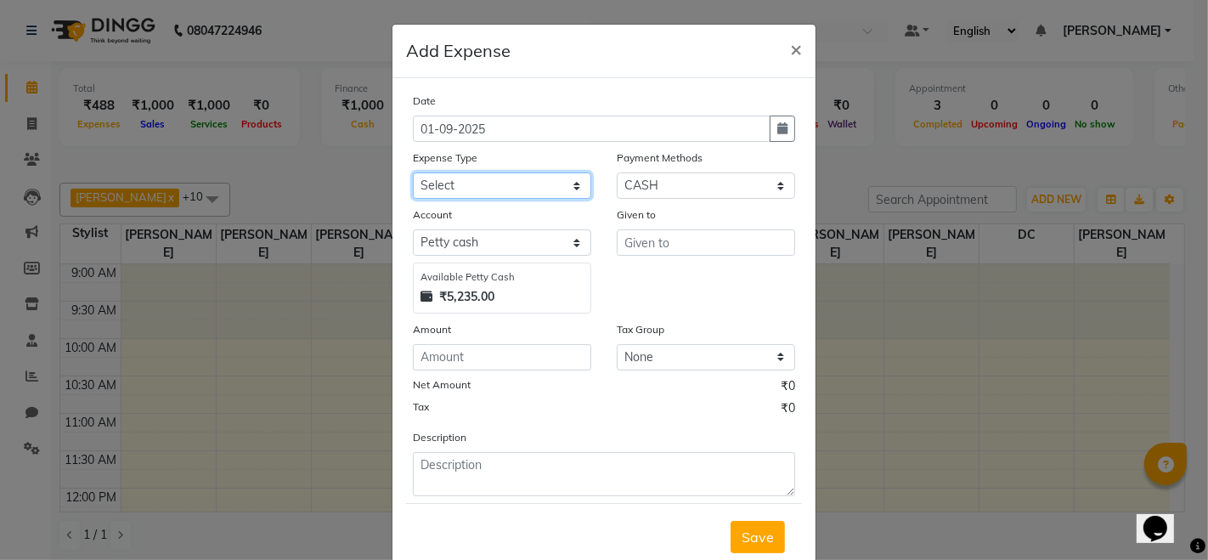
click at [486, 178] on select "Select Advance Salary Bank charges Cash transfer to hub Membership MILK Miscell…" at bounding box center [502, 185] width 178 height 26
select select "24219"
click at [413, 172] on select "Select Advance Salary Bank charges Cash transfer to hub Membership MILK Miscell…" at bounding box center [502, 185] width 178 height 26
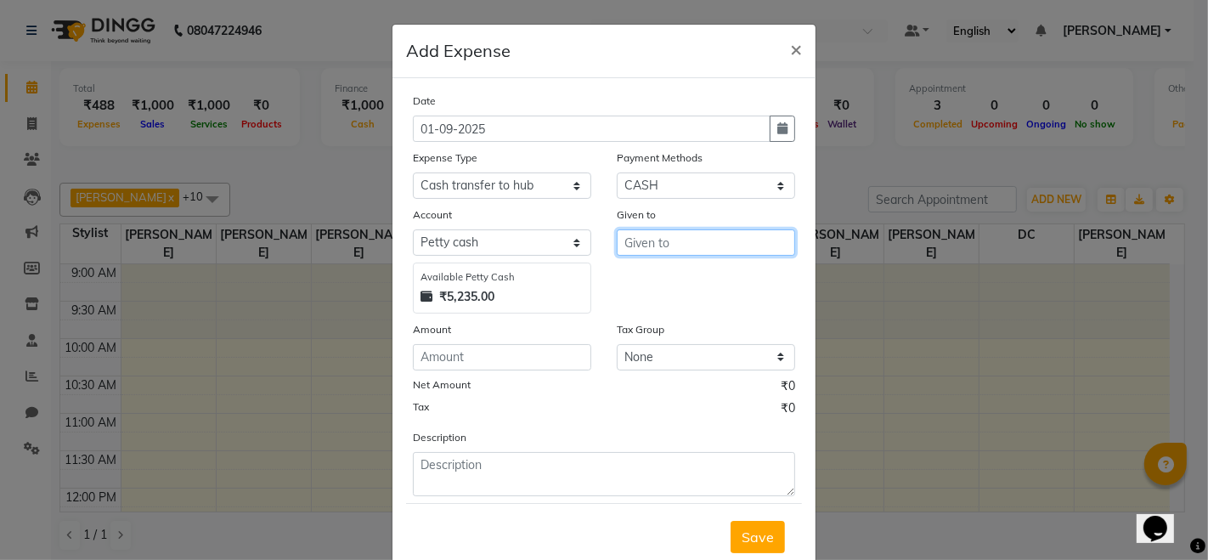
click at [686, 250] on input "text" at bounding box center [706, 242] width 178 height 26
click at [703, 273] on ngb-highlight "Ni tin Parmar" at bounding box center [678, 278] width 81 height 17
type input "[PERSON_NAME]"
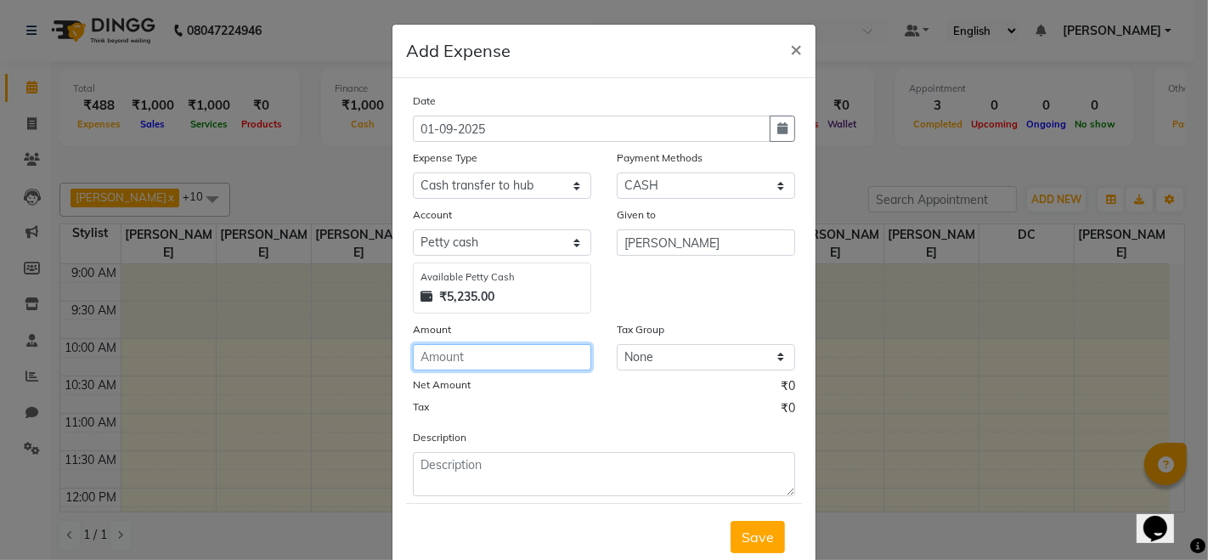
click at [520, 362] on input "number" at bounding box center [502, 357] width 178 height 26
type input "4470"
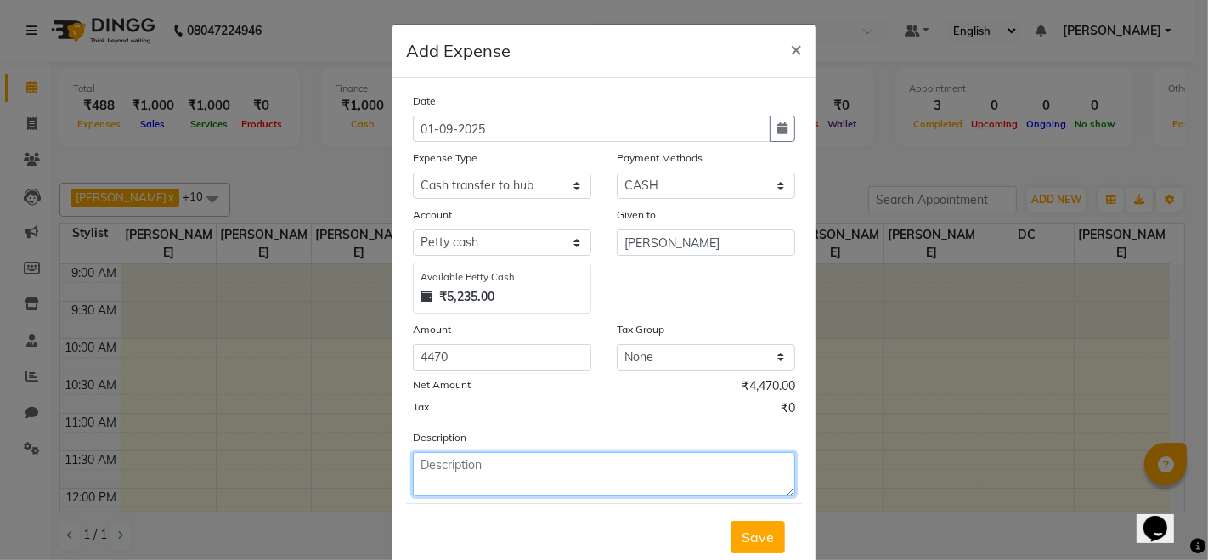
click at [561, 489] on textarea at bounding box center [604, 474] width 382 height 44
type textarea "CASH OF [DATE]"
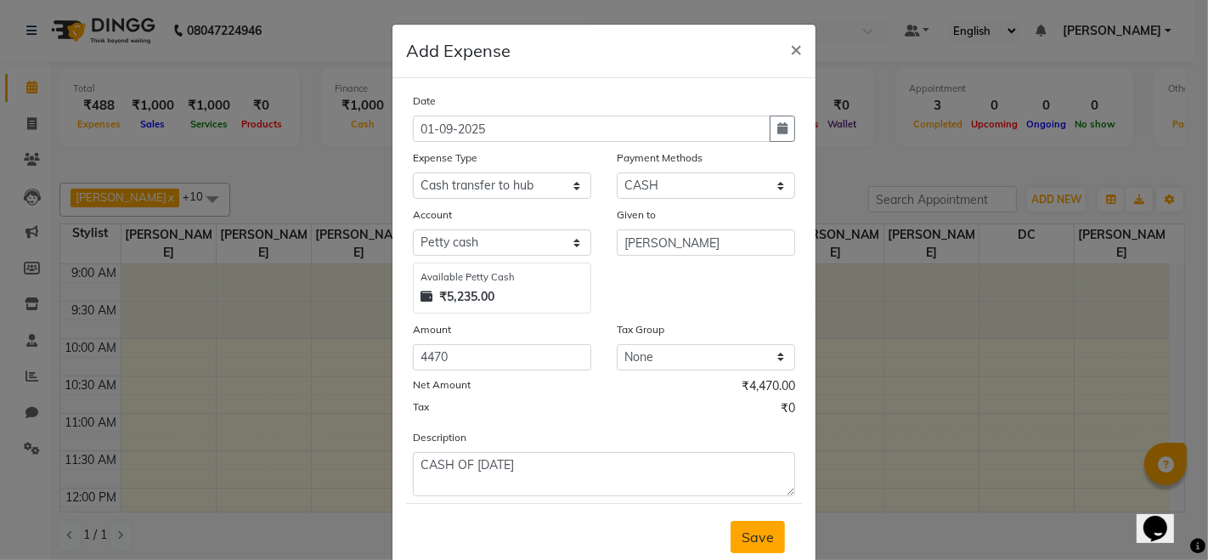
click at [732, 535] on button "Save" at bounding box center [758, 537] width 54 height 32
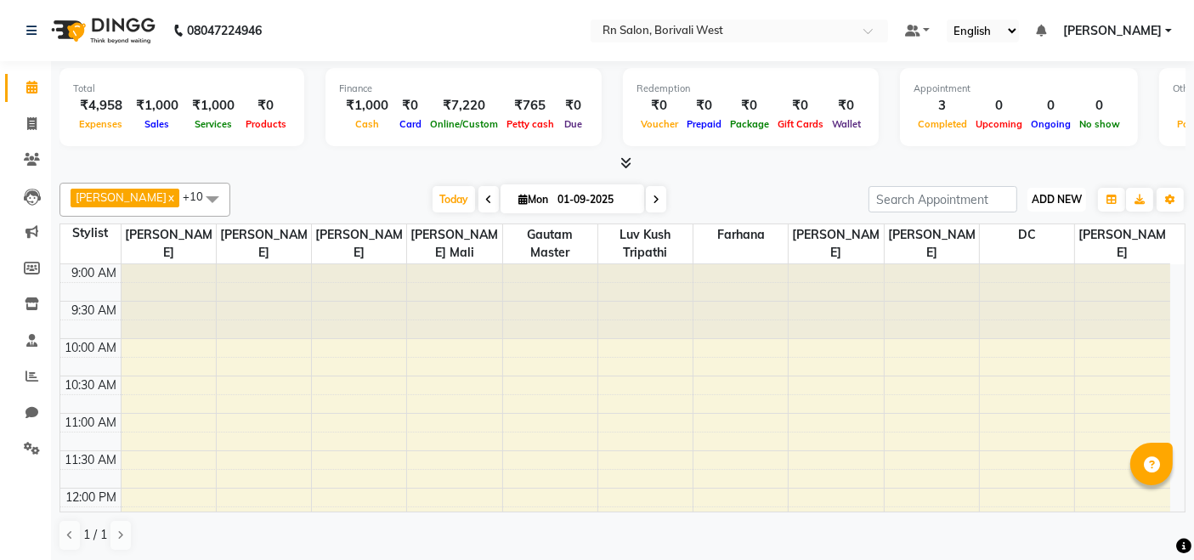
click at [1061, 189] on button "ADD NEW Toggle Dropdown" at bounding box center [1056, 200] width 59 height 24
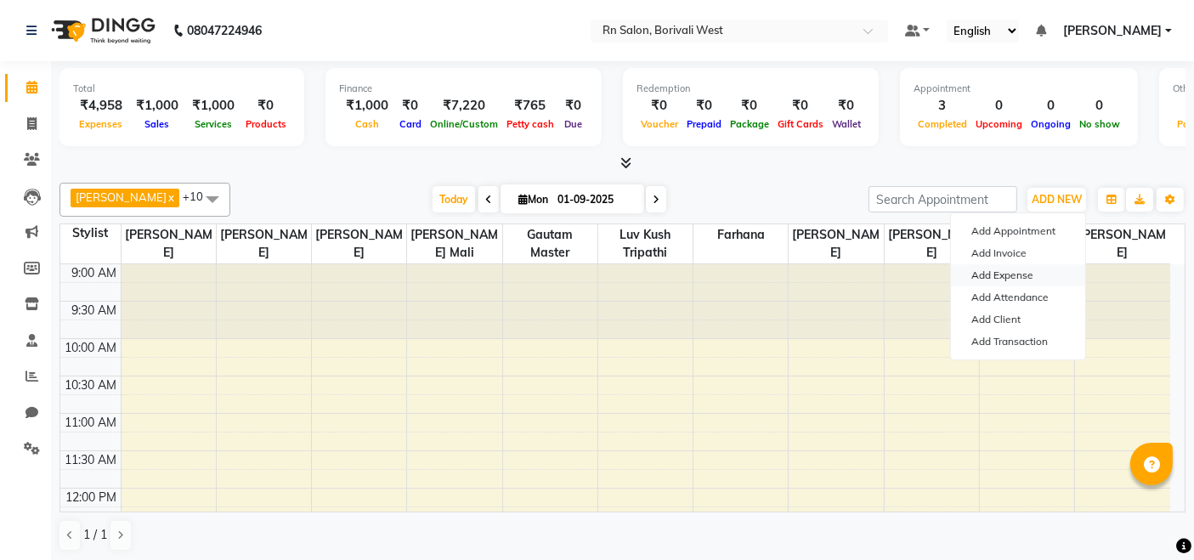
click at [973, 275] on link "Add Expense" at bounding box center [1018, 275] width 134 height 22
select select "1"
select select "7703"
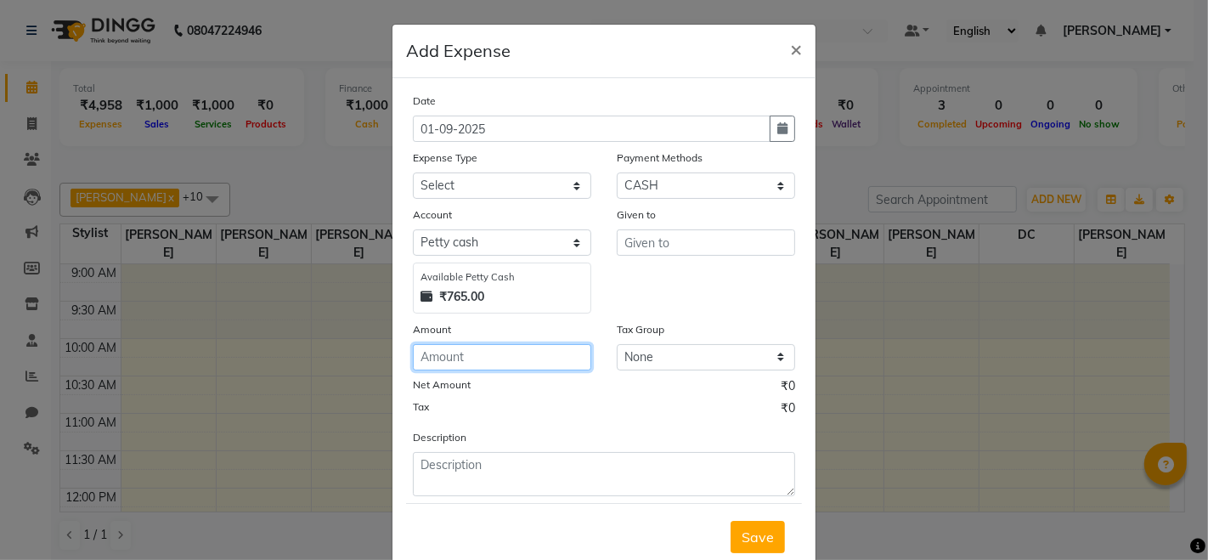
click at [429, 359] on input "number" at bounding box center [502, 357] width 178 height 26
type input "10"
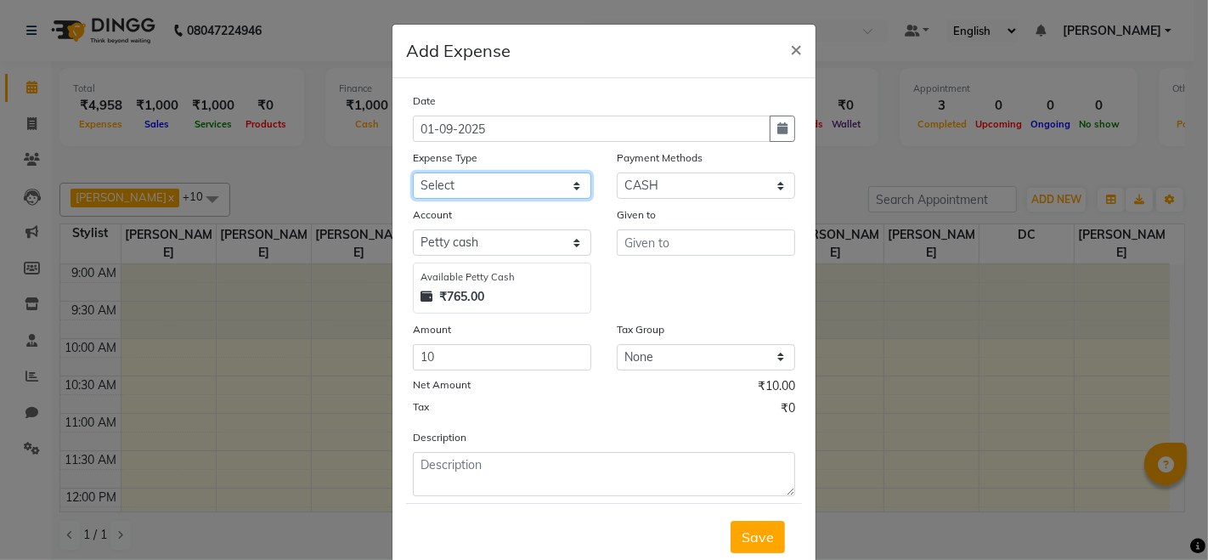
drag, startPoint x: 485, startPoint y: 177, endPoint x: 488, endPoint y: 191, distance: 14.7
click at [485, 177] on select "Select Advance Salary Bank charges Cash transfer to hub Membership MILK Miscell…" at bounding box center [502, 185] width 178 height 26
select select "24219"
click at [413, 172] on select "Select Advance Salary Bank charges Cash transfer to hub Membership MILK Miscell…" at bounding box center [502, 185] width 178 height 26
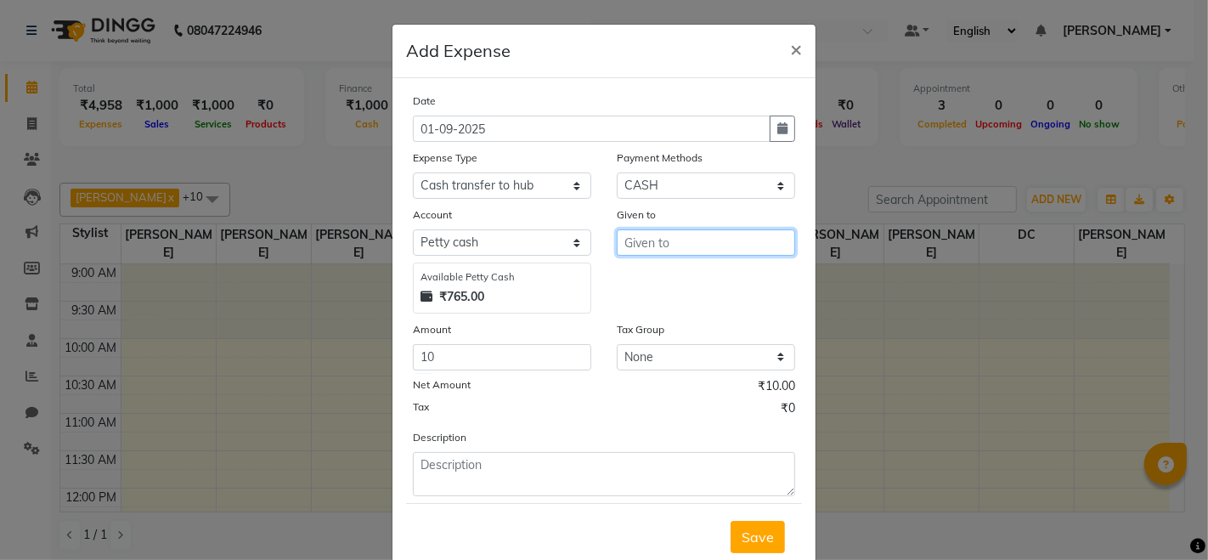
click at [662, 245] on input "text" at bounding box center [706, 242] width 178 height 26
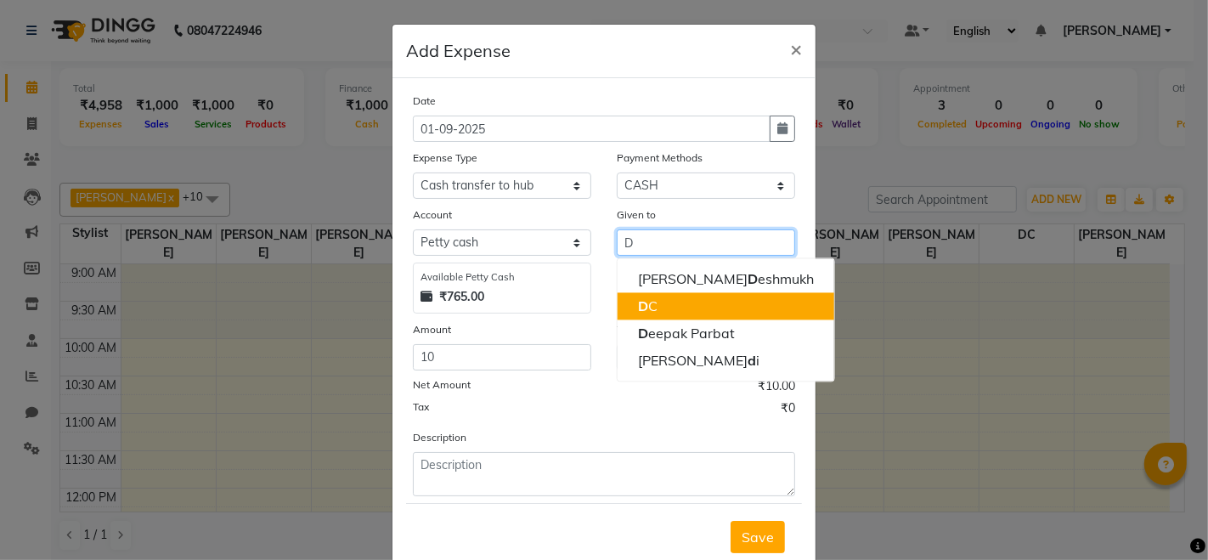
click at [658, 296] on button "D C" at bounding box center [726, 305] width 217 height 27
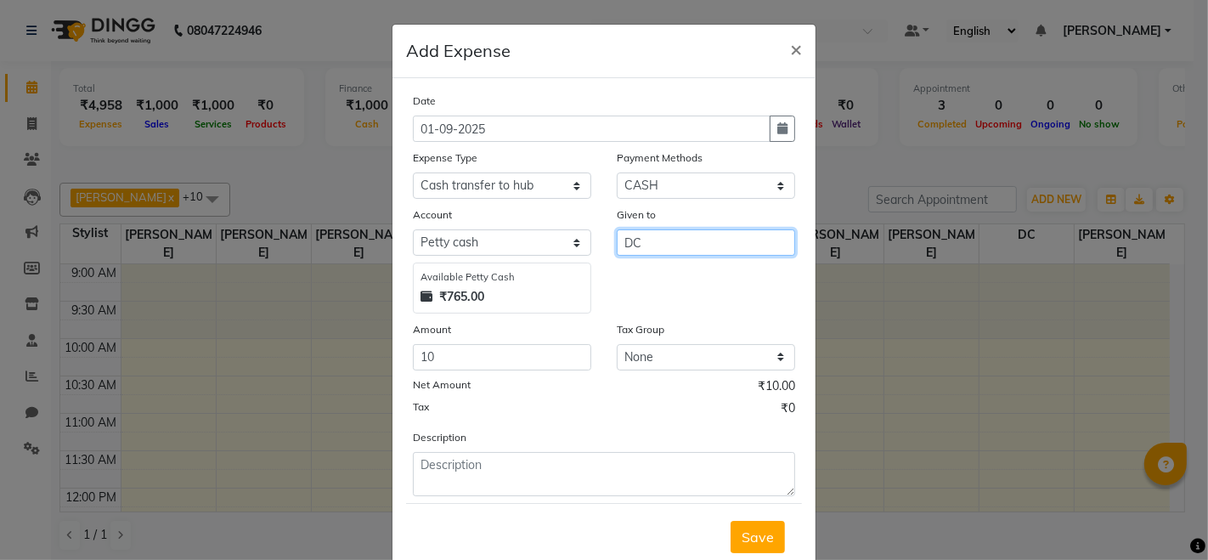
type input "DC"
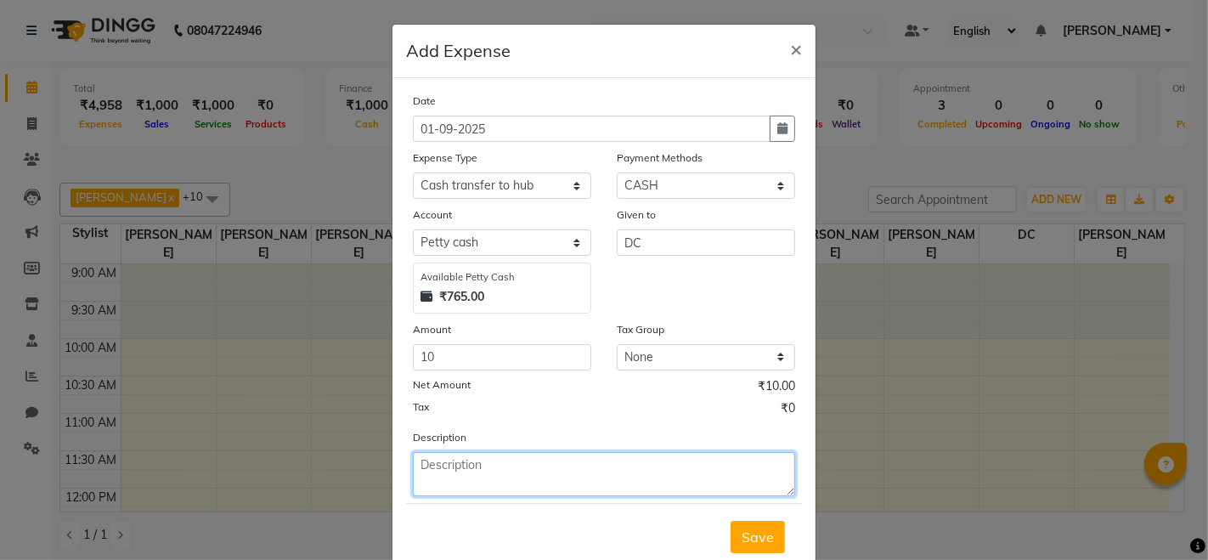
click at [517, 461] on textarea at bounding box center [604, 474] width 382 height 44
type textarea "MATCH BOX"
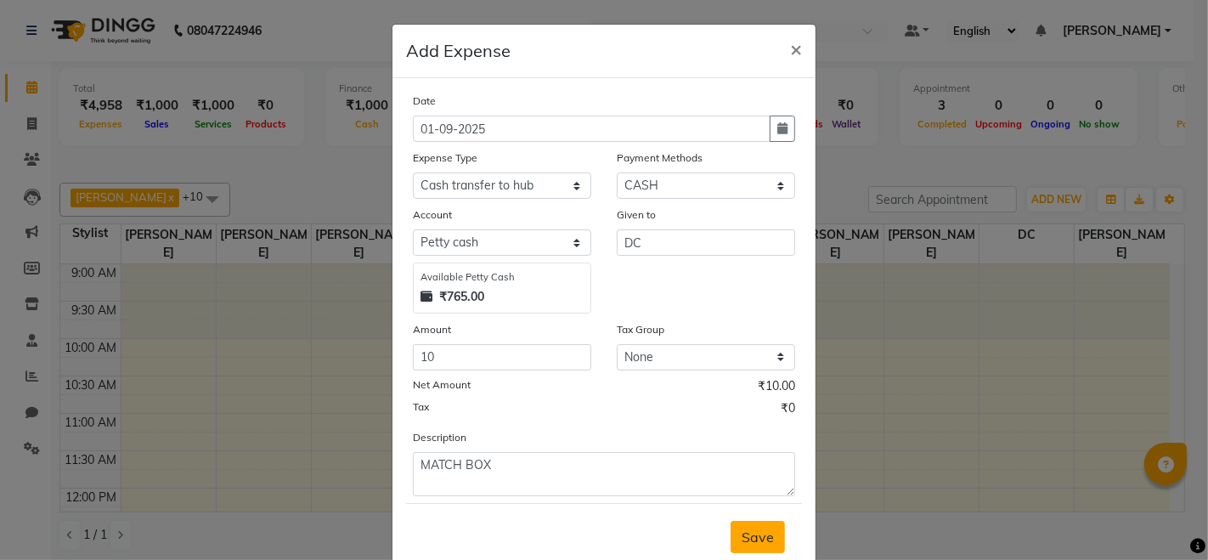
click at [747, 538] on span "Save" at bounding box center [758, 537] width 32 height 17
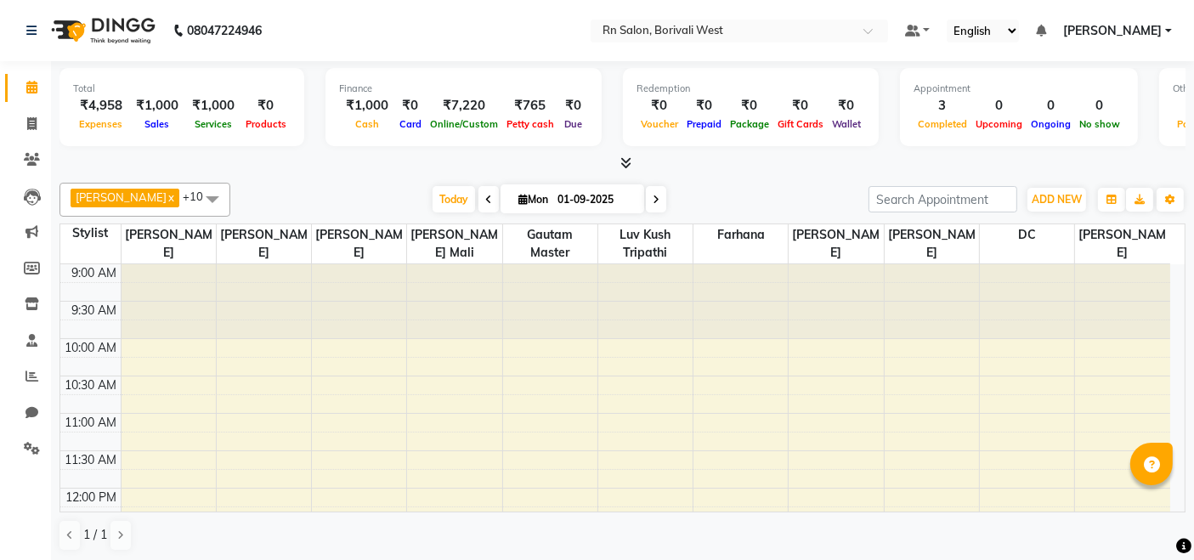
click at [822, 164] on div at bounding box center [622, 164] width 1126 height 18
click at [1053, 198] on span "ADD NEW" at bounding box center [1057, 199] width 50 height 13
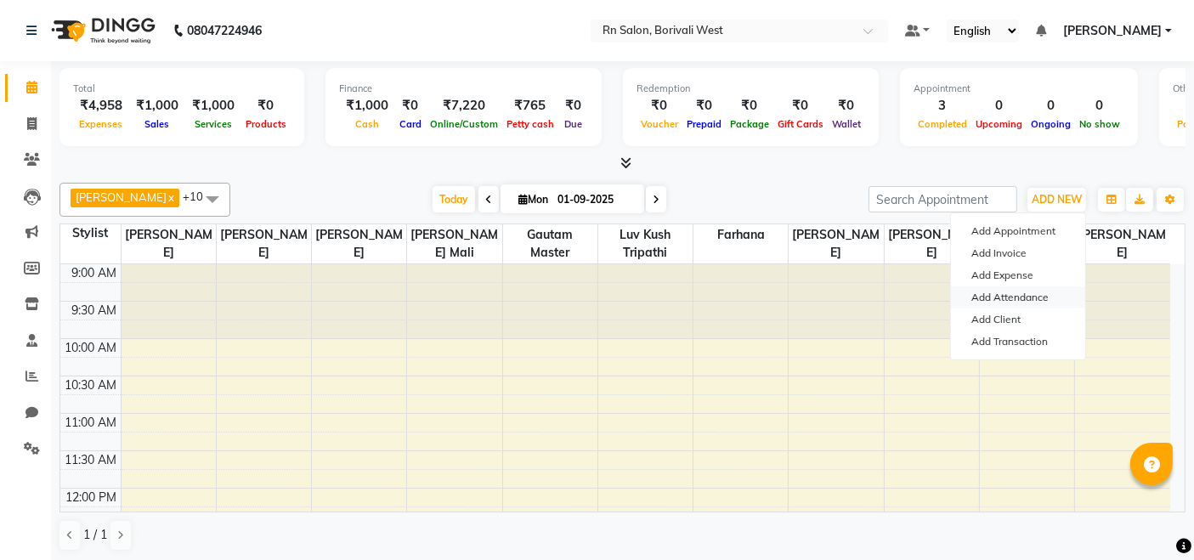
click at [991, 291] on link "Add Attendance" at bounding box center [1018, 297] width 134 height 22
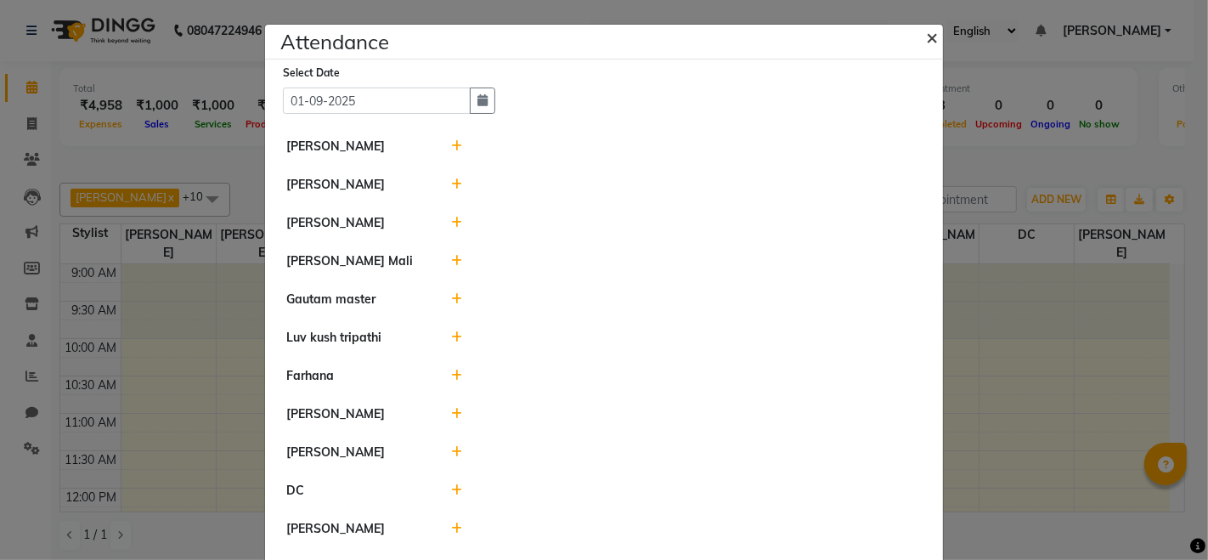
click at [926, 35] on span "×" at bounding box center [932, 36] width 12 height 25
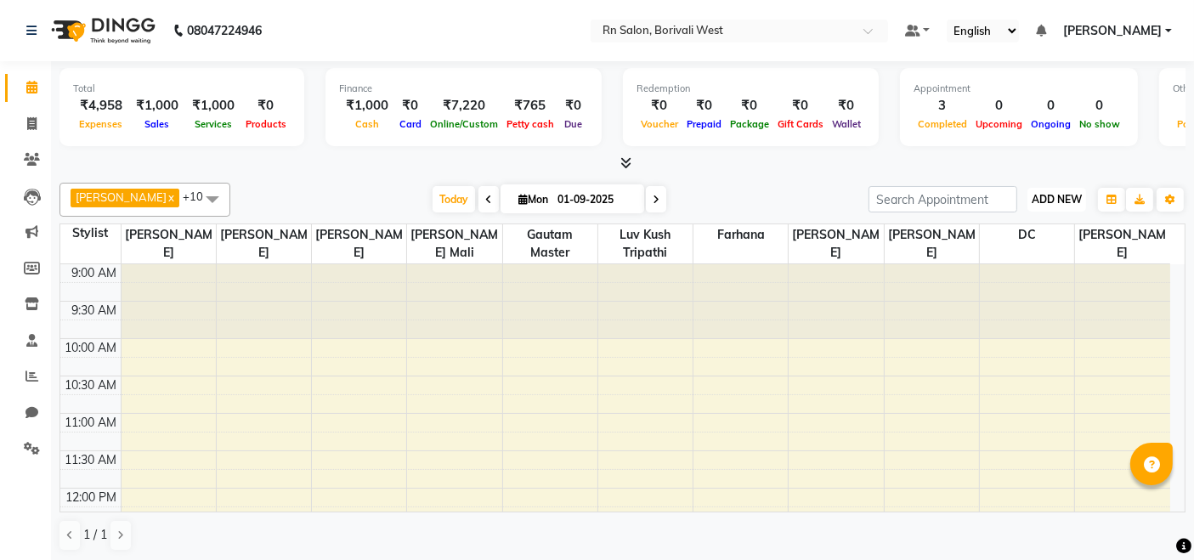
click at [1043, 196] on span "ADD NEW" at bounding box center [1057, 199] width 50 height 13
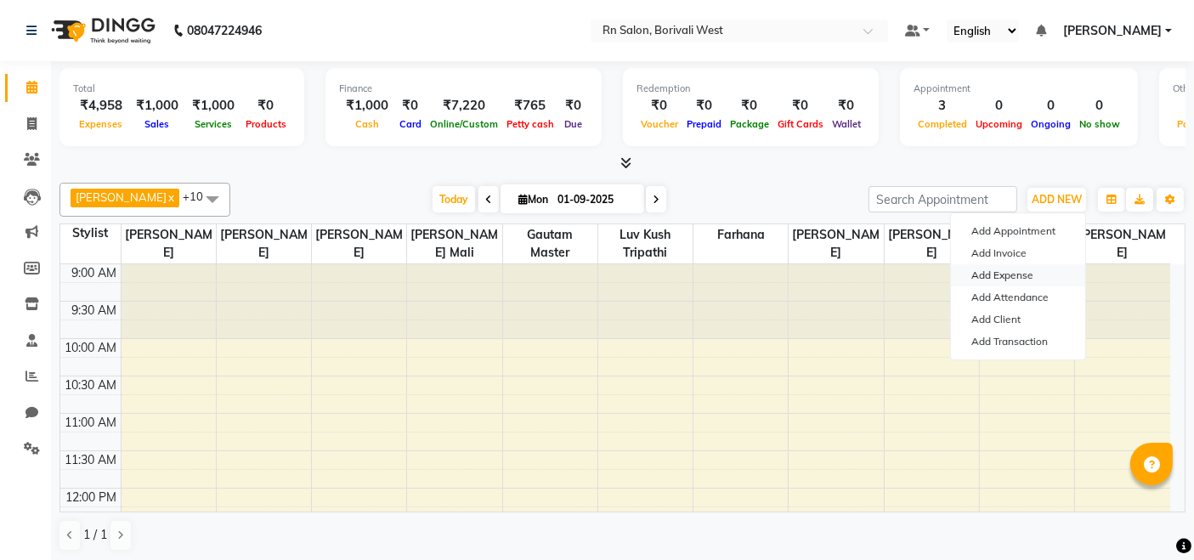
click at [1012, 273] on link "Add Expense" at bounding box center [1018, 275] width 134 height 22
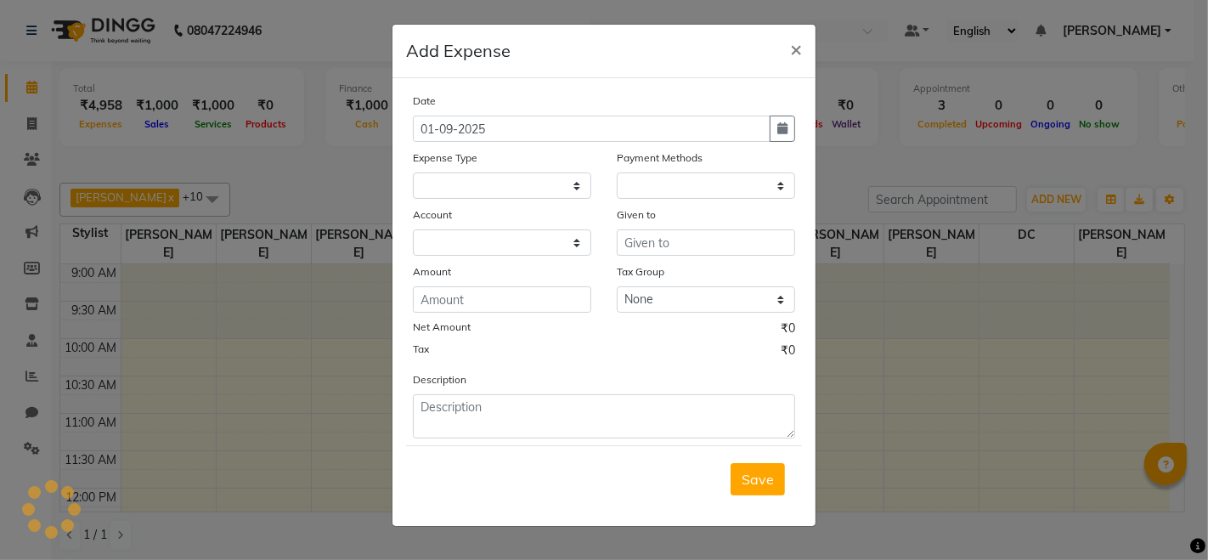
select select "1"
select select "7703"
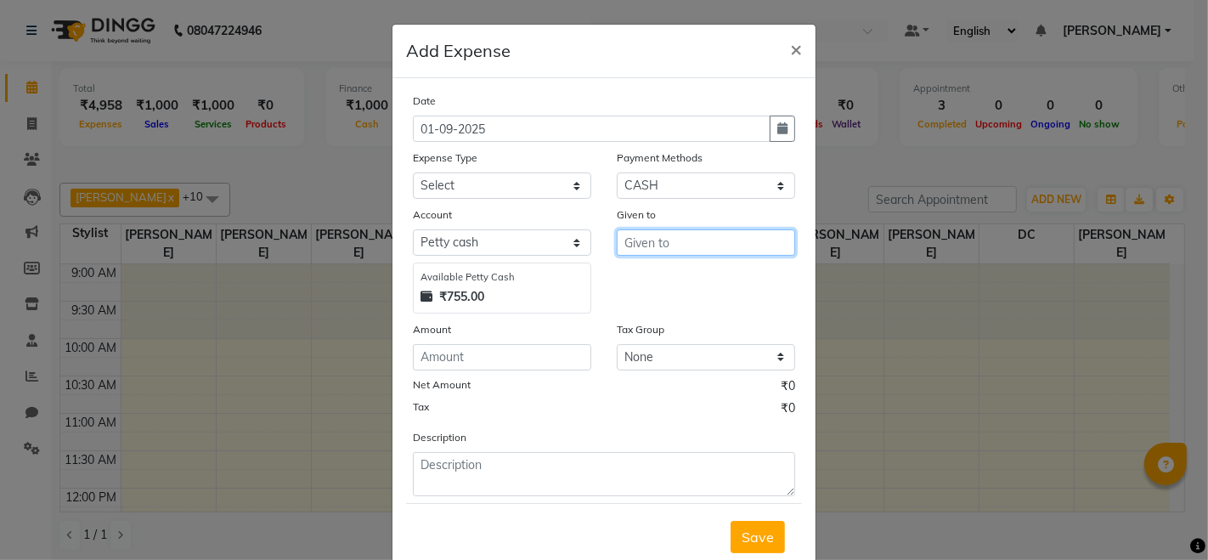
click at [711, 250] on input "text" at bounding box center [706, 242] width 178 height 26
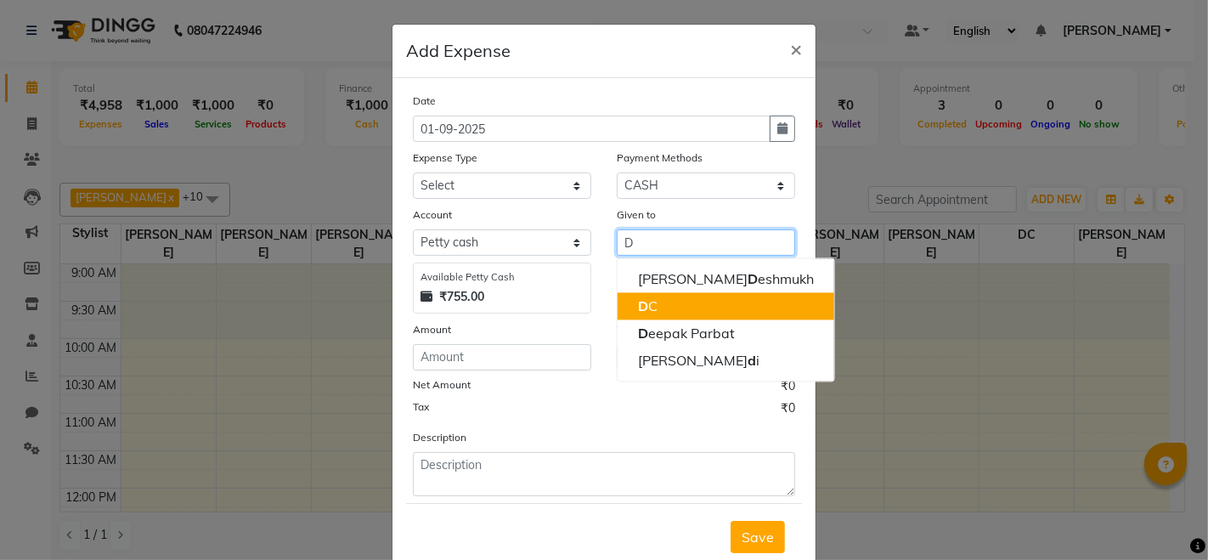
click at [711, 292] on button "D C" at bounding box center [726, 305] width 217 height 27
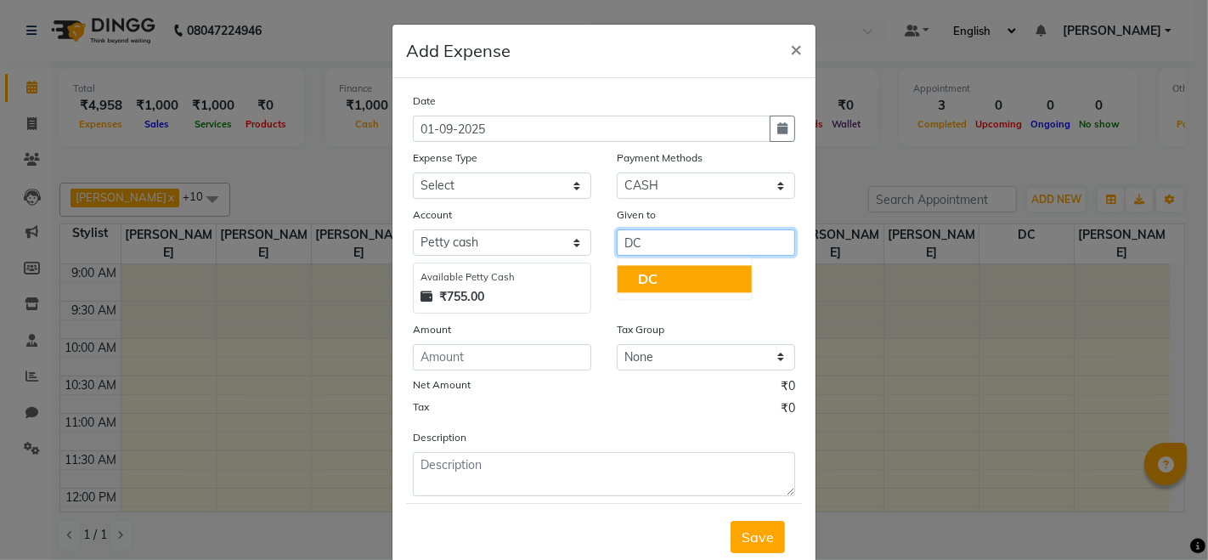
click at [648, 276] on span "DC" at bounding box center [648, 278] width 20 height 17
type input "DC"
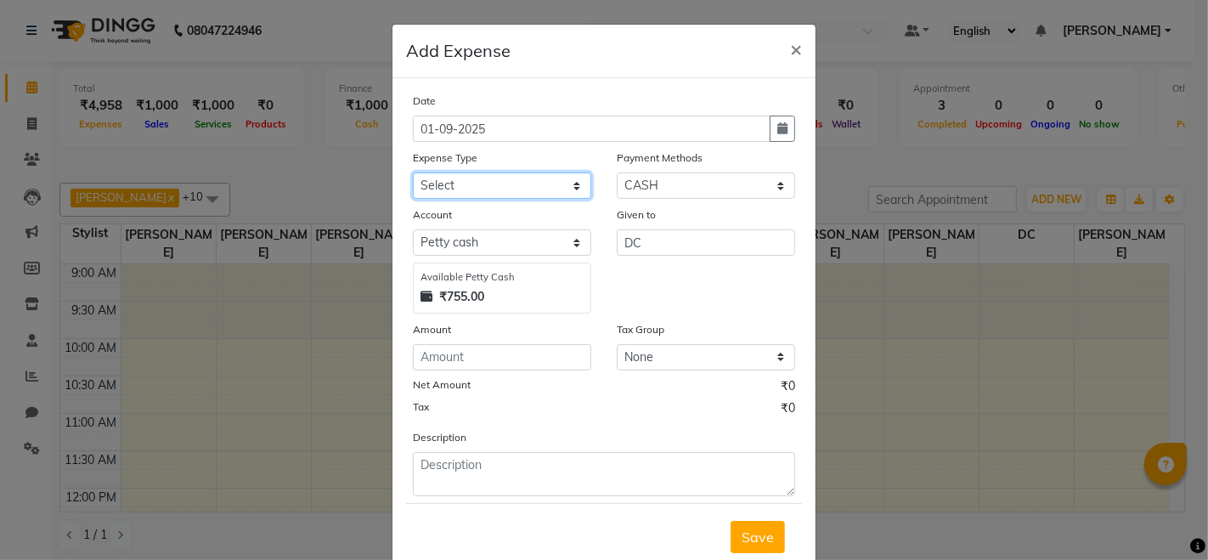
click at [510, 178] on select "Select Advance Salary Bank charges Cash transfer to hub Membership MILK Miscell…" at bounding box center [502, 185] width 178 height 26
select select "24219"
click at [413, 172] on select "Select Advance Salary Bank charges Cash transfer to hub Membership MILK Miscell…" at bounding box center [502, 185] width 178 height 26
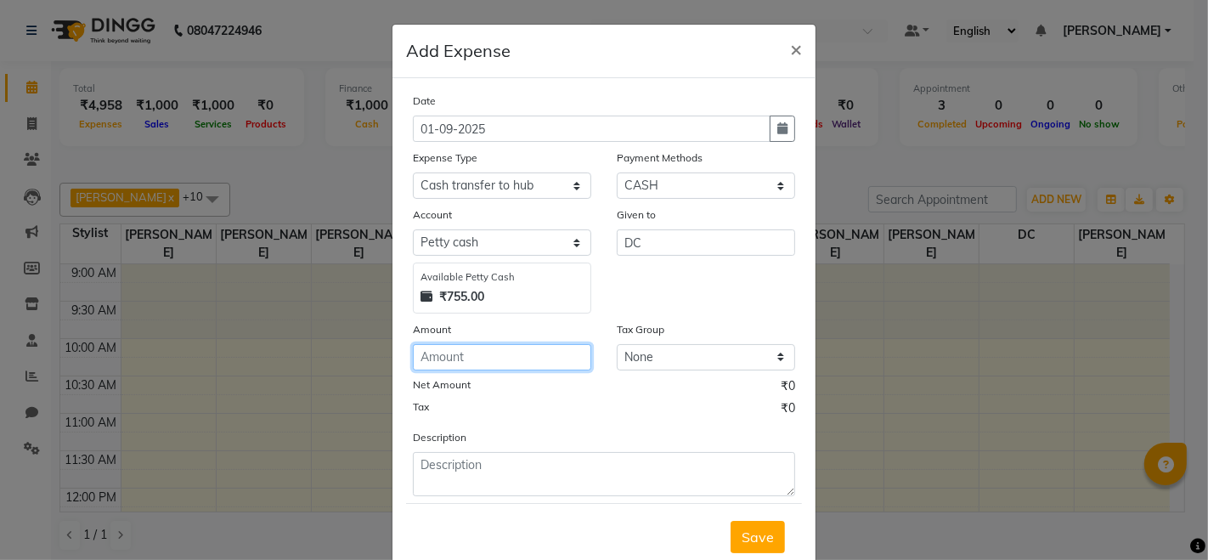
click at [536, 359] on input "number" at bounding box center [502, 357] width 178 height 26
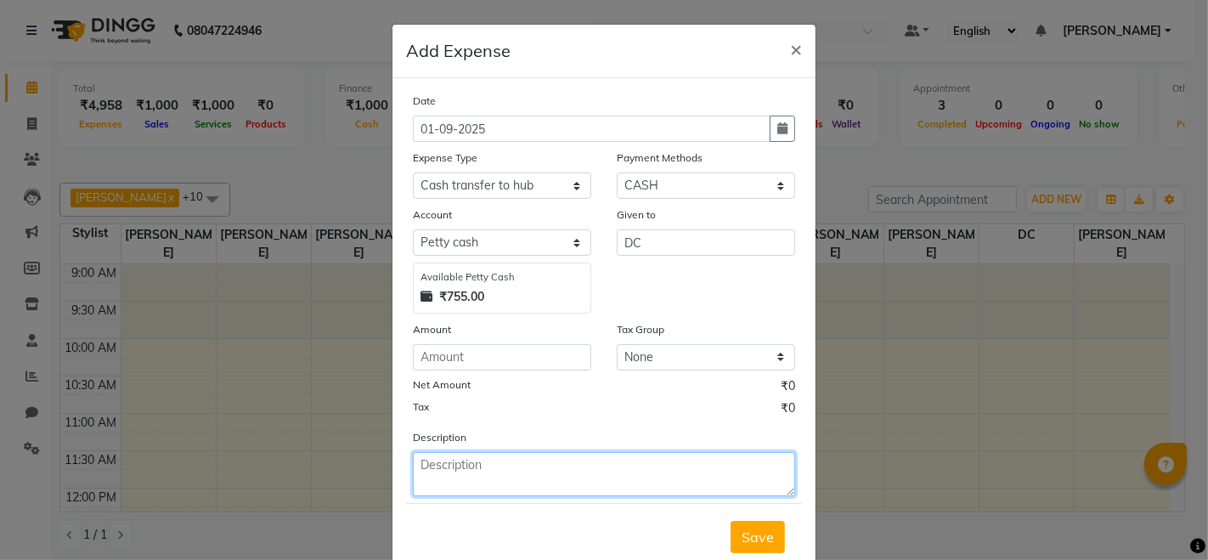
click at [534, 473] on textarea at bounding box center [604, 474] width 382 height 44
type textarea "POOJA ESSENTIALS"
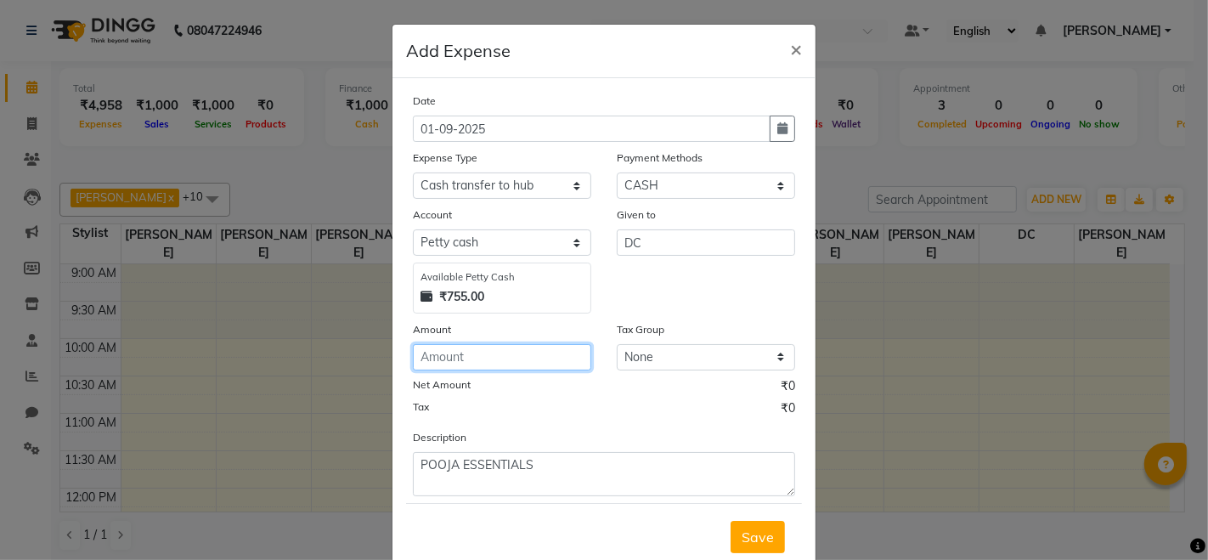
click at [457, 352] on input "number" at bounding box center [502, 357] width 178 height 26
type input "90"
click at [759, 529] on span "Save" at bounding box center [758, 537] width 32 height 17
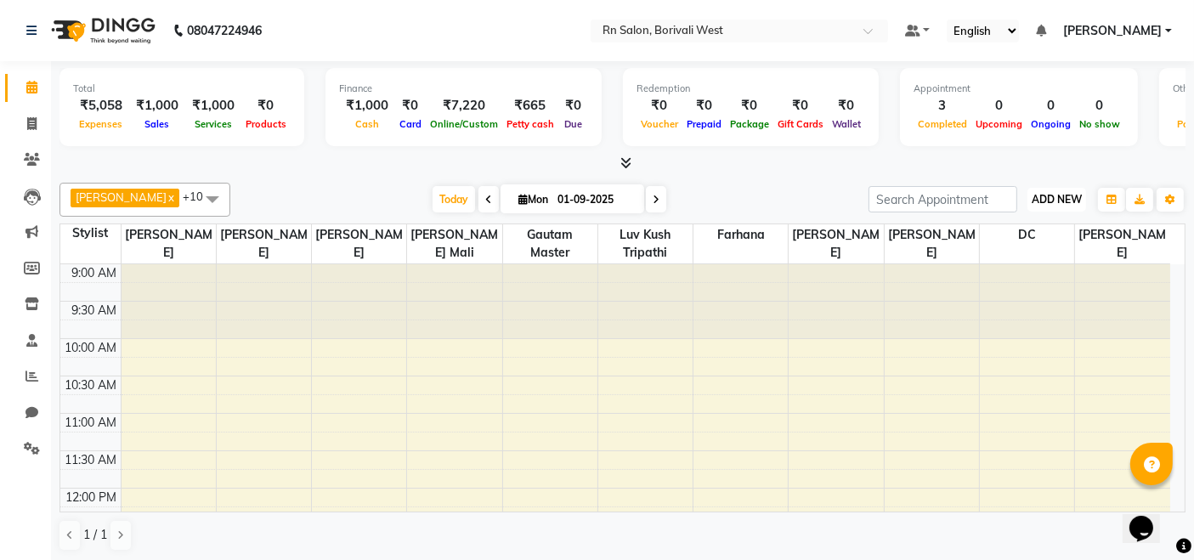
click at [1049, 193] on span "ADD NEW" at bounding box center [1057, 199] width 50 height 13
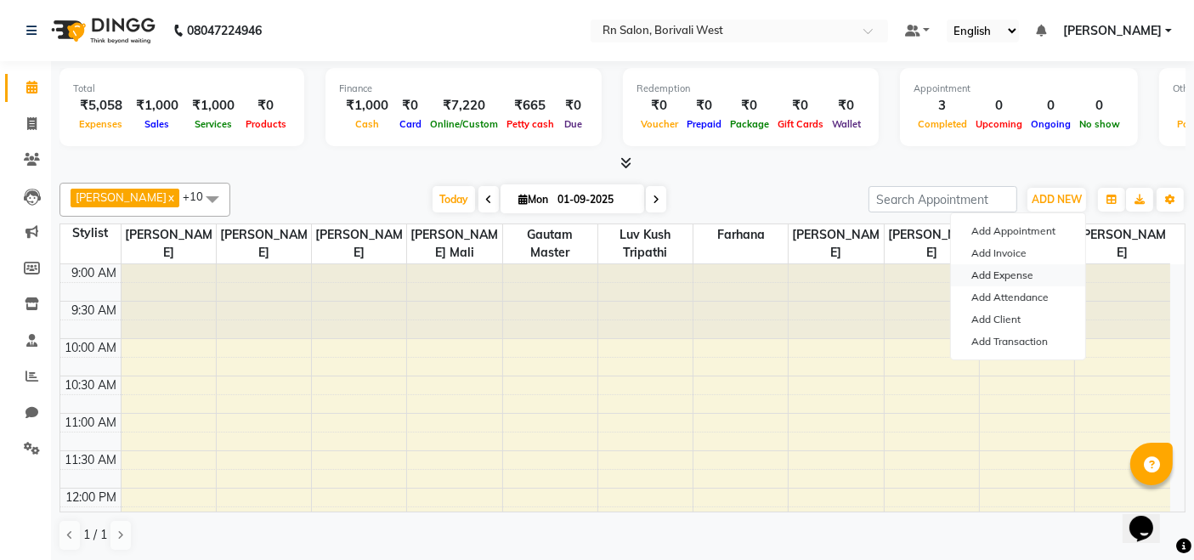
click at [992, 275] on link "Add Expense" at bounding box center [1018, 275] width 134 height 22
select select "7704"
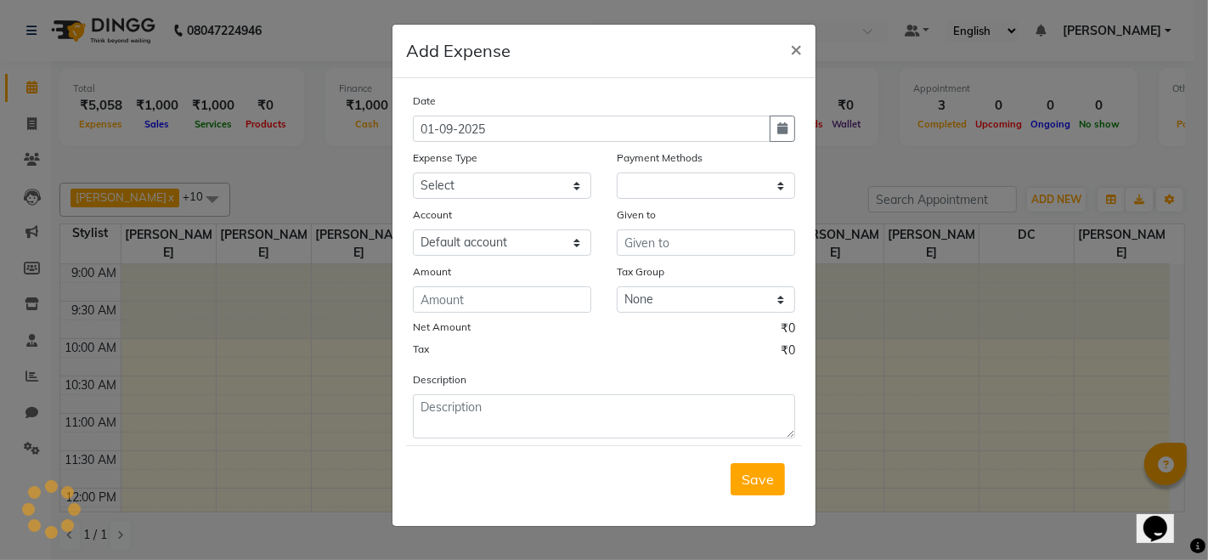
select select "1"
select select "7703"
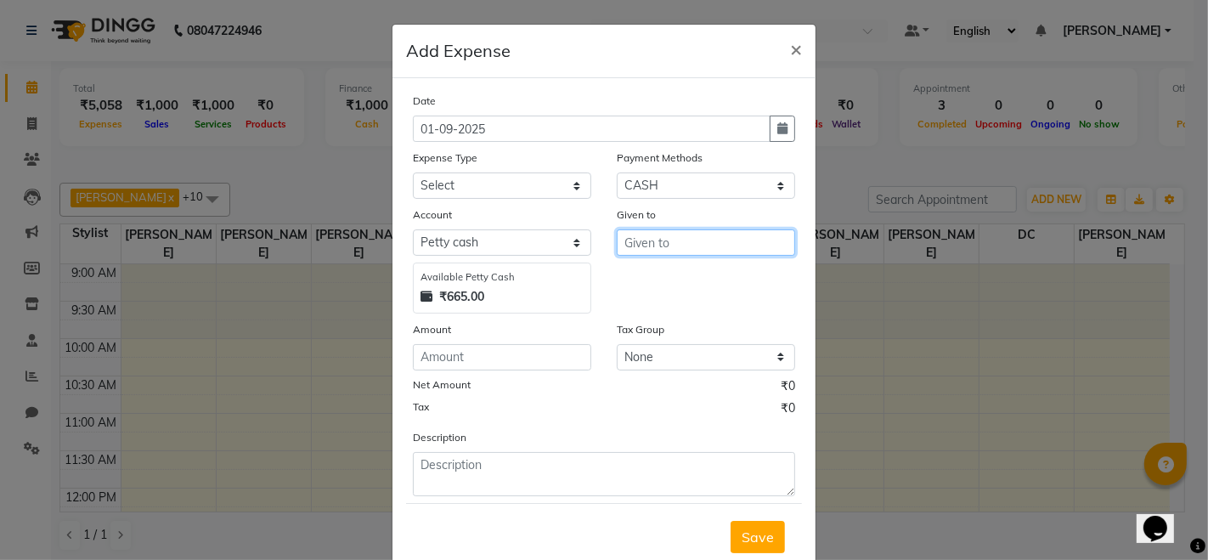
click at [653, 244] on input "text" at bounding box center [706, 242] width 178 height 26
type input "[PERSON_NAME]"
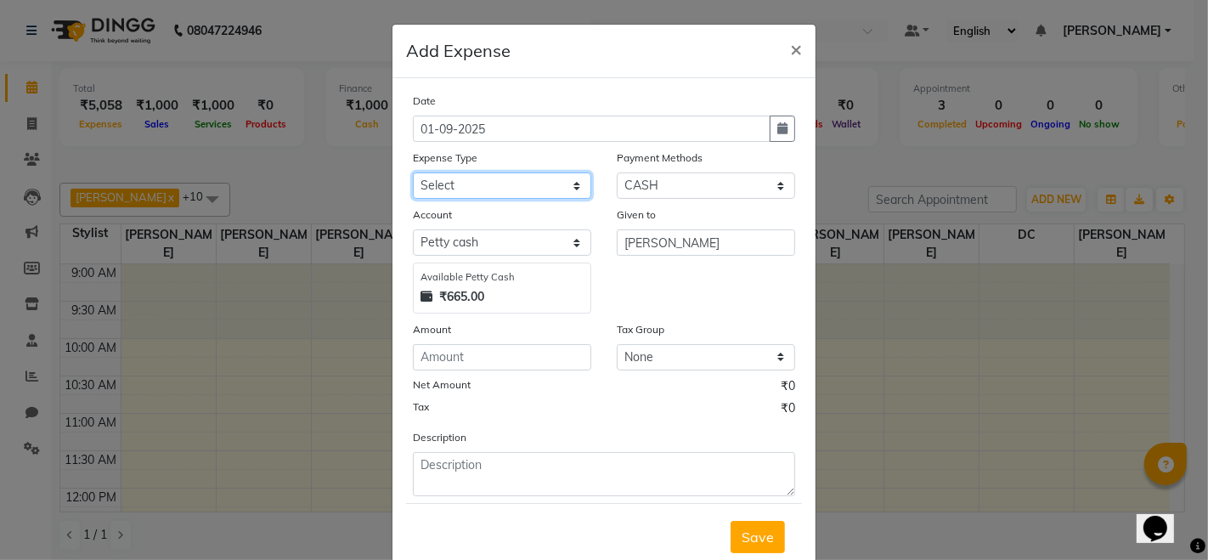
click at [500, 173] on select "Select Advance Salary Bank charges Cash transfer to hub Membership MILK Miscell…" at bounding box center [502, 185] width 178 height 26
select select "24216"
click at [413, 172] on select "Select Advance Salary Bank charges Cash transfer to hub Membership MILK Miscell…" at bounding box center [502, 185] width 178 height 26
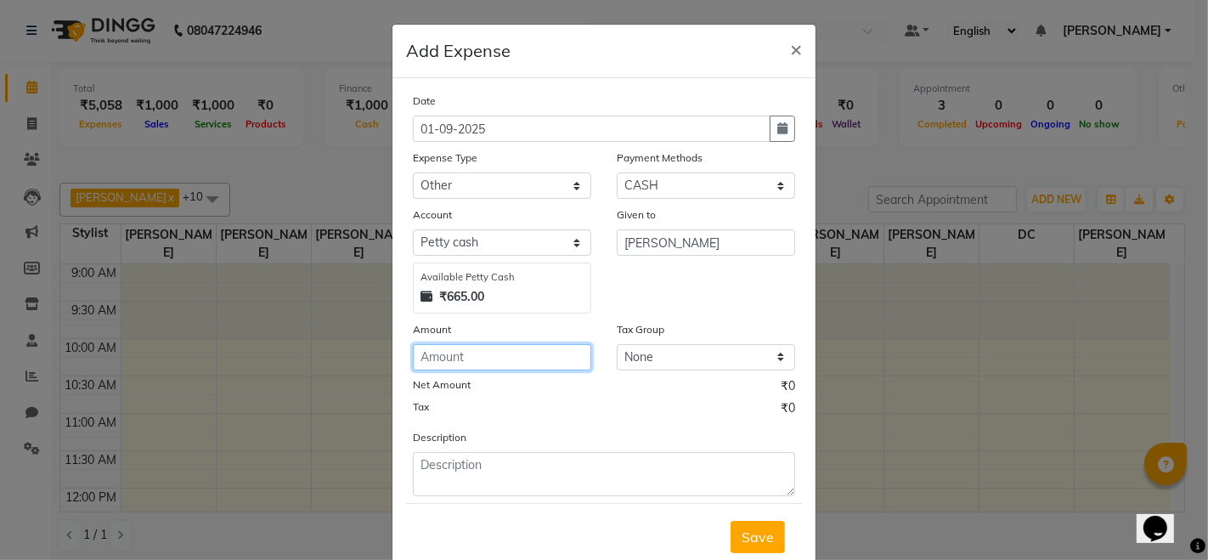
click at [458, 360] on input "number" at bounding box center [502, 357] width 178 height 26
type input "320"
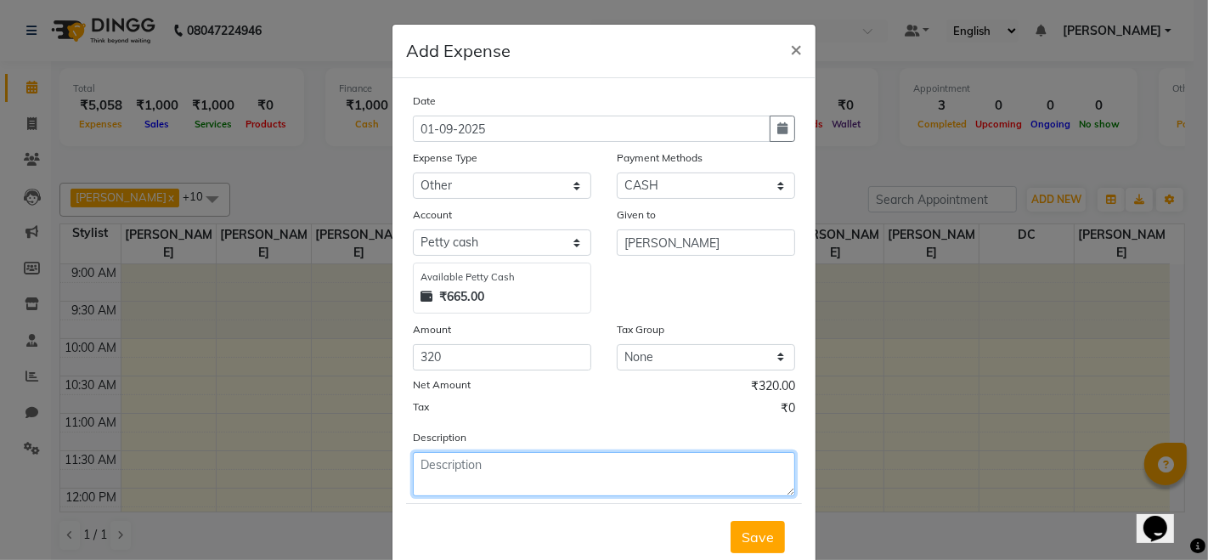
click at [446, 465] on textarea at bounding box center [604, 474] width 382 height 44
type textarea "WAX HEATER CLEANER"
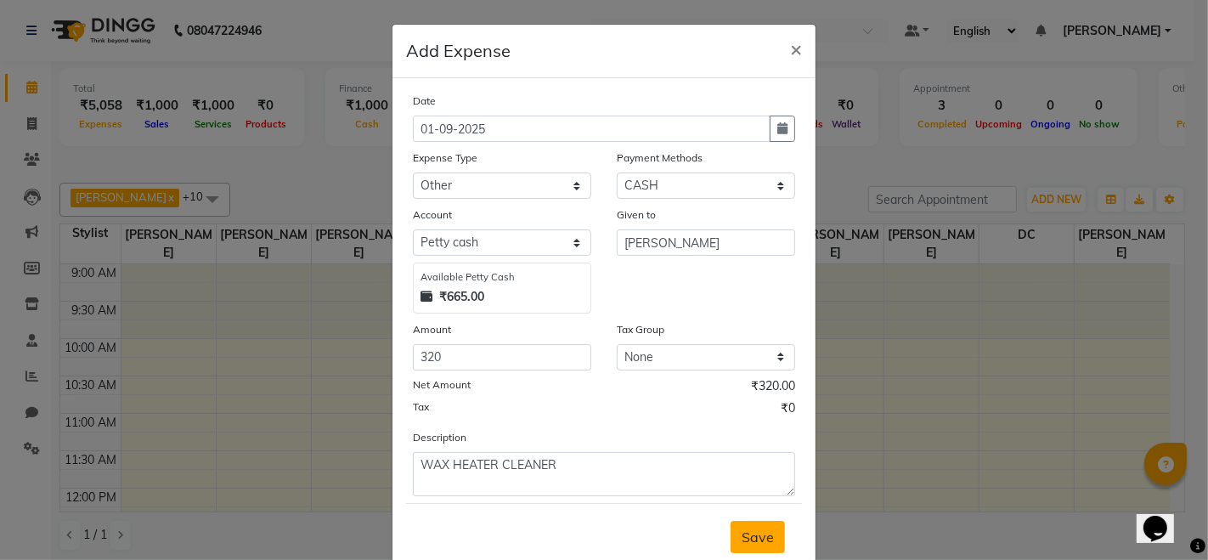
click at [742, 540] on span "Save" at bounding box center [758, 537] width 32 height 17
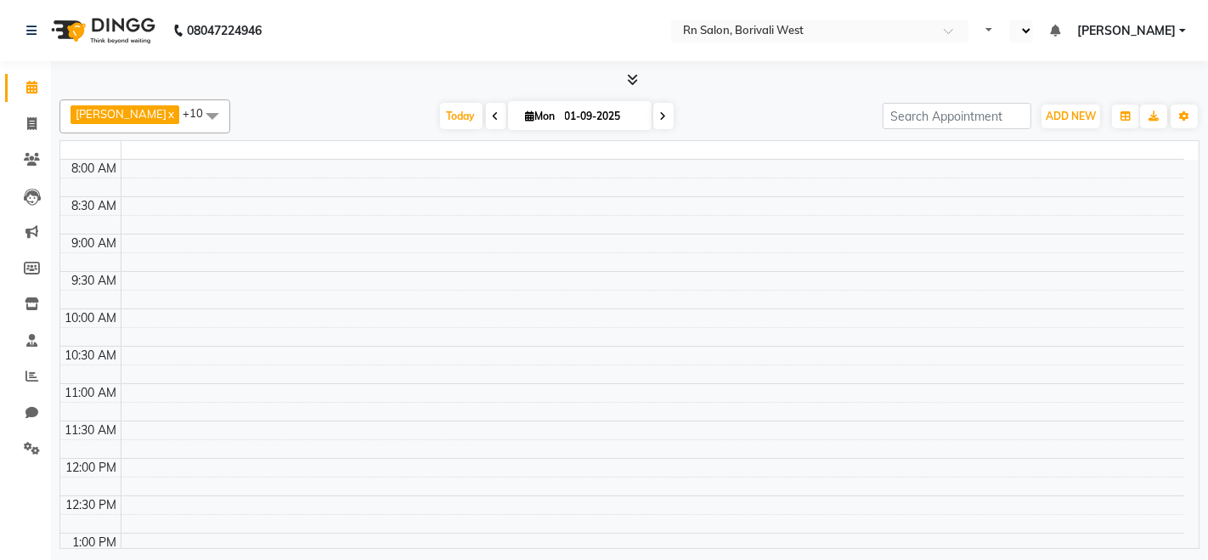
select select "en"
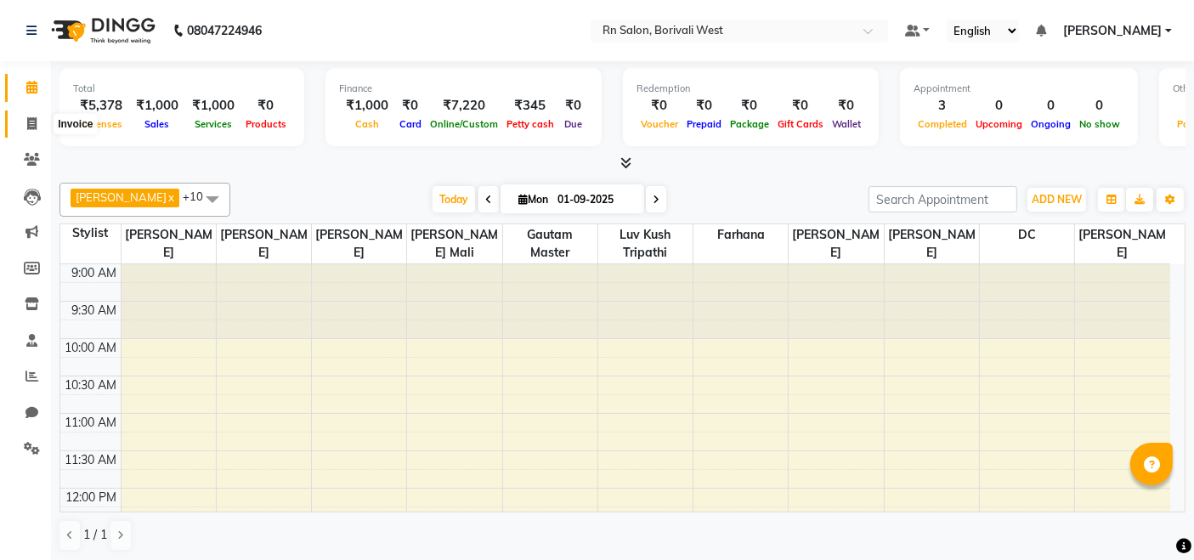
click at [24, 130] on span at bounding box center [32, 125] width 30 height 20
select select "service"
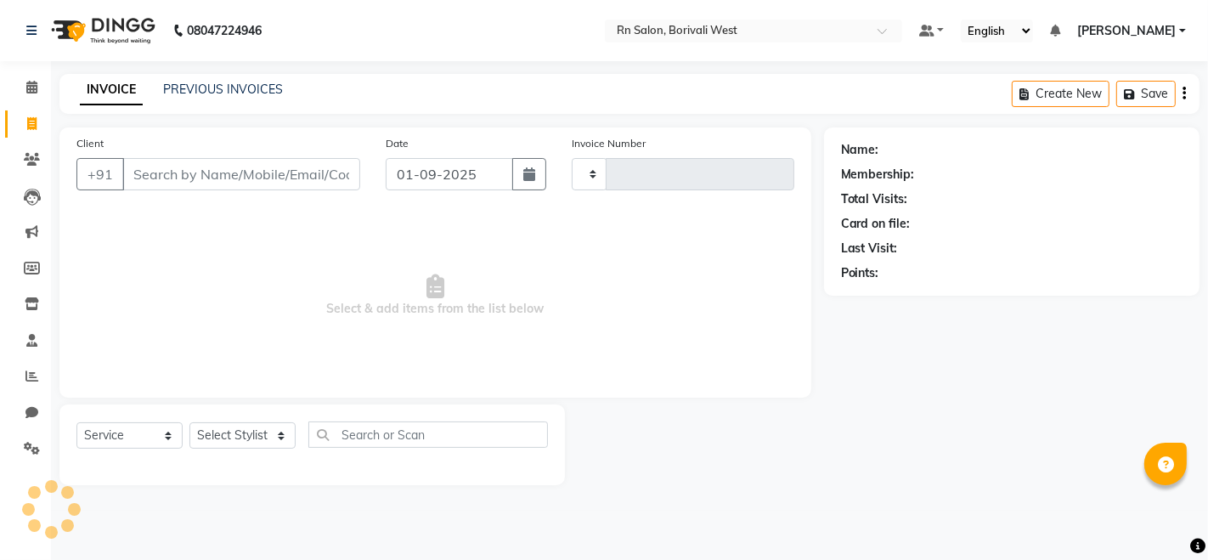
type input "0841"
select select "8515"
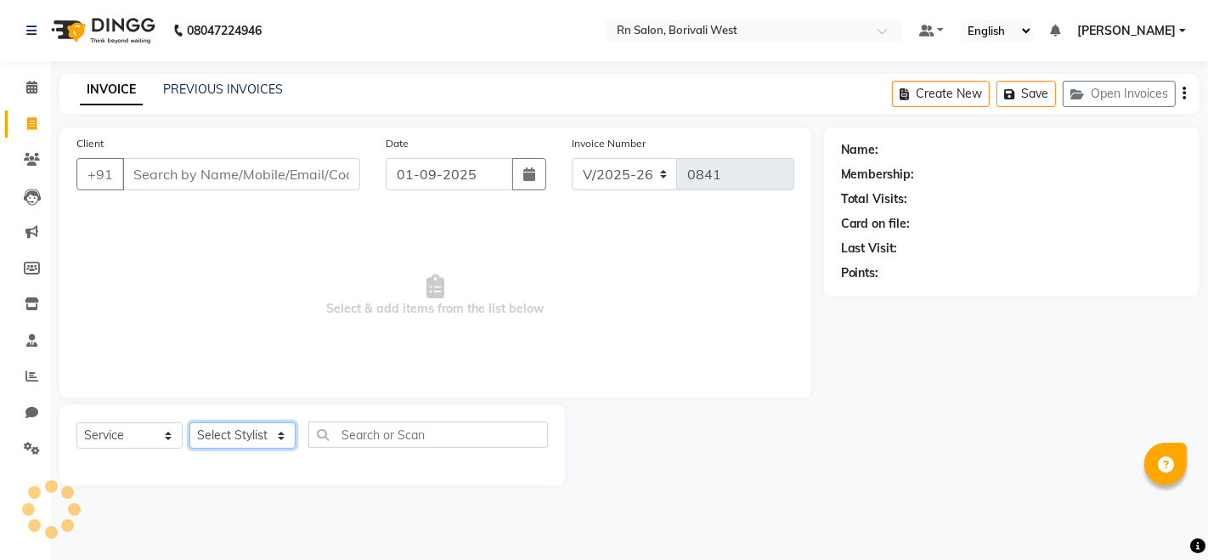
click at [201, 437] on select "Select Stylist" at bounding box center [242, 435] width 106 height 26
select select "84275"
click at [189, 422] on select "Select Stylist Arpita Deshmukh Beena jaiswar DC Deepak Parbat Farhana Gautam ma…" at bounding box center [242, 435] width 106 height 26
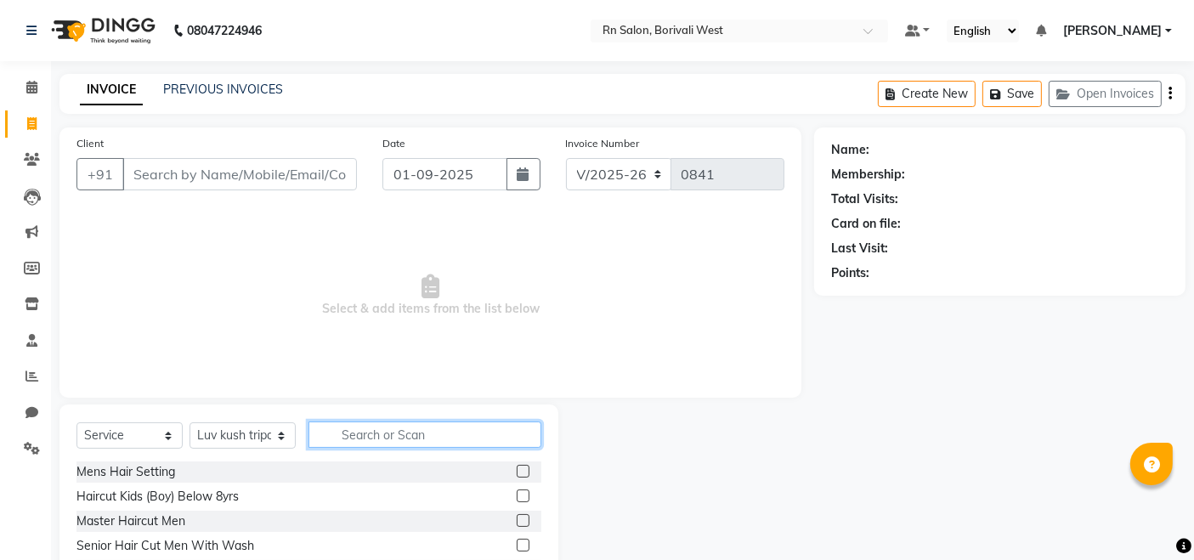
click at [359, 427] on input "text" at bounding box center [424, 434] width 233 height 26
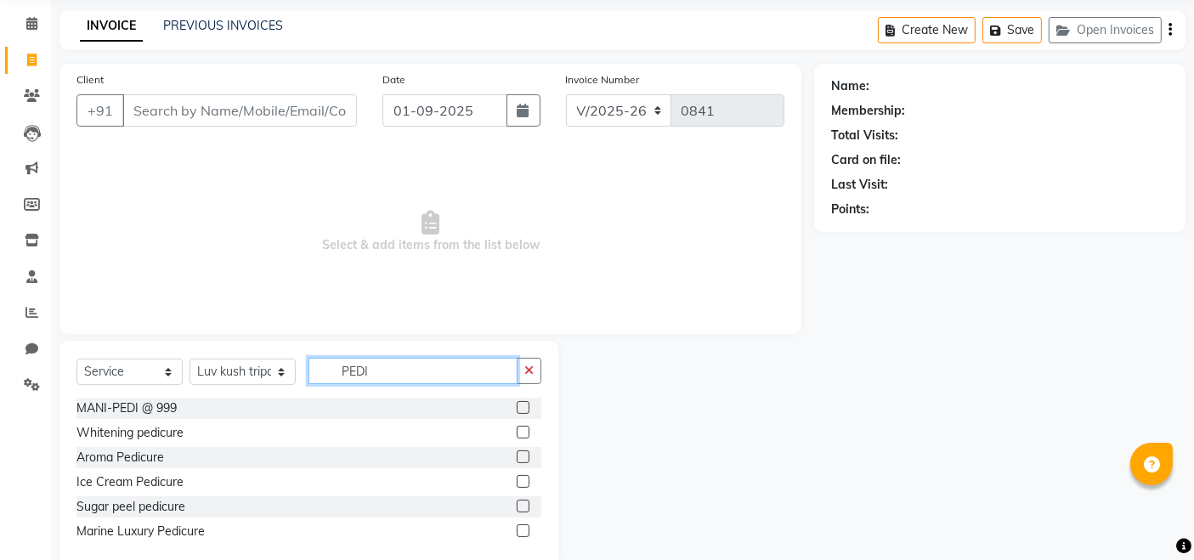
scroll to position [98, 0]
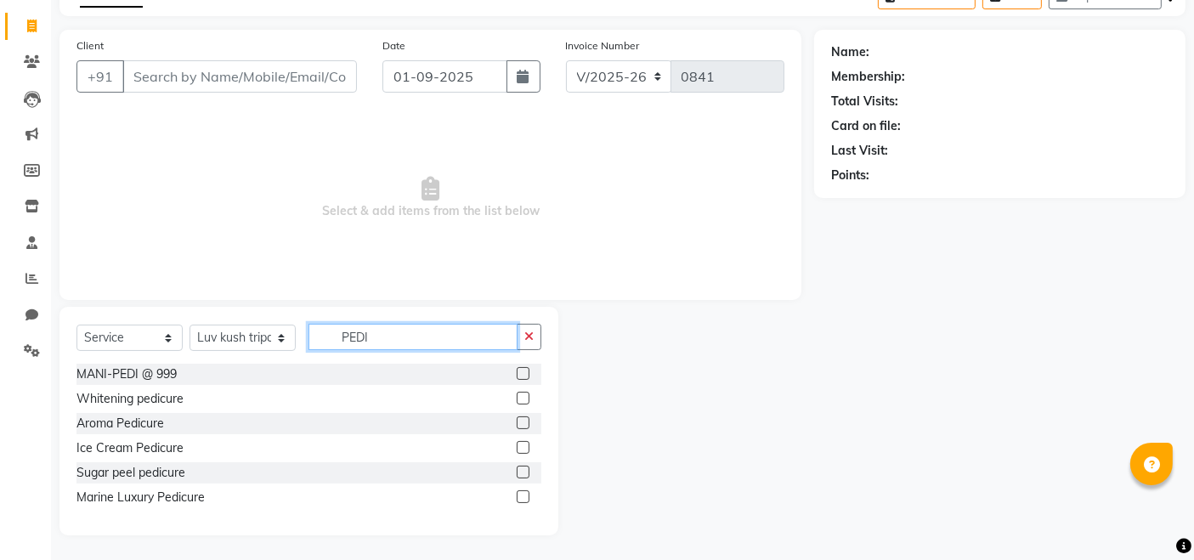
type input "PEDI"
click at [517, 396] on label at bounding box center [523, 398] width 13 height 13
click at [517, 396] on input "checkbox" at bounding box center [522, 398] width 11 height 11
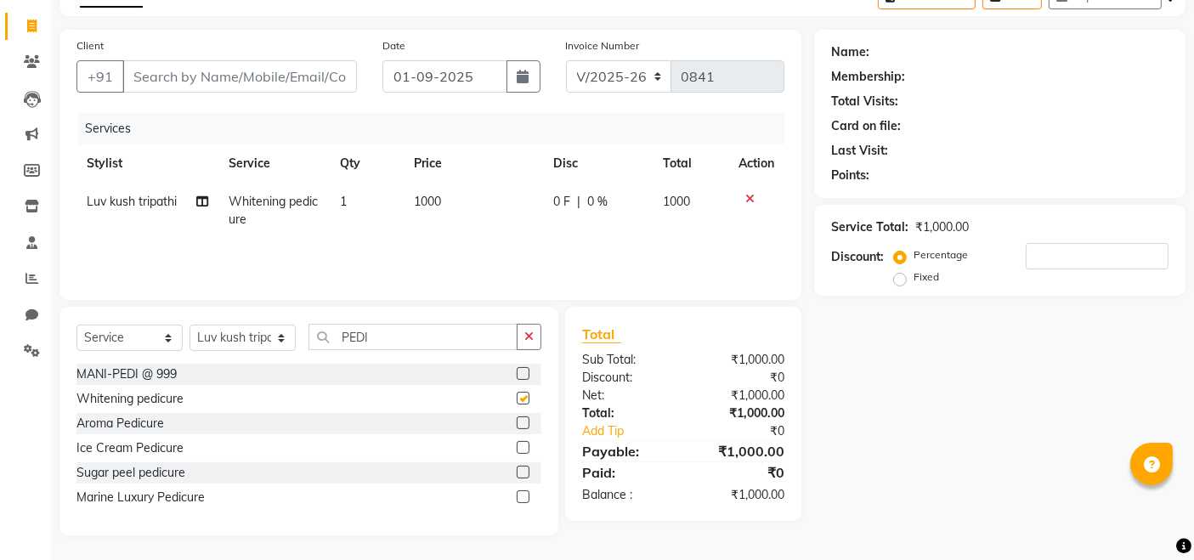
checkbox input "false"
click at [449, 195] on td "1000" at bounding box center [473, 211] width 139 height 56
select select "84275"
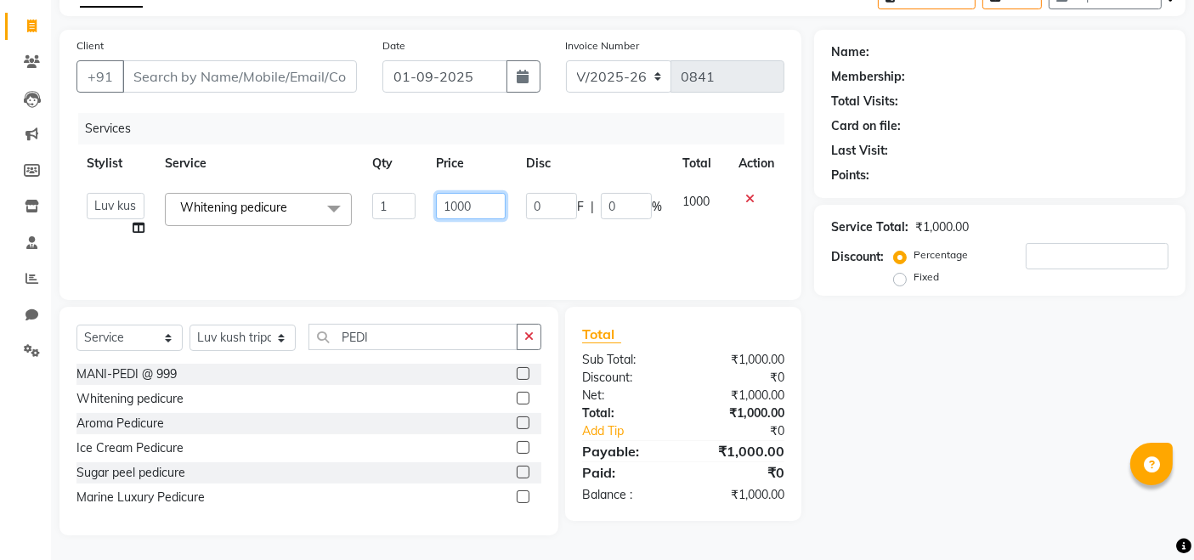
click at [483, 206] on input "1000" at bounding box center [471, 206] width 70 height 26
type input "1"
type input "1250"
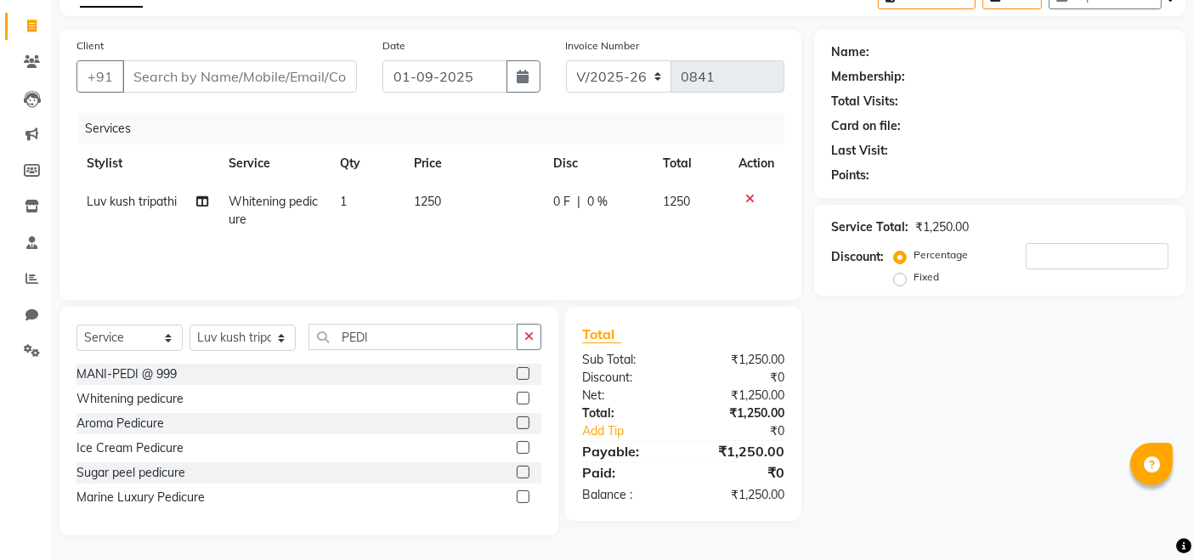
click at [1037, 418] on div "Name: Membership: Total Visits: Card on file: Last Visit: Points: Service Total…" at bounding box center [1006, 283] width 384 height 506
click at [269, 337] on select "Select Stylist Arpita Deshmukh Beena jaiswar DC Deepak Parbat Farhana Gautam ma…" at bounding box center [242, 338] width 106 height 26
select select "83941"
drag, startPoint x: 357, startPoint y: 336, endPoint x: 380, endPoint y: 342, distance: 23.9
click at [357, 336] on input "PEDI" at bounding box center [412, 337] width 209 height 26
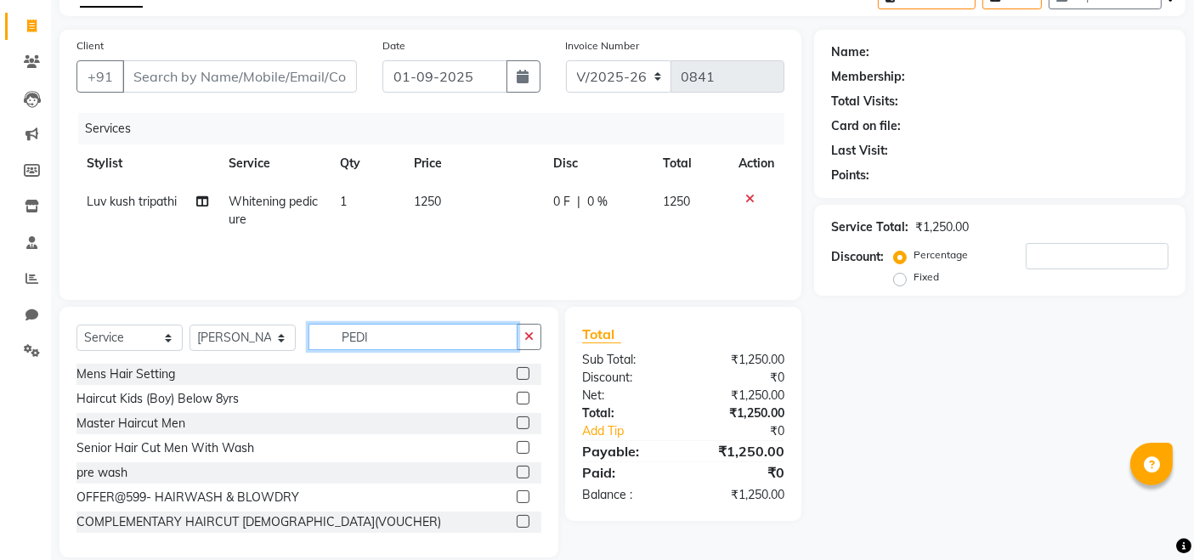
click at [402, 345] on input "PEDI" at bounding box center [412, 337] width 209 height 26
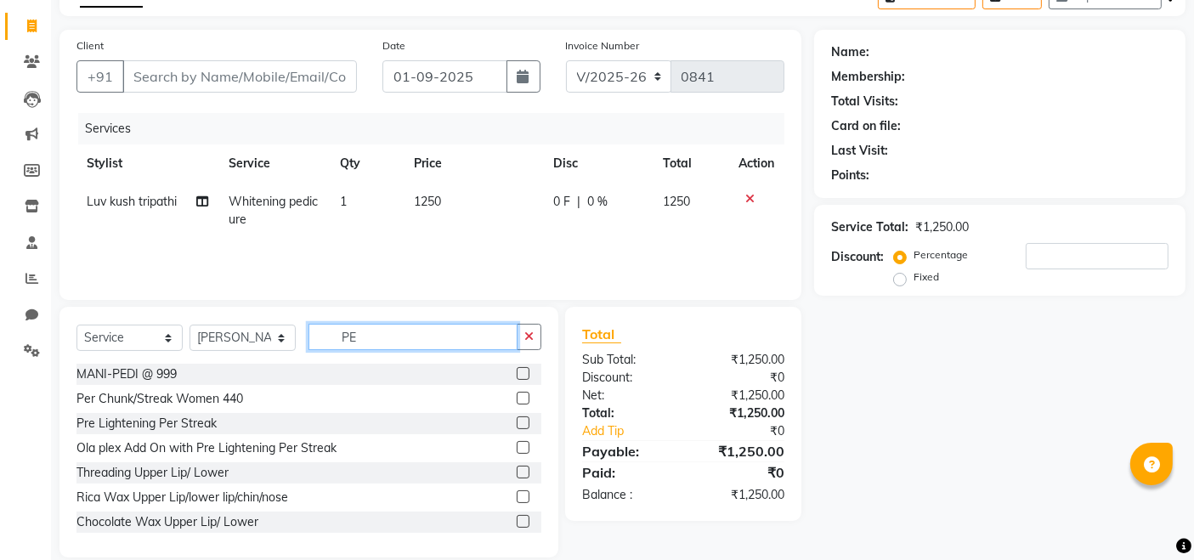
type input "P"
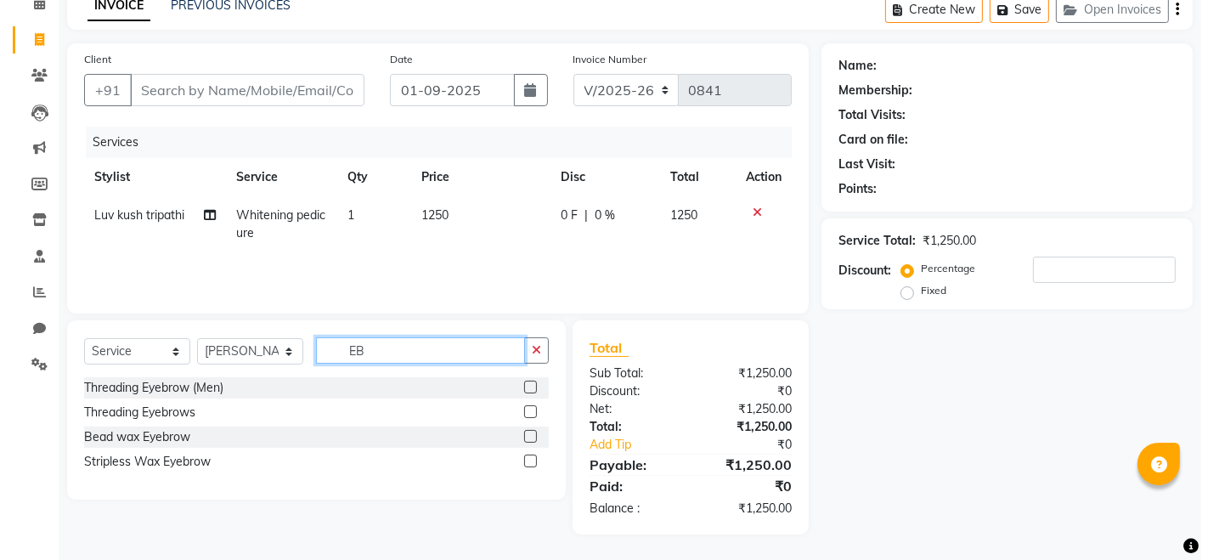
scroll to position [82, 0]
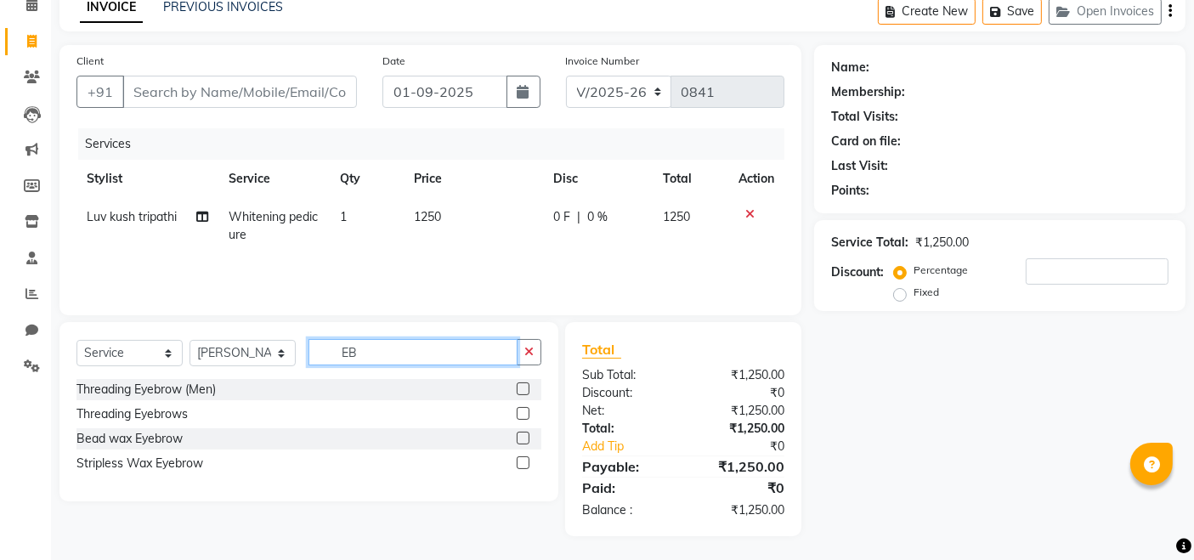
type input "EB"
click at [525, 416] on label at bounding box center [523, 413] width 13 height 13
click at [525, 416] on input "checkbox" at bounding box center [522, 414] width 11 height 11
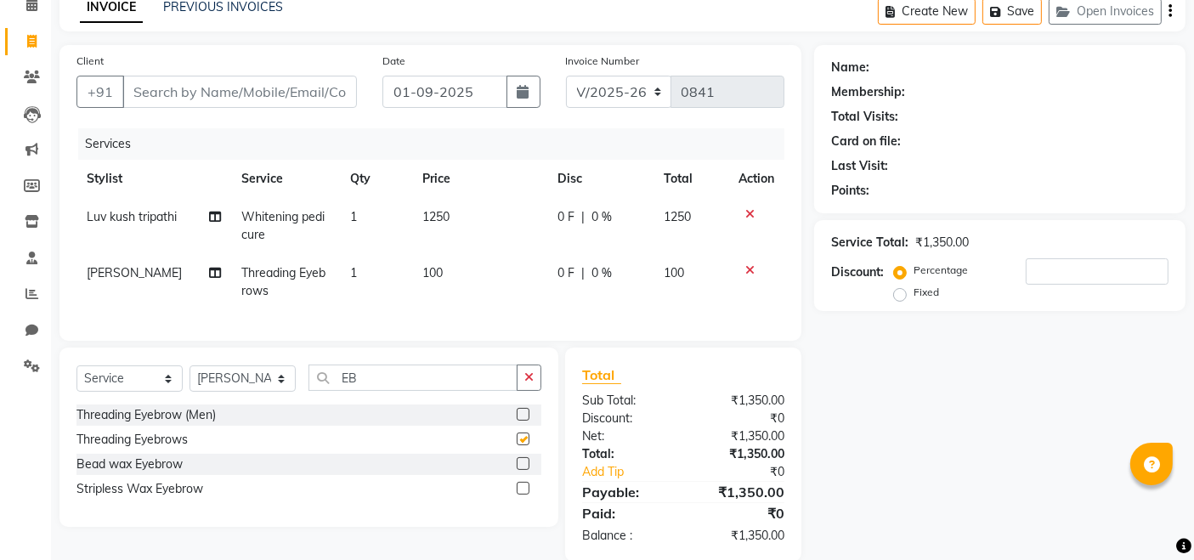
checkbox input "false"
click at [284, 97] on input "Client" at bounding box center [239, 92] width 235 height 32
click at [246, 83] on input "Client" at bounding box center [239, 92] width 235 height 32
type input "9"
type input "0"
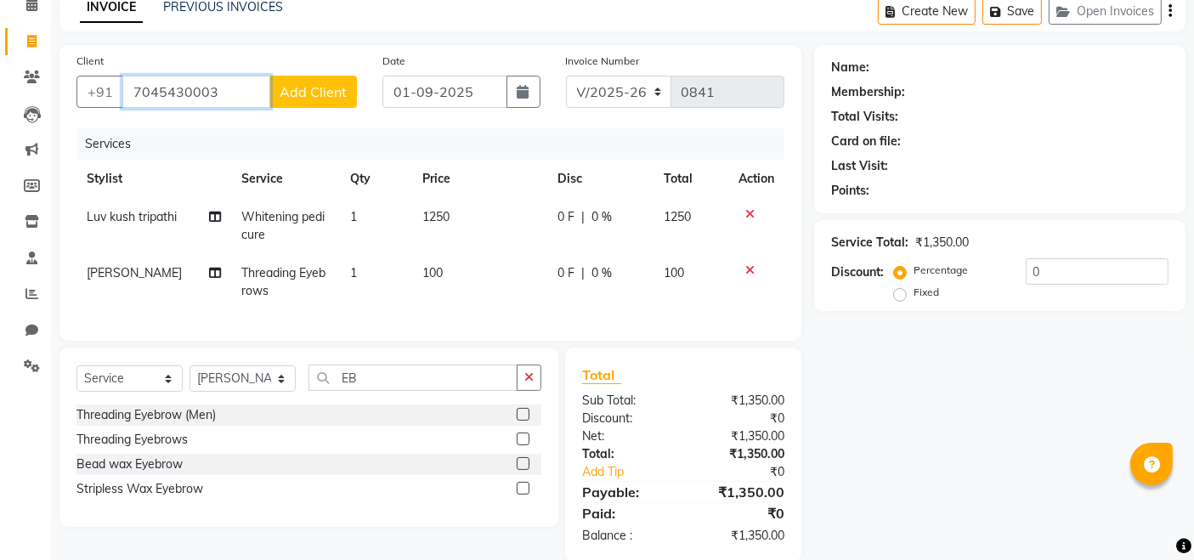
type input "7045430003"
click at [326, 91] on span "Add Client" at bounding box center [313, 91] width 67 height 17
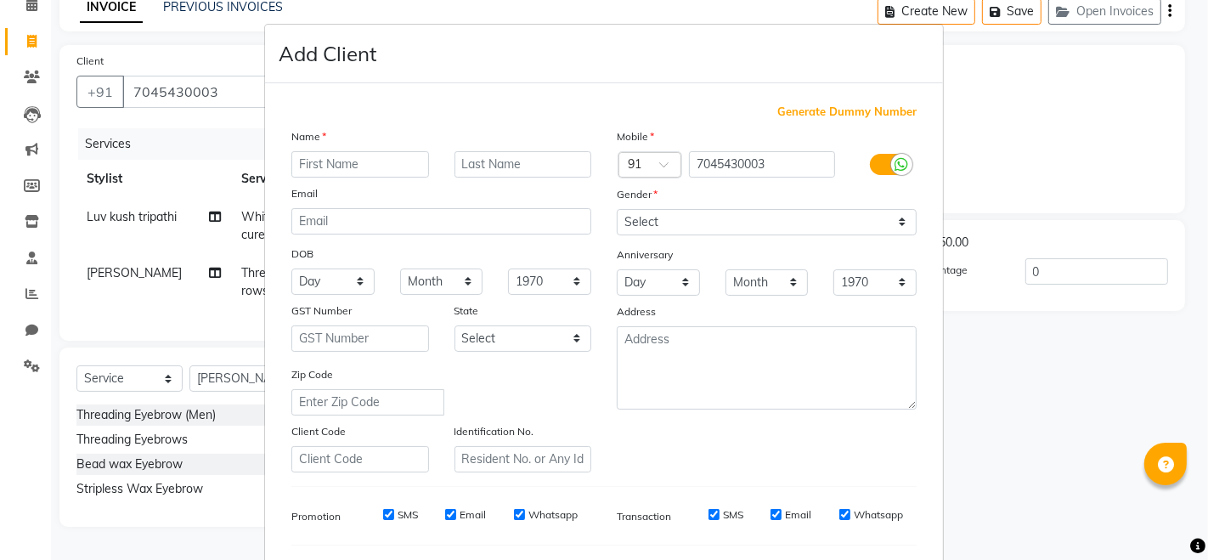
click at [326, 161] on input "text" at bounding box center [360, 164] width 138 height 26
type input "SHAKUNTALA"
click at [477, 155] on input "text" at bounding box center [524, 164] width 138 height 26
type input "KOTHARI"
click at [715, 228] on select "Select Male Female Other Prefer Not To Say" at bounding box center [767, 222] width 300 height 26
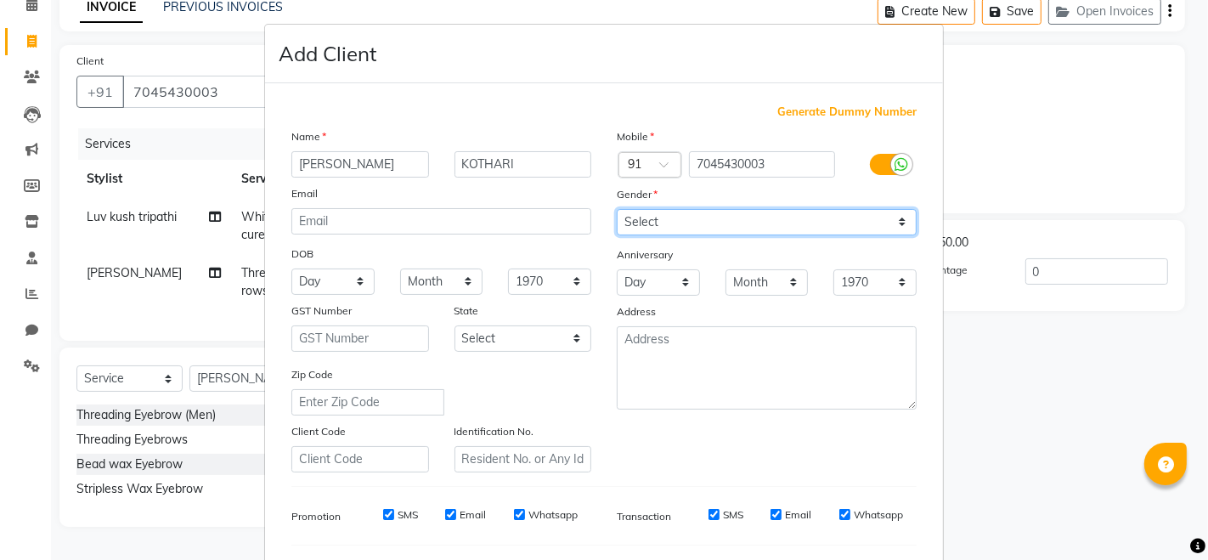
select select "female"
click at [617, 209] on select "Select Male Female Other Prefer Not To Say" at bounding box center [767, 222] width 300 height 26
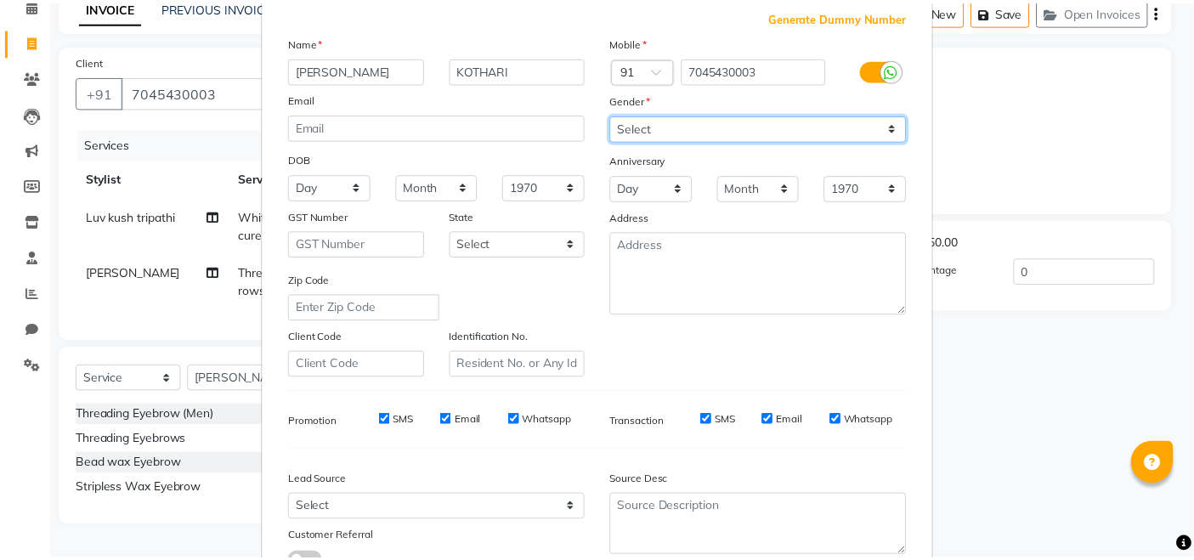
scroll to position [223, 0]
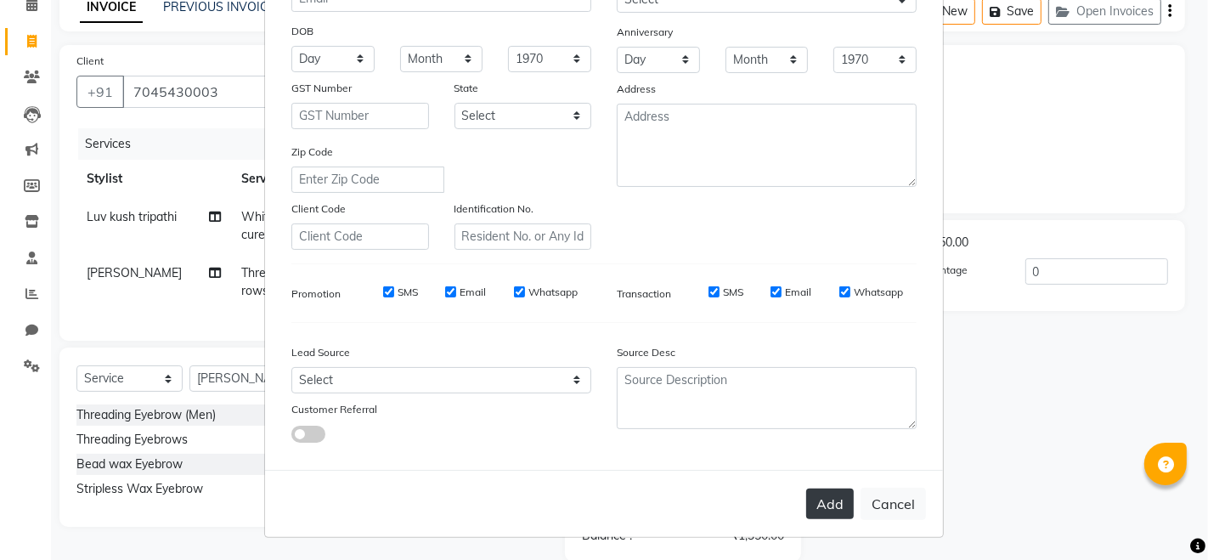
click at [838, 497] on button "Add" at bounding box center [830, 504] width 48 height 31
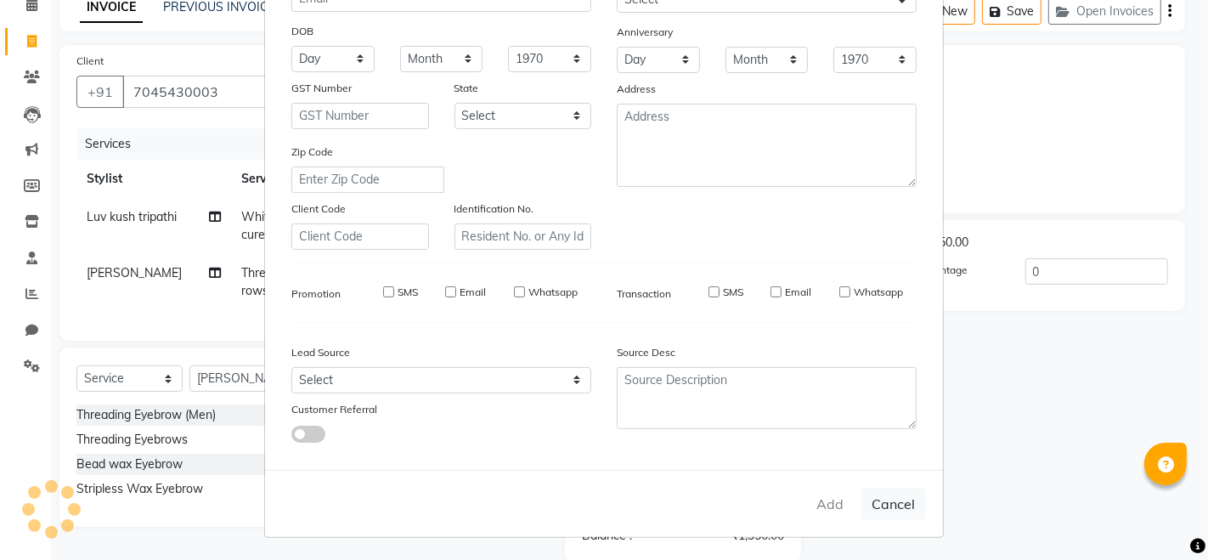
select select
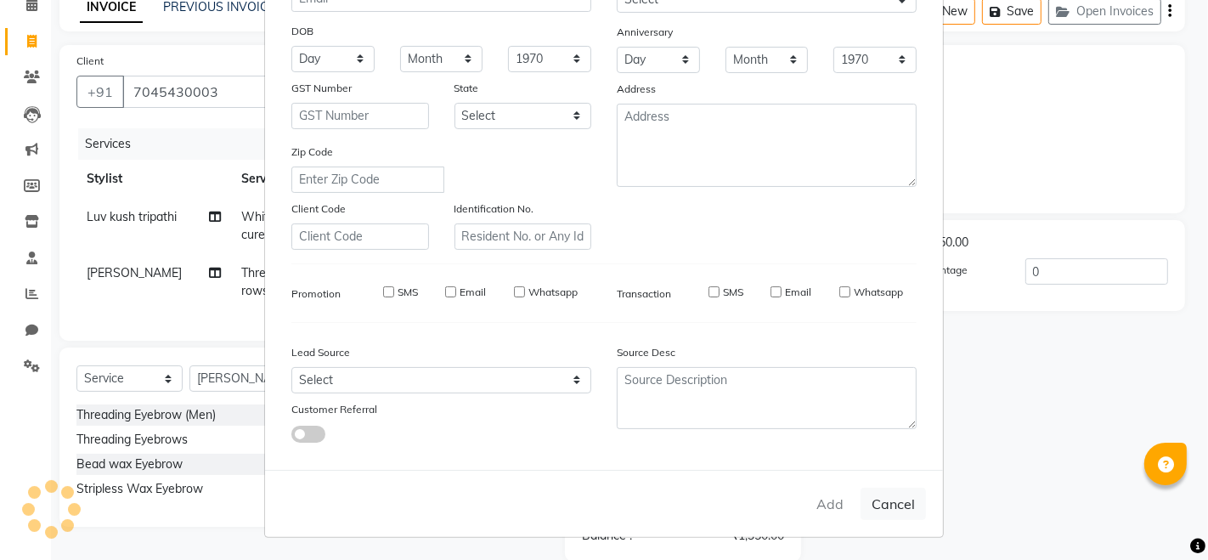
select select
checkbox input "false"
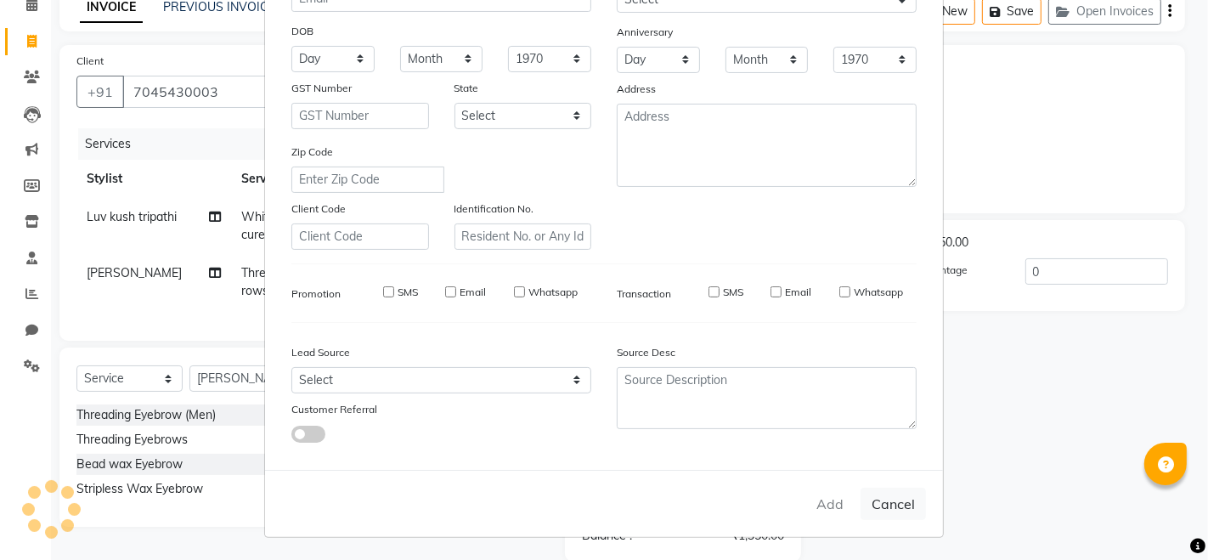
checkbox input "false"
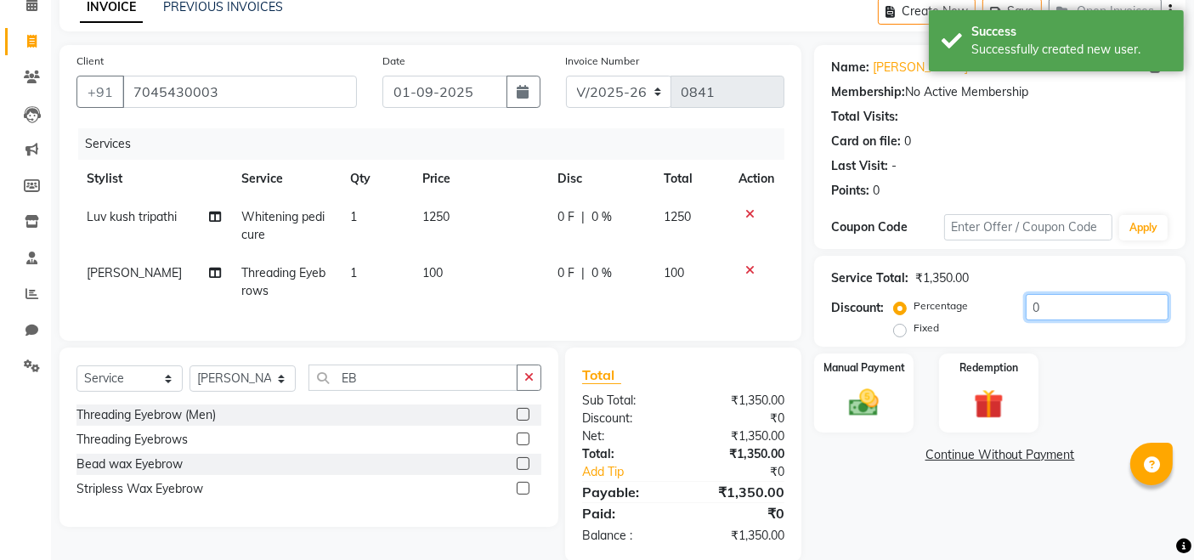
click at [1043, 297] on input "0" at bounding box center [1097, 307] width 143 height 26
type input "20"
click at [875, 488] on div "Name: Shakuntala Kothari Membership: No Active Membership Total Visits: Card on…" at bounding box center [1006, 303] width 384 height 517
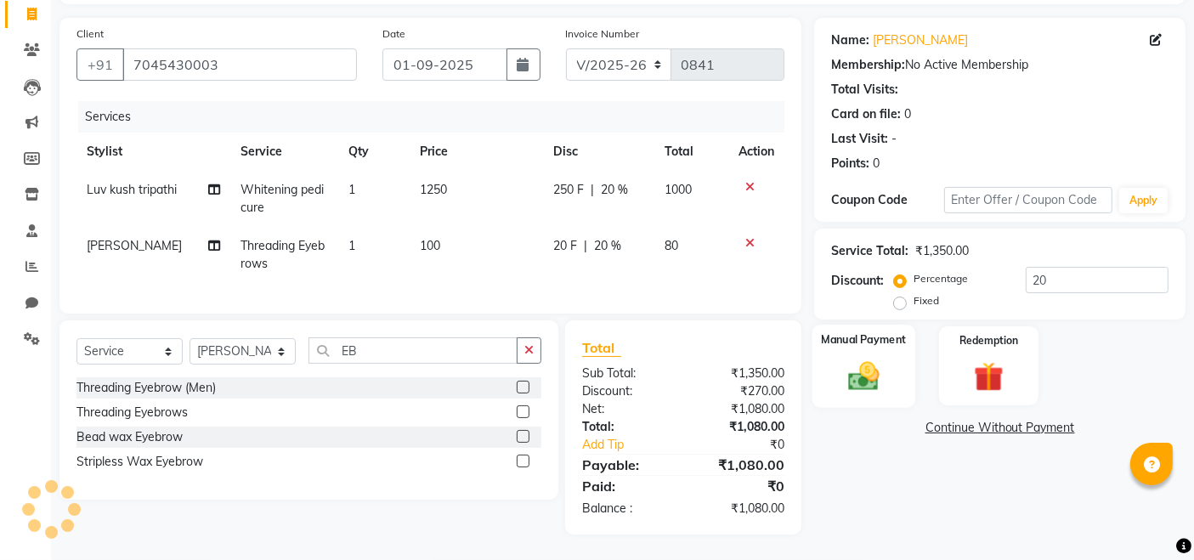
click at [864, 384] on div "Manual Payment" at bounding box center [863, 366] width 103 height 83
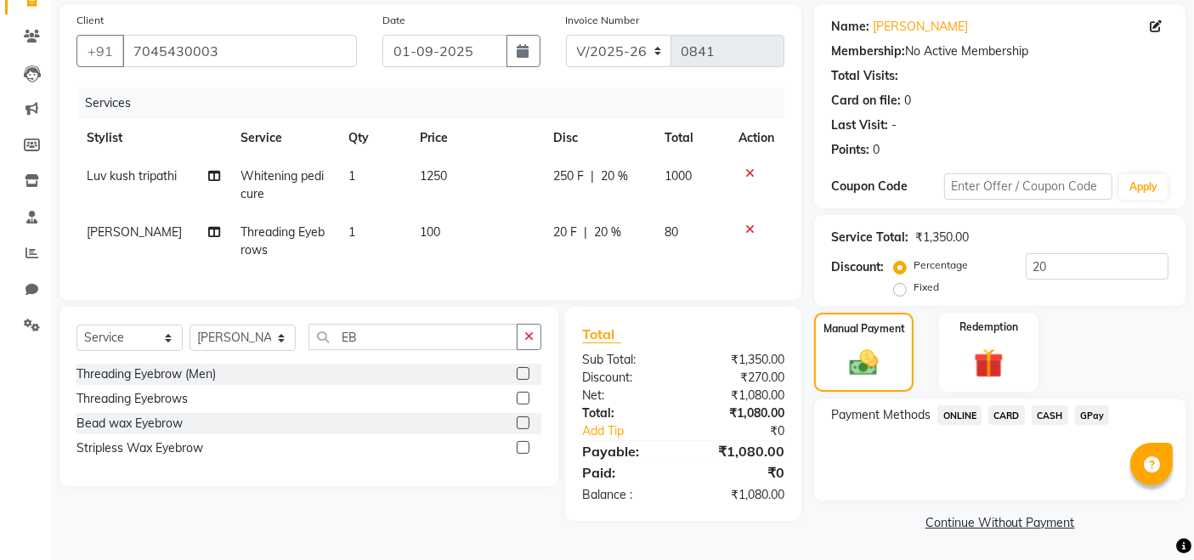
click at [1051, 410] on span "CASH" at bounding box center [1050, 415] width 37 height 20
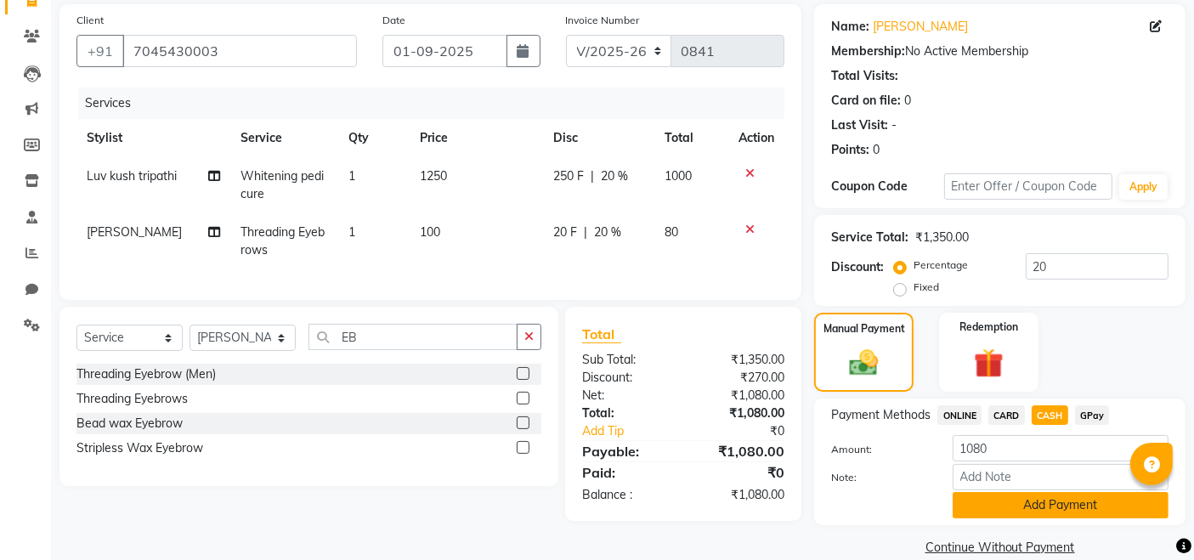
click at [1055, 506] on button "Add Payment" at bounding box center [1060, 505] width 216 height 26
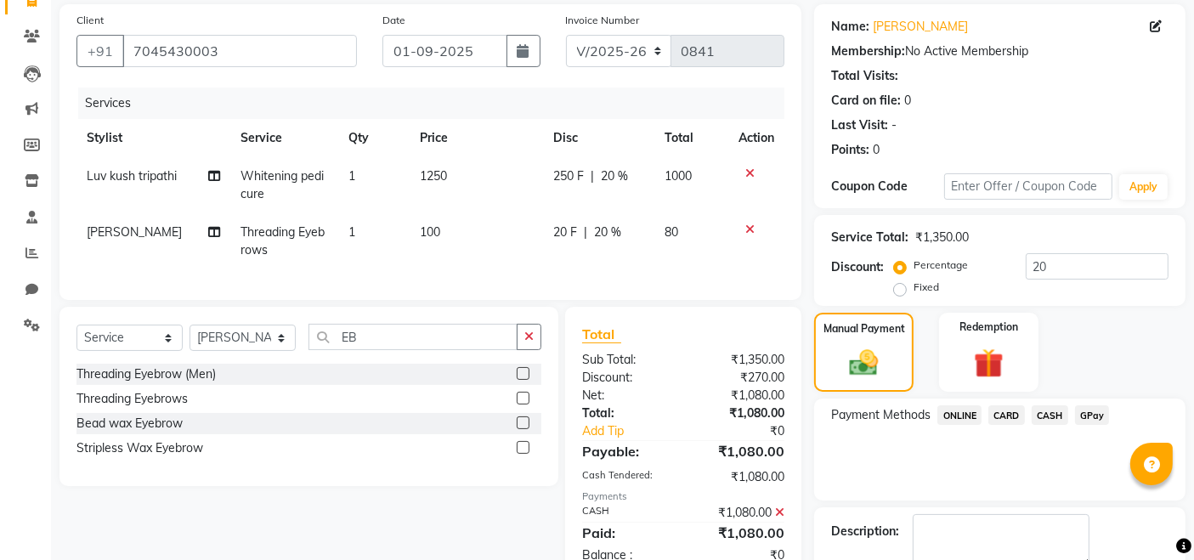
scroll to position [218, 0]
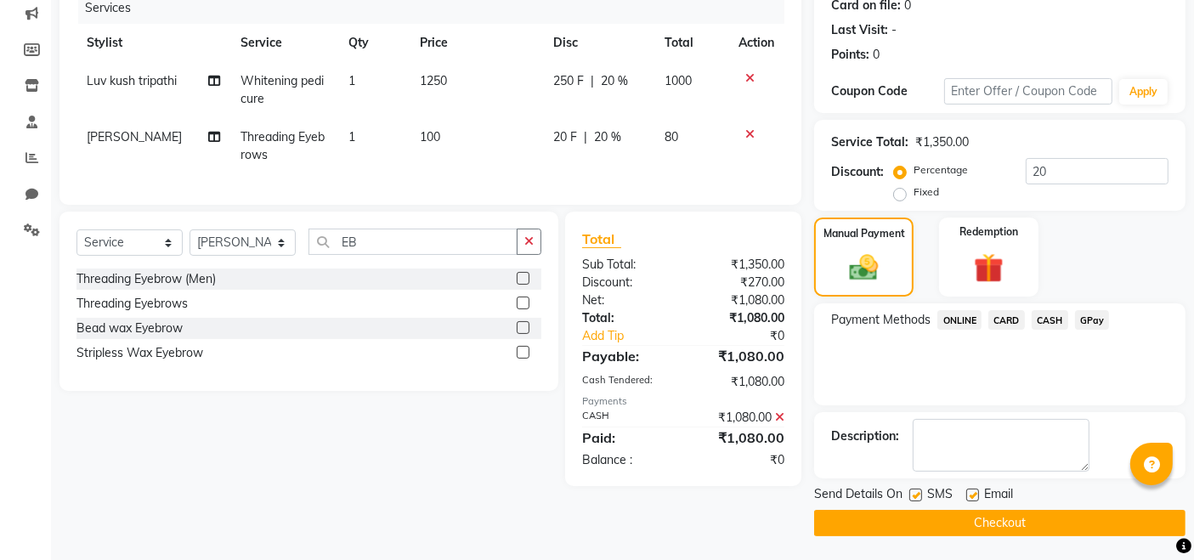
click at [967, 491] on label at bounding box center [972, 495] width 13 height 13
click at [967, 491] on input "checkbox" at bounding box center [971, 495] width 11 height 11
checkbox input "false"
click at [984, 530] on button "Checkout" at bounding box center [999, 523] width 371 height 26
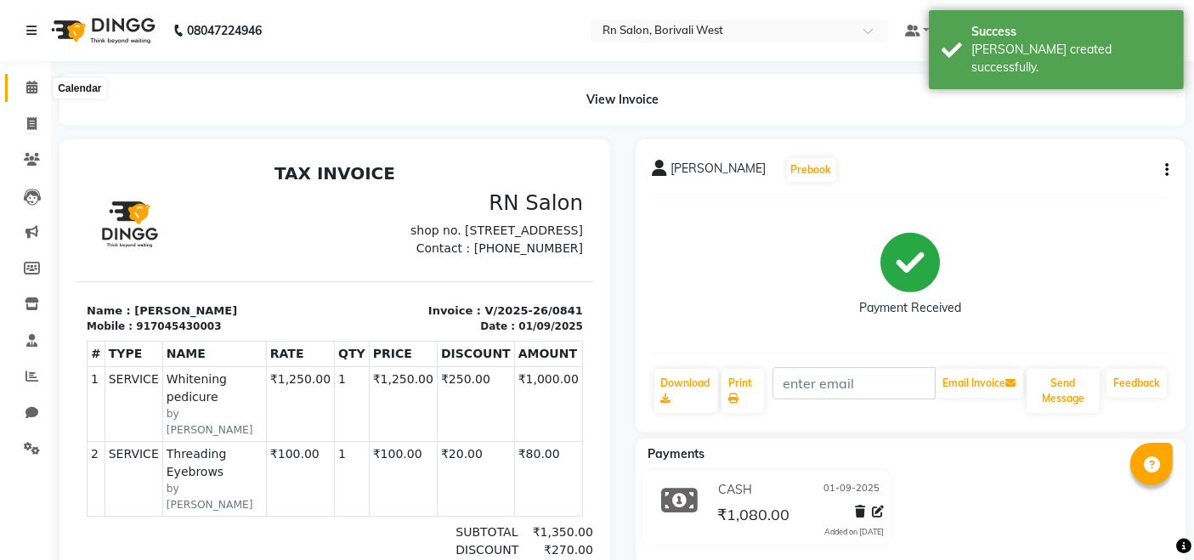
click at [26, 86] on icon at bounding box center [31, 87] width 11 height 13
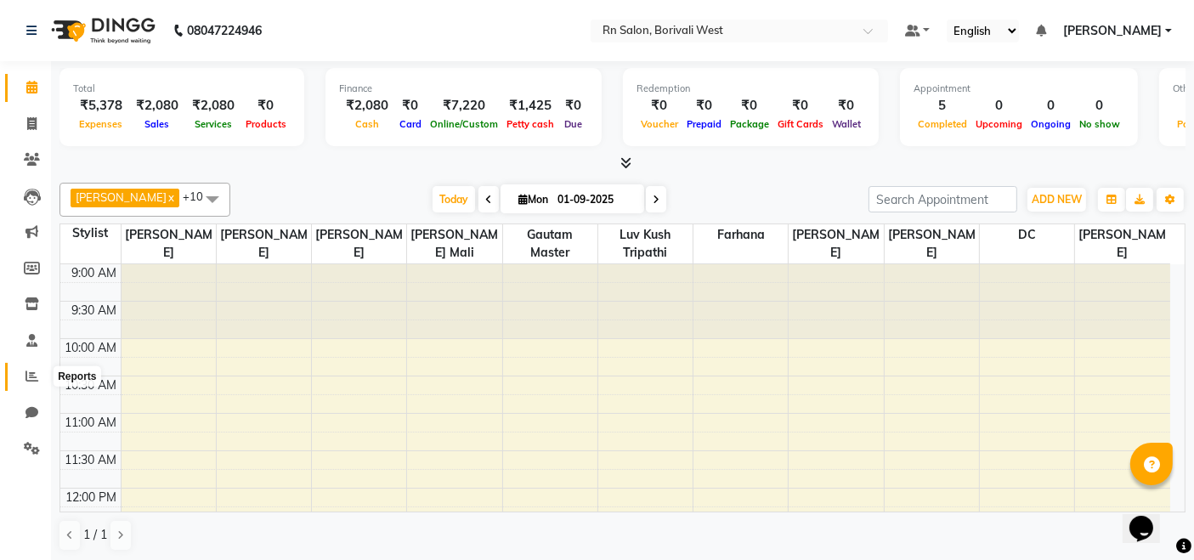
click at [37, 377] on icon at bounding box center [31, 376] width 13 height 13
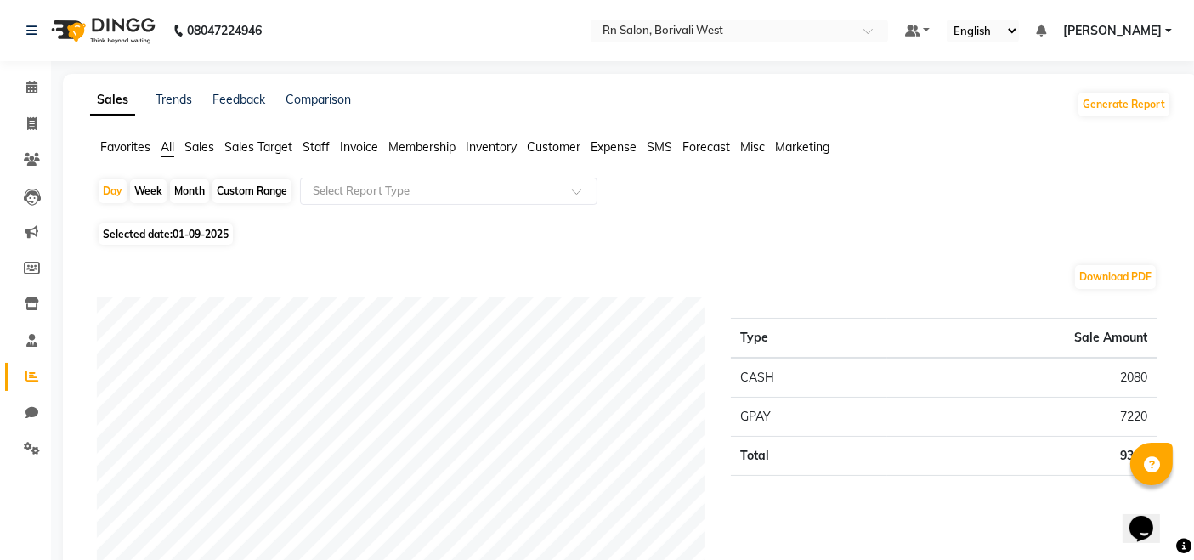
click at [240, 147] on span "Sales Target" at bounding box center [258, 146] width 68 height 15
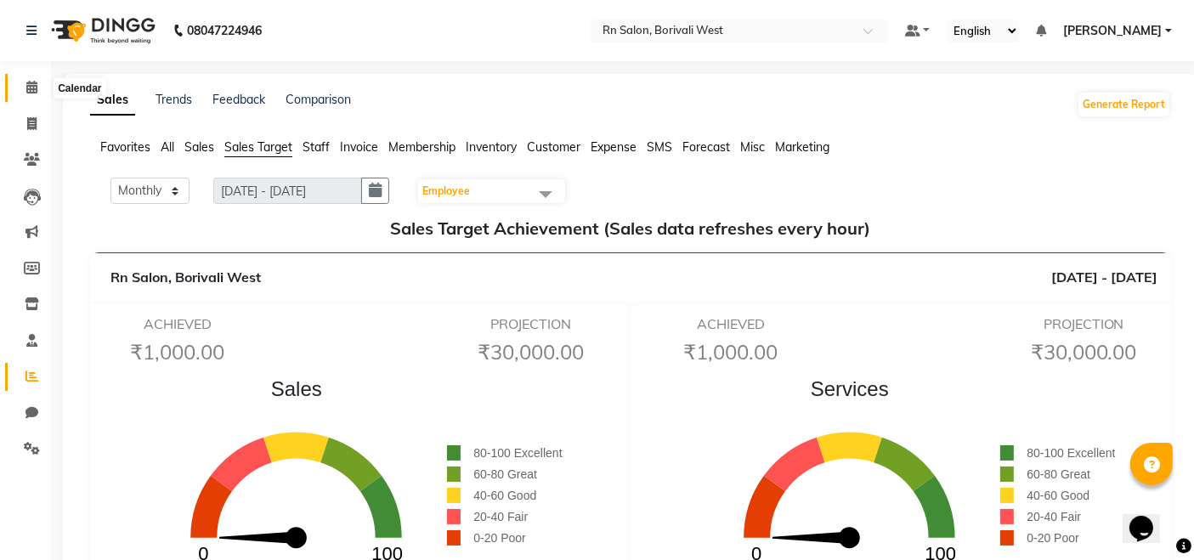
click at [31, 88] on icon at bounding box center [31, 87] width 11 height 13
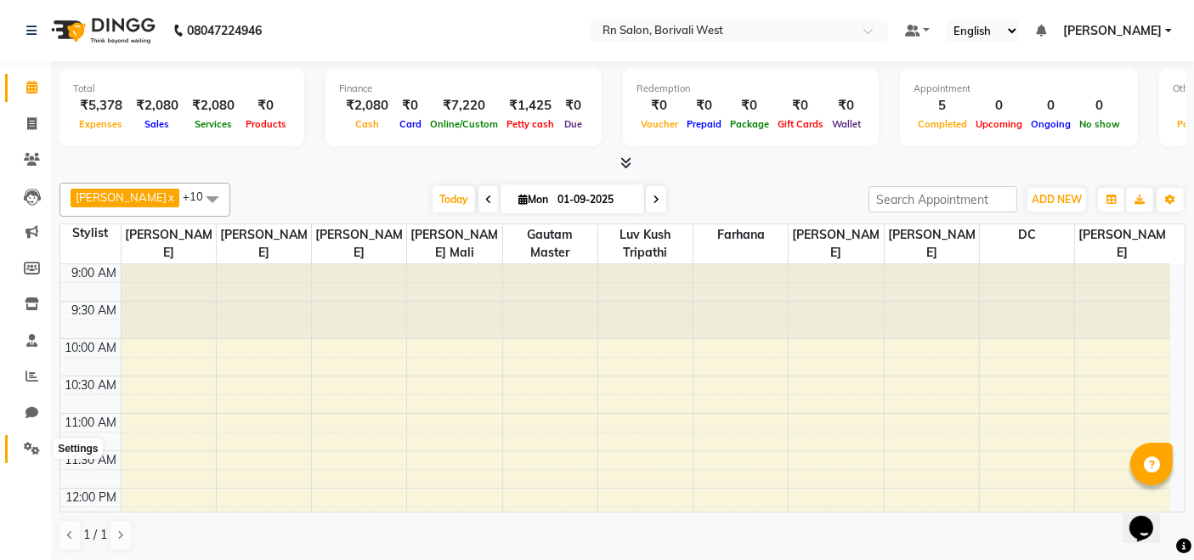
click at [29, 448] on icon at bounding box center [32, 448] width 16 height 13
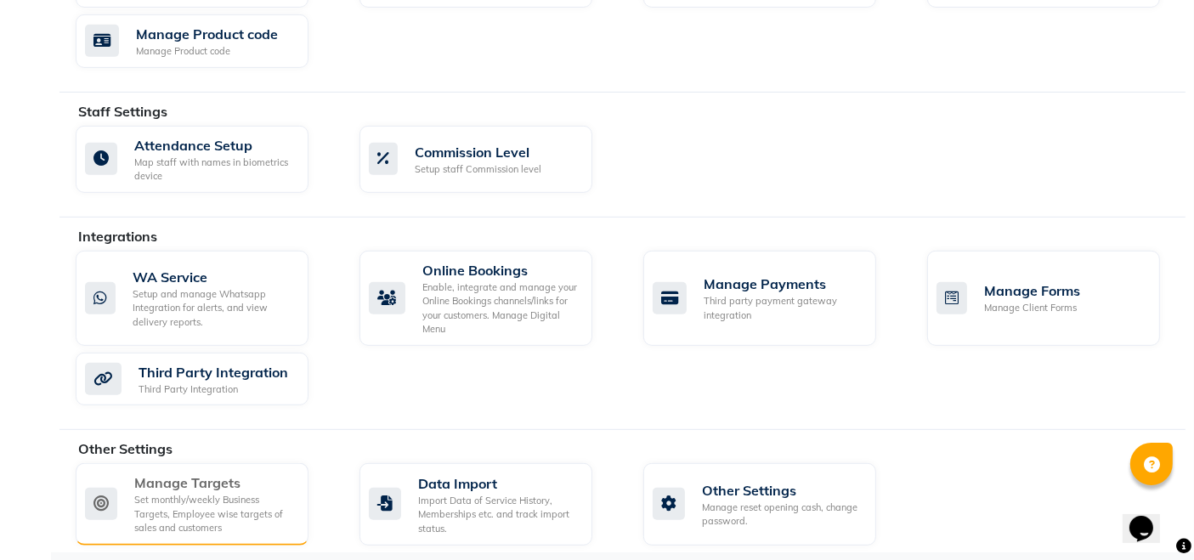
scroll to position [844, 0]
click at [202, 495] on div "Set monthly/weekly Business Targets, Employee wise targets of sales and custome…" at bounding box center [214, 513] width 161 height 42
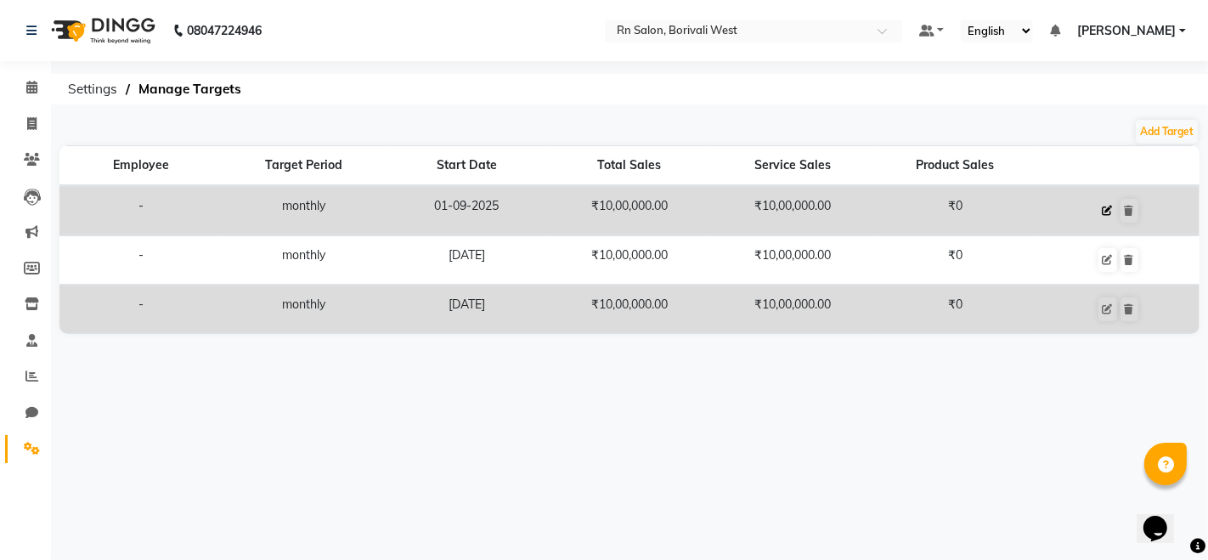
click at [1105, 211] on icon at bounding box center [1108, 211] width 10 height 10
select select "monthly"
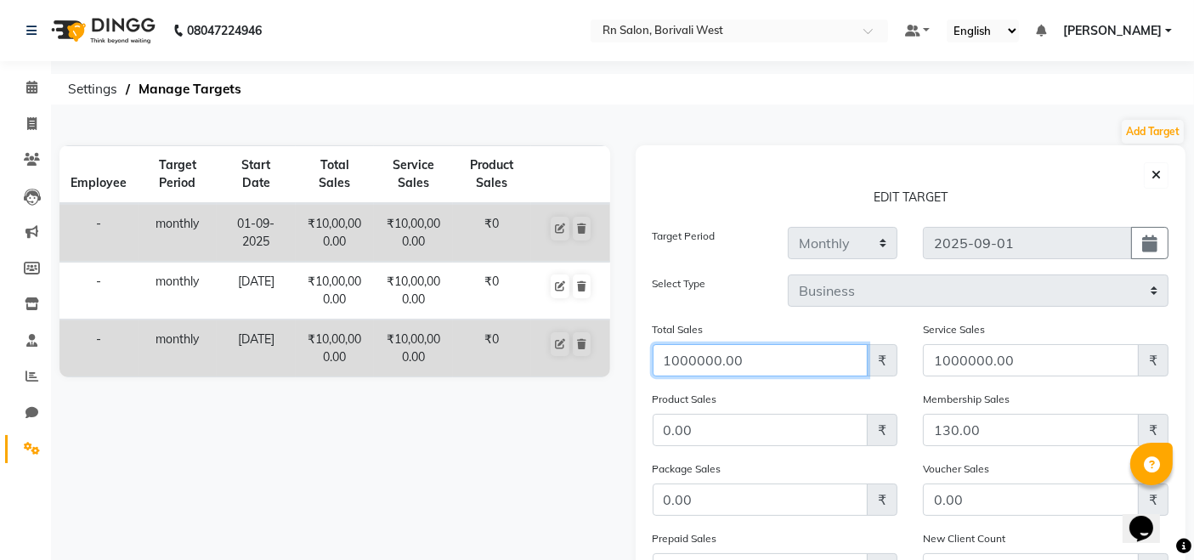
click at [676, 365] on input "1000000.00" at bounding box center [761, 360] width 216 height 32
type input "1200000.00"
click at [519, 456] on div "Employee Target Period Start Date Total Sales Service Sales Product Sales - mon…" at bounding box center [335, 457] width 576 height 624
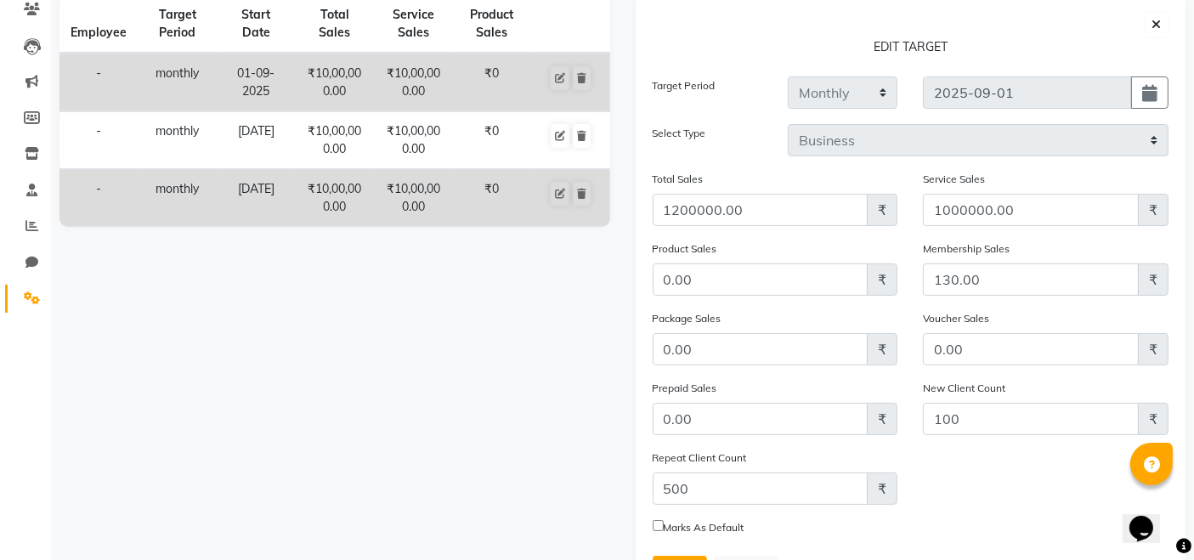
scroll to position [234, 0]
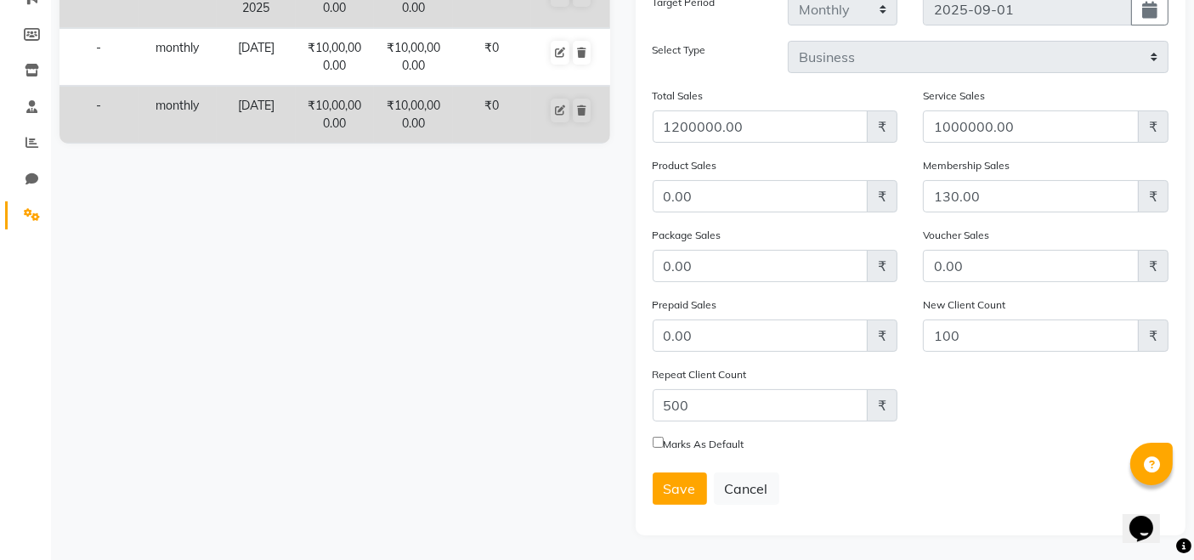
click at [387, 416] on div "Employee Target Period Start Date Total Sales Service Sales Product Sales - mon…" at bounding box center [335, 224] width 576 height 624
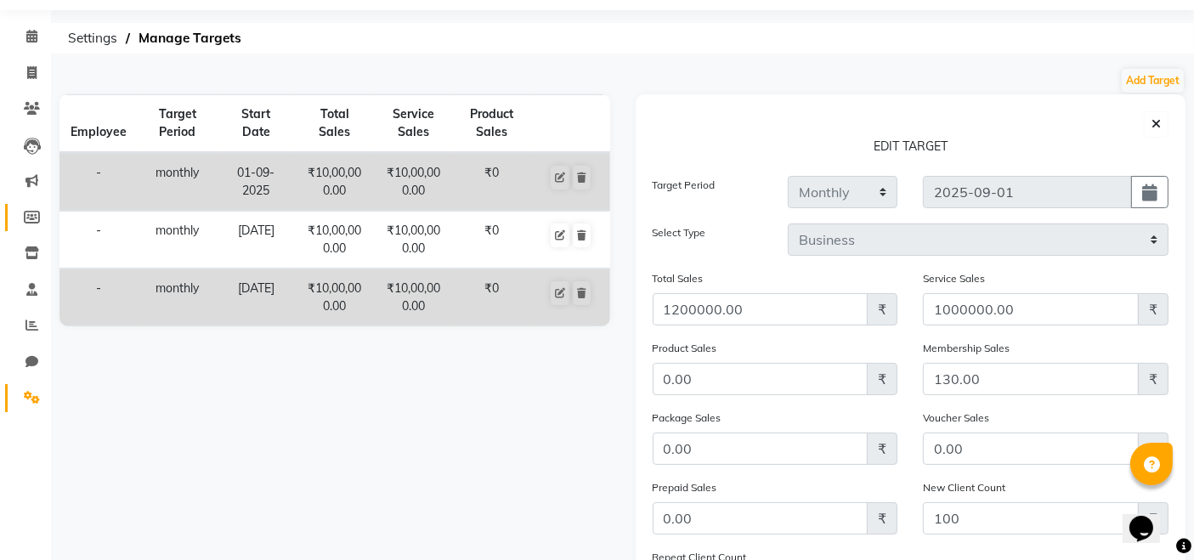
scroll to position [45, 0]
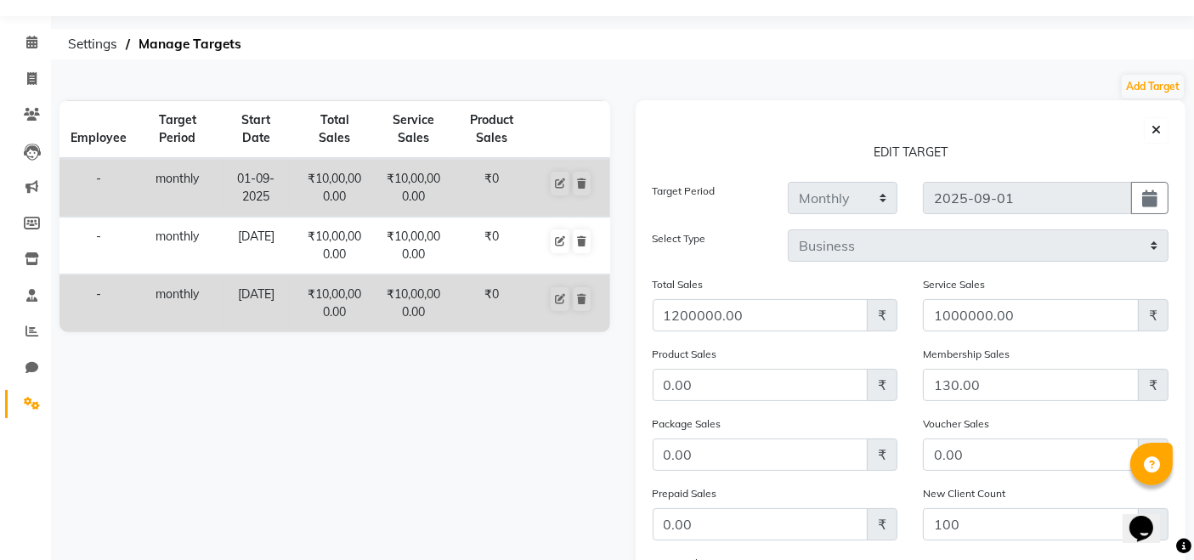
click at [742, 281] on div "Total Sales 1200000.00 ₹" at bounding box center [776, 303] width 246 height 56
click at [545, 389] on div "Employee Target Period Start Date Total Sales Service Sales Product Sales - mon…" at bounding box center [335, 412] width 576 height 624
click at [435, 411] on div "Employee Target Period Start Date Total Sales Service Sales Product Sales - mon…" at bounding box center [335, 412] width 576 height 624
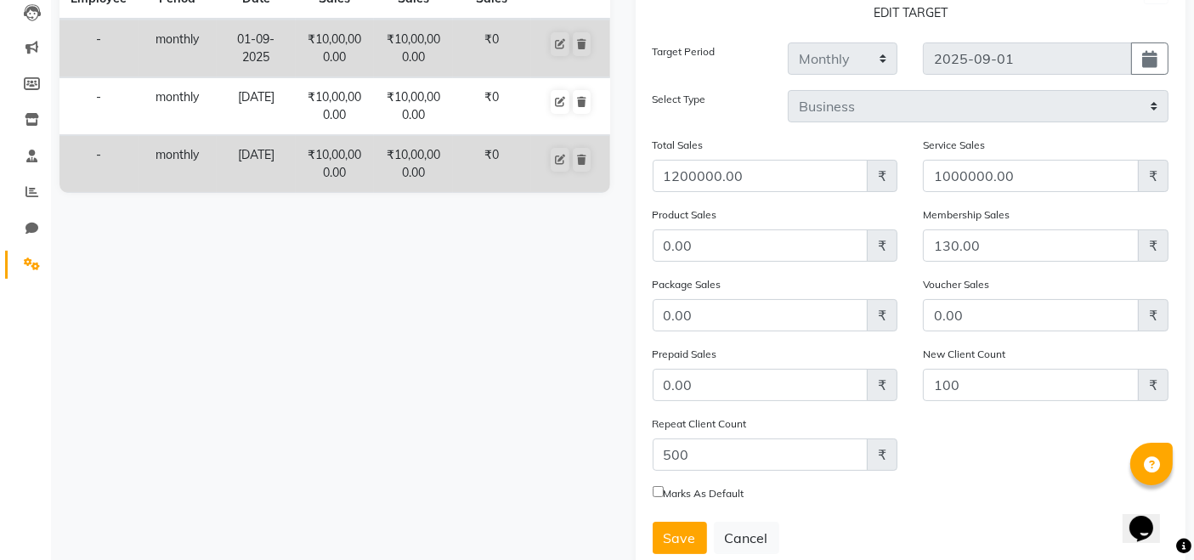
scroll to position [189, 0]
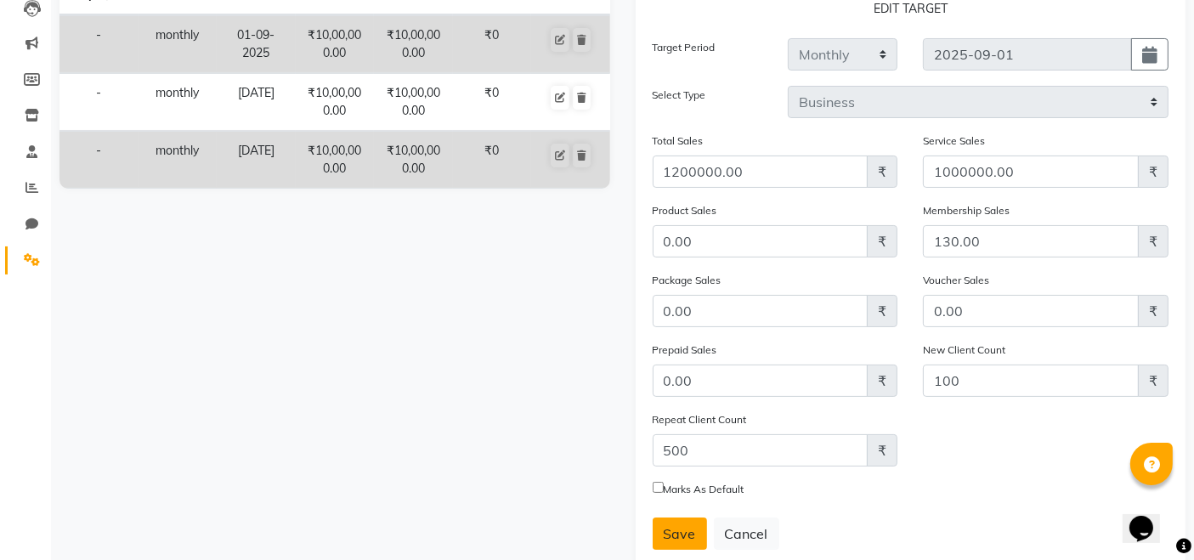
click at [674, 521] on button "Save" at bounding box center [680, 533] width 54 height 32
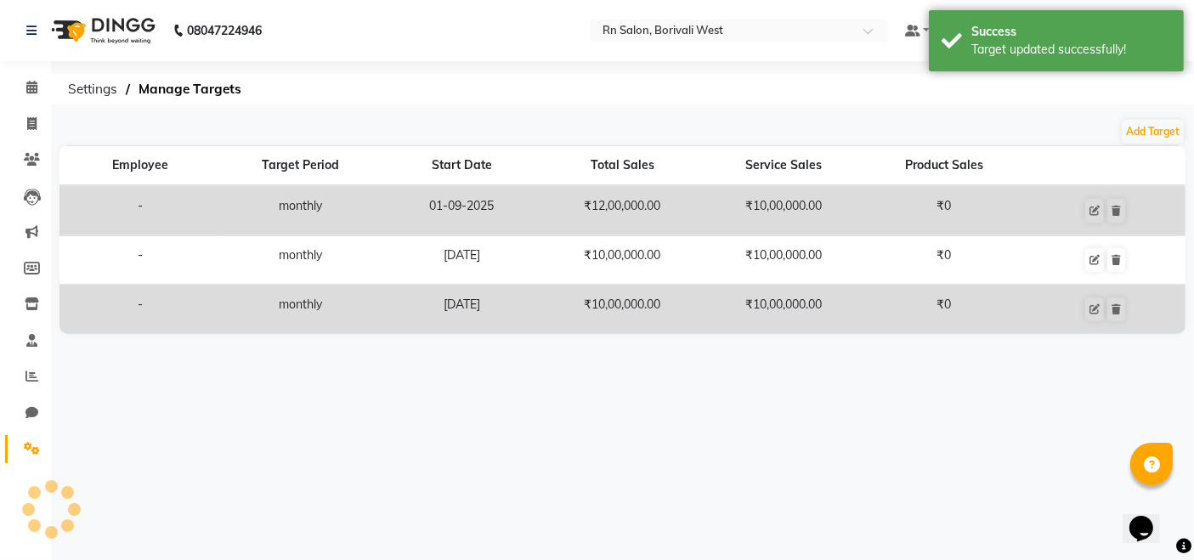
scroll to position [0, 0]
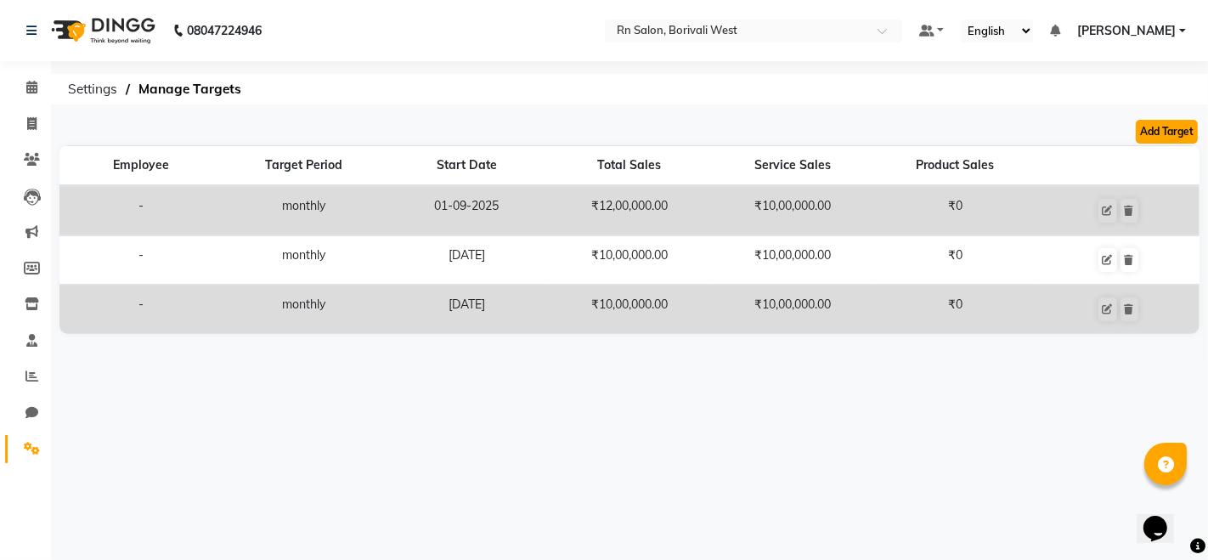
click at [1153, 129] on button "Add Target" at bounding box center [1167, 132] width 62 height 24
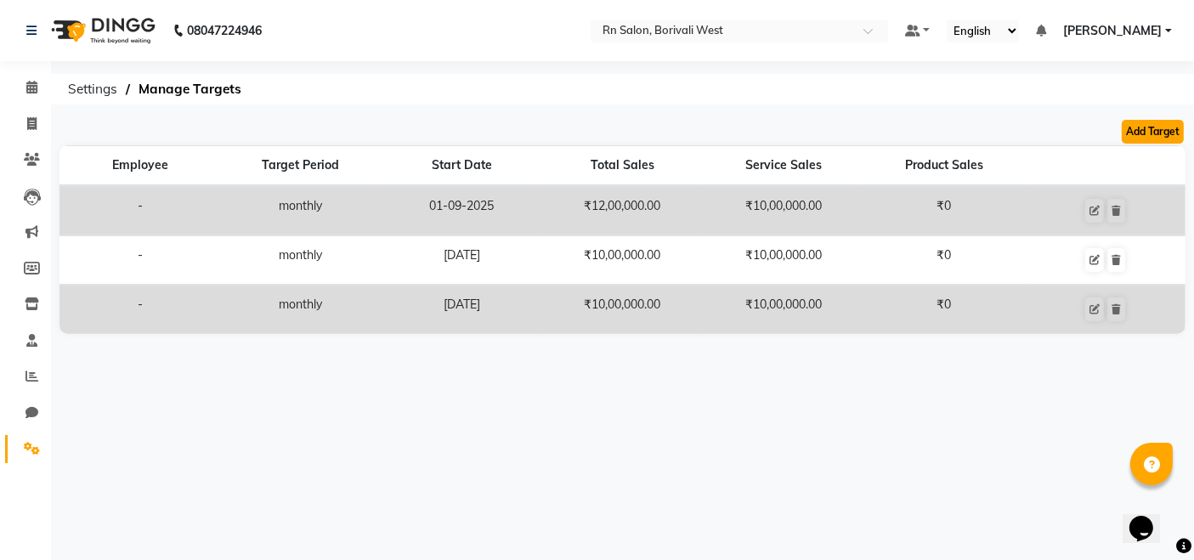
select select "monthly"
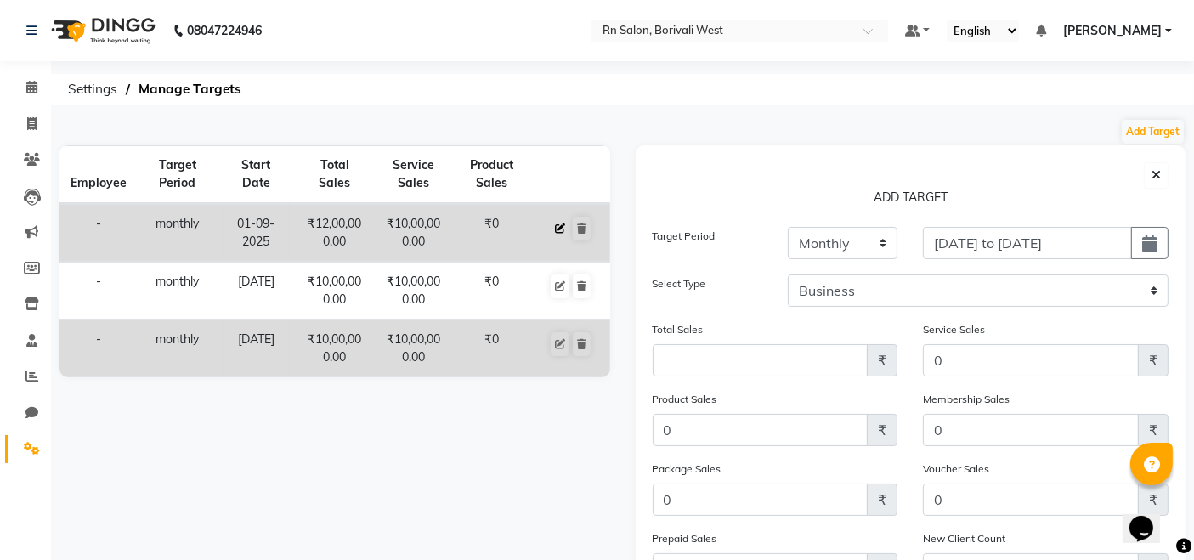
click at [557, 227] on icon at bounding box center [560, 228] width 10 height 10
type input "2025-09-01"
type input "1200000.00"
type input "1000000.00"
type input "0.00"
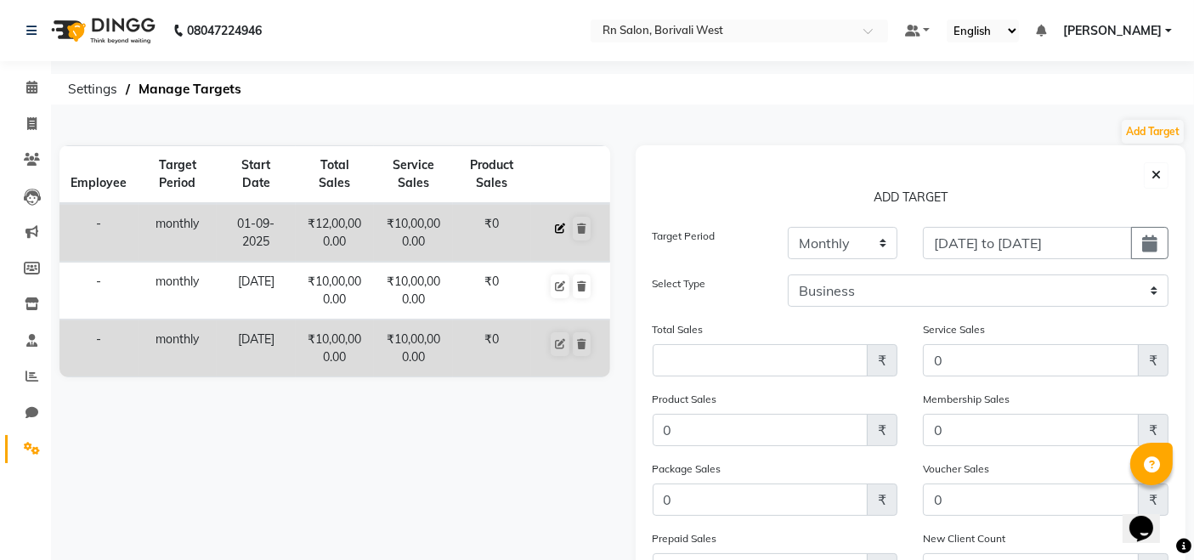
type input "130.00"
type input "0.00"
type input "100"
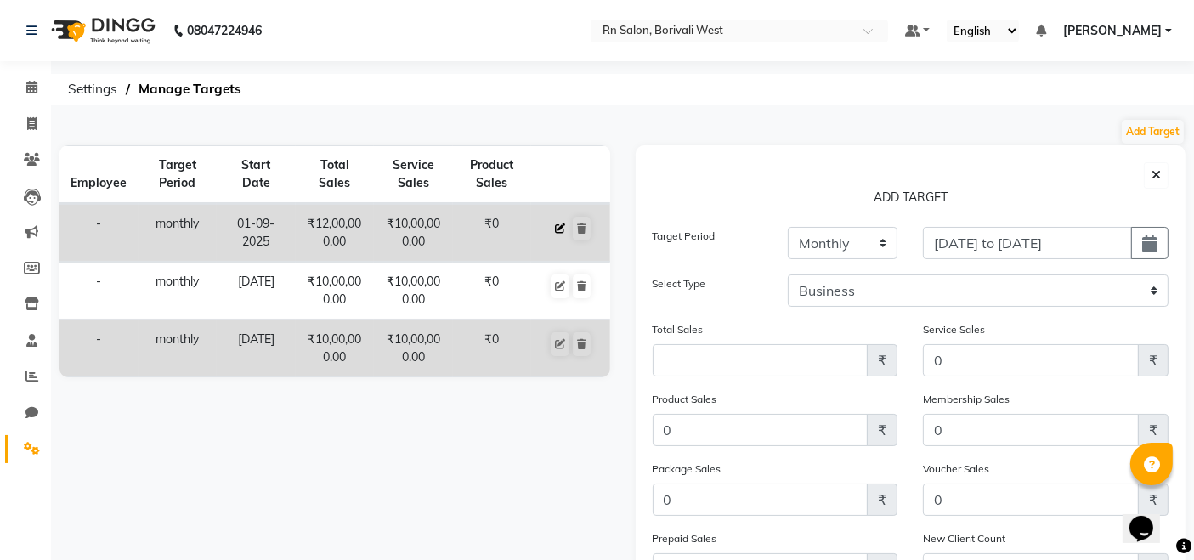
type input "500"
checkbox input "false"
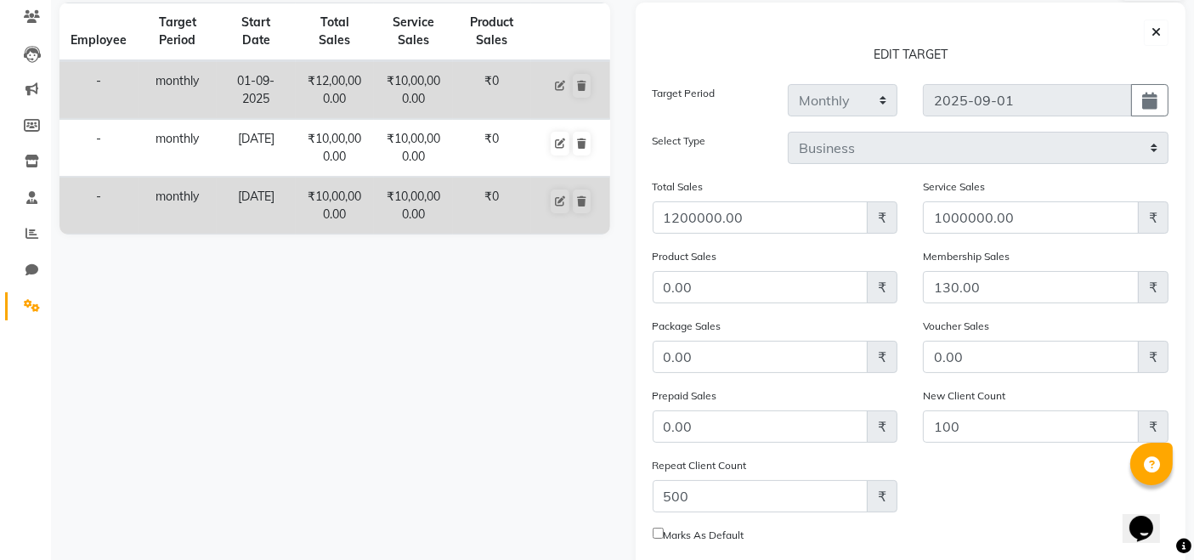
scroll to position [189, 0]
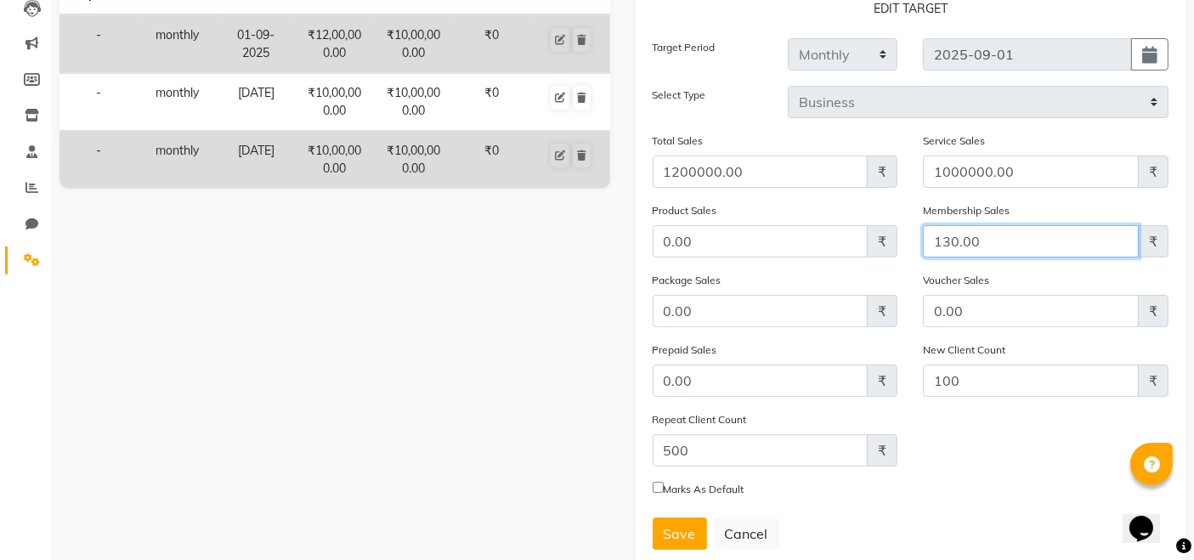
click at [1016, 248] on input "130.00" at bounding box center [1031, 241] width 216 height 32
type input "1"
type input "5"
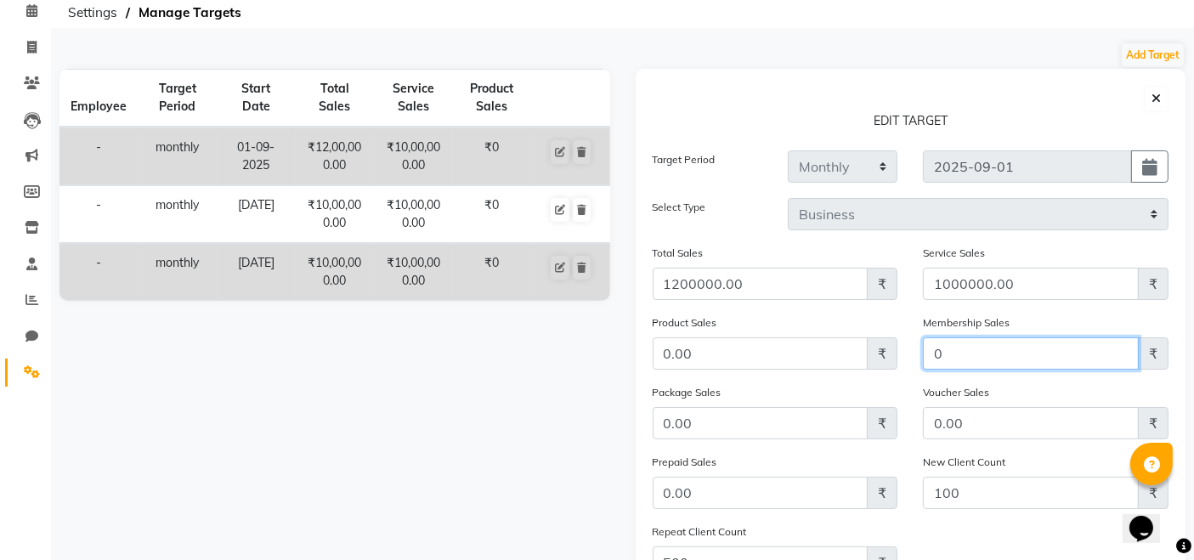
scroll to position [234, 0]
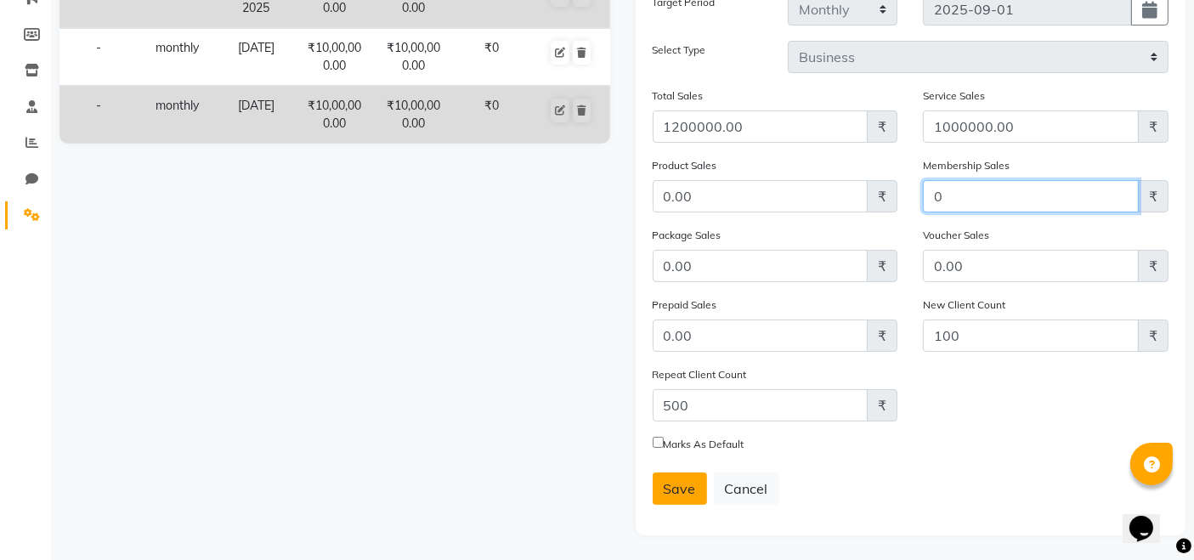
type input "0"
click at [670, 492] on span "Save" at bounding box center [680, 488] width 32 height 17
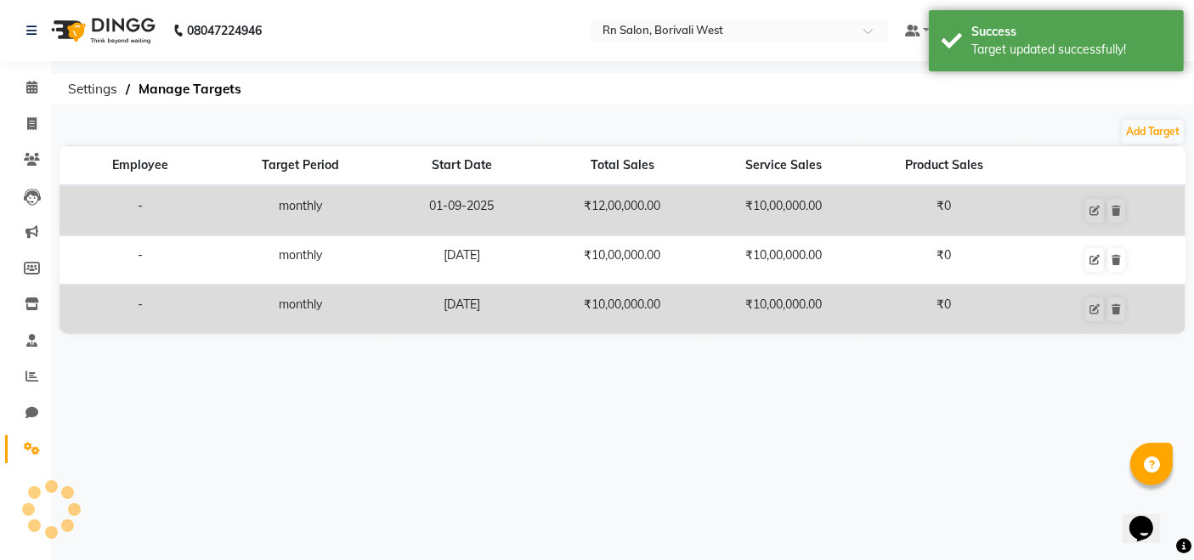
scroll to position [0, 0]
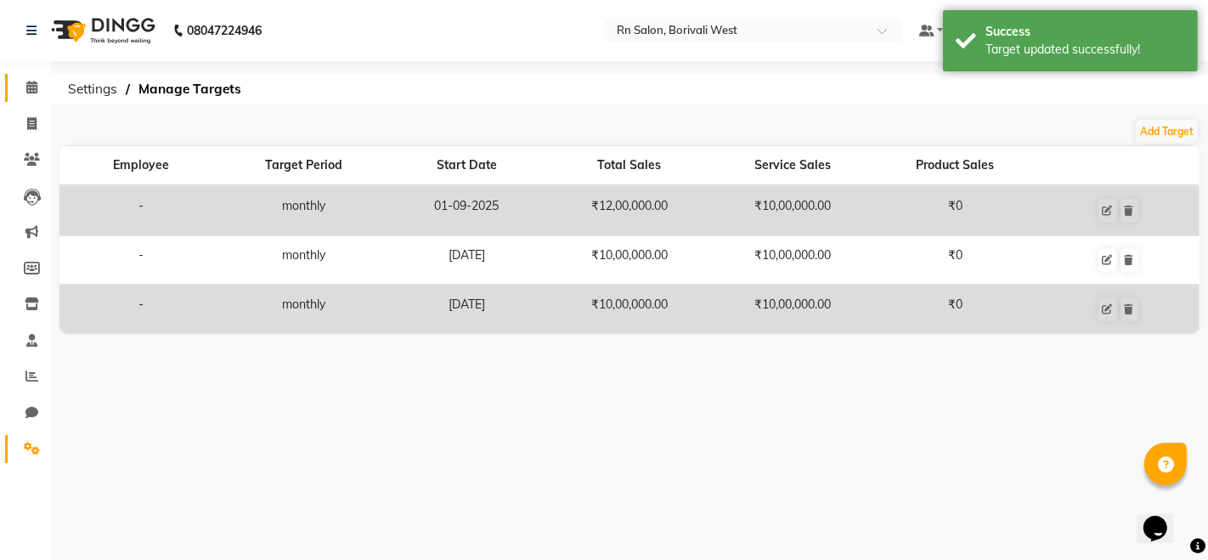
click at [34, 81] on icon at bounding box center [31, 87] width 11 height 13
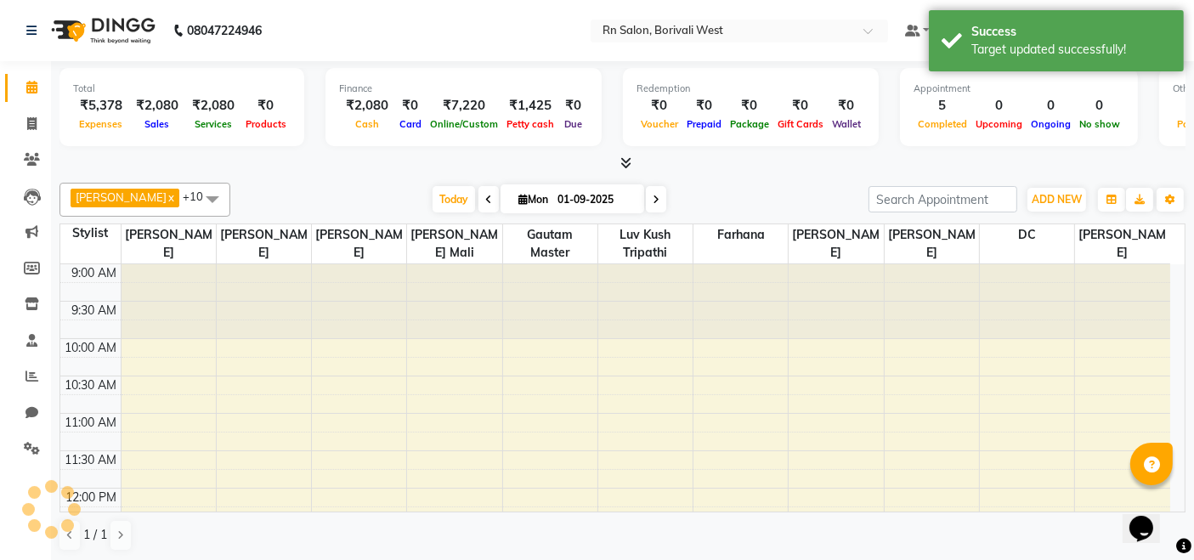
scroll to position [517, 0]
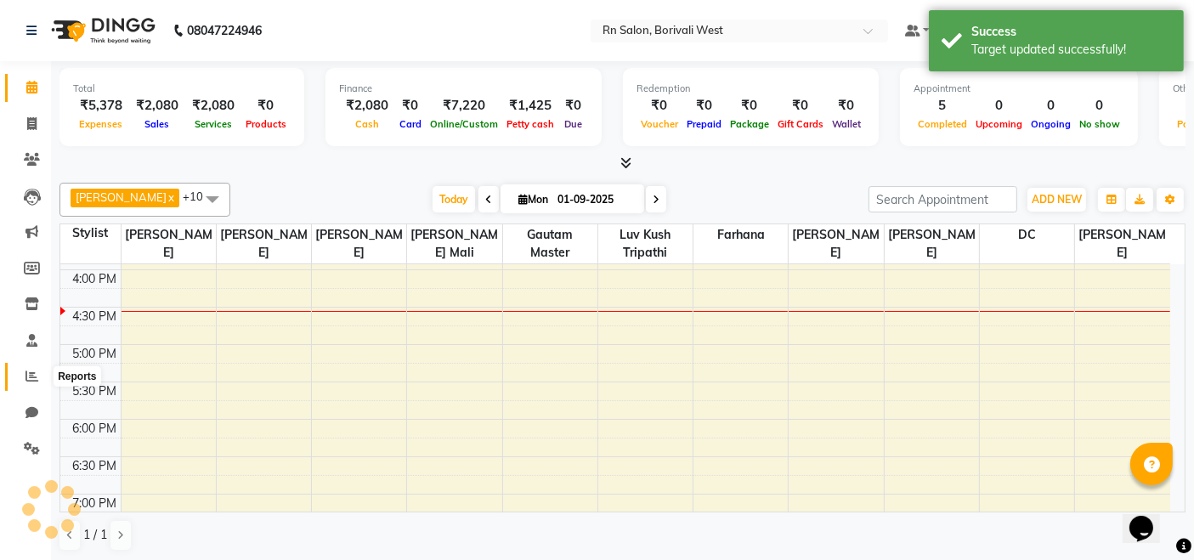
click at [20, 370] on span at bounding box center [32, 377] width 30 height 20
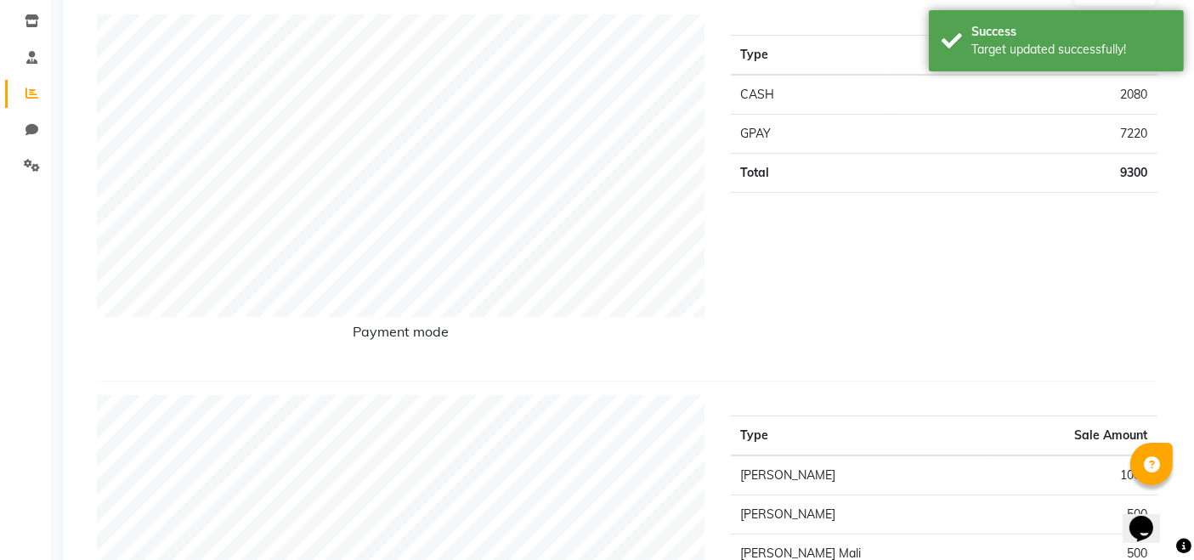
scroll to position [94, 0]
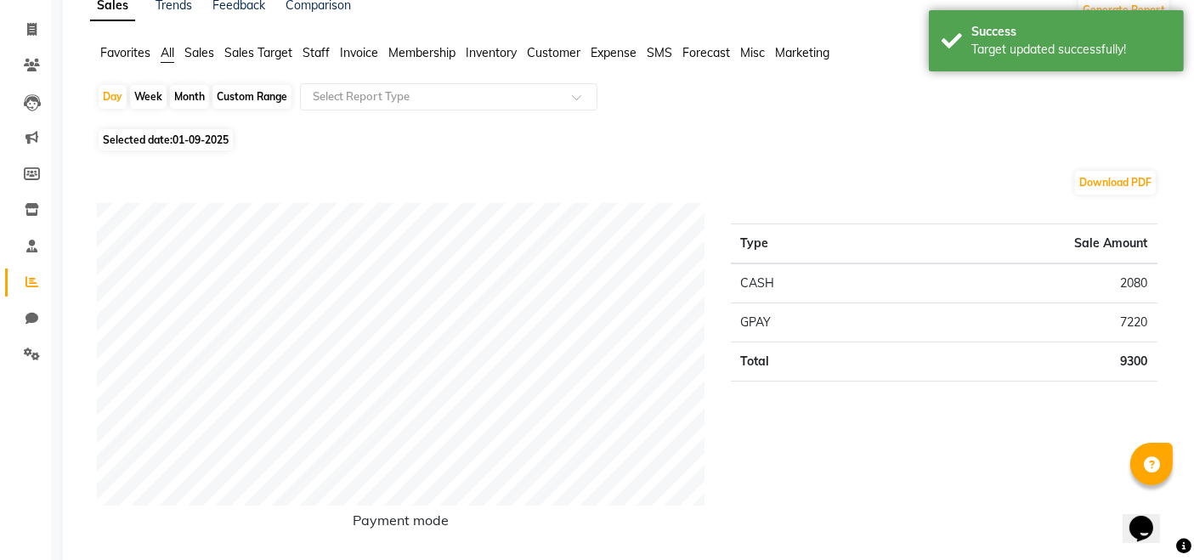
drag, startPoint x: 260, startPoint y: 50, endPoint x: 267, endPoint y: 61, distance: 13.0
click at [260, 54] on span "Sales Target" at bounding box center [258, 52] width 68 height 15
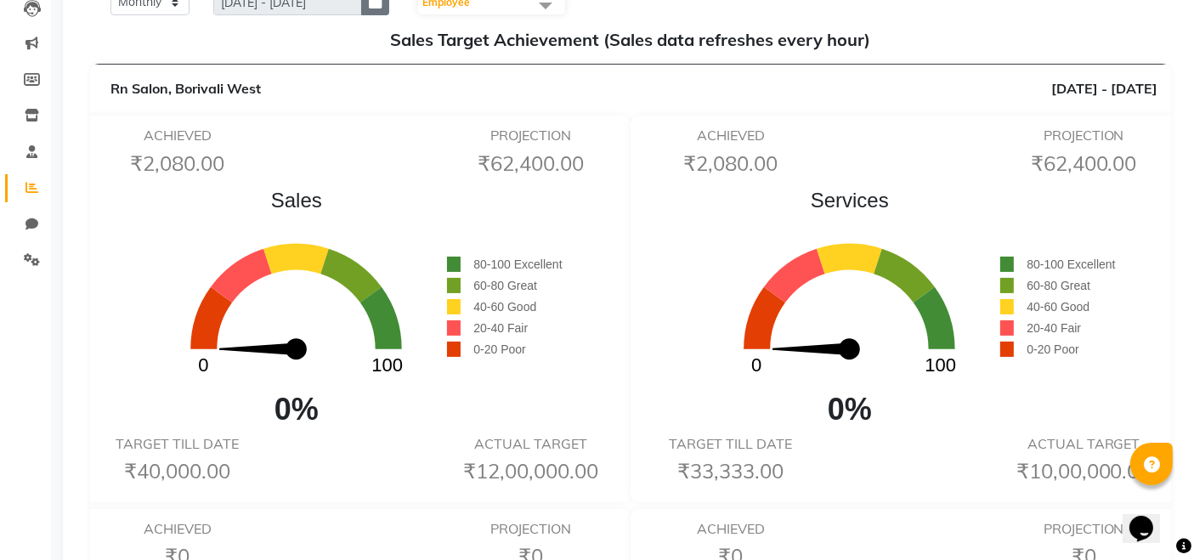
scroll to position [0, 0]
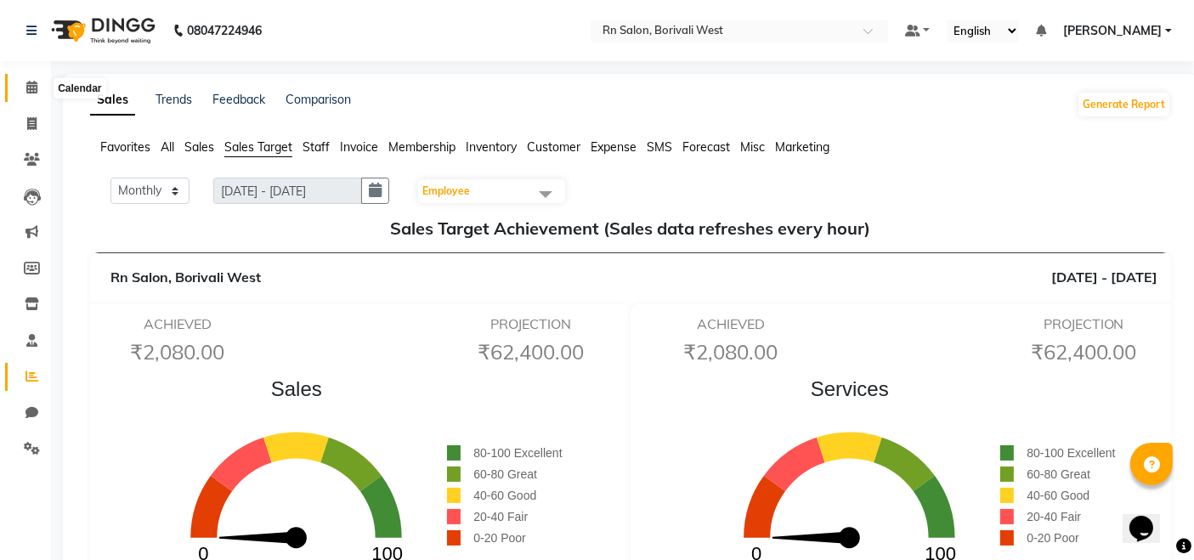
click at [32, 87] on icon at bounding box center [31, 87] width 11 height 13
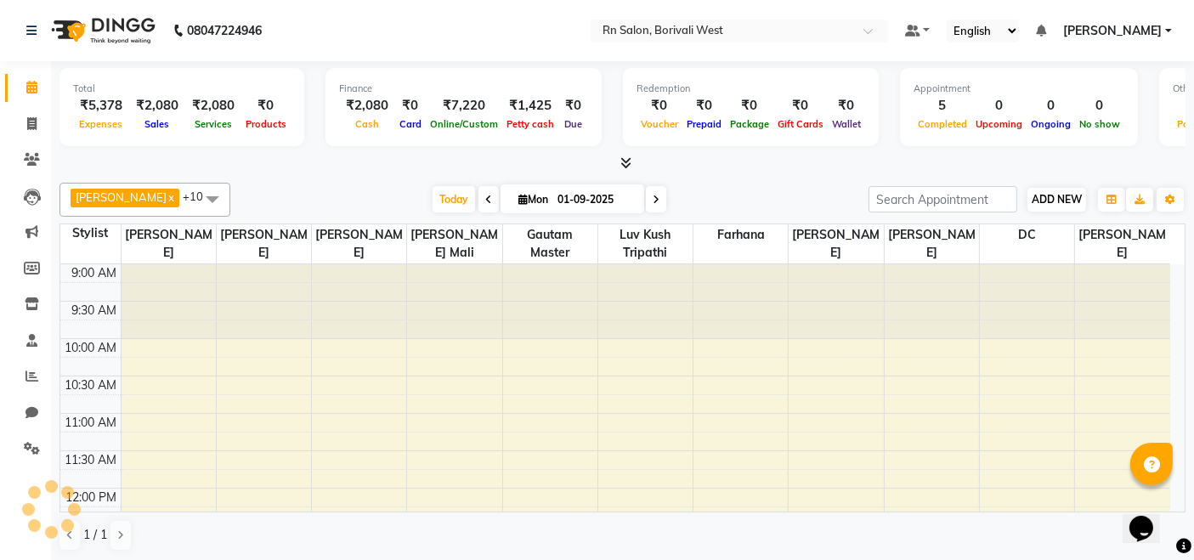
scroll to position [517, 0]
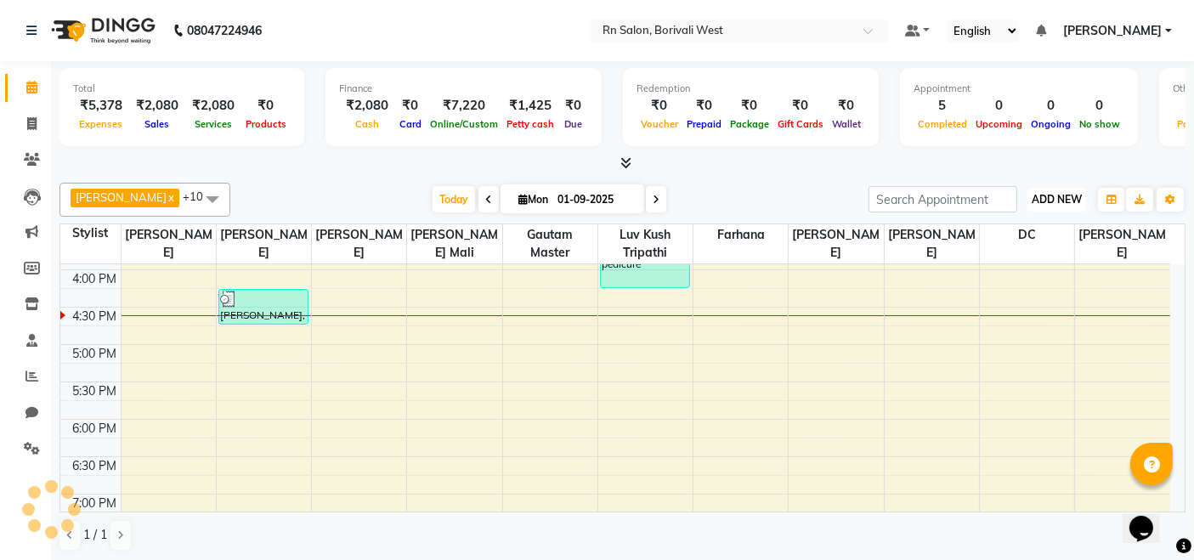
click at [1067, 202] on span "ADD NEW" at bounding box center [1057, 199] width 50 height 13
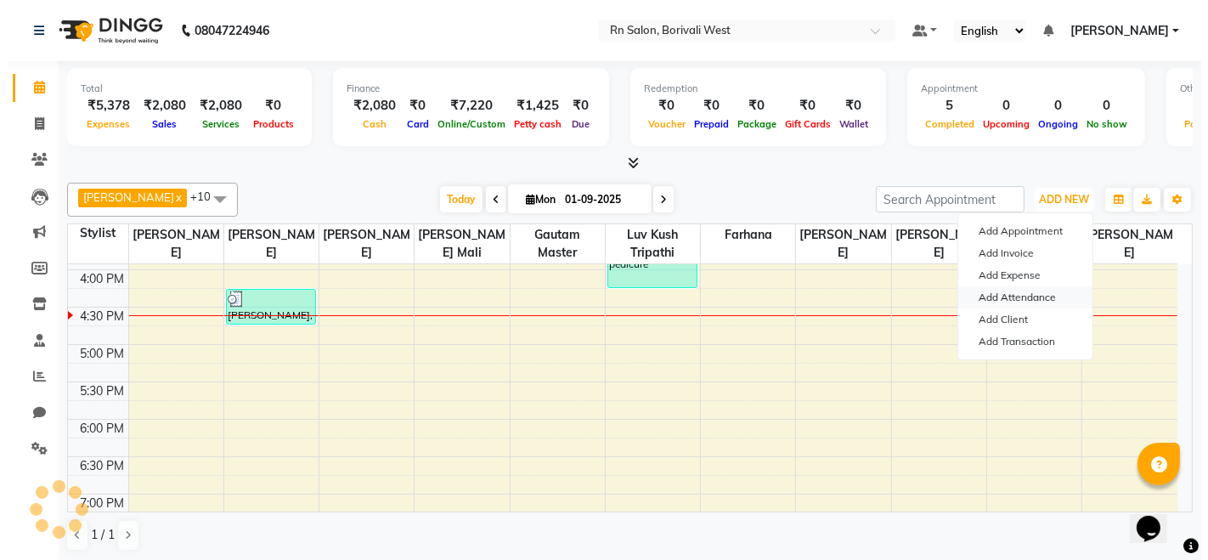
scroll to position [0, 0]
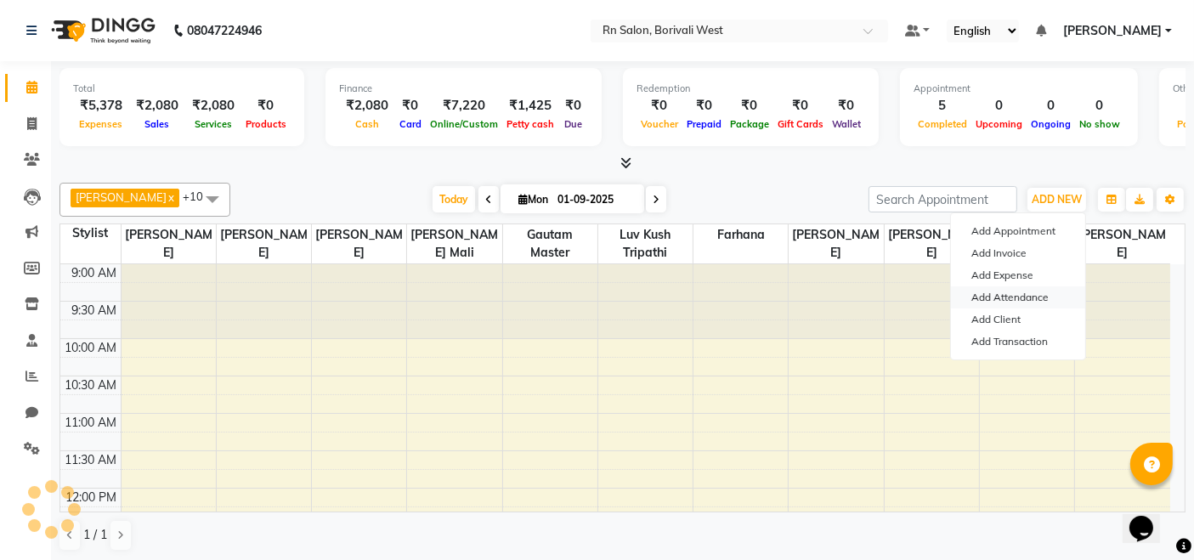
click at [1037, 289] on link "Add Attendance" at bounding box center [1018, 297] width 134 height 22
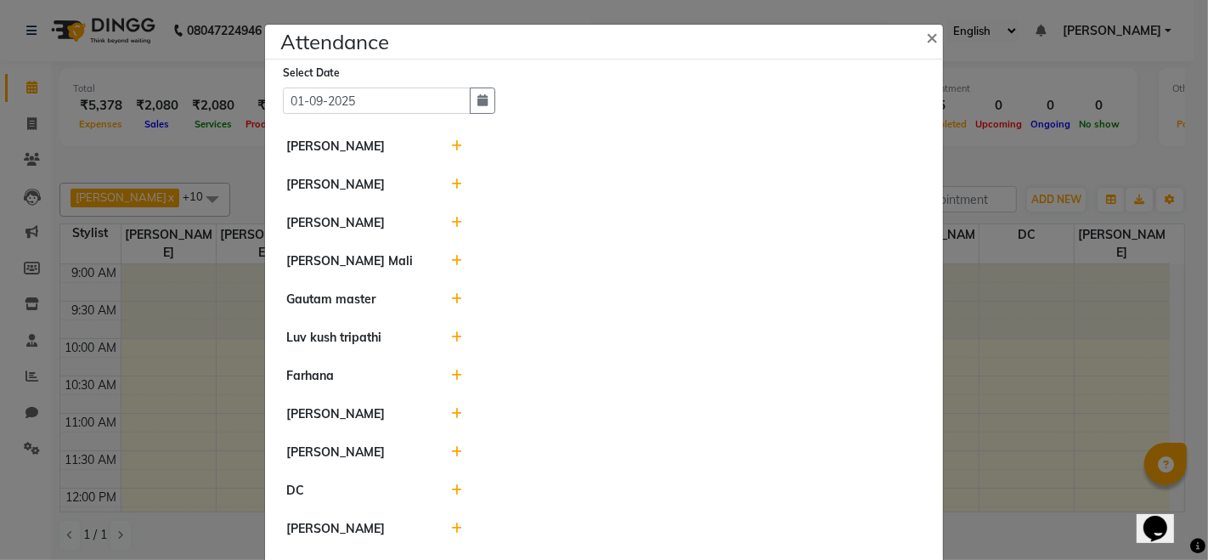
click at [452, 180] on icon at bounding box center [457, 184] width 11 height 12
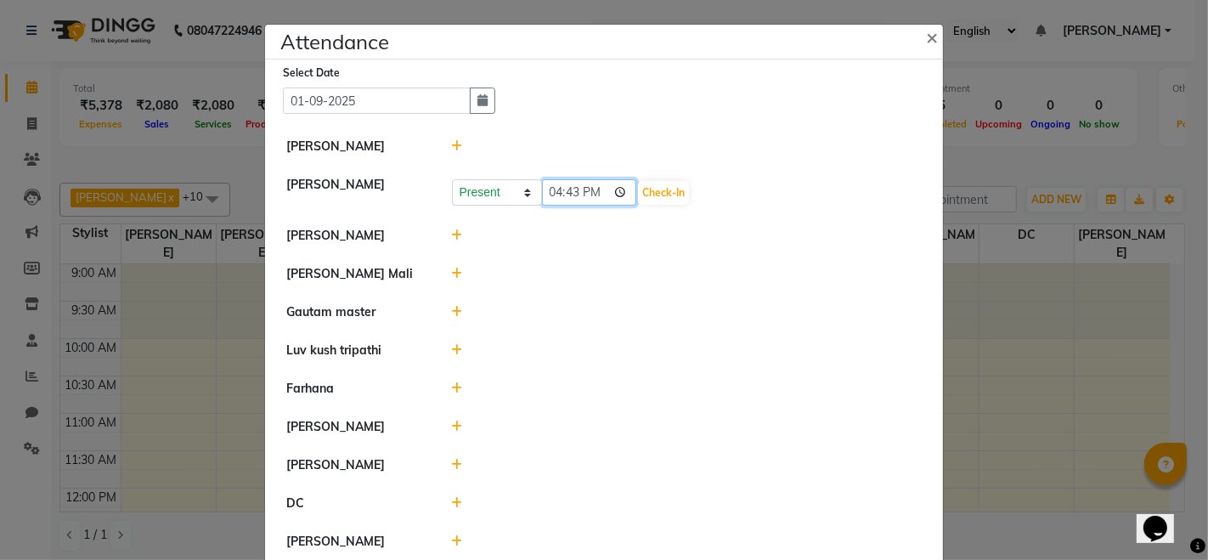
click at [607, 188] on input "16:43" at bounding box center [589, 192] width 95 height 26
type input "00:05"
click at [670, 190] on button "Check-In" at bounding box center [663, 193] width 51 height 24
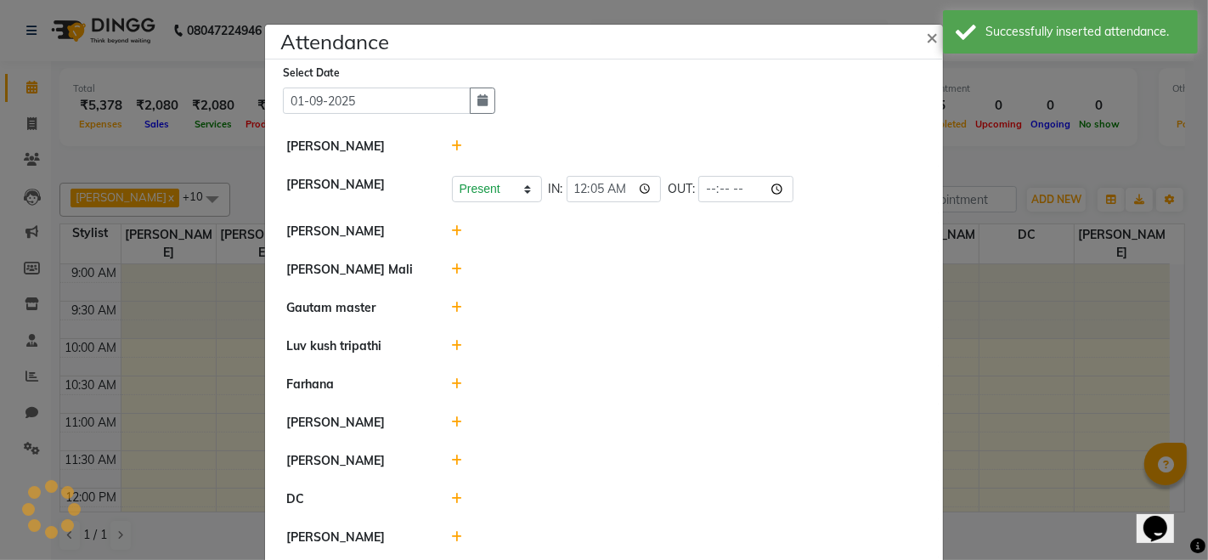
click at [452, 229] on icon at bounding box center [457, 231] width 11 height 12
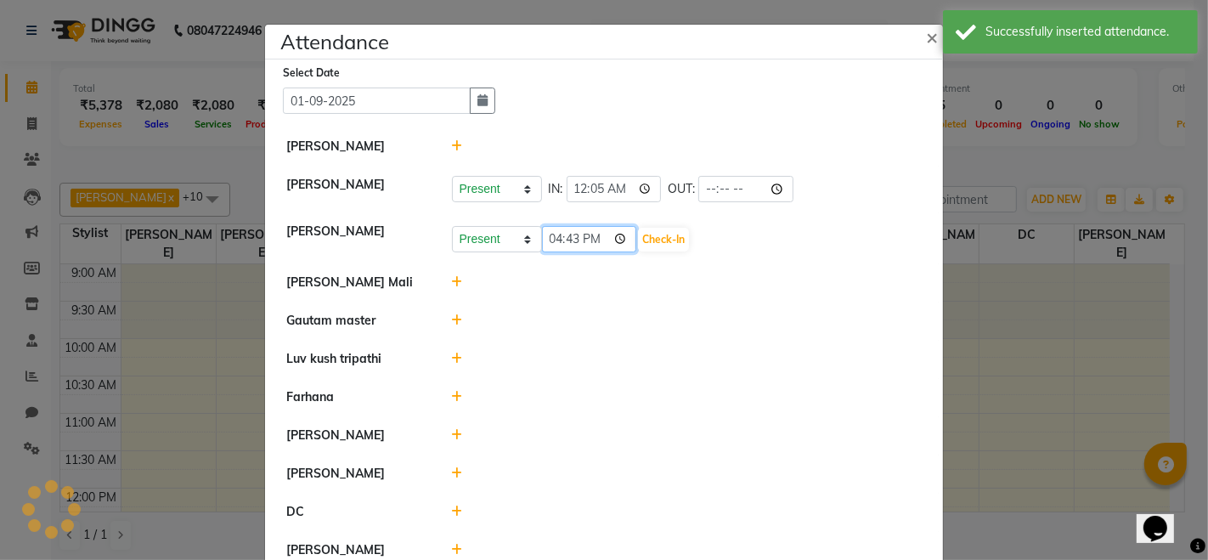
click at [608, 235] on input "16:43" at bounding box center [589, 239] width 95 height 26
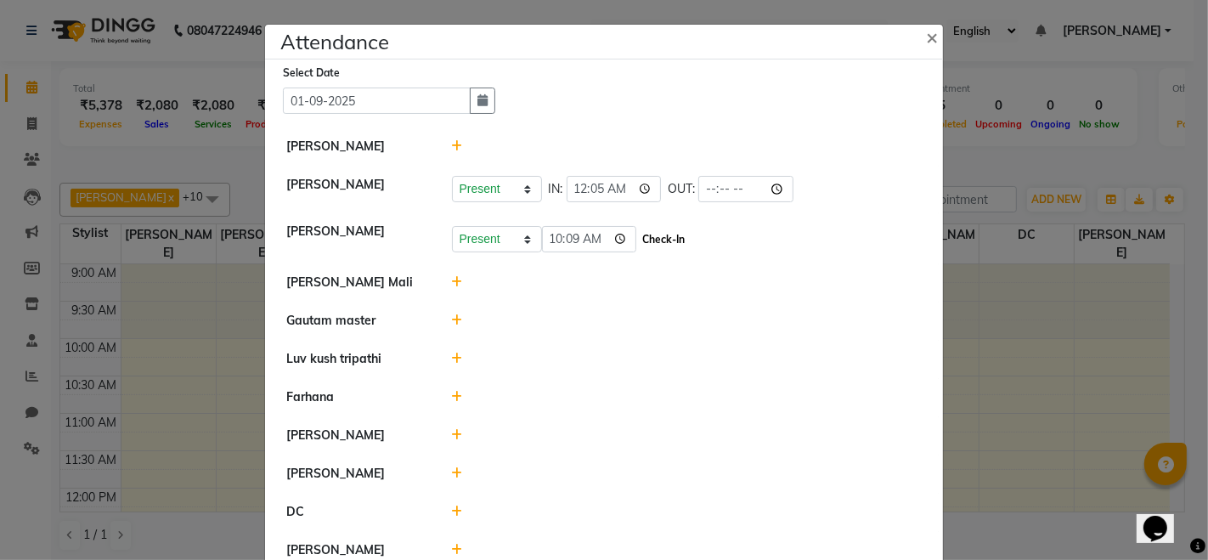
type input "10:09"
click at [658, 235] on button "Check-In" at bounding box center [663, 240] width 51 height 24
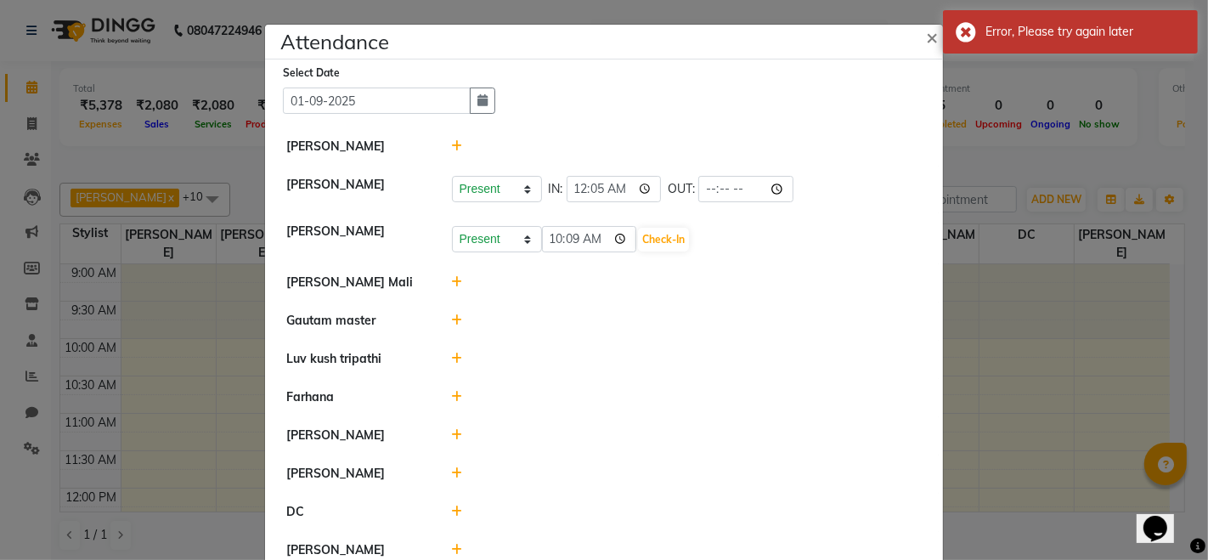
click at [454, 282] on icon at bounding box center [457, 282] width 11 height 12
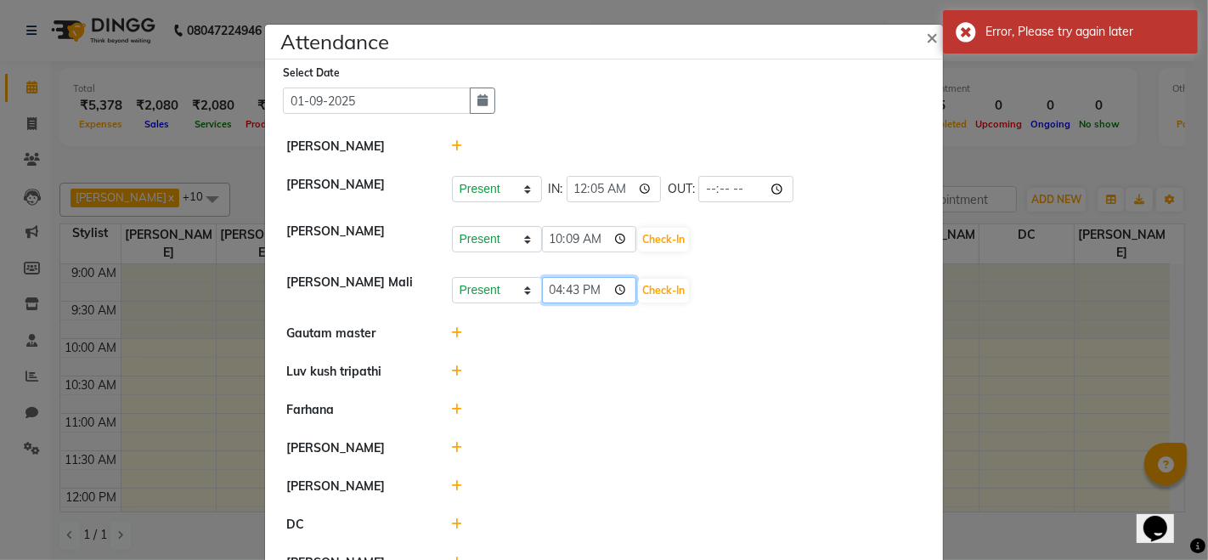
click at [604, 291] on input "16:43" at bounding box center [589, 290] width 95 height 26
click at [613, 285] on input "16:43" at bounding box center [589, 290] width 95 height 26
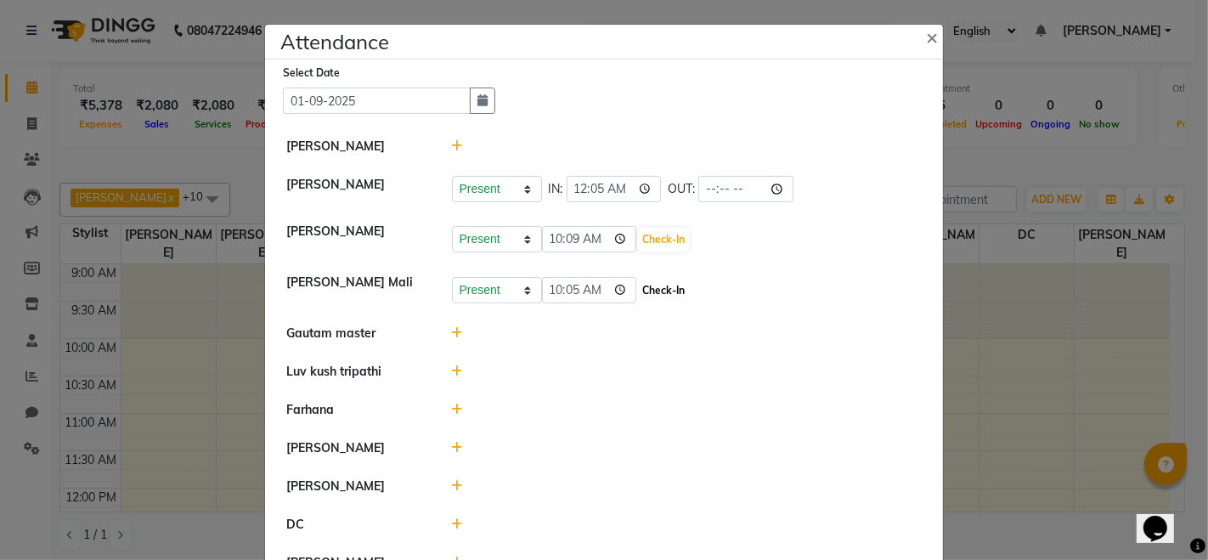
type input "10:05"
click at [656, 291] on button "Check-In" at bounding box center [663, 291] width 51 height 24
click at [442, 336] on div at bounding box center [687, 334] width 496 height 18
click at [453, 331] on icon at bounding box center [457, 333] width 11 height 12
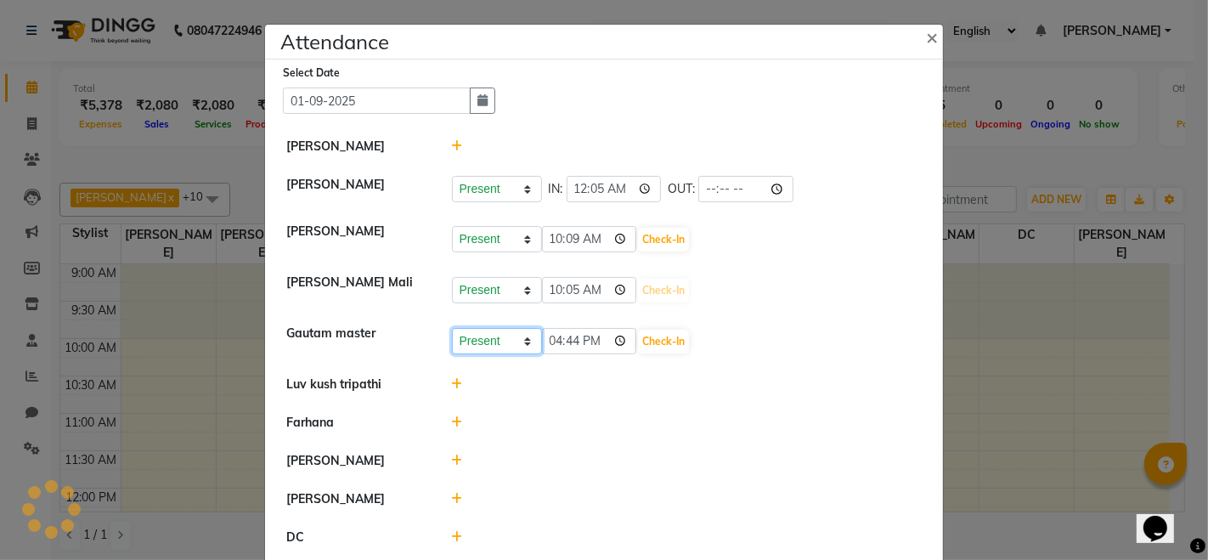
click at [492, 336] on select "Present Absent Late Half Day Weekly Off" at bounding box center [497, 341] width 90 height 26
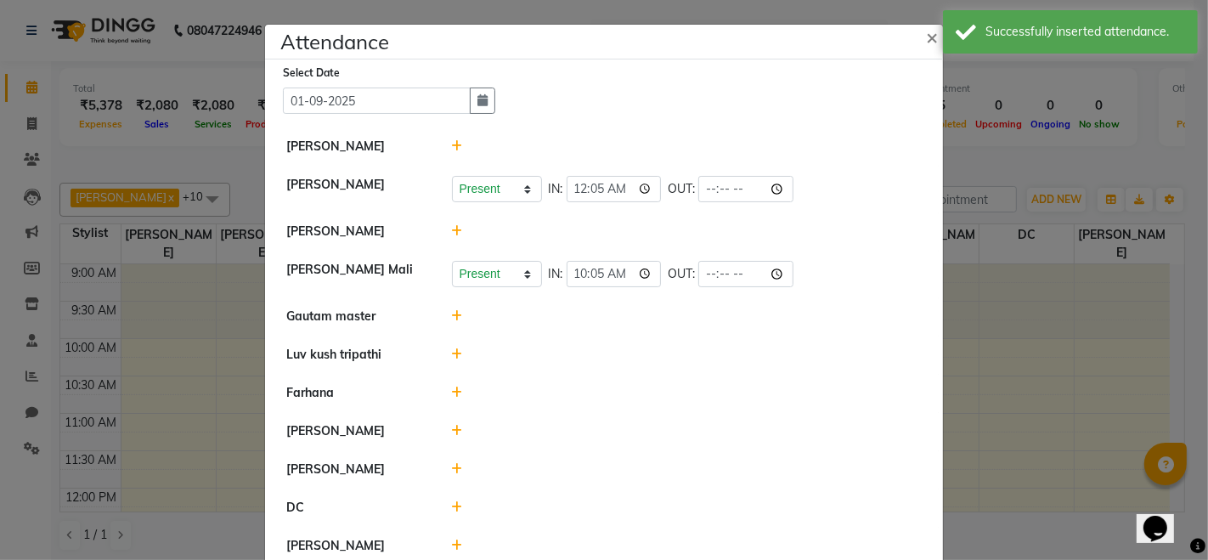
click at [452, 318] on icon at bounding box center [457, 316] width 11 height 12
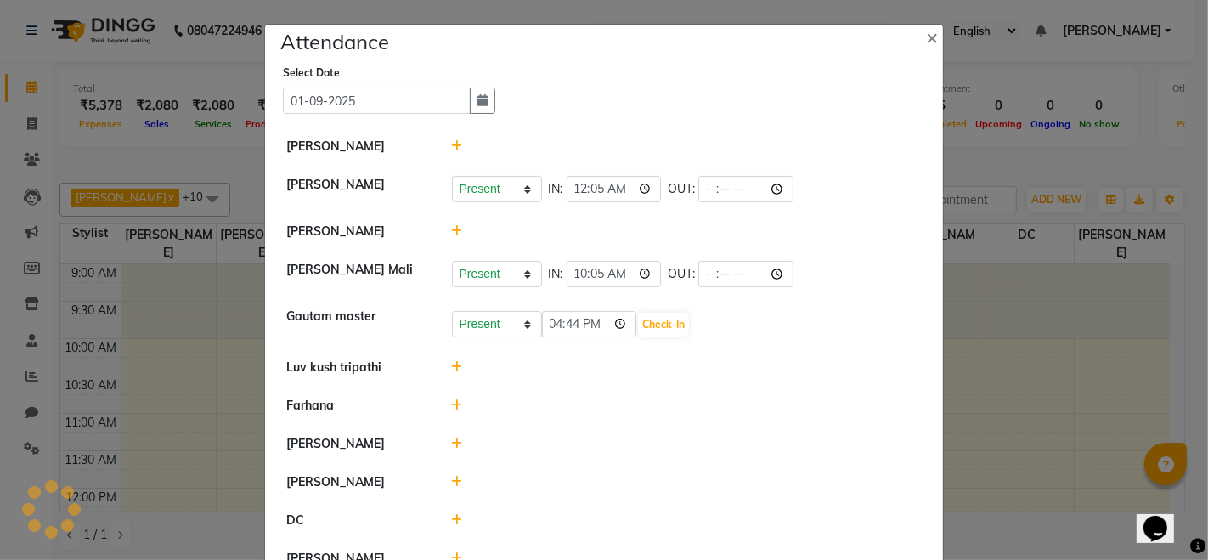
click at [454, 229] on icon at bounding box center [457, 231] width 11 height 12
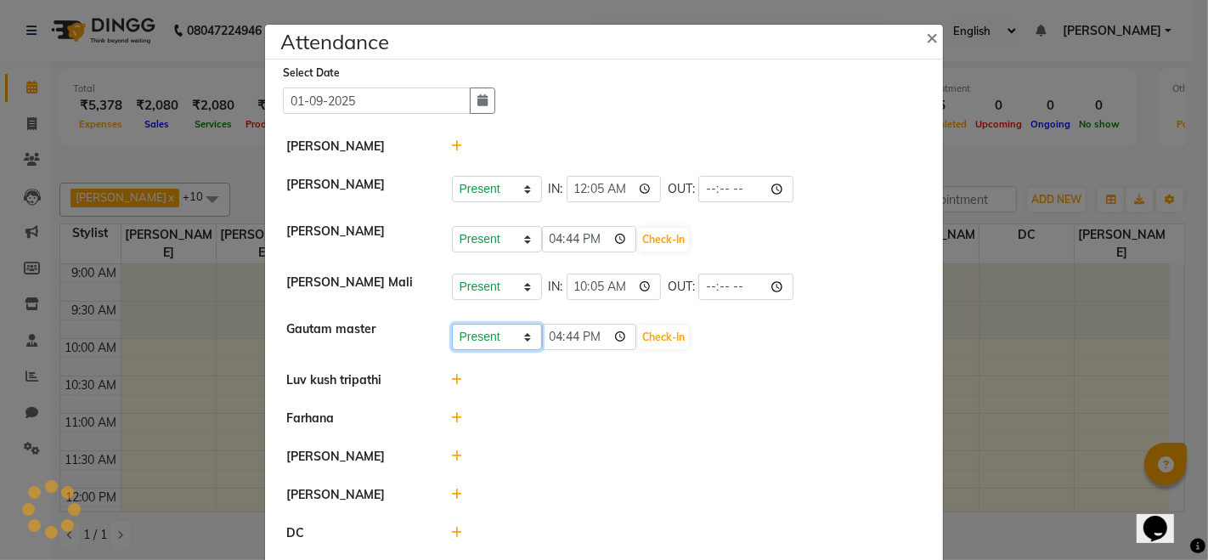
click at [525, 345] on select "Present Absent Late Half Day Weekly Off" at bounding box center [497, 337] width 90 height 26
select select "A"
click at [452, 324] on select "Present Absent Late Half Day Weekly Off" at bounding box center [497, 337] width 90 height 26
click at [553, 336] on button "Save" at bounding box center [560, 337] width 33 height 24
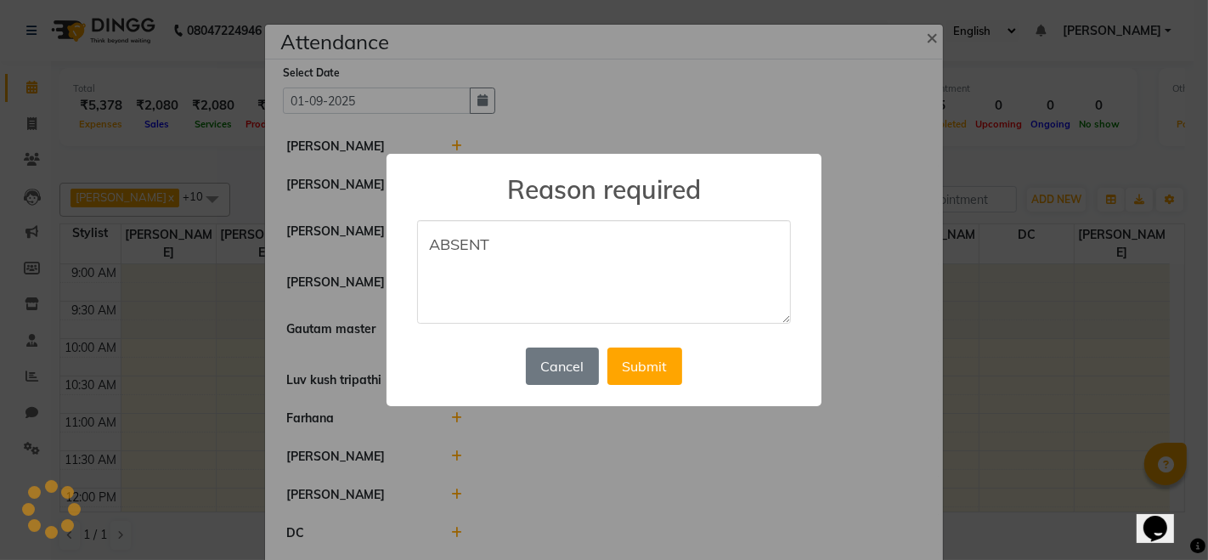
type textarea "ABSENT"
click at [648, 388] on div "Cancel No Submit" at bounding box center [604, 366] width 165 height 46
click at [643, 373] on button "Submit" at bounding box center [645, 366] width 75 height 37
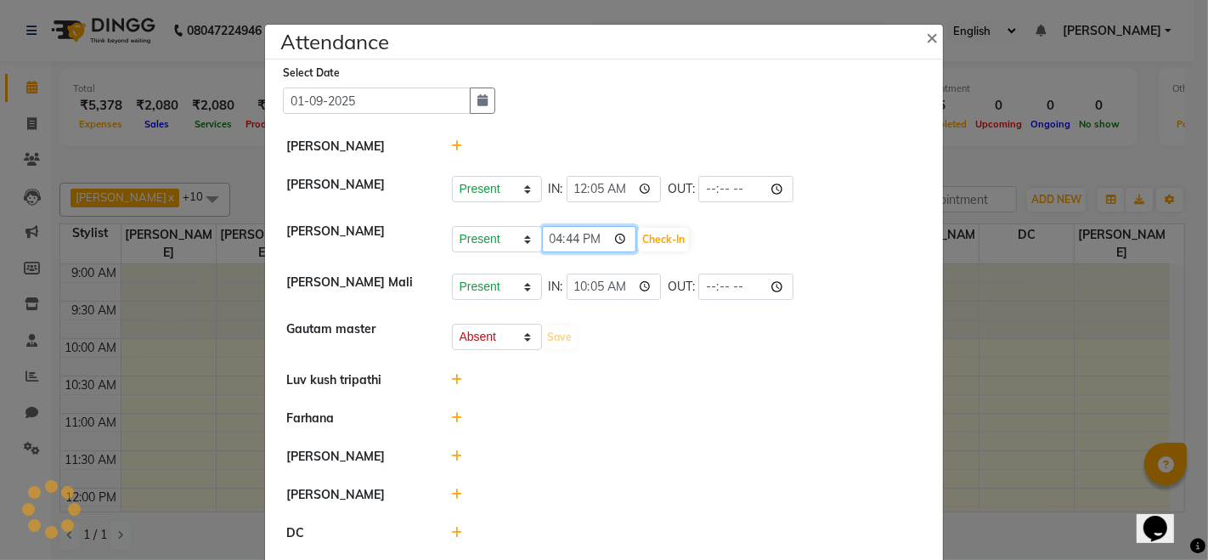
click at [613, 240] on input "16:44" at bounding box center [589, 239] width 95 height 26
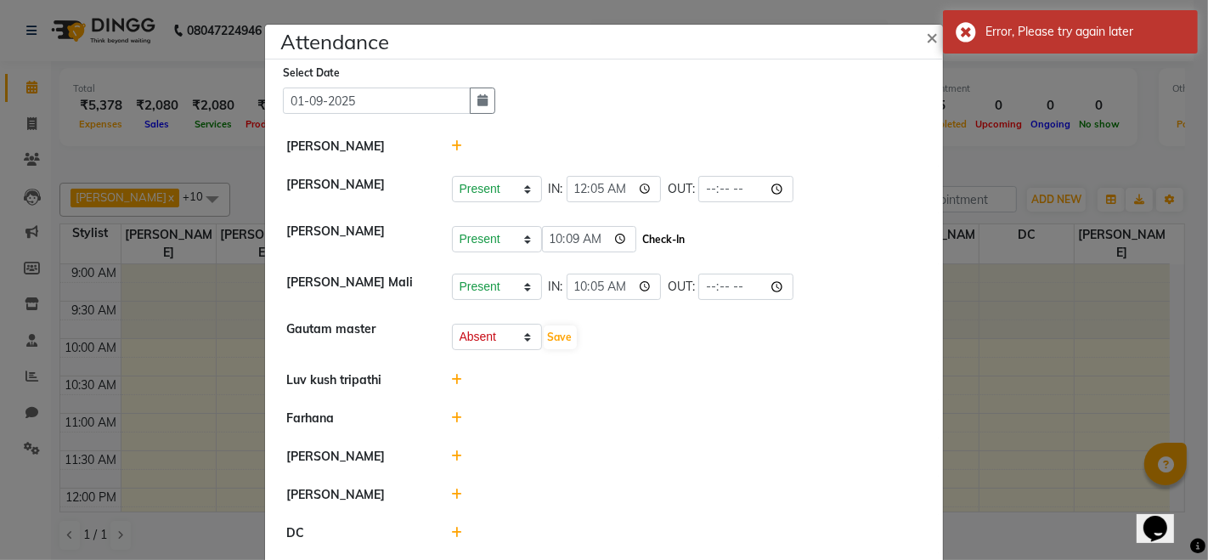
type input "10:09"
click at [655, 239] on button "Check-In" at bounding box center [663, 240] width 51 height 24
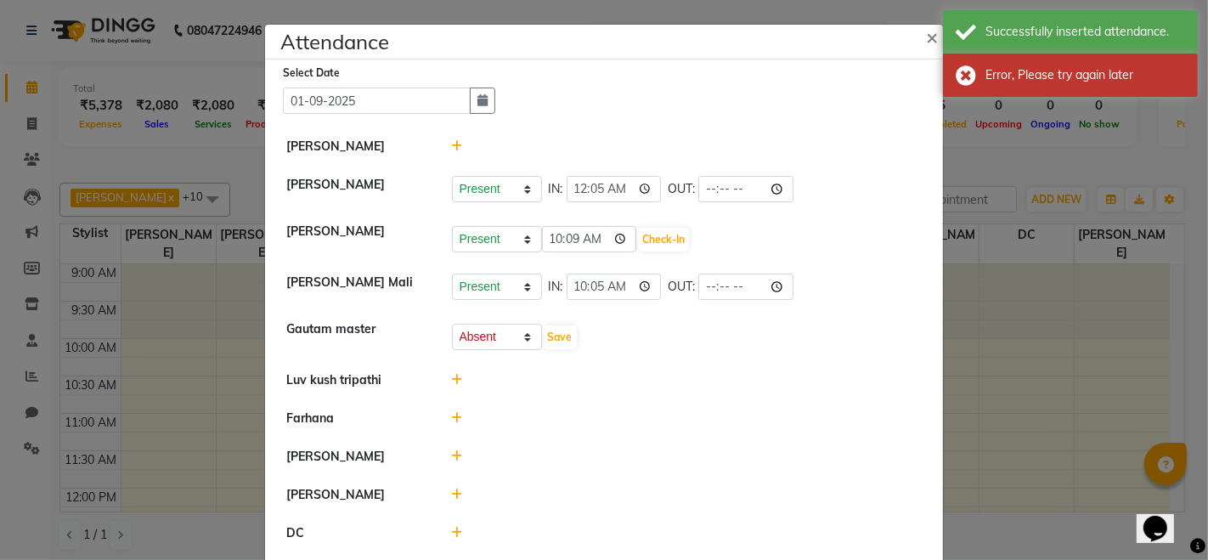
click at [452, 382] on icon at bounding box center [457, 380] width 11 height 12
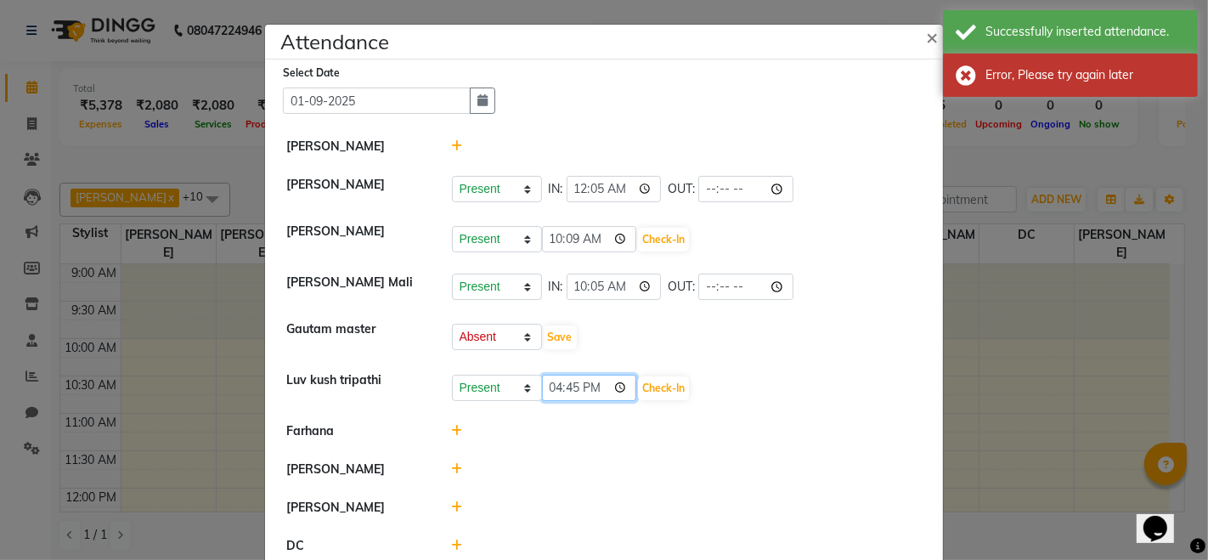
click at [617, 389] on input "16:45" at bounding box center [589, 388] width 95 height 26
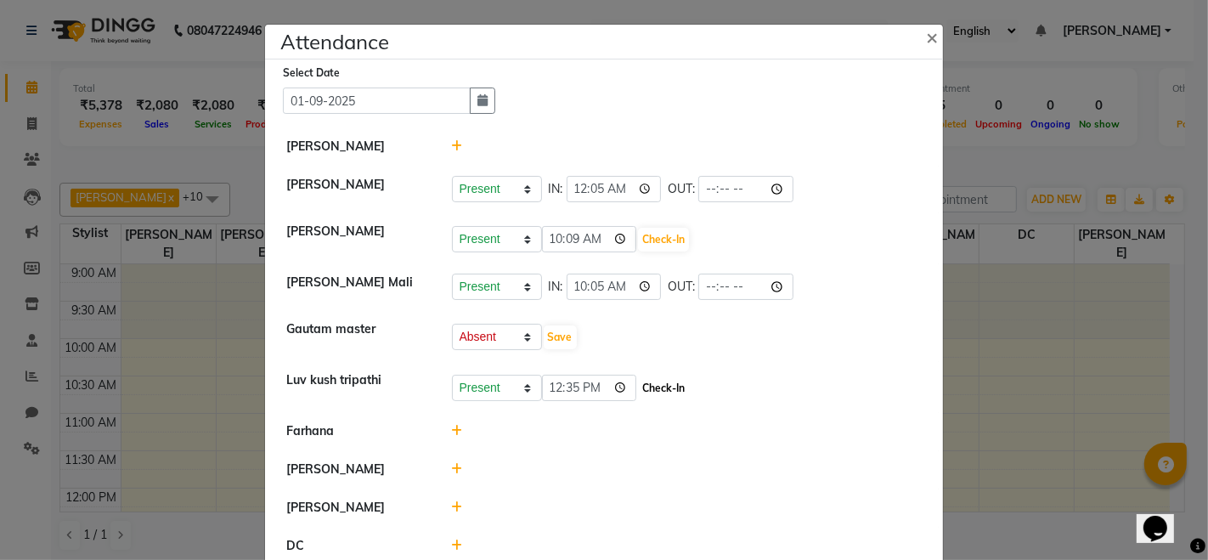
type input "12:35"
click at [661, 389] on button "Check-In" at bounding box center [663, 388] width 51 height 24
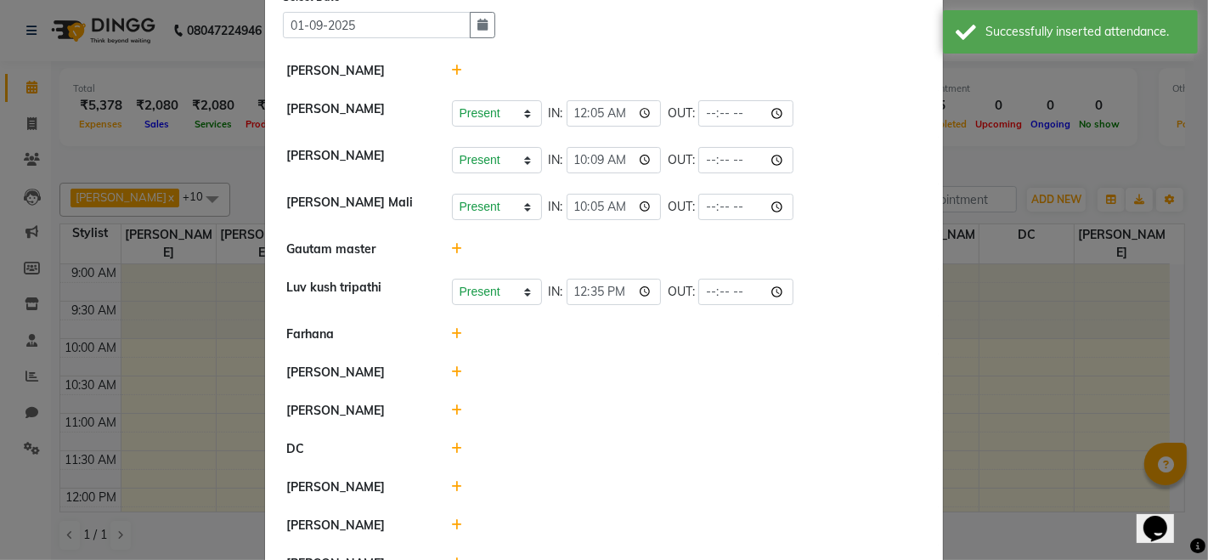
scroll to position [123, 0]
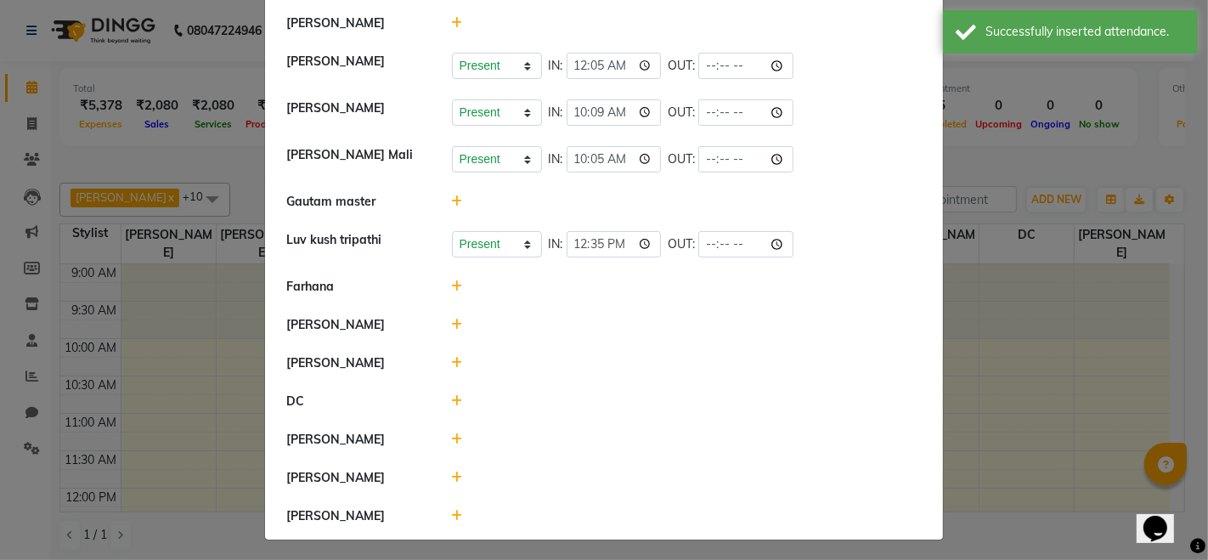
click at [450, 270] on li "Farhana" at bounding box center [604, 287] width 670 height 39
click at [452, 290] on icon at bounding box center [457, 286] width 11 height 12
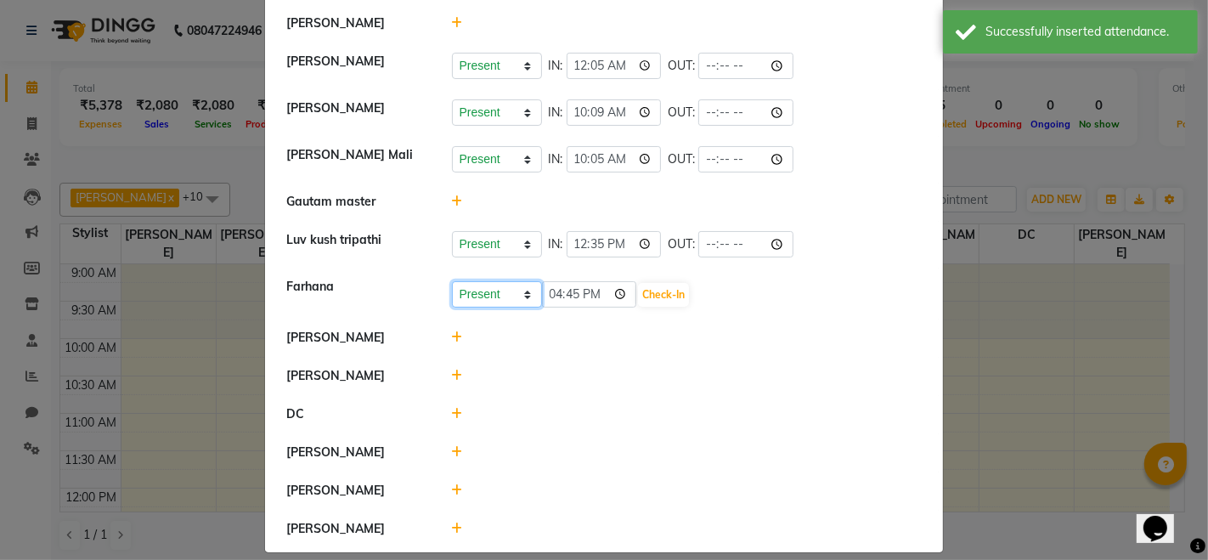
click at [478, 288] on select "Present Absent Late Half Day Weekly Off" at bounding box center [497, 294] width 90 height 26
select select "W"
click at [452, 281] on select "Present Absent Late Half Day Weekly Off" at bounding box center [497, 294] width 90 height 26
click at [574, 297] on div "Present Absent Late Half Day Weekly Off Save" at bounding box center [687, 294] width 471 height 27
click at [557, 292] on button "Save" at bounding box center [560, 295] width 33 height 24
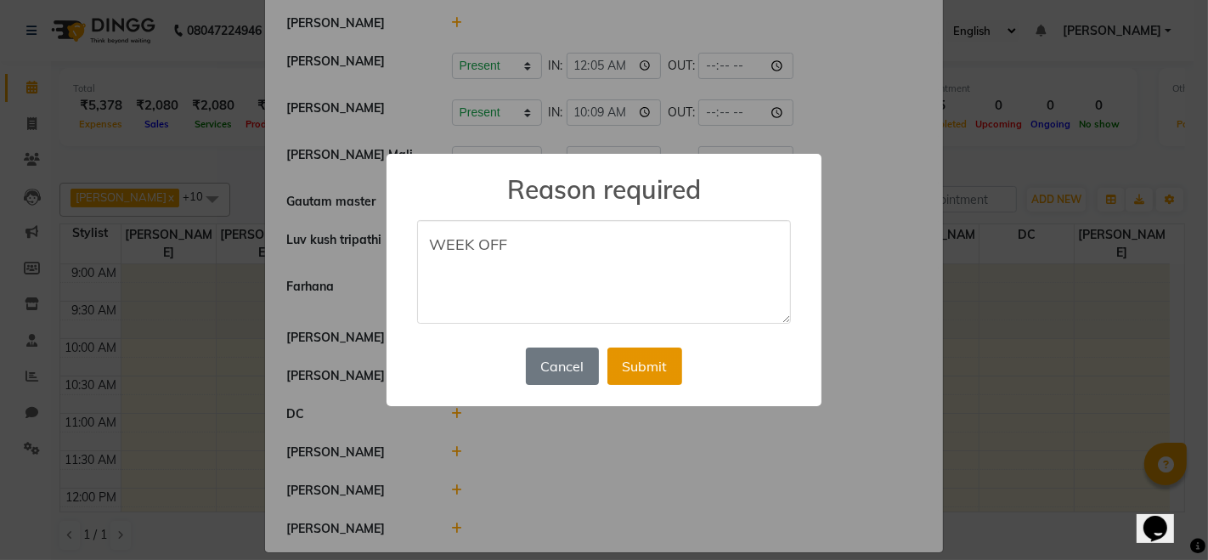
type textarea "WEEK OFF"
click at [653, 372] on button "Submit" at bounding box center [645, 366] width 75 height 37
select select "W"
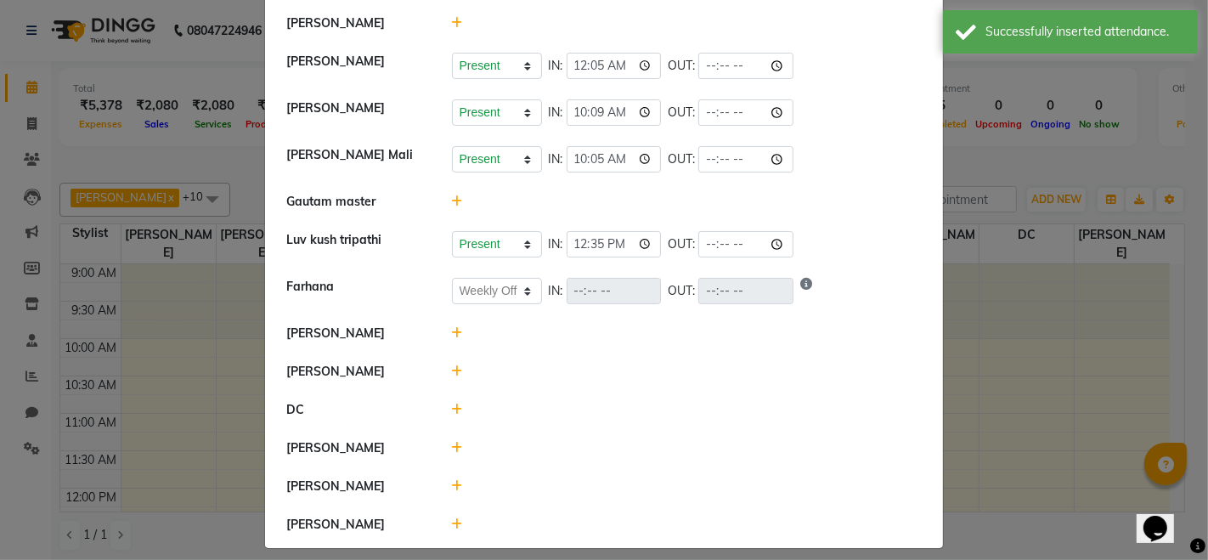
click at [452, 327] on icon at bounding box center [457, 333] width 11 height 12
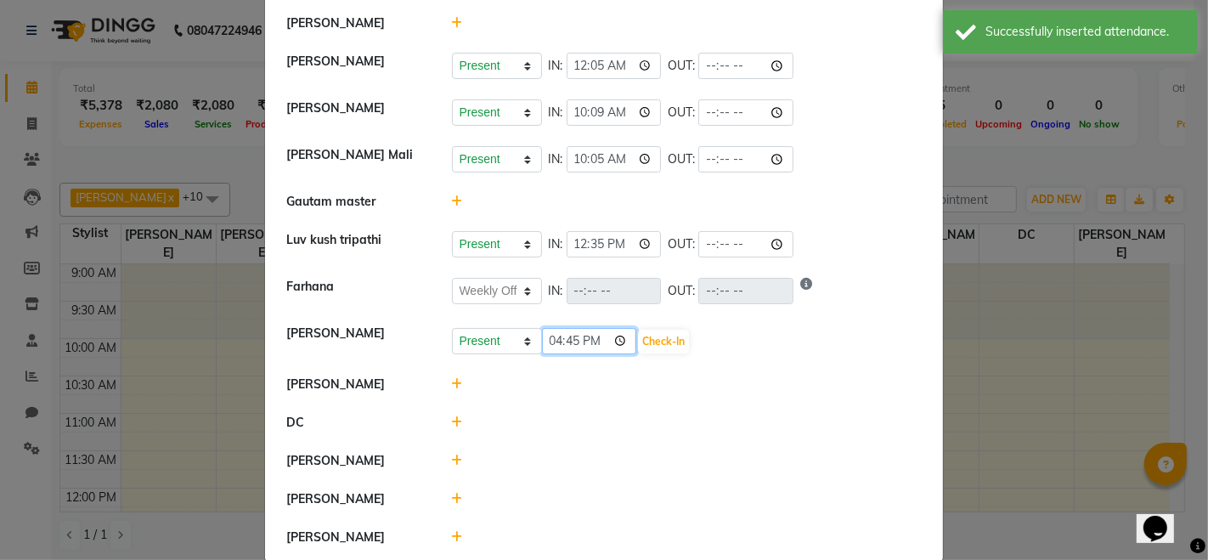
click at [616, 341] on input "16:45" at bounding box center [589, 341] width 95 height 26
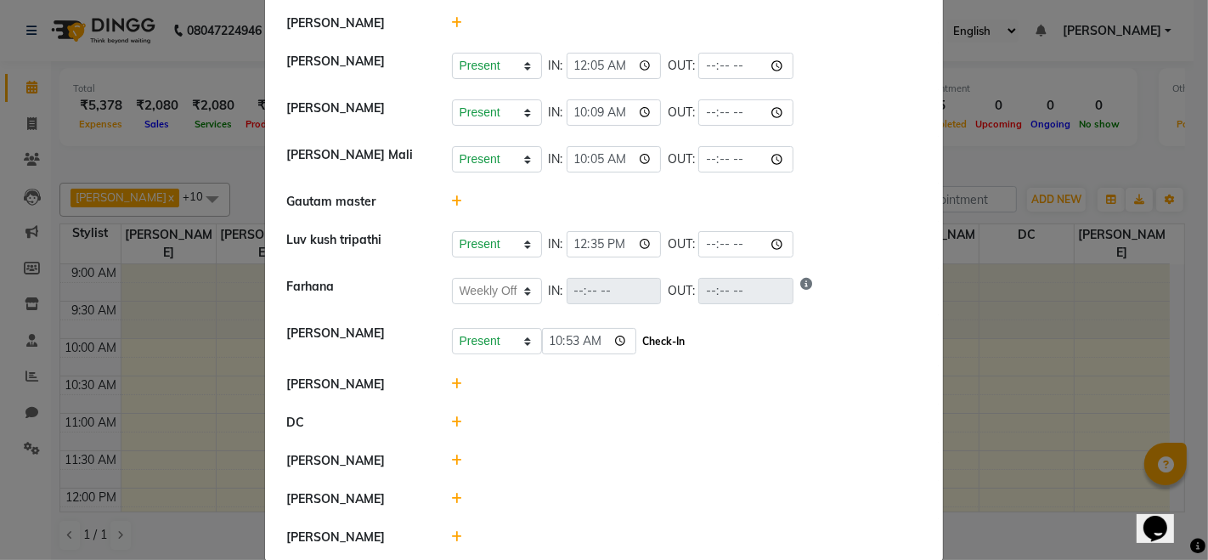
type input "10:53"
click at [659, 336] on button "Check-In" at bounding box center [663, 342] width 51 height 24
select select "W"
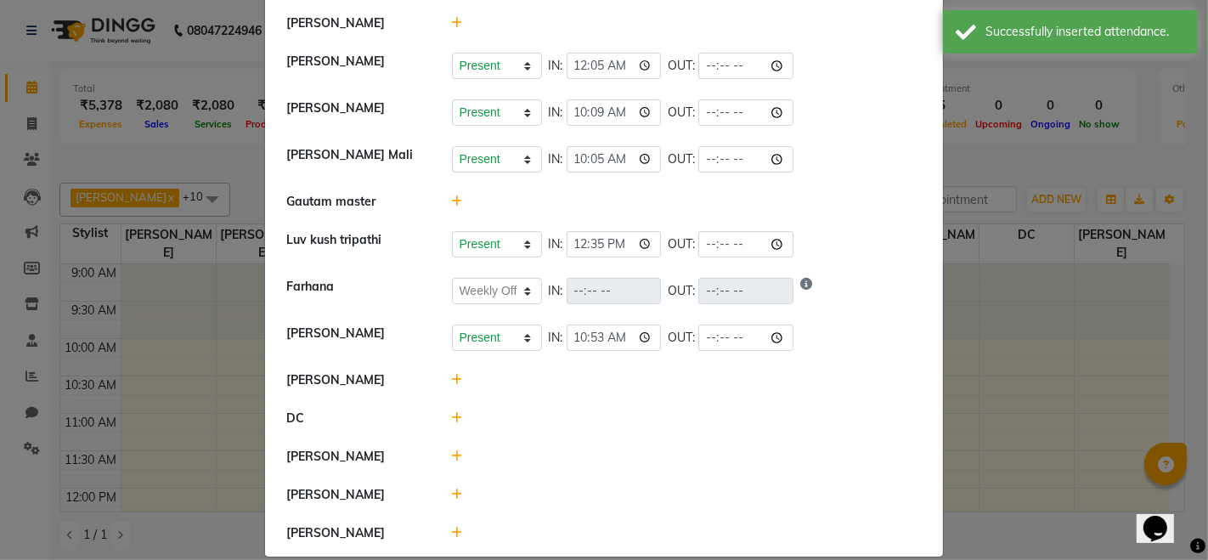
click at [452, 455] on icon at bounding box center [457, 456] width 11 height 12
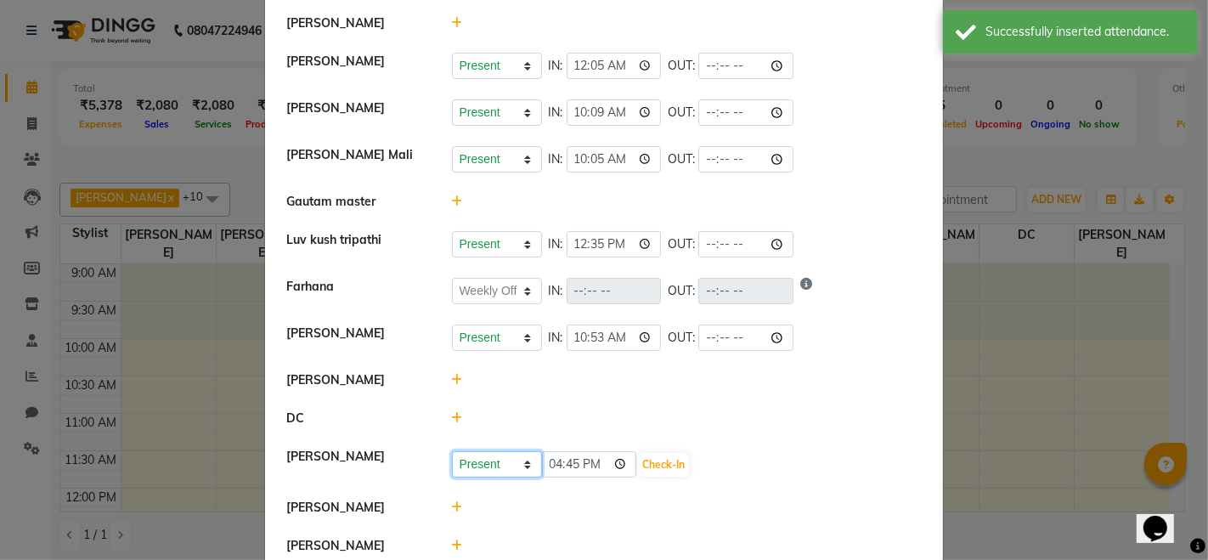
click at [510, 466] on select "Present Absent Late Half Day Weekly Off" at bounding box center [497, 464] width 90 height 26
select select "W"
click at [452, 451] on select "Present Absent Late Half Day Weekly Off" at bounding box center [497, 464] width 90 height 26
click at [558, 457] on button "Save" at bounding box center [560, 465] width 33 height 24
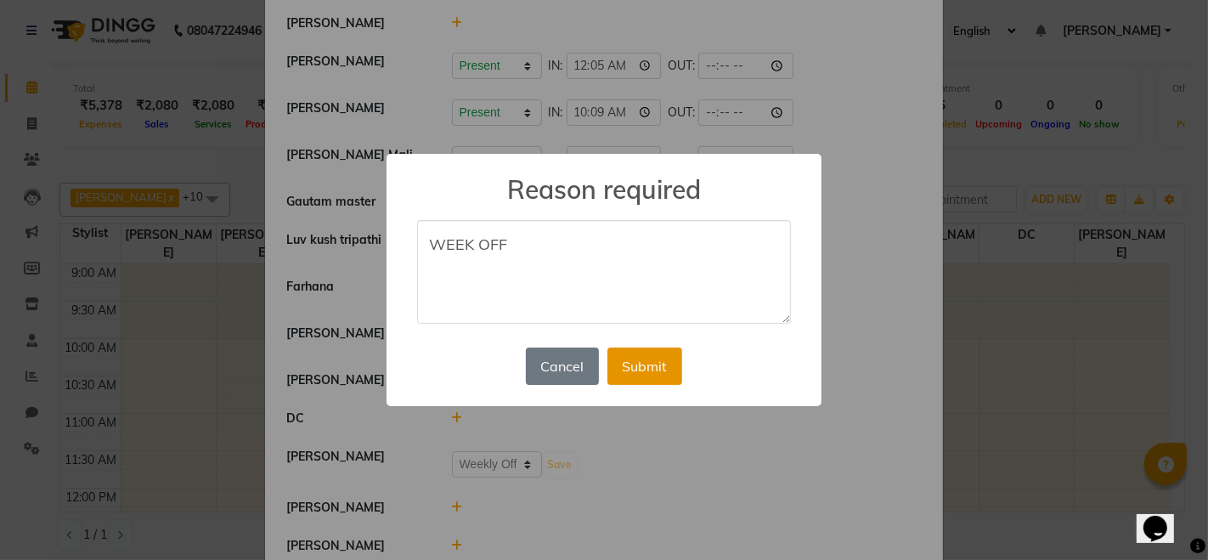
type textarea "WEEK OFF"
click at [655, 375] on button "Submit" at bounding box center [645, 366] width 75 height 37
select select "W"
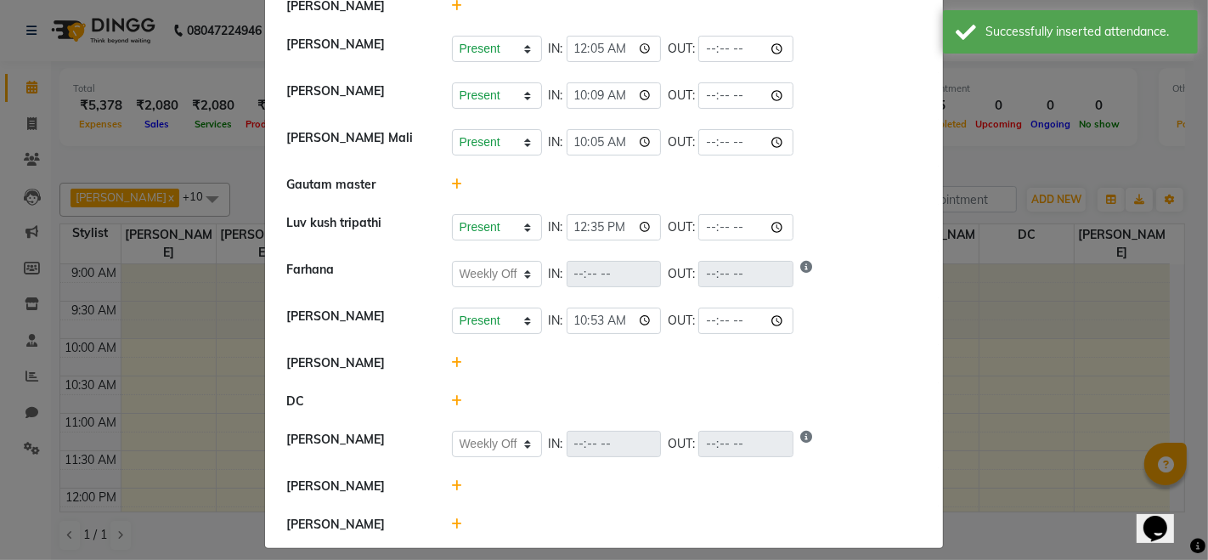
scroll to position [149, 0]
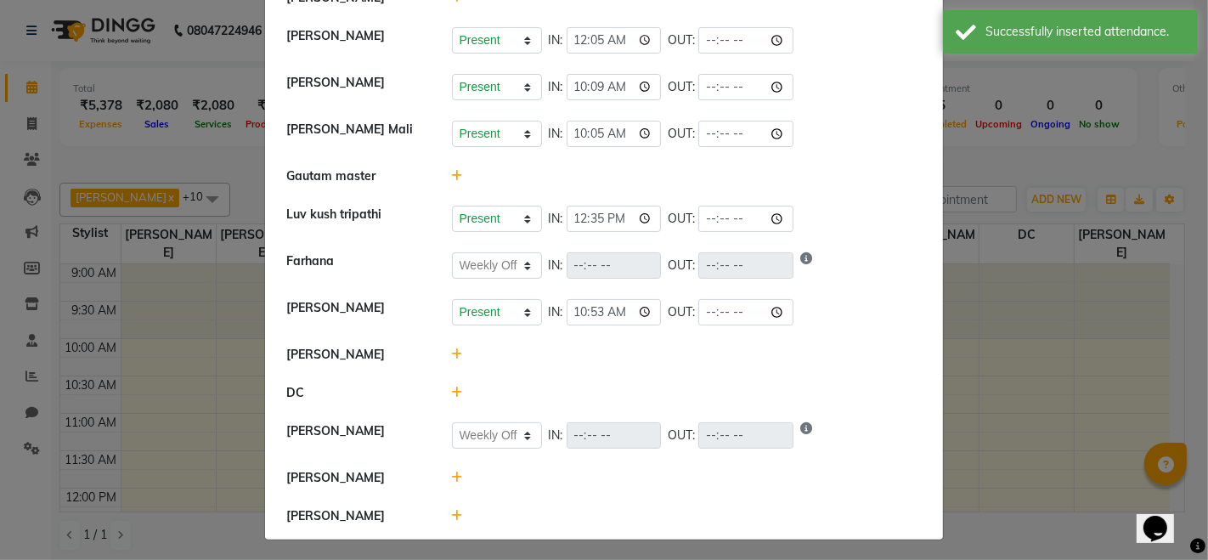
click at [443, 477] on div at bounding box center [687, 478] width 496 height 18
click at [454, 475] on icon at bounding box center [457, 478] width 11 height 12
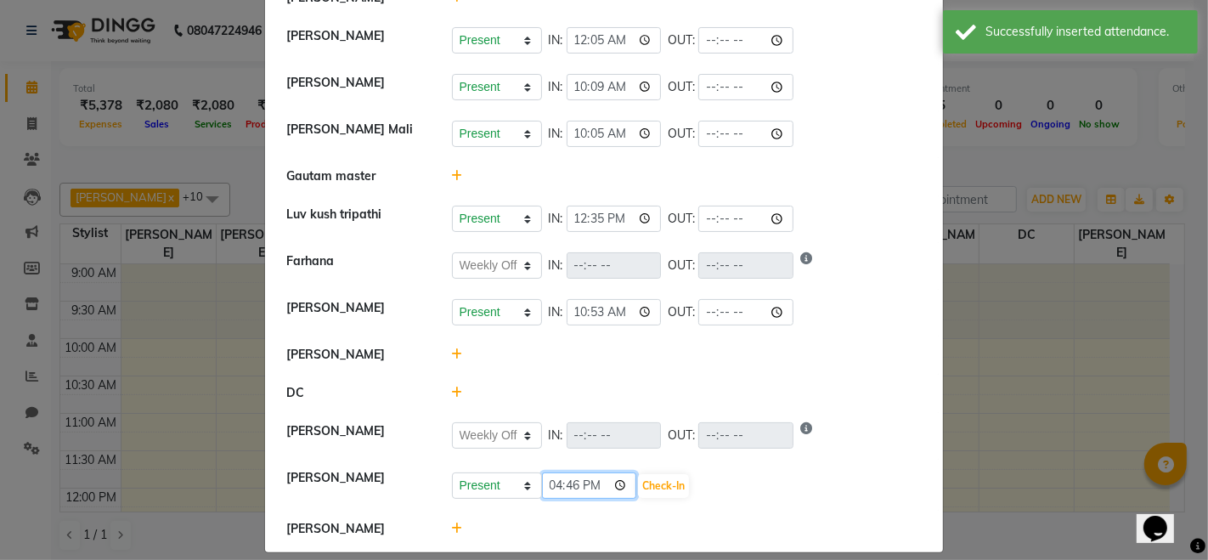
click at [602, 477] on input "16:46" at bounding box center [589, 485] width 95 height 26
click at [615, 477] on input "16:46" at bounding box center [589, 485] width 95 height 26
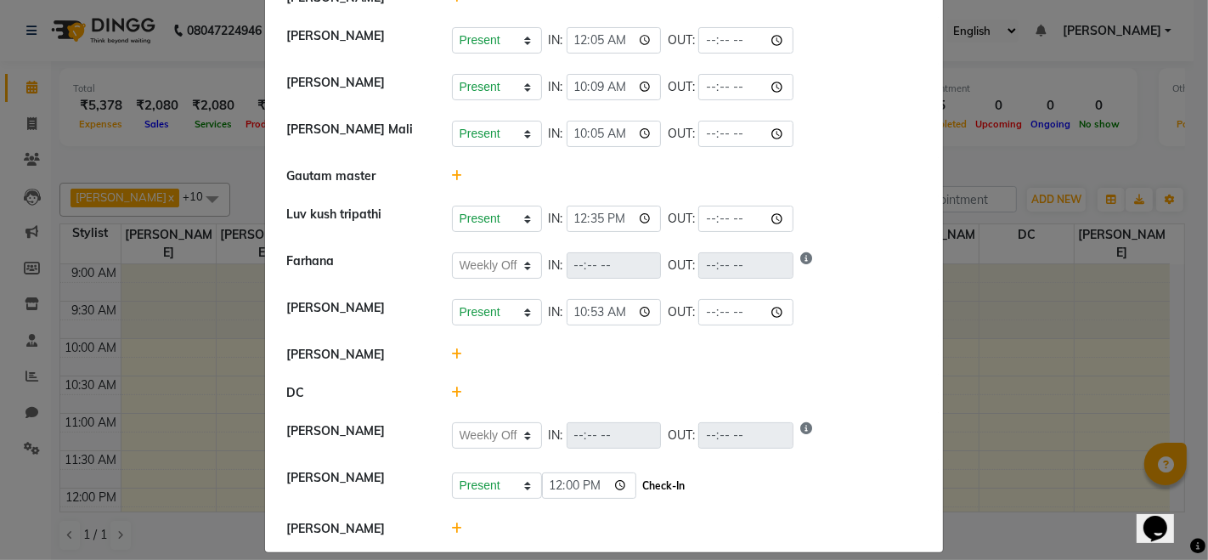
type input "12:00"
click at [667, 479] on button "Check-In" at bounding box center [663, 486] width 51 height 24
select select "W"
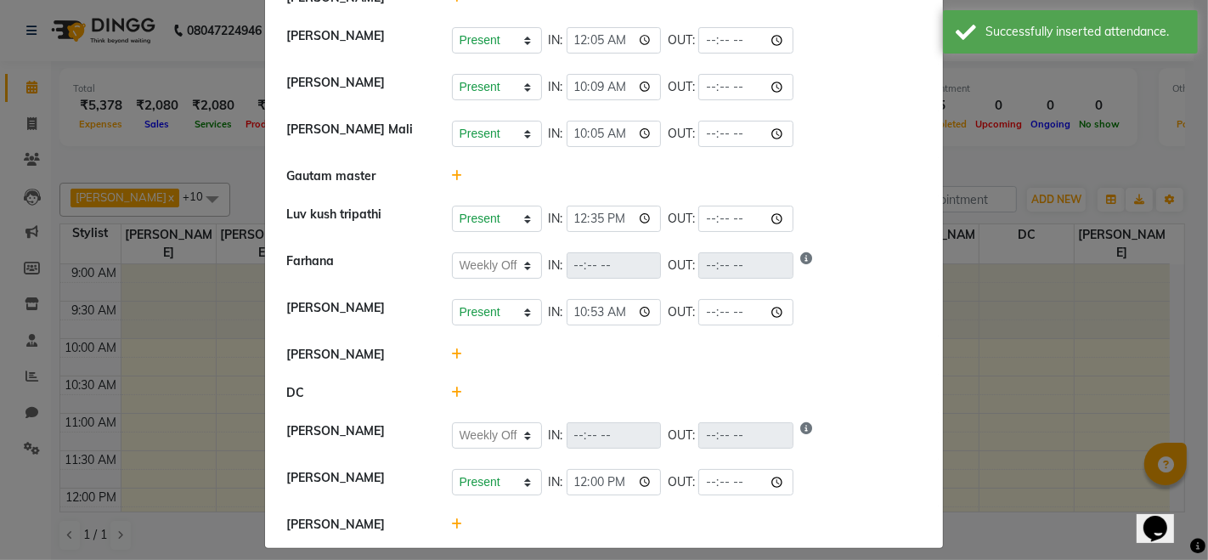
click at [439, 520] on div at bounding box center [687, 525] width 496 height 18
click at [442, 520] on div at bounding box center [687, 525] width 496 height 18
click at [454, 520] on icon at bounding box center [457, 524] width 11 height 12
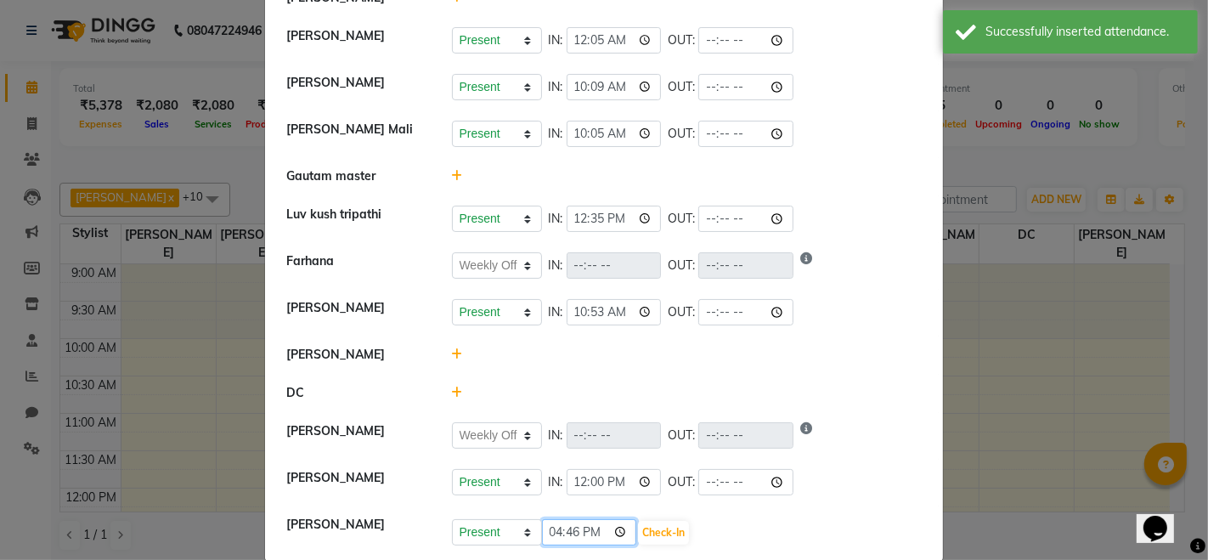
click at [621, 529] on input "16:46" at bounding box center [589, 532] width 95 height 26
type input "09:52"
click at [658, 529] on button "Check-In" at bounding box center [663, 533] width 51 height 24
select select "W"
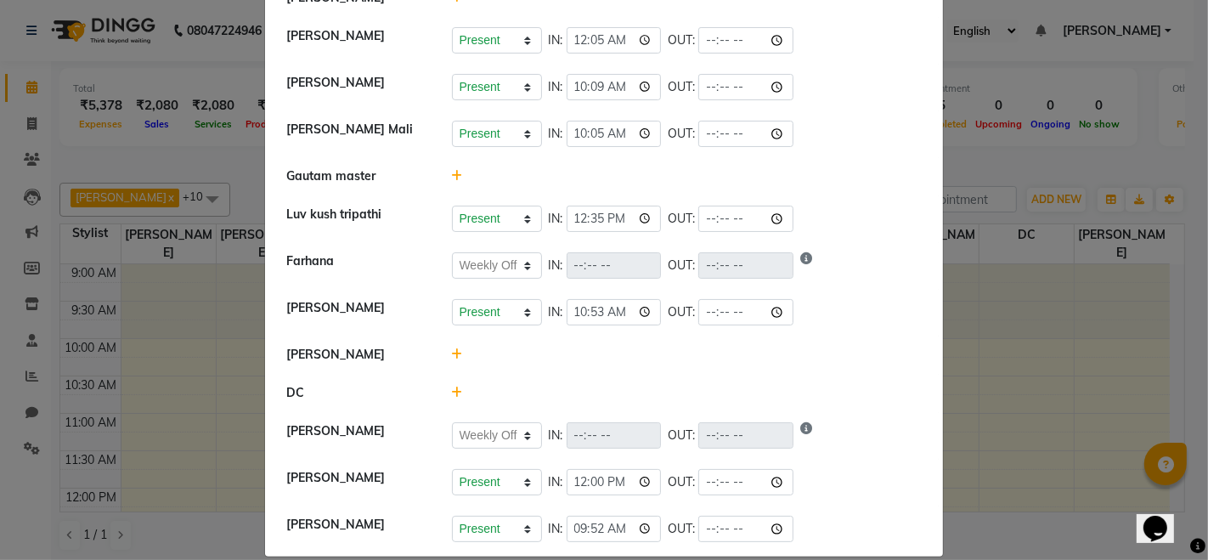
click at [452, 351] on icon at bounding box center [457, 354] width 11 height 12
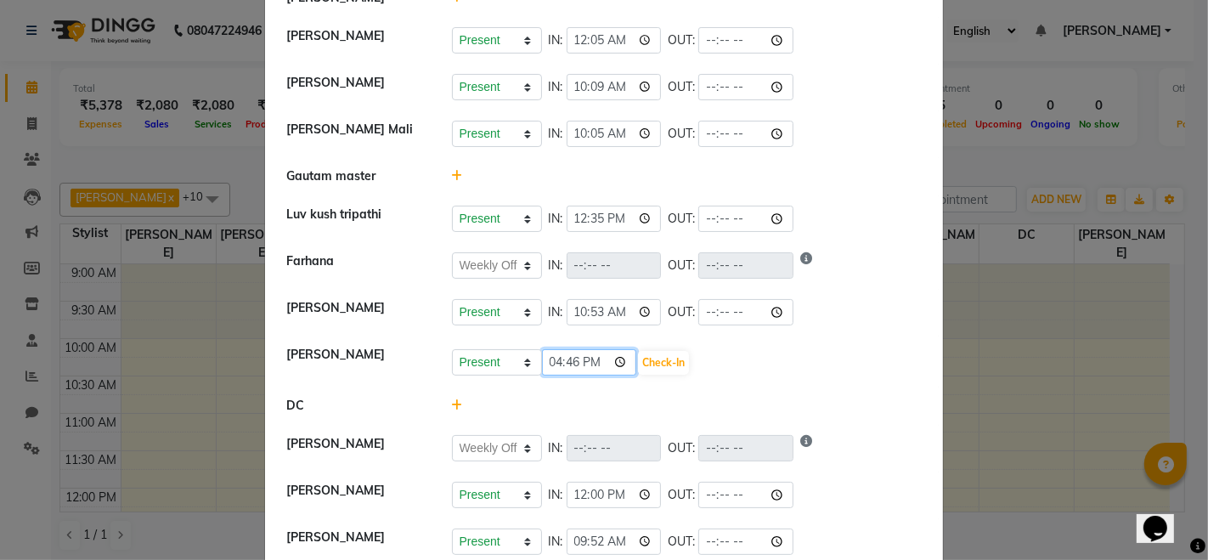
click at [613, 358] on input "16:46" at bounding box center [589, 362] width 95 height 26
type input "12:00"
click at [667, 361] on button "Check-In" at bounding box center [663, 363] width 51 height 24
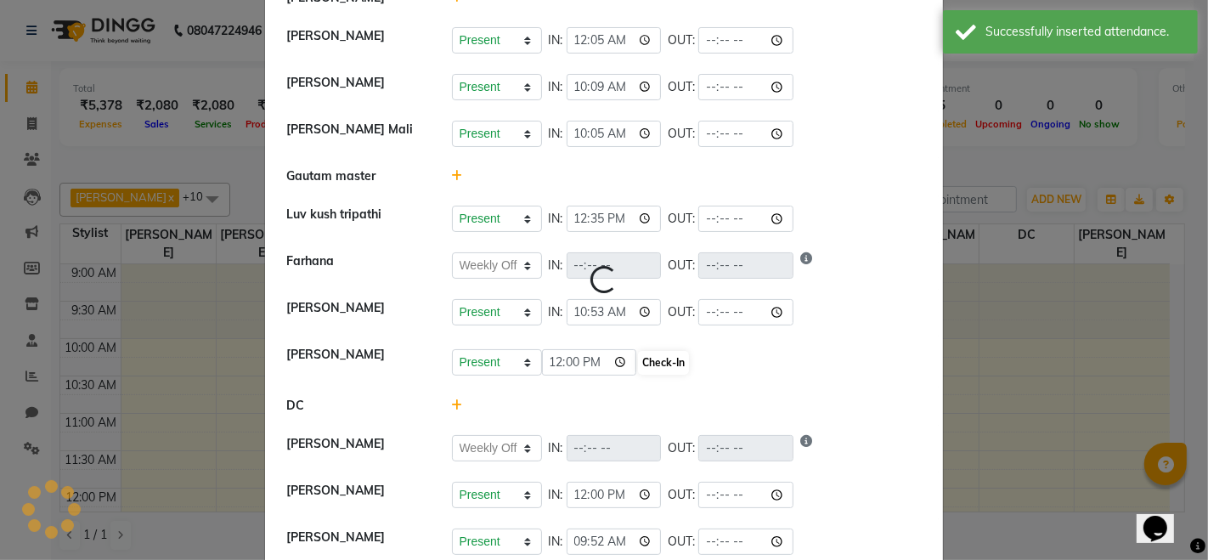
select select "W"
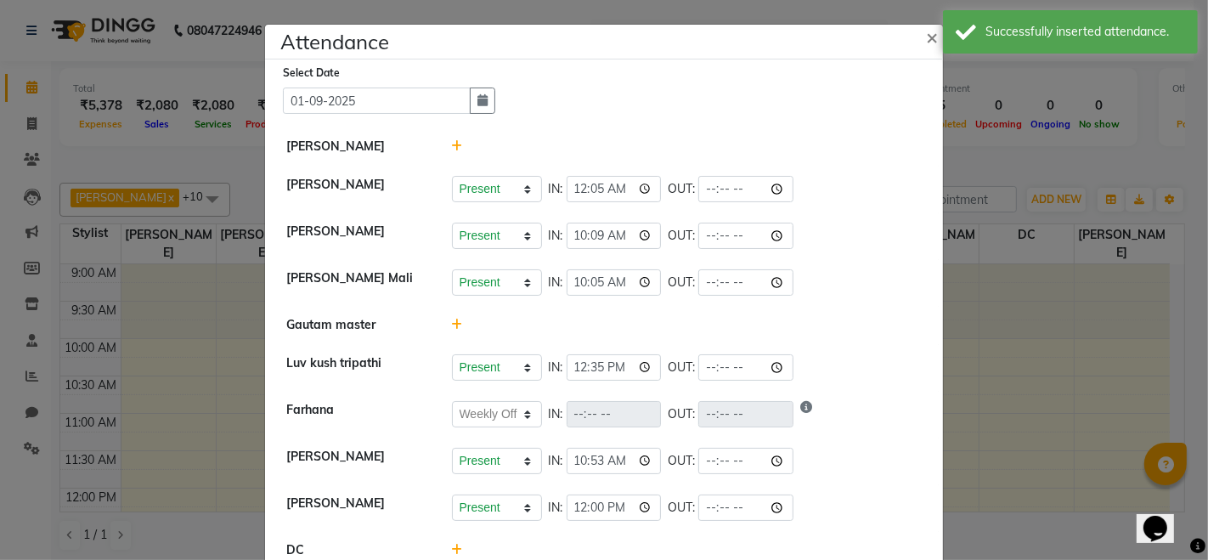
scroll to position [0, 0]
click at [452, 321] on icon at bounding box center [457, 325] width 11 height 12
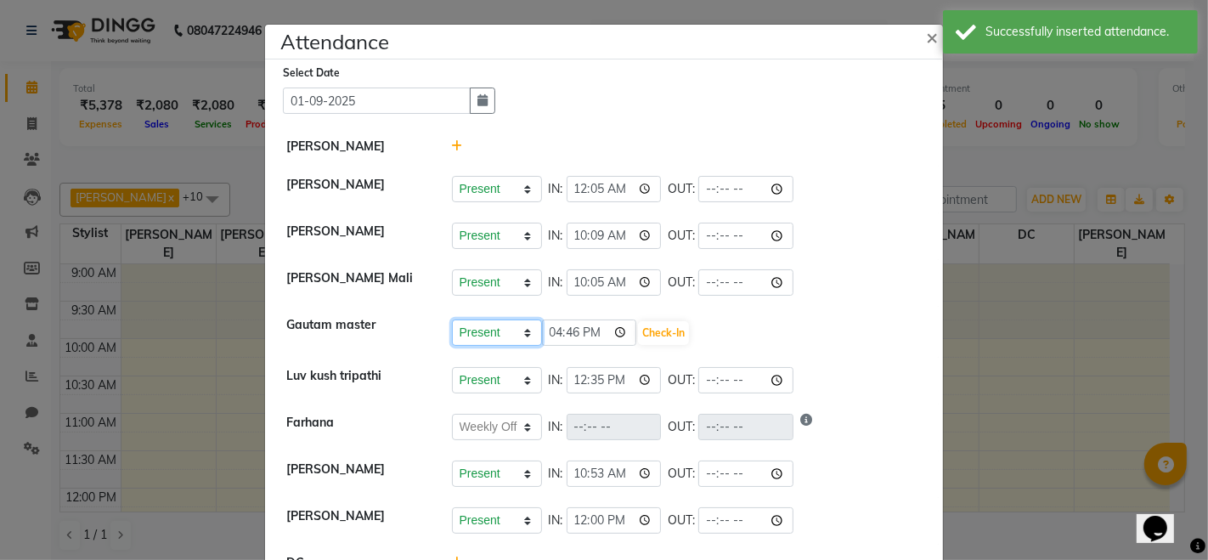
click at [509, 329] on select "Present Absent Late Half Day Weekly Off" at bounding box center [497, 332] width 90 height 26
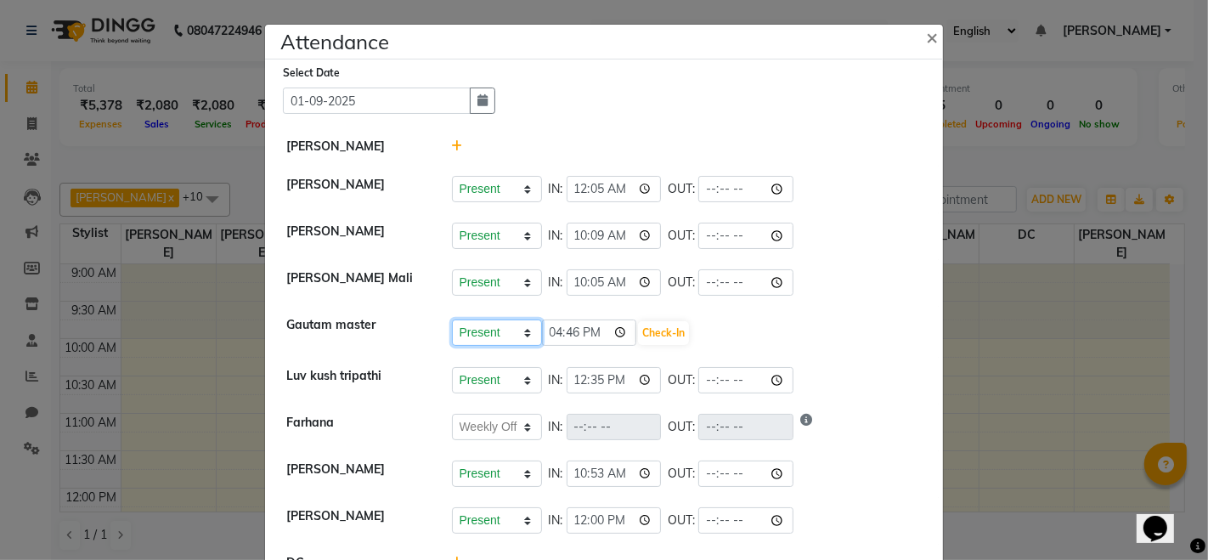
select select "A"
click at [452, 319] on select "Present Absent Late Half Day Weekly Off" at bounding box center [497, 332] width 90 height 26
click at [548, 336] on button "Save" at bounding box center [560, 333] width 33 height 24
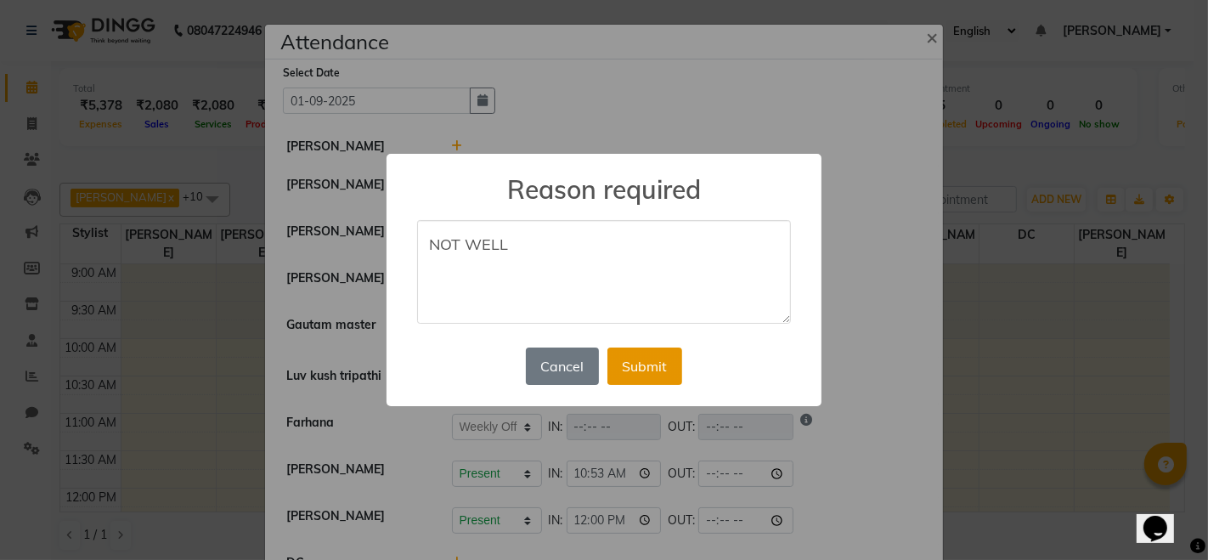
type textarea "NOT WELL"
click at [656, 372] on button "Submit" at bounding box center [645, 366] width 75 height 37
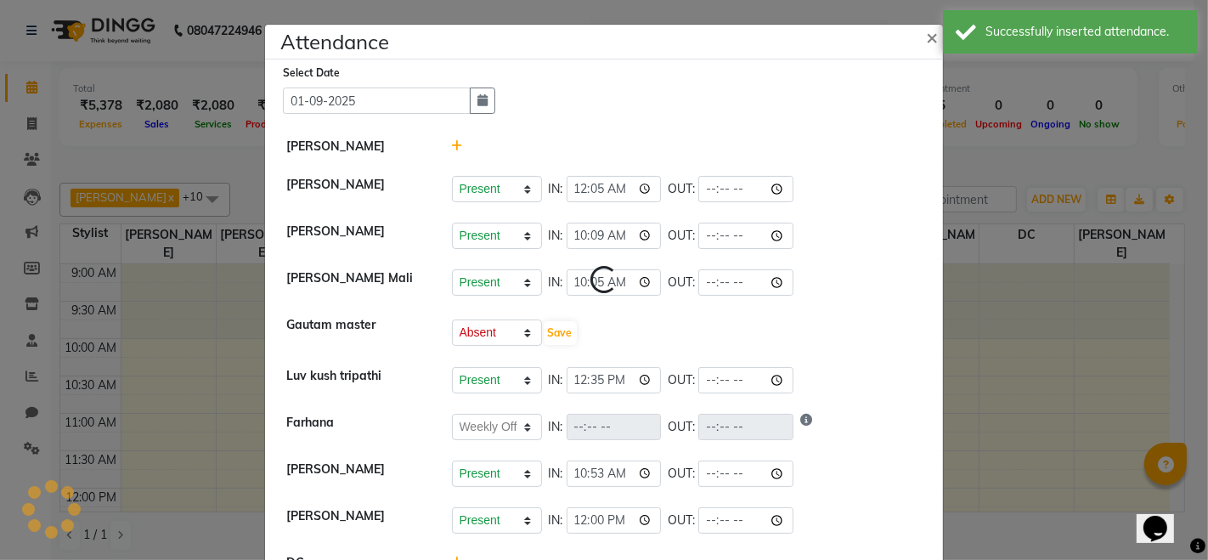
select select "A"
select select "W"
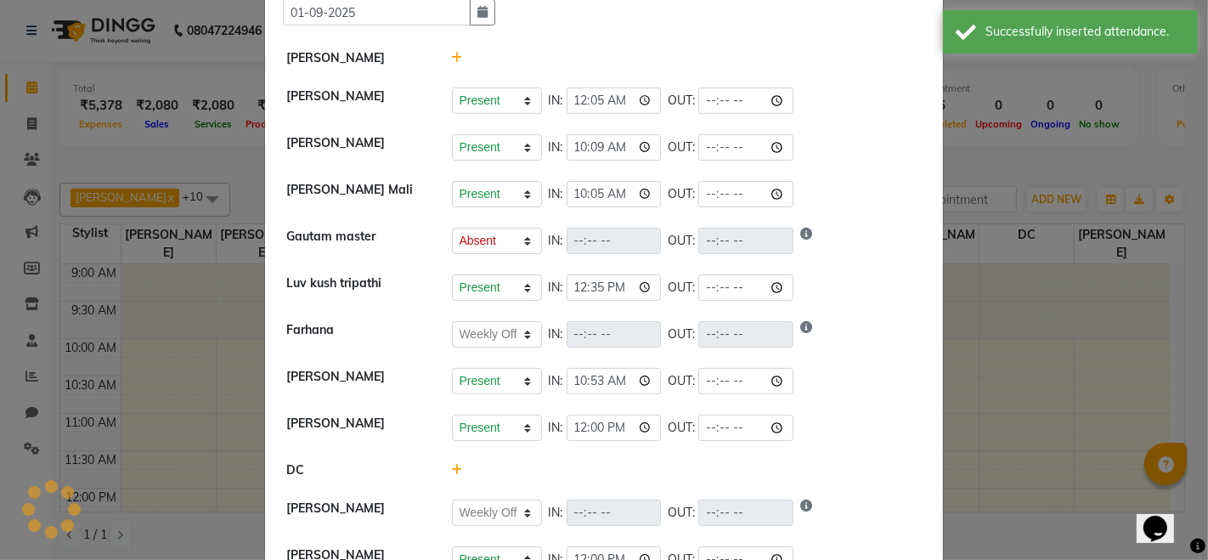
scroll to position [183, 0]
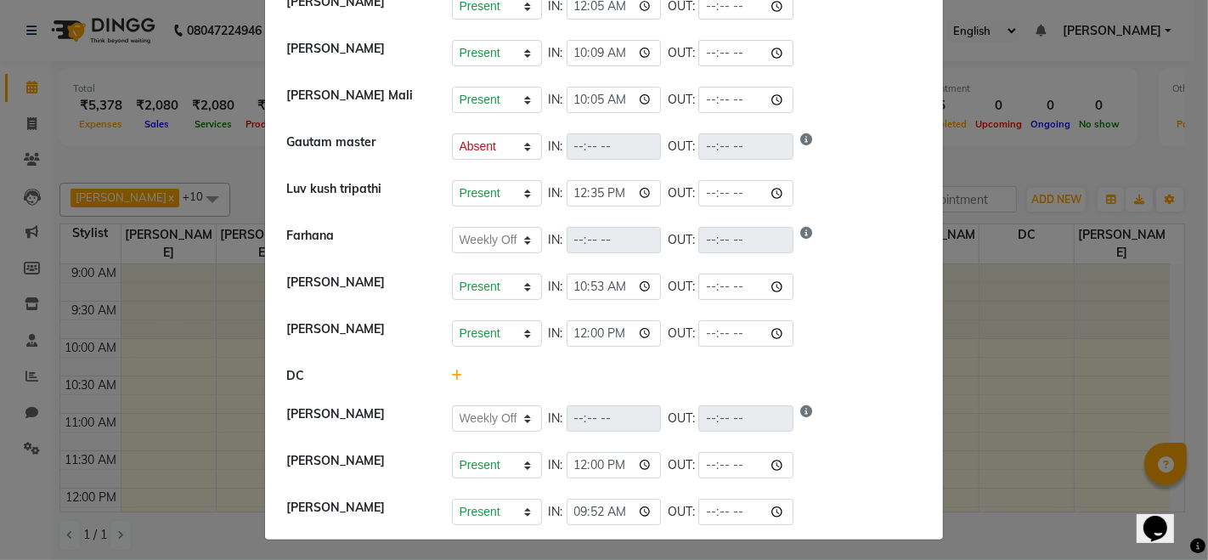
click at [808, 406] on icon "Show reason" at bounding box center [806, 418] width 12 height 26
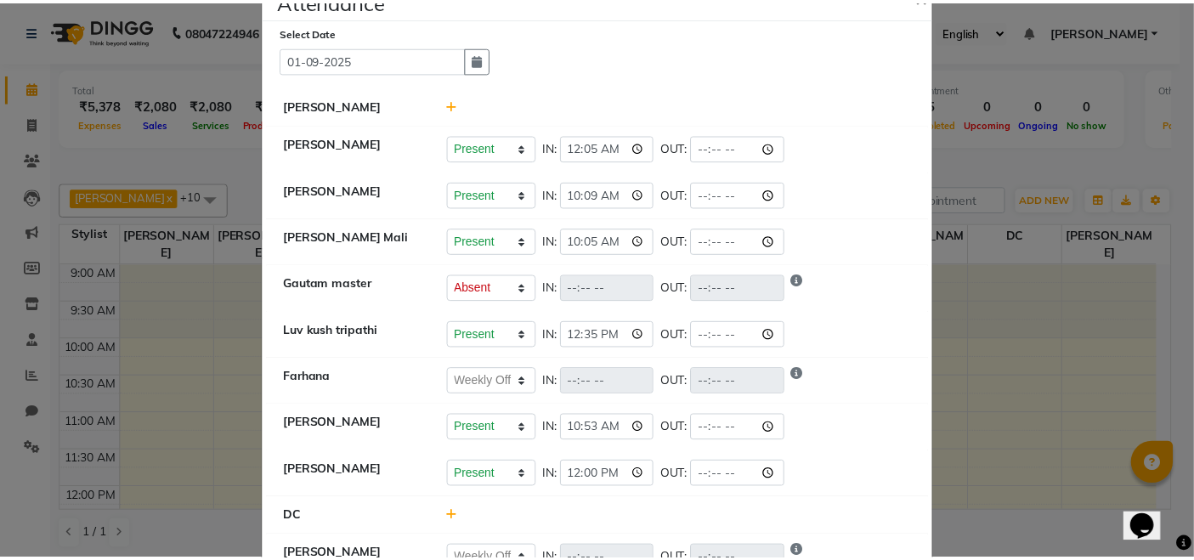
scroll to position [0, 0]
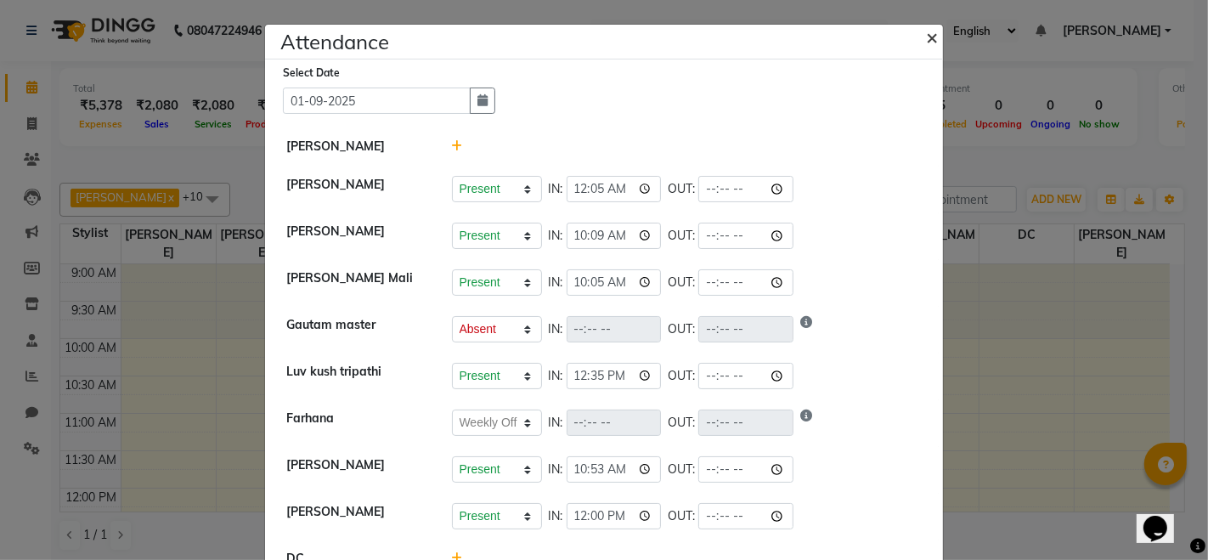
click at [928, 40] on span "×" at bounding box center [932, 36] width 12 height 25
